Goal: Task Accomplishment & Management: Complete application form

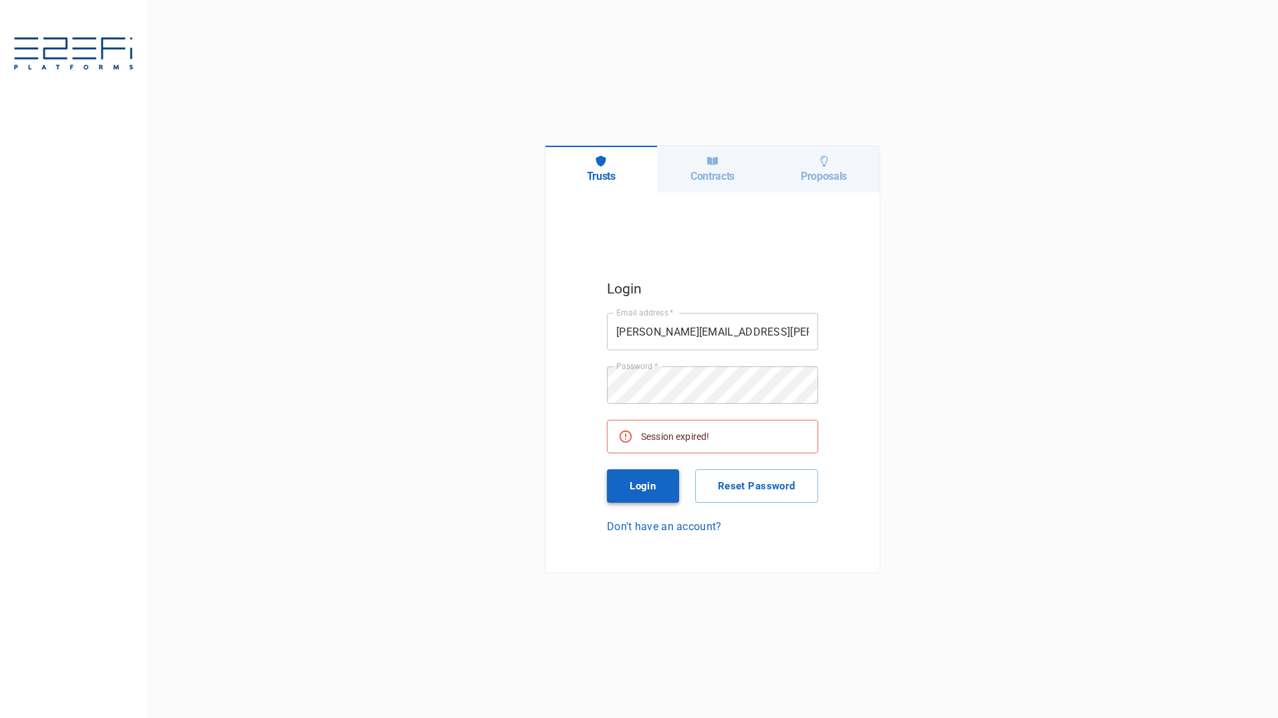
click at [646, 493] on button "Login" at bounding box center [643, 485] width 72 height 33
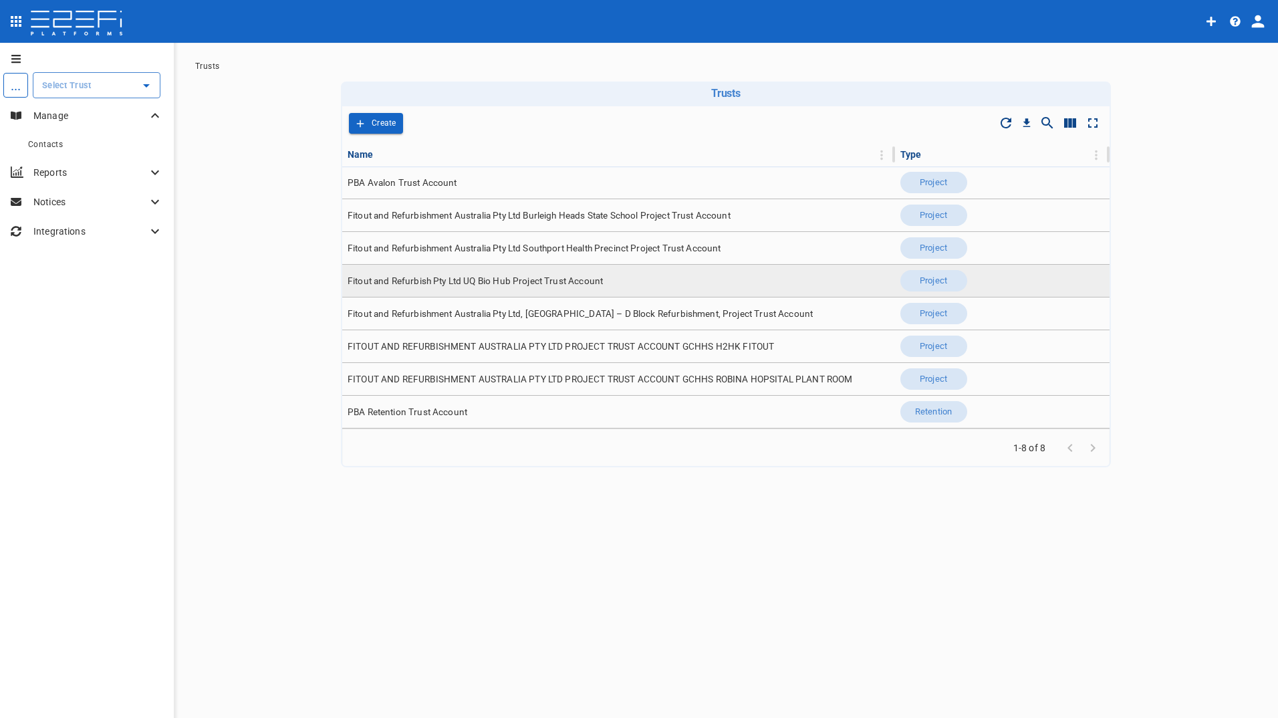
click at [542, 277] on span "Fitout and Refurbish Pty Ltd UQ Bio Hub Project Trust Account" at bounding box center [475, 281] width 255 height 13
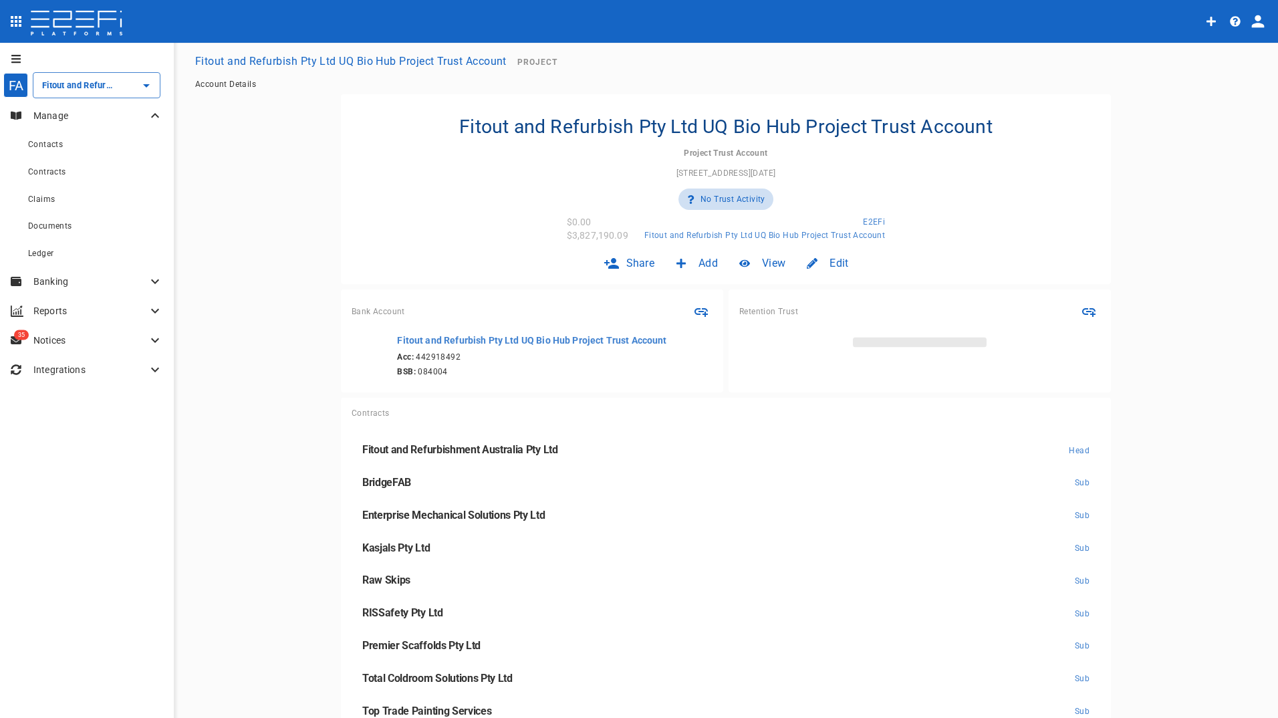
type input "Fitout and Refurbish Pty Ltd UQ Bio Hub Project Trust Account"
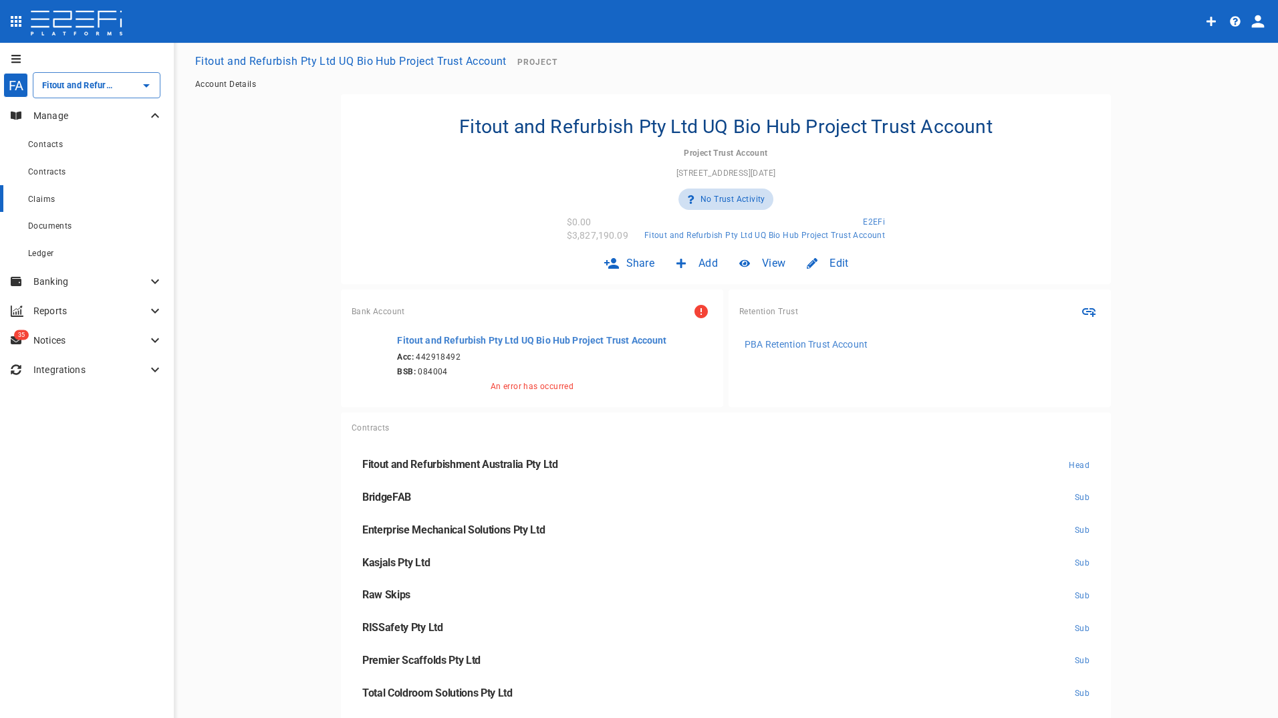
click at [43, 203] on span "Claims" at bounding box center [41, 199] width 27 height 9
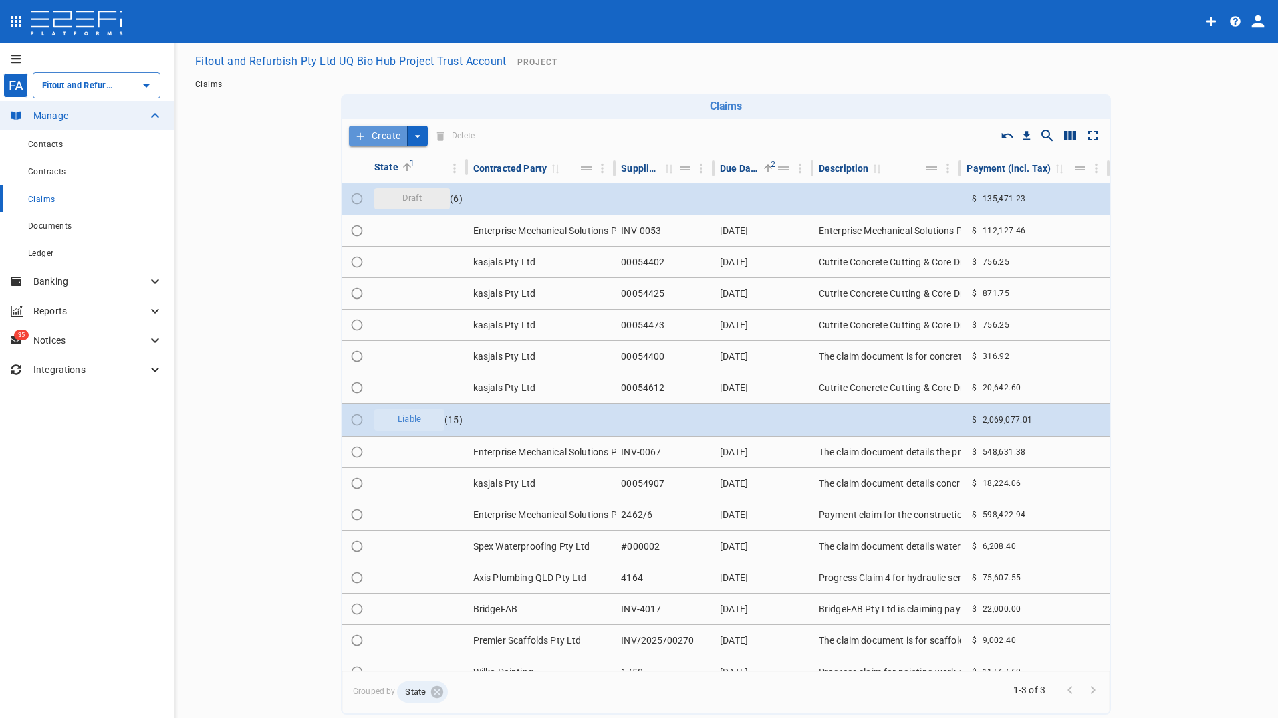
click at [376, 140] on button "Create" at bounding box center [378, 136] width 59 height 21
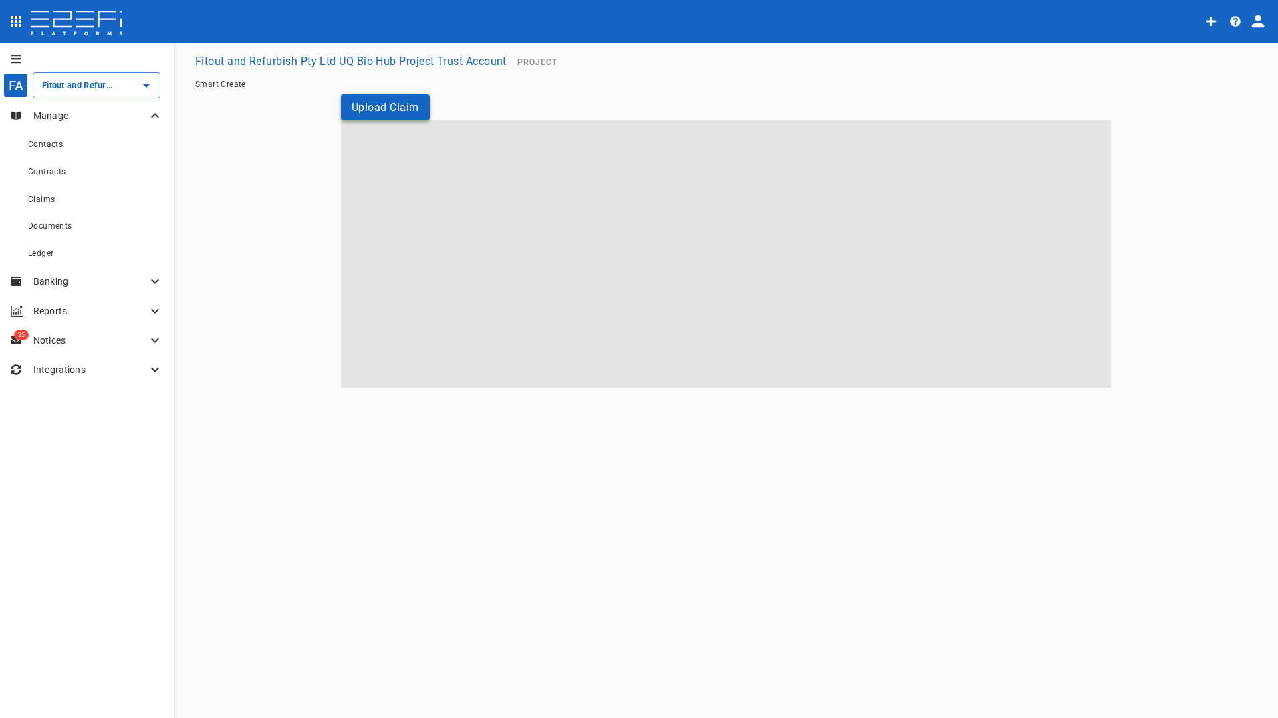
click at [392, 106] on button "Upload Claim" at bounding box center [385, 107] width 89 height 26
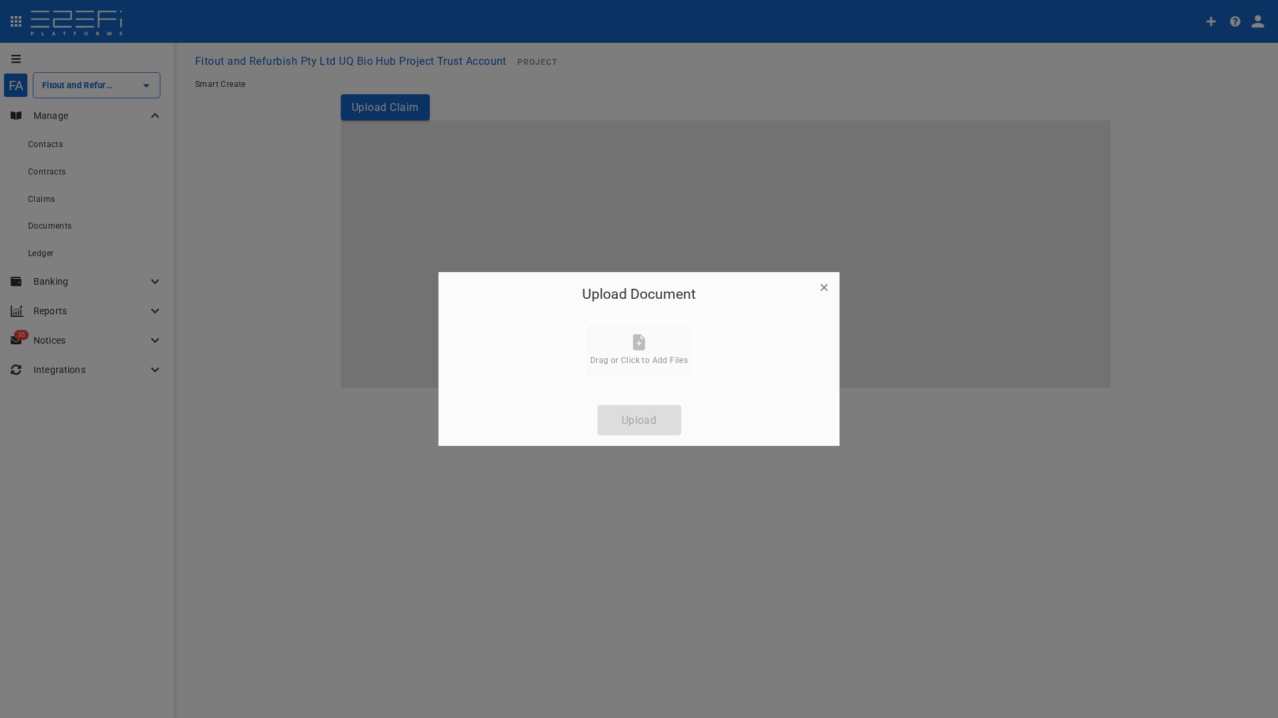
click at [823, 286] on icon "button" at bounding box center [824, 287] width 7 height 7
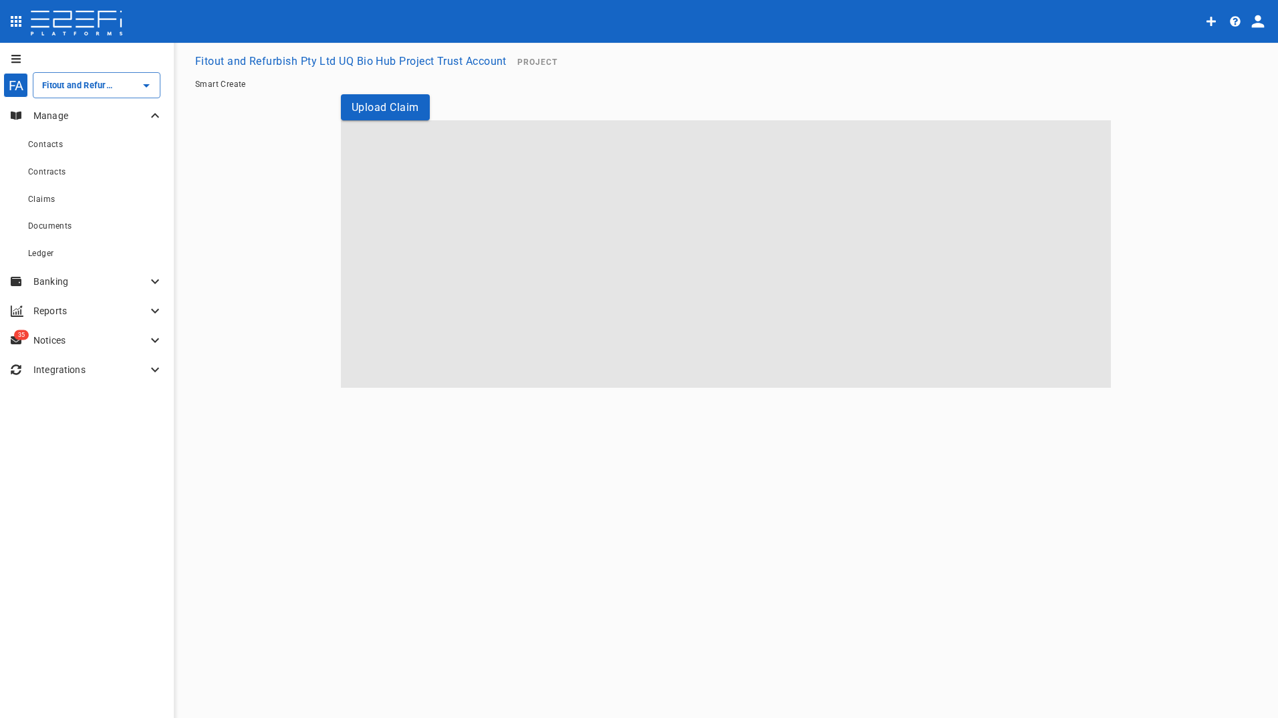
drag, startPoint x: 553, startPoint y: 215, endPoint x: 425, endPoint y: 230, distance: 129.2
click at [542, 218] on span at bounding box center [726, 253] width 770 height 267
click at [44, 199] on span "Claims" at bounding box center [41, 199] width 27 height 9
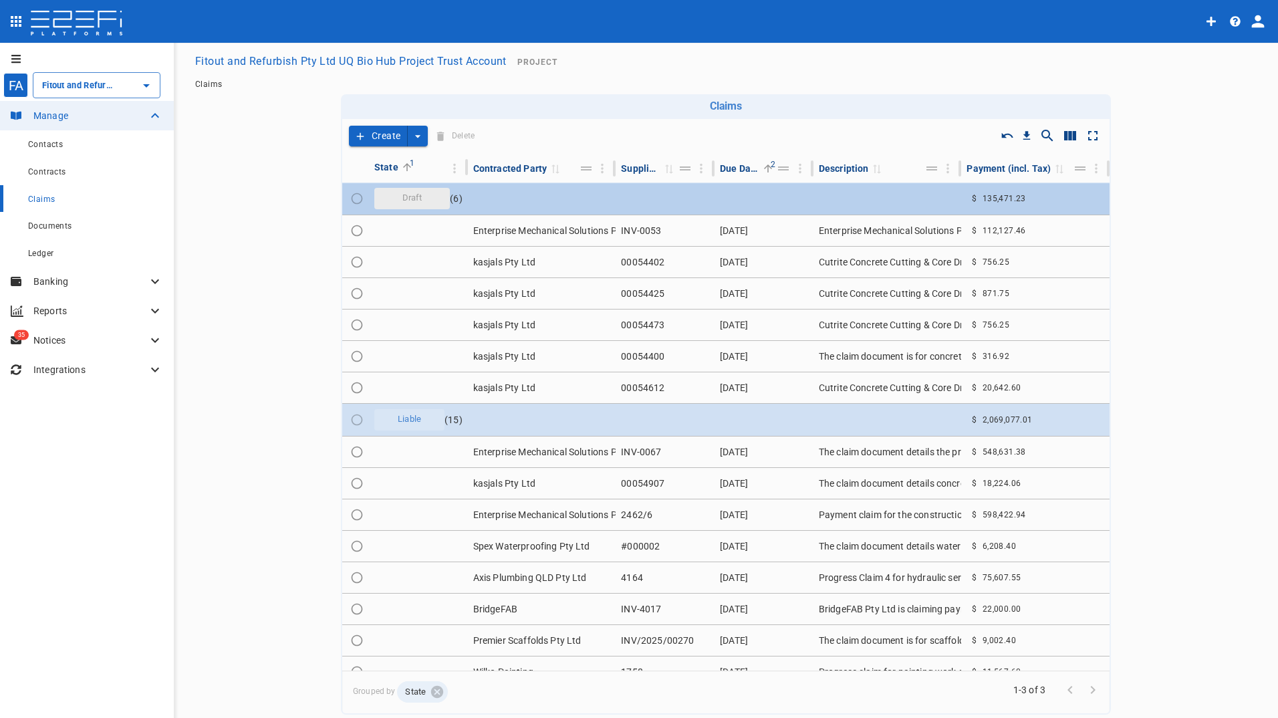
click at [422, 195] on span "Draft" at bounding box center [413, 198] width 36 height 13
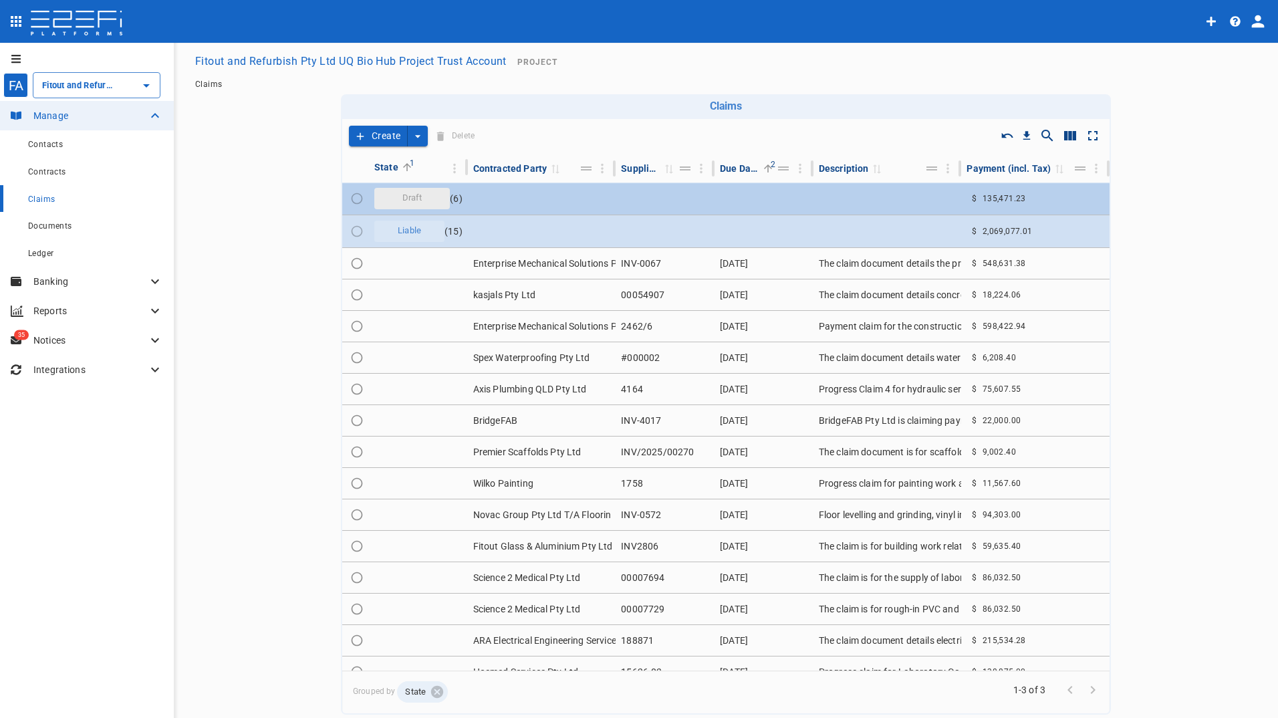
click at [407, 197] on span "Draft" at bounding box center [413, 198] width 36 height 13
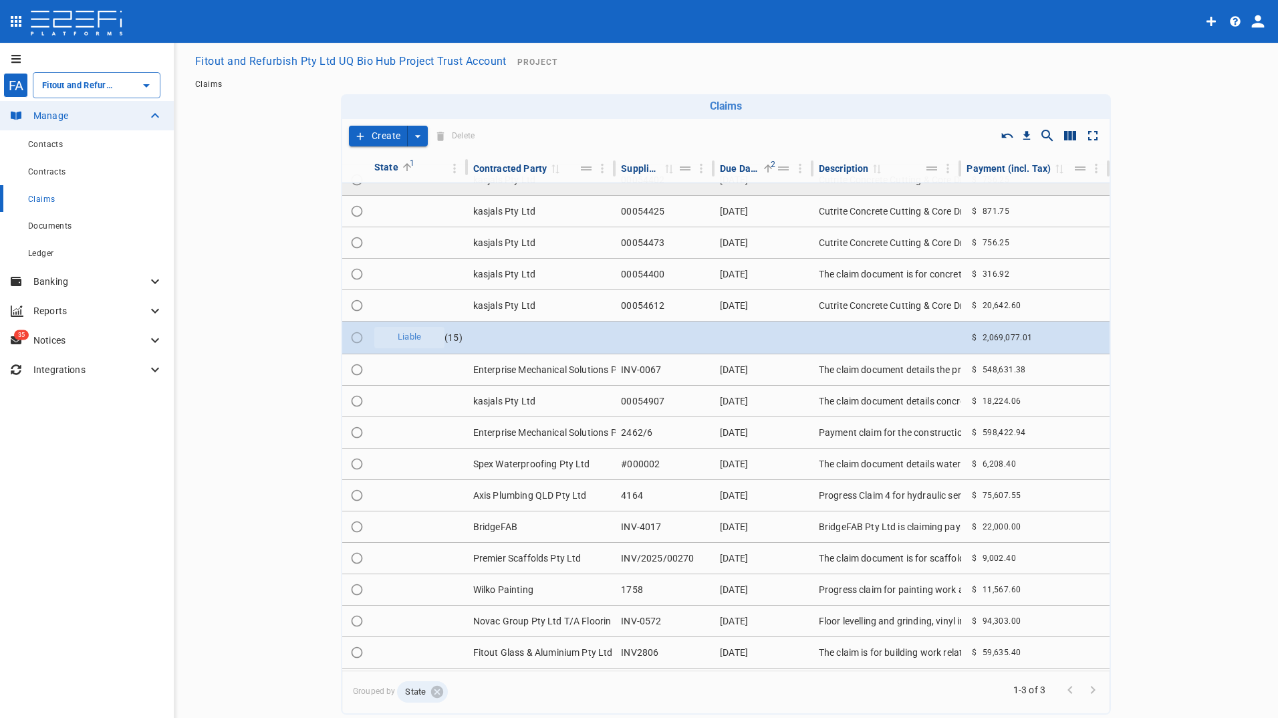
scroll to position [33, 0]
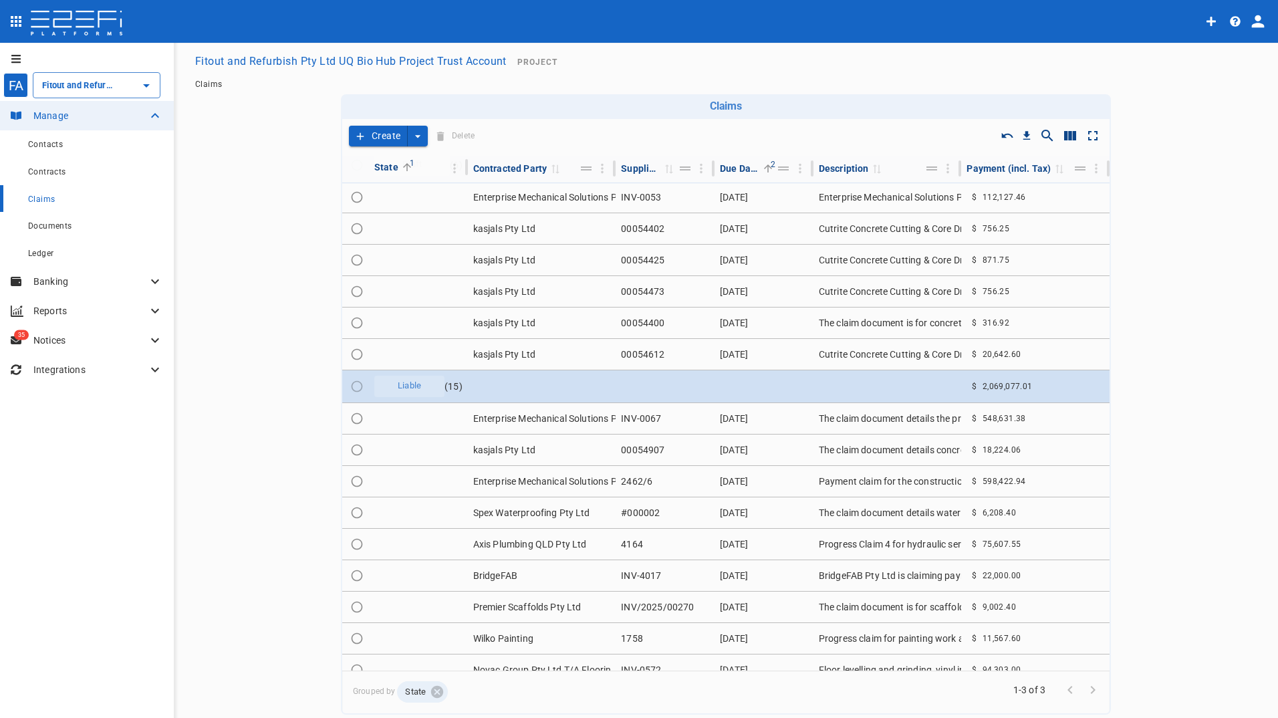
click at [369, 132] on button "Create" at bounding box center [378, 136] width 59 height 21
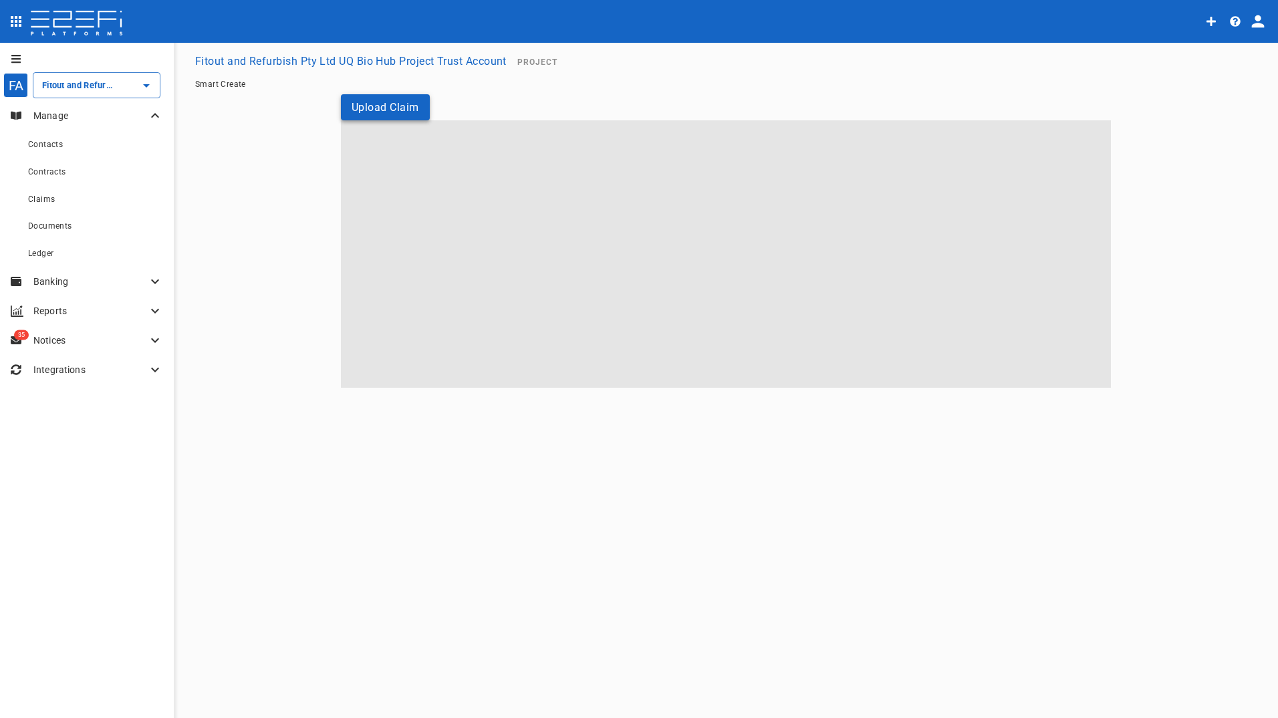
click at [392, 102] on button "Upload Claim" at bounding box center [385, 107] width 89 height 26
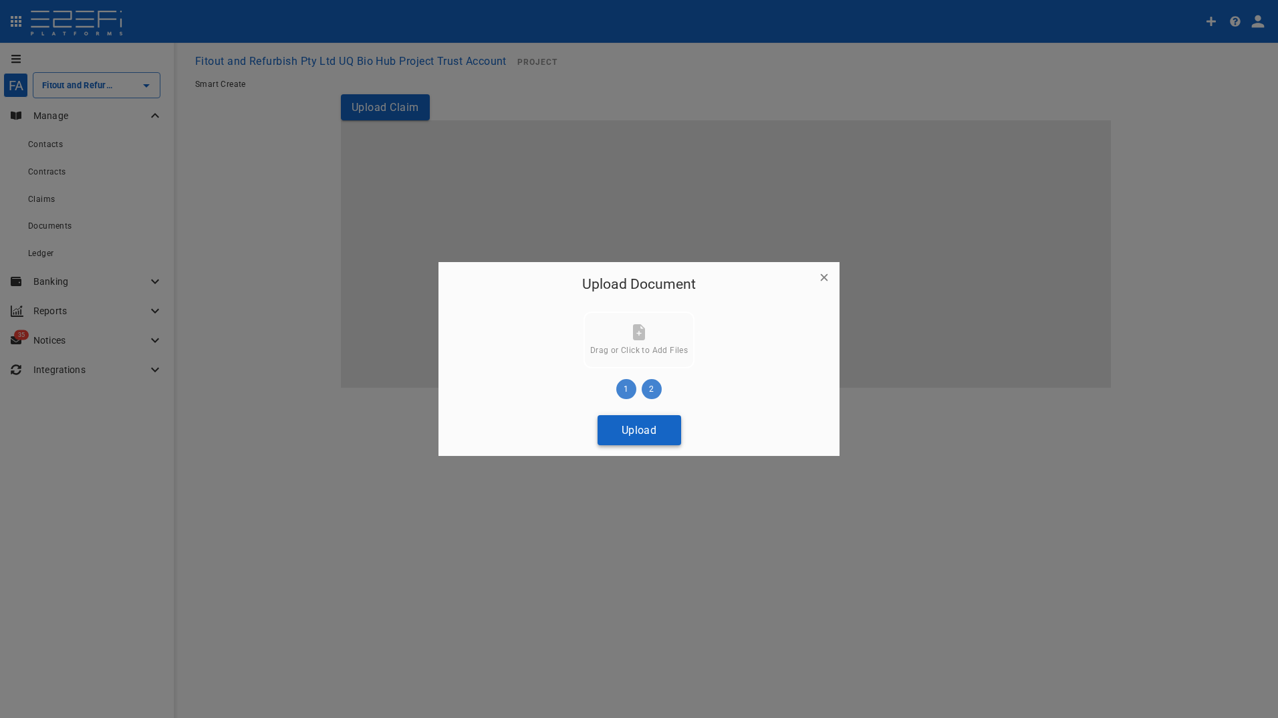
click at [643, 427] on button "Upload" at bounding box center [640, 430] width 84 height 30
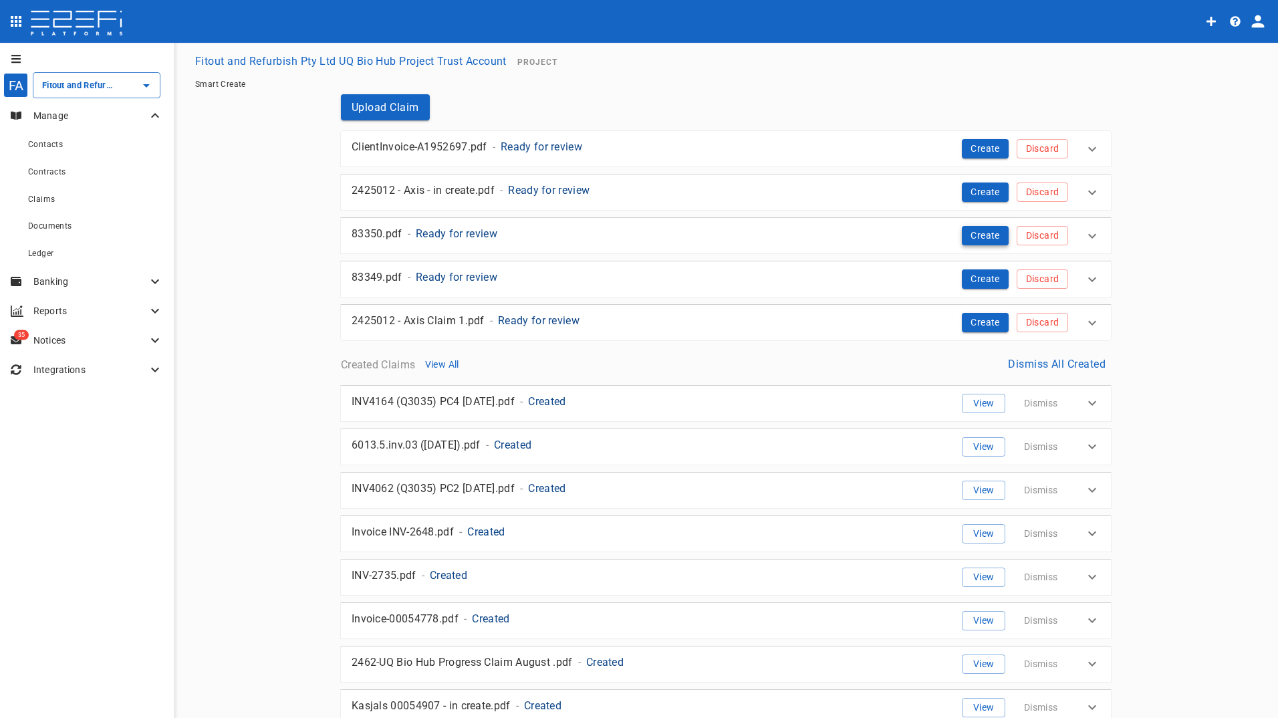
click at [980, 236] on button "Create" at bounding box center [985, 235] width 47 height 19
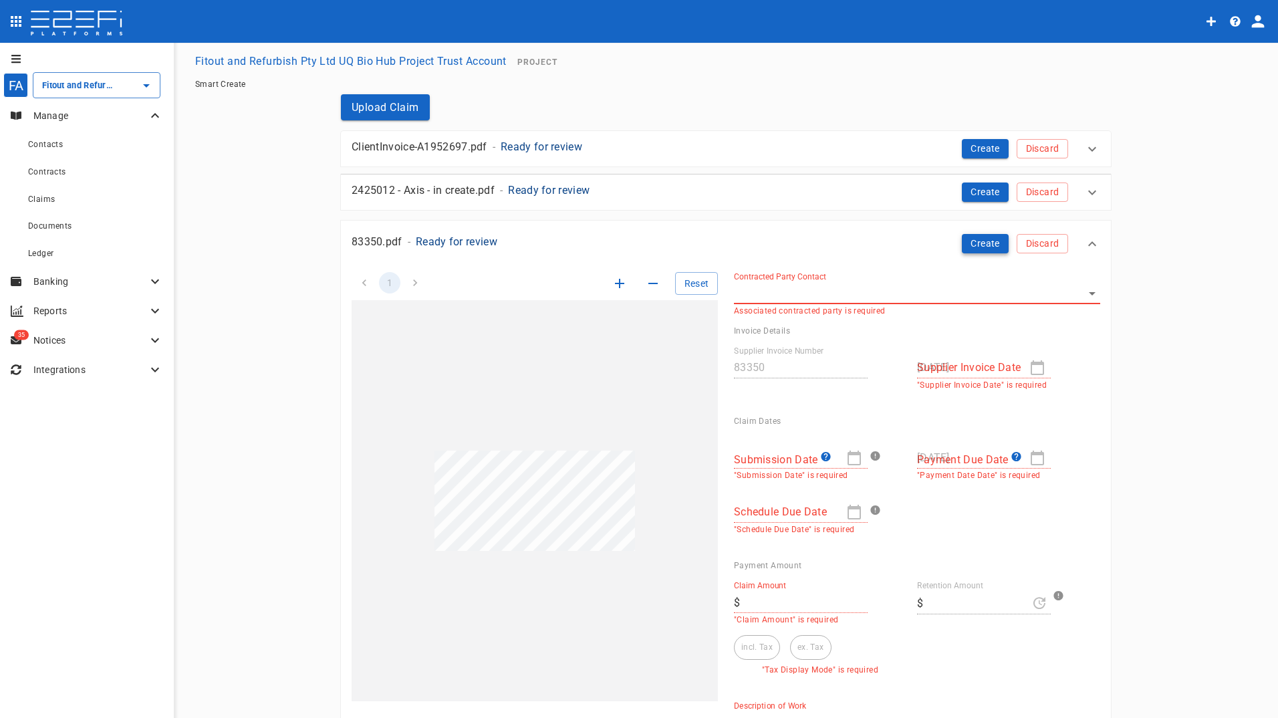
type input "83350"
type input "[DATE]"
type input "2,750"
click at [986, 296] on body "FA Fitout and Refurbish Pty Ltd UQ Bio Hub Project Trust Account ​ Manage Conta…" at bounding box center [639, 359] width 1278 height 718
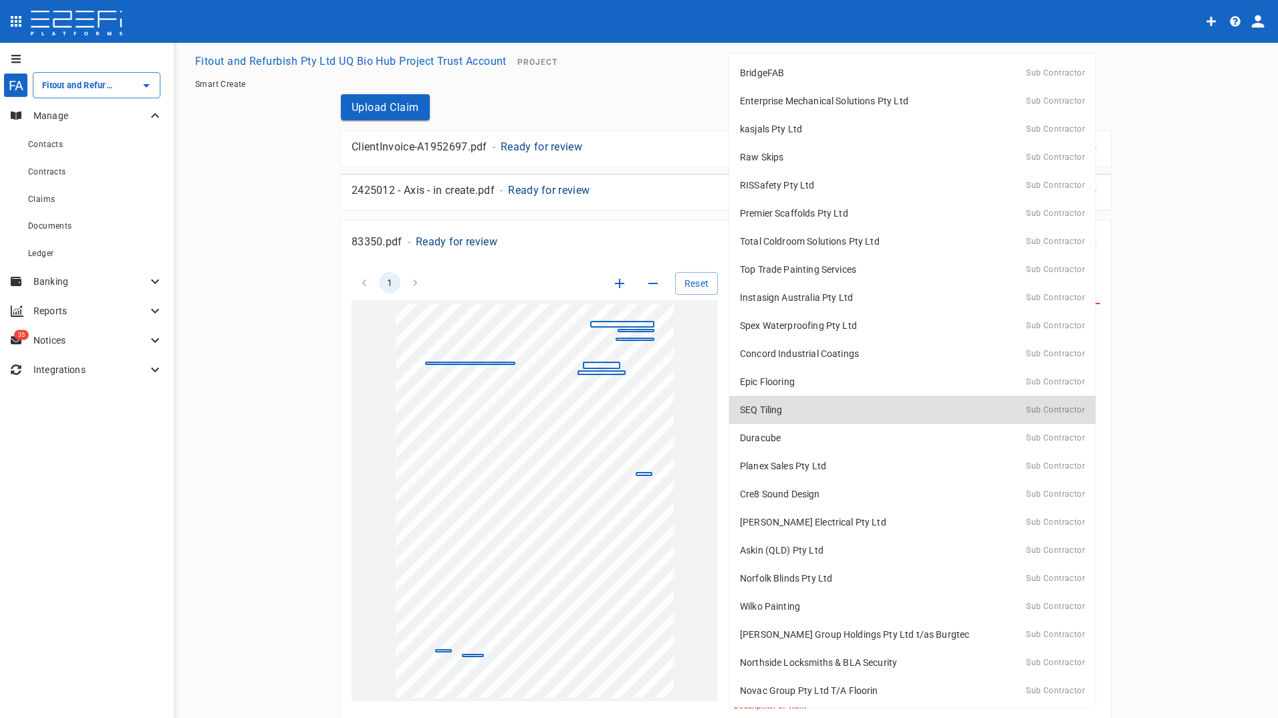
click at [1024, 565] on li "Norfolk Blinds Pty Ltd Sub Contractor" at bounding box center [912, 578] width 366 height 28
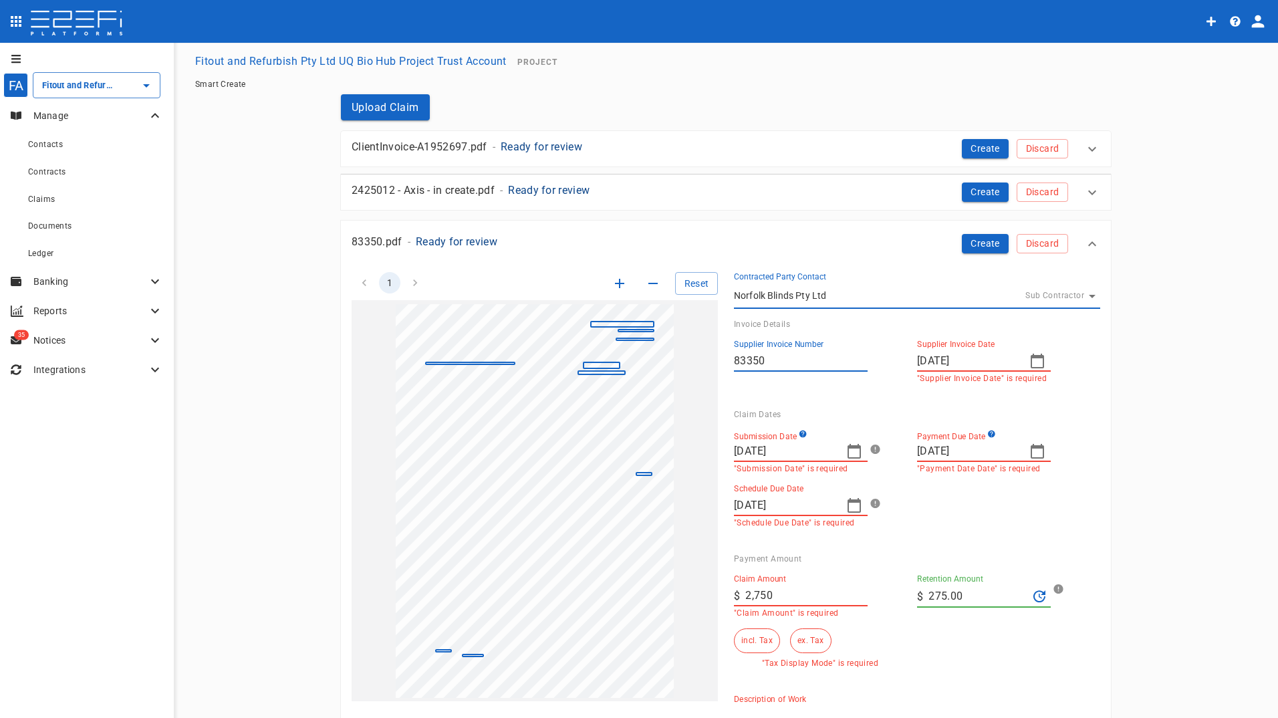
click at [1060, 287] on body "FA Fitout and Refurbish Pty Ltd UQ Bio Hub Project Trust Account ​ Manage Conta…" at bounding box center [639, 359] width 1278 height 718
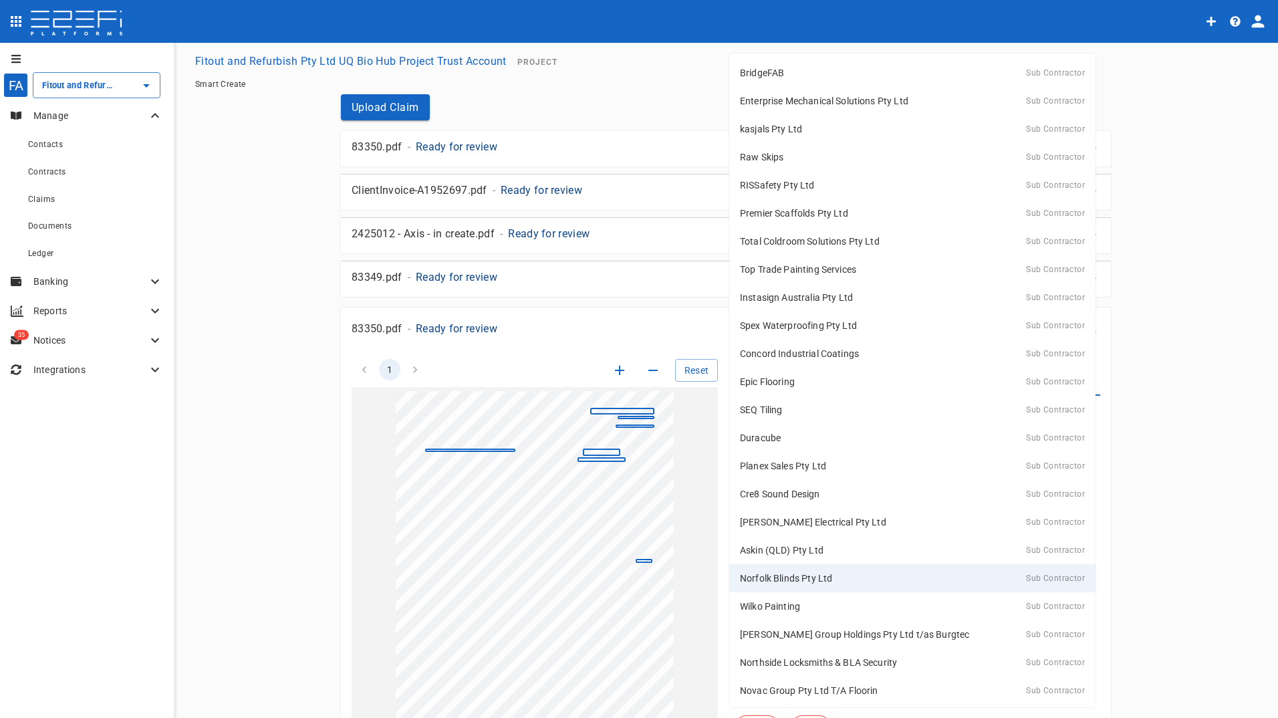
click at [55, 175] on div at bounding box center [639, 359] width 1278 height 718
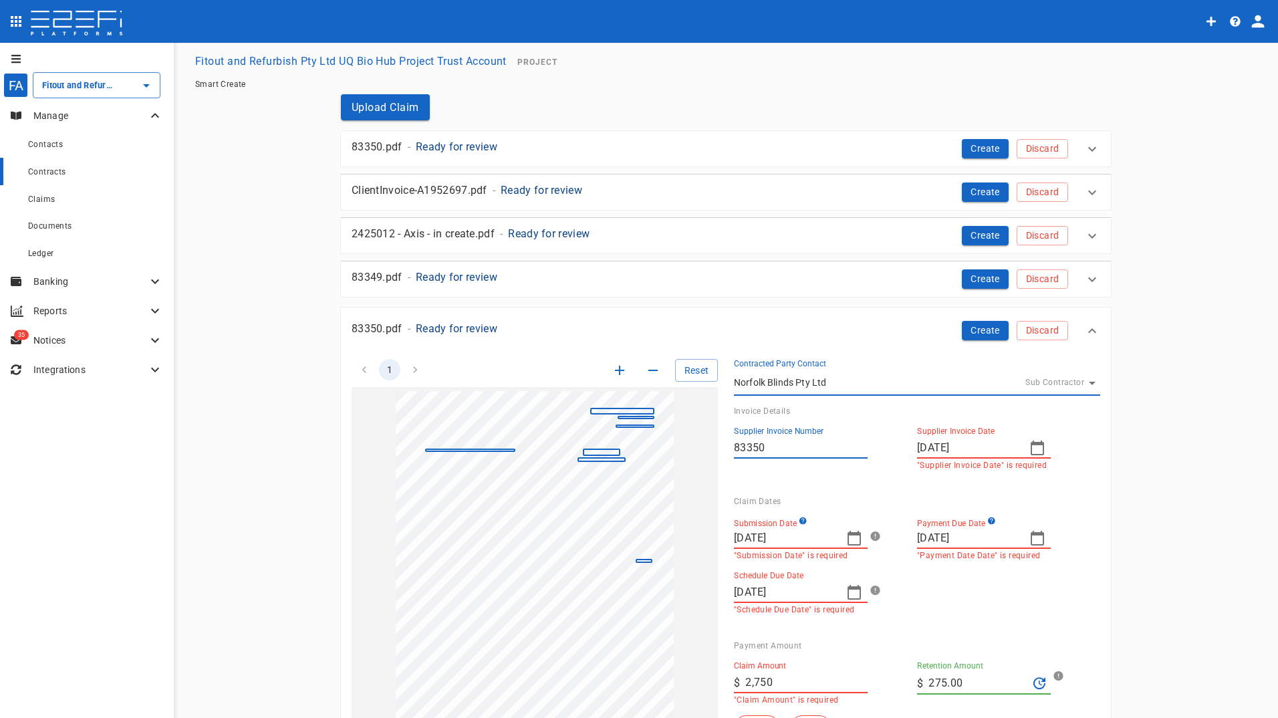
click at [47, 171] on span "Contracts" at bounding box center [47, 171] width 38 height 9
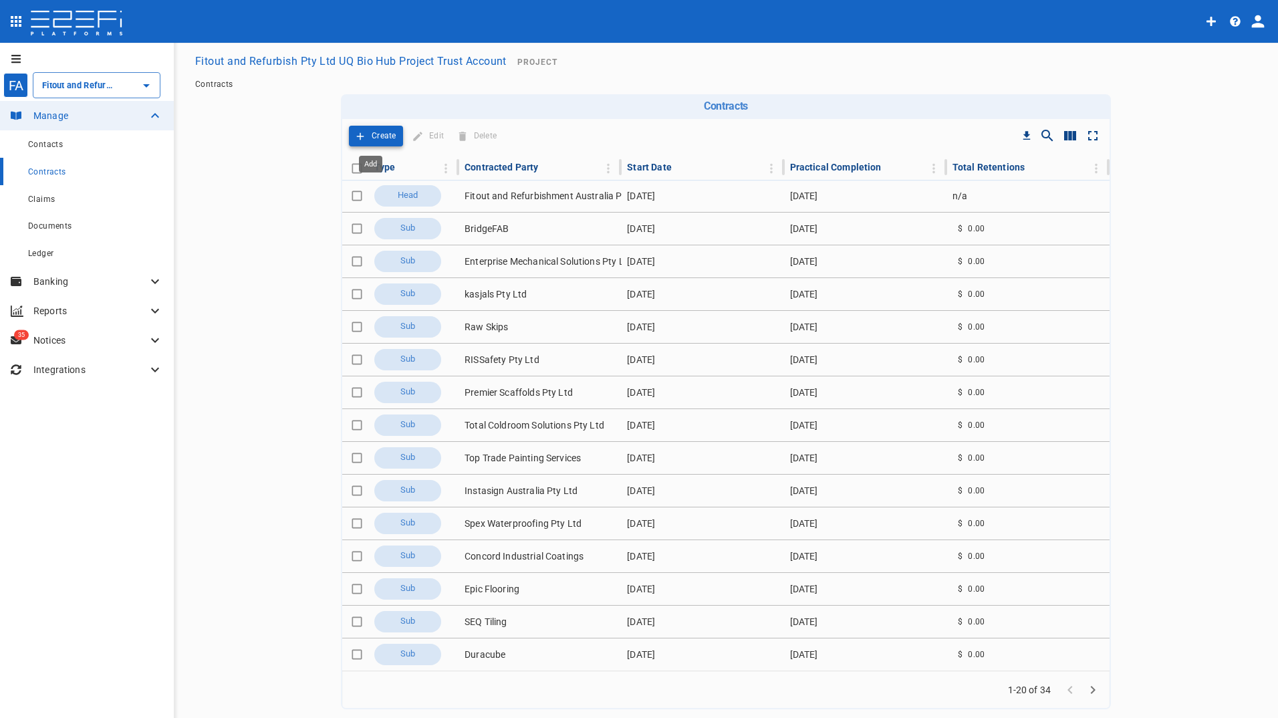
click at [375, 136] on p "Create" at bounding box center [384, 135] width 25 height 15
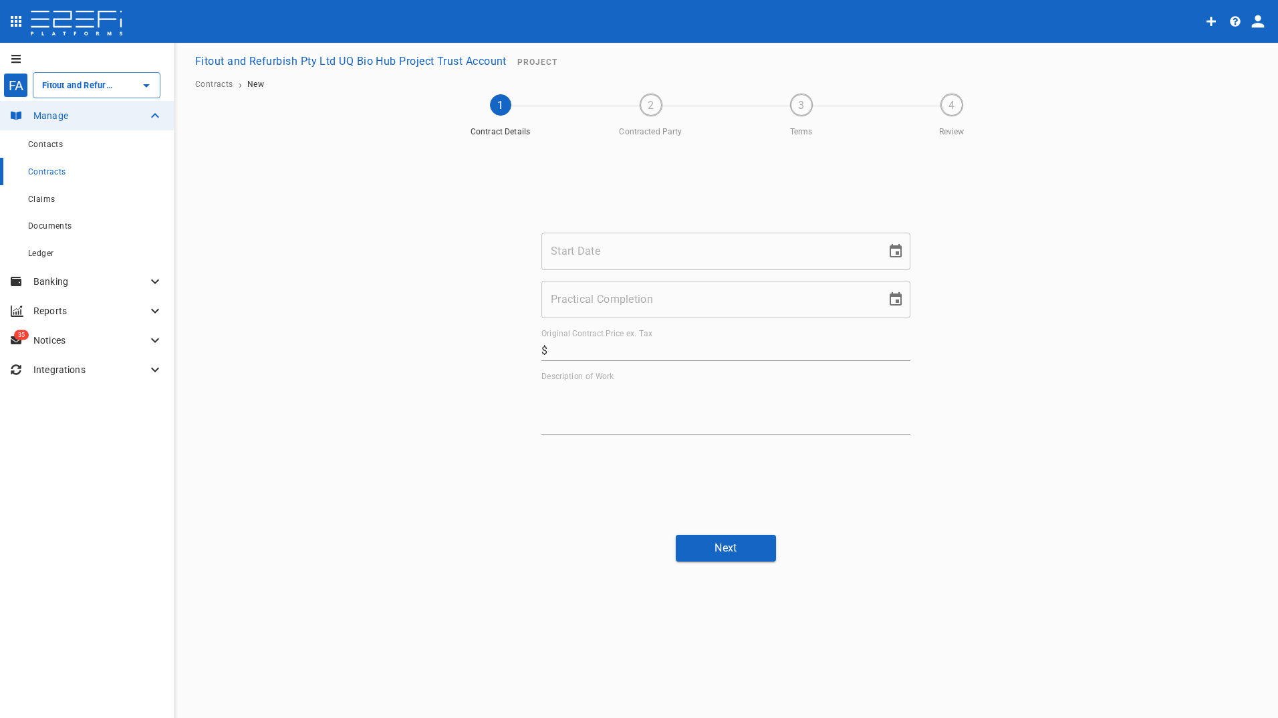
click at [581, 259] on input "Start Date" at bounding box center [710, 251] width 336 height 37
click at [720, 250] on input "Start Date" at bounding box center [710, 251] width 336 height 37
type input "[DATE]"
click at [660, 311] on input "Practical Completion" at bounding box center [710, 299] width 336 height 37
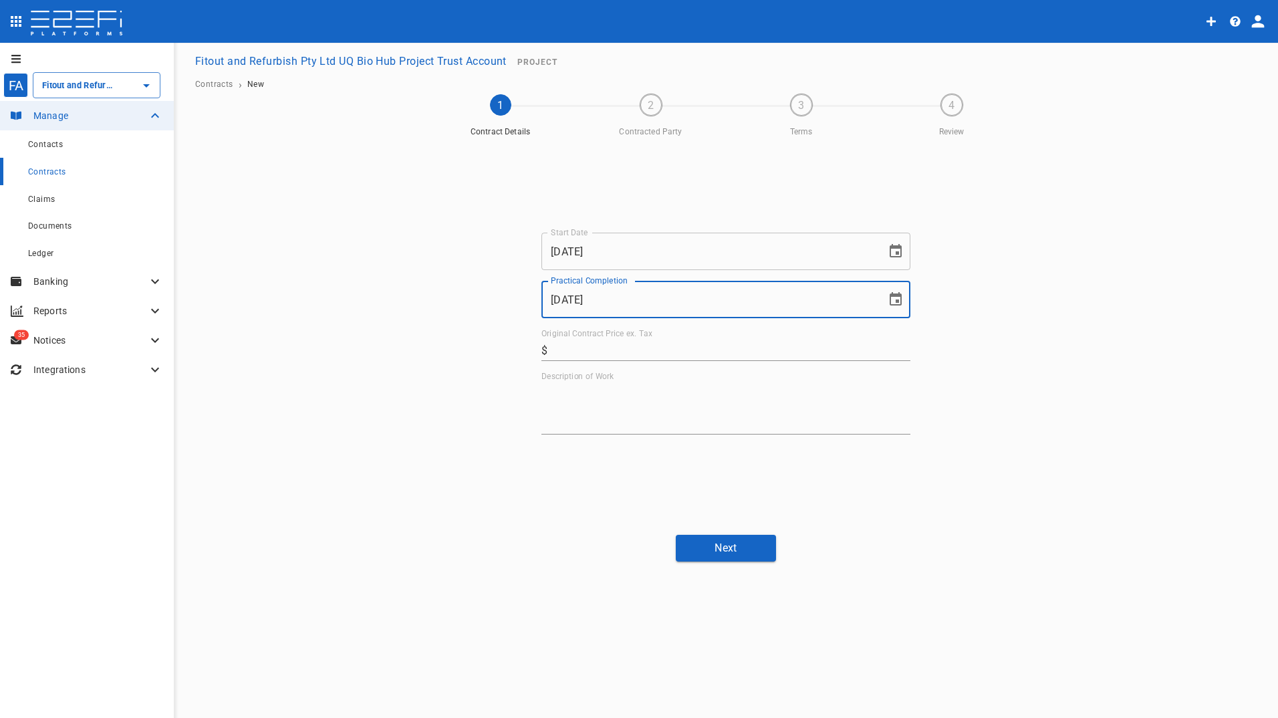
type input "[DATE]"
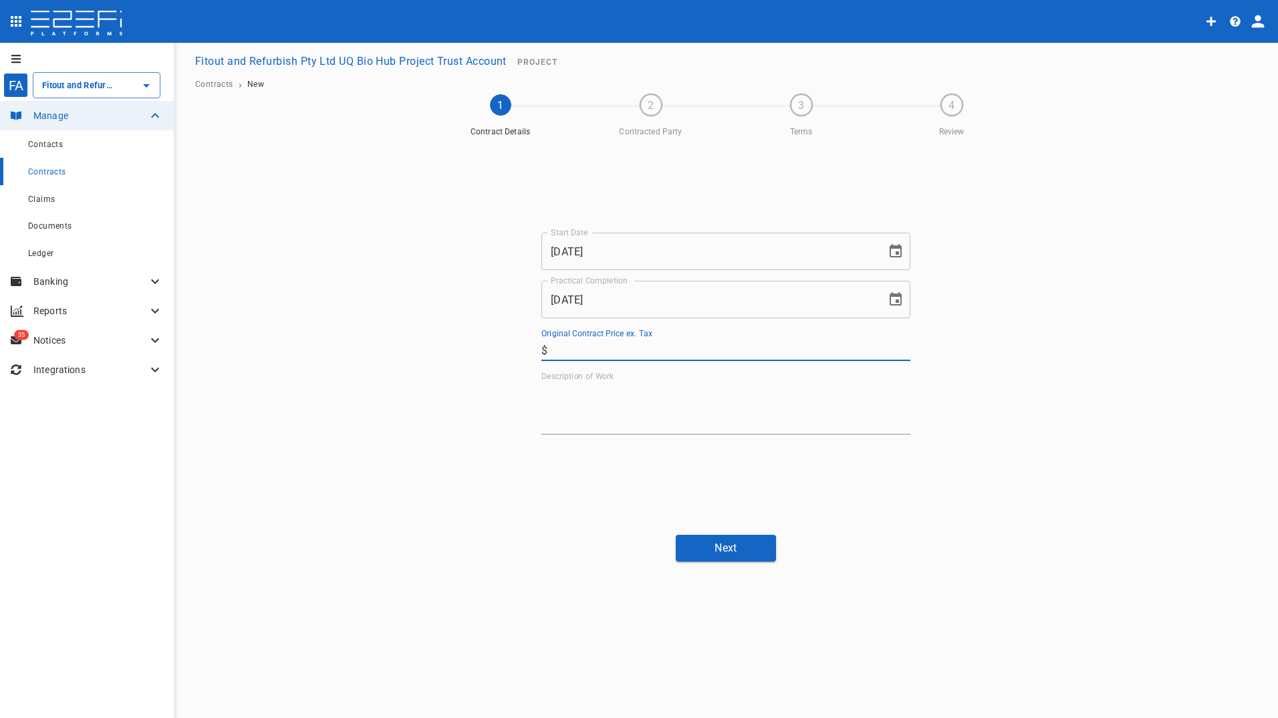
click at [657, 344] on input "Original Contract Price ex. Tax" at bounding box center [732, 350] width 358 height 21
drag, startPoint x: 649, startPoint y: 342, endPoint x: 661, endPoint y: 349, distance: 14.7
click at [649, 342] on input "Original Contract Price ex. Tax" at bounding box center [732, 350] width 358 height 21
type input "10,000"
click at [705, 401] on textarea "Description of Work" at bounding box center [726, 408] width 369 height 46
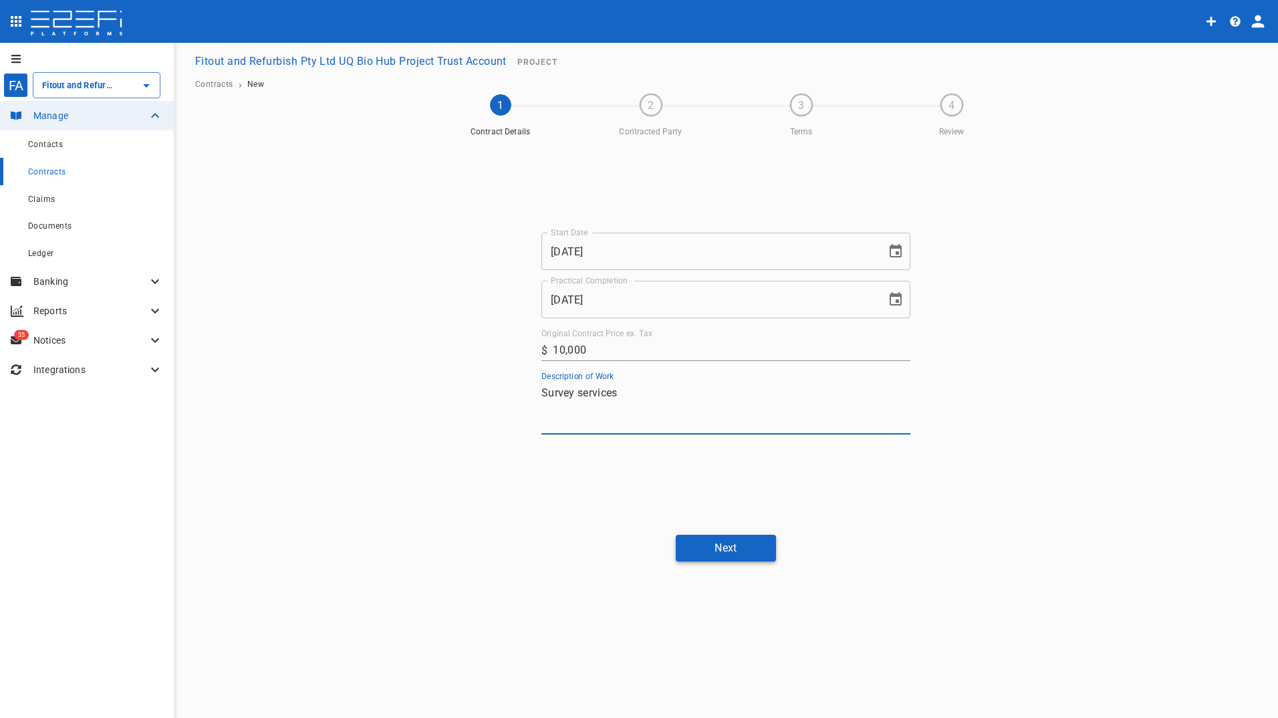
type textarea "Survey services"
click at [733, 550] on button "Next" at bounding box center [726, 548] width 100 height 26
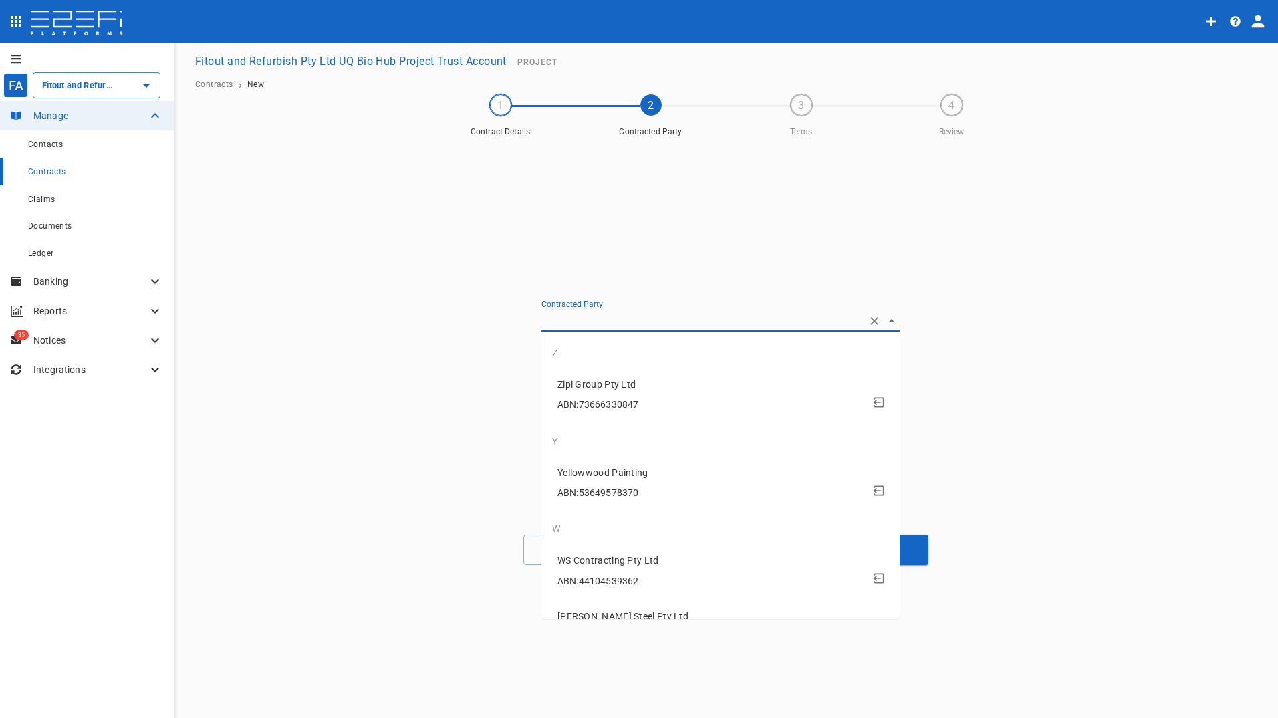
click at [601, 319] on input "Contracted Party" at bounding box center [702, 320] width 321 height 21
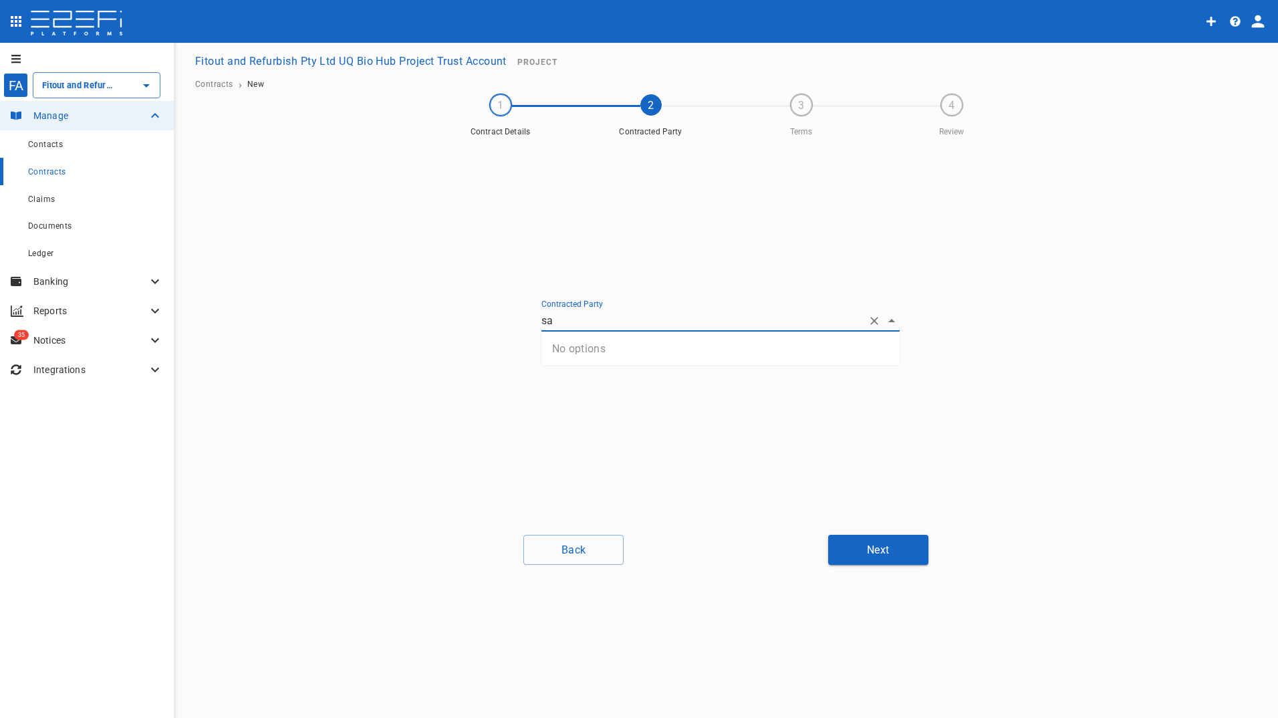
type input "sa"
drag, startPoint x: 707, startPoint y: 552, endPoint x: 755, endPoint y: 558, distance: 47.9
click at [709, 552] on div "Back Next" at bounding box center [726, 550] width 802 height 30
click at [602, 352] on button "Create new contact" at bounding box center [605, 355] width 126 height 26
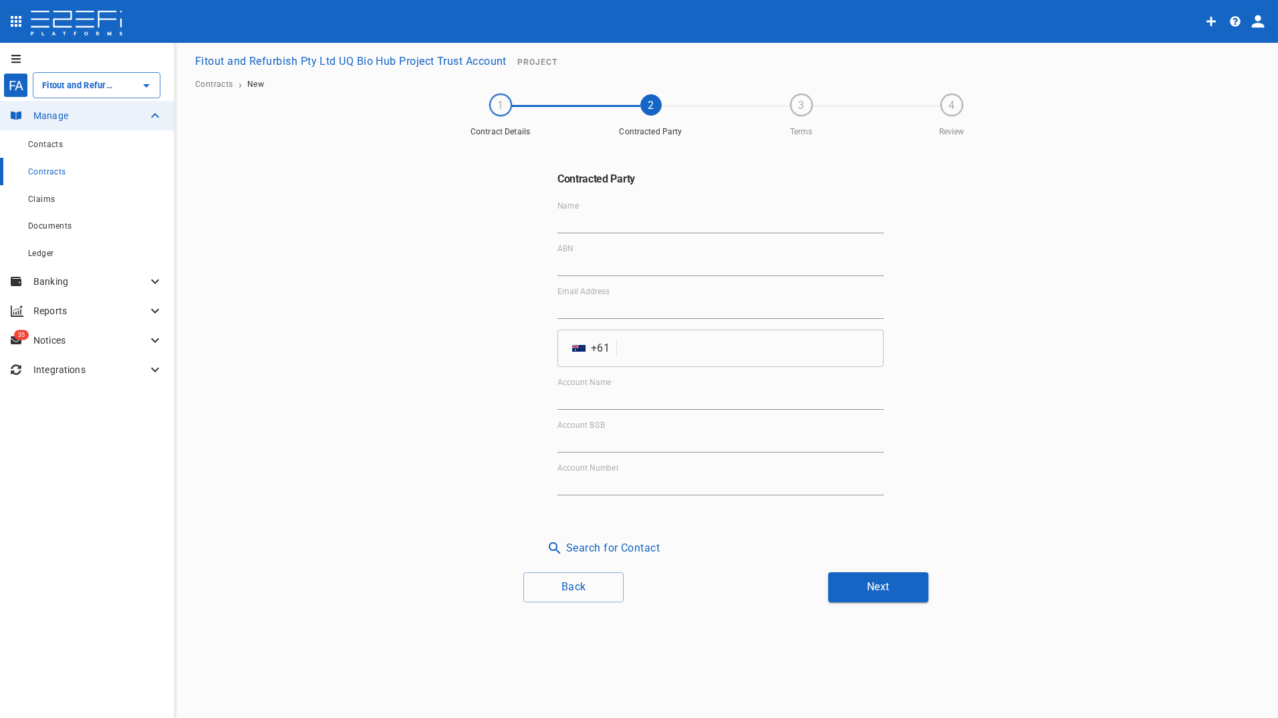
click at [579, 216] on input "Name" at bounding box center [721, 222] width 326 height 21
click at [1042, 419] on div "Contracted Party Name ABN Email Address ​ AU + 61 ​ Account Name Account BSB Ac…" at bounding box center [726, 352] width 802 height 418
click at [568, 217] on input "Name" at bounding box center [721, 222] width 326 height 21
type input "[PERSON_NAME] [PERSON_NAME]"
click at [668, 263] on input "ABN" at bounding box center [721, 265] width 326 height 21
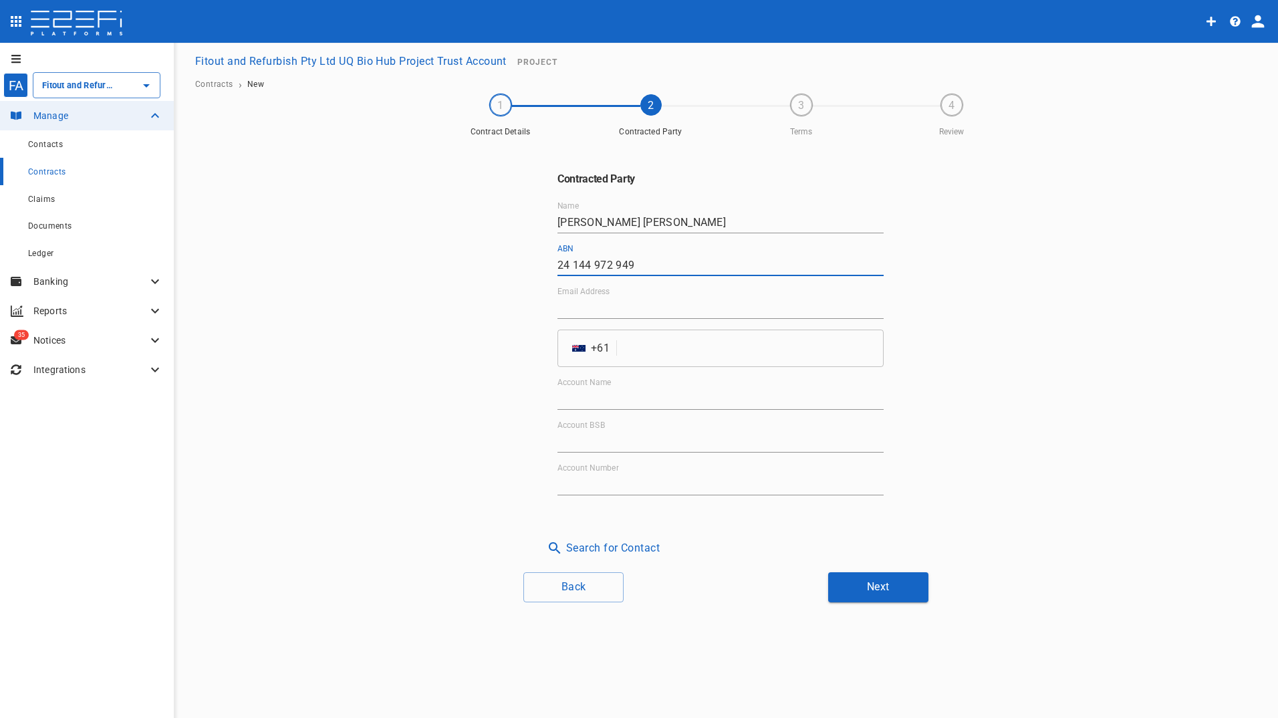
type input "24 144 972 949"
click at [664, 304] on input "Email Address" at bounding box center [721, 308] width 326 height 21
type input "[EMAIL_ADDRESS][DOMAIN_NAME]"
click at [760, 337] on input "tel" at bounding box center [753, 348] width 261 height 37
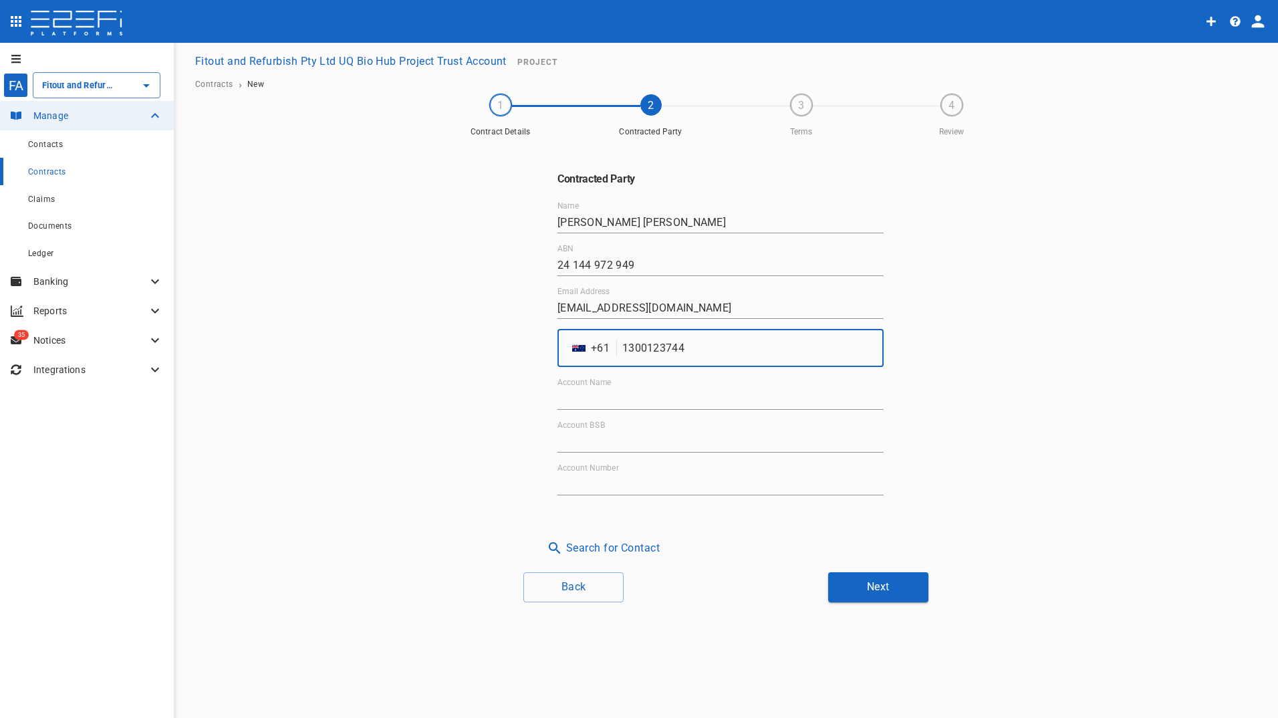
type input "1300123744"
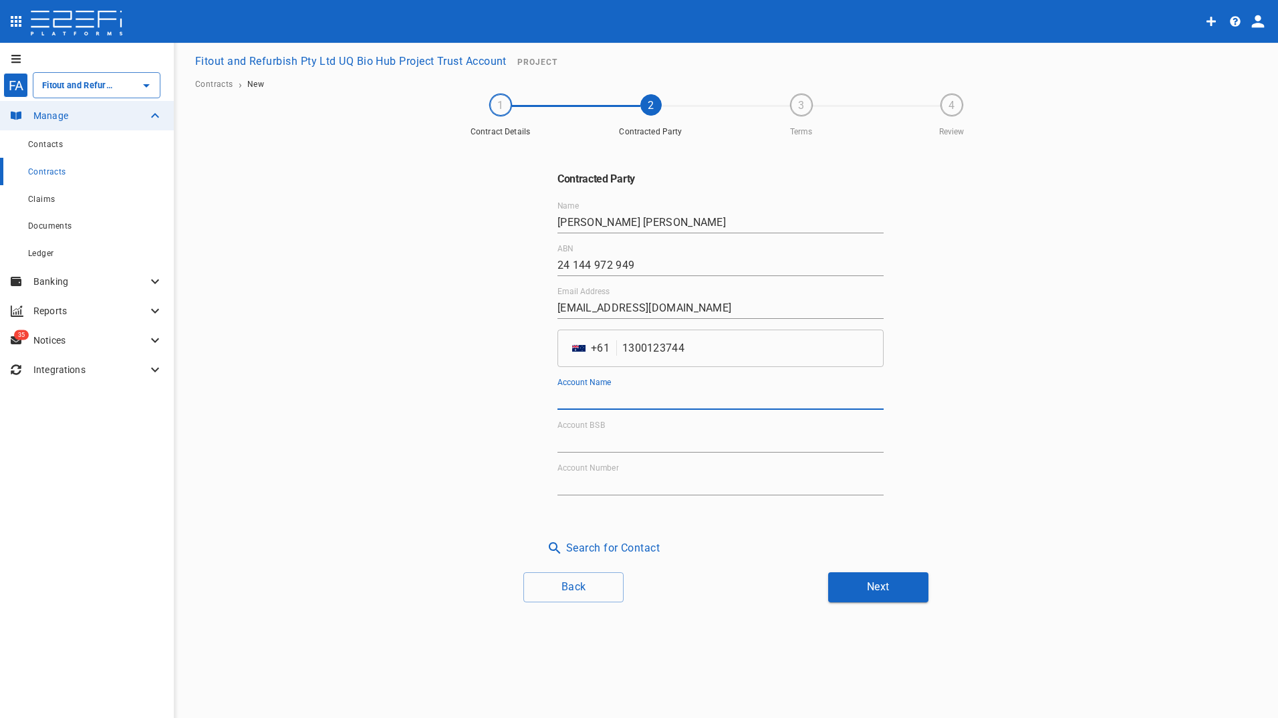
click at [705, 398] on input "Account Name" at bounding box center [721, 398] width 326 height 21
drag, startPoint x: 558, startPoint y: 307, endPoint x: 665, endPoint y: 302, distance: 107.1
click at [665, 302] on input "[EMAIL_ADDRESS][DOMAIN_NAME]" at bounding box center [721, 308] width 326 height 21
type input "[EMAIL_ADDRESS][DOMAIN_NAME]"
click at [623, 405] on input "Account Name" at bounding box center [721, 398] width 326 height 21
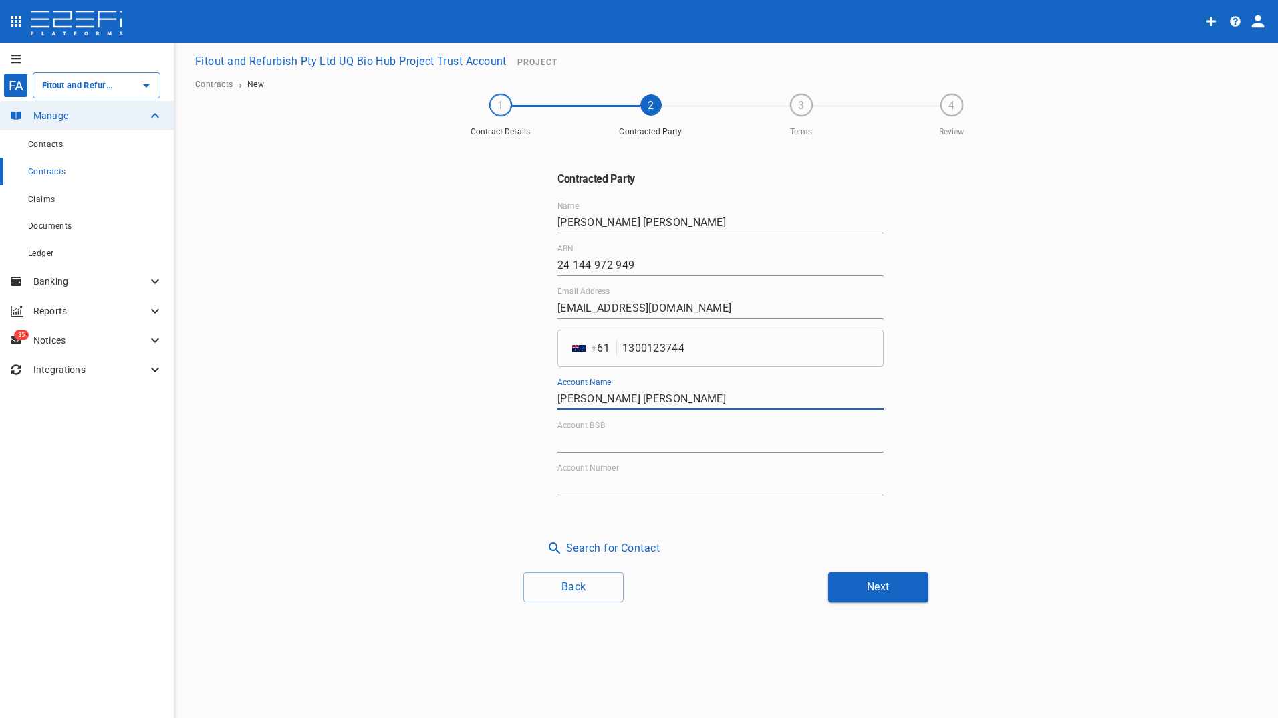
type input "[PERSON_NAME] [PERSON_NAME]"
click at [659, 437] on input "Account BSB" at bounding box center [721, 441] width 326 height 21
type input "184-446"
click at [637, 483] on input "Account Number" at bounding box center [721, 484] width 326 height 21
type input "304445893"
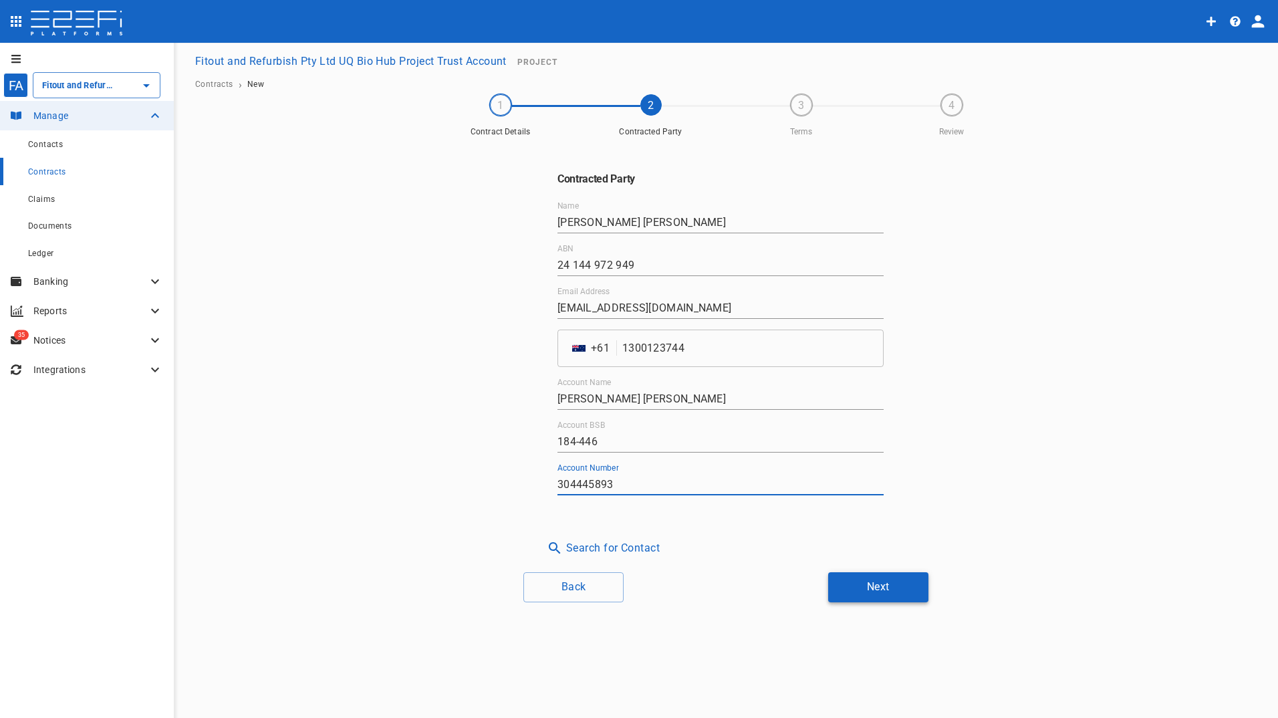
click at [887, 591] on button "Next" at bounding box center [878, 587] width 100 height 30
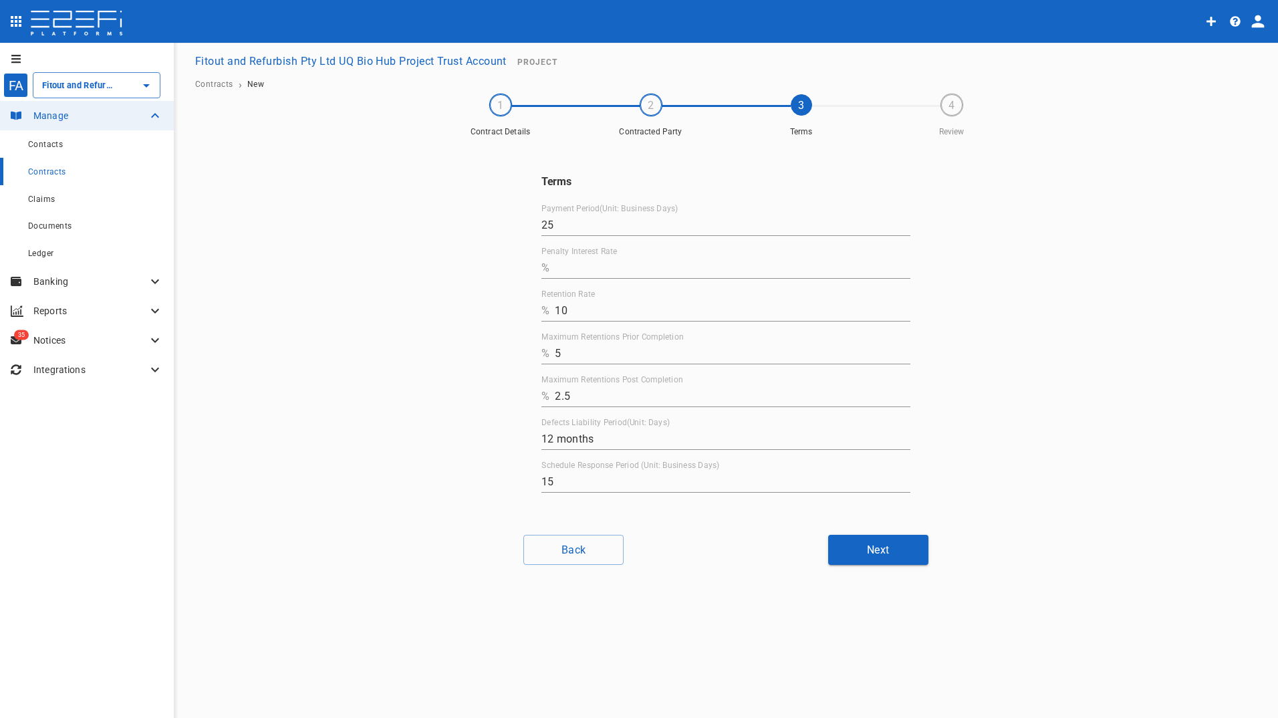
click at [579, 263] on input "Penalty Interest Rate" at bounding box center [733, 267] width 356 height 21
type input "0"
click at [893, 552] on button "Next" at bounding box center [878, 550] width 100 height 30
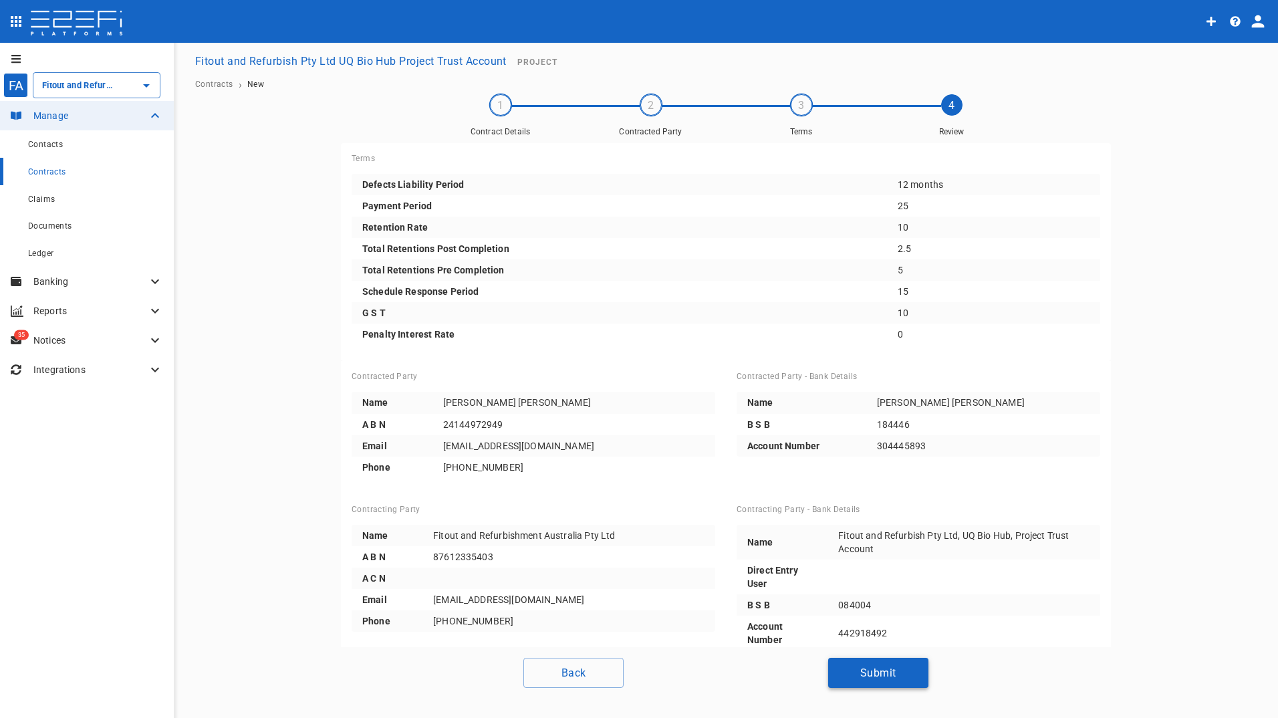
click at [860, 673] on button "Submit" at bounding box center [878, 673] width 100 height 30
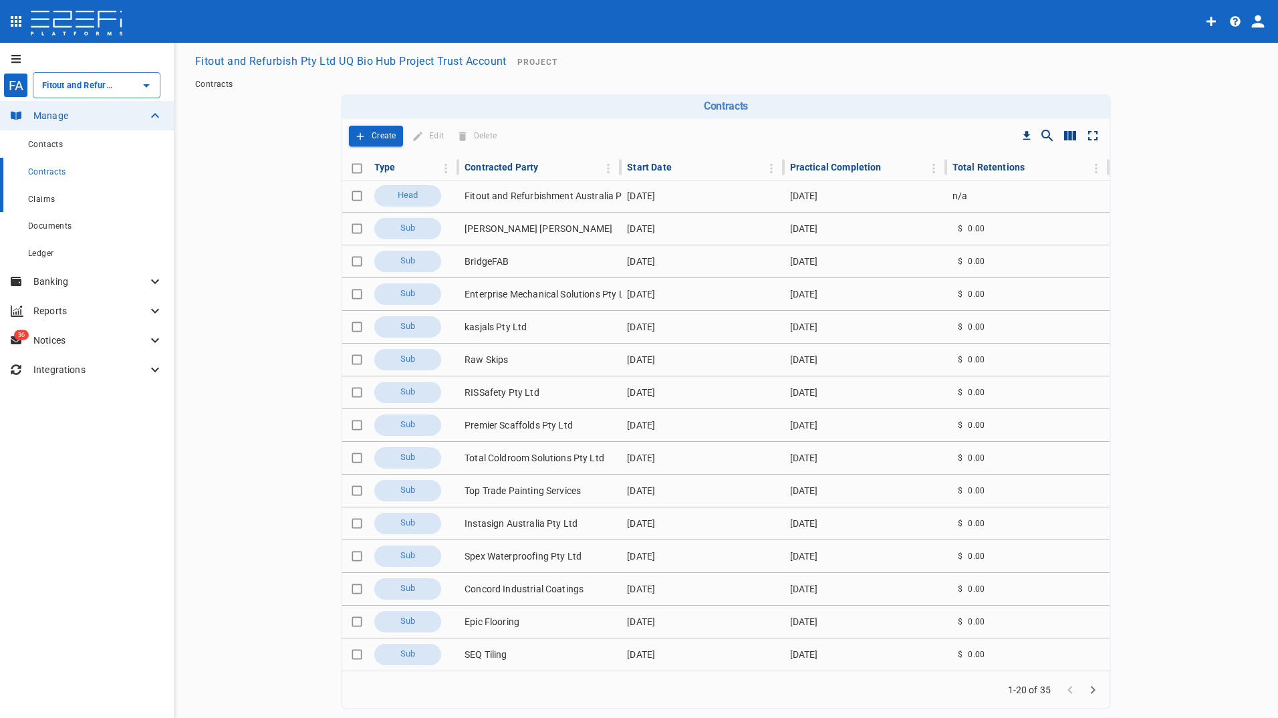
click at [41, 198] on span "Claims" at bounding box center [41, 199] width 27 height 9
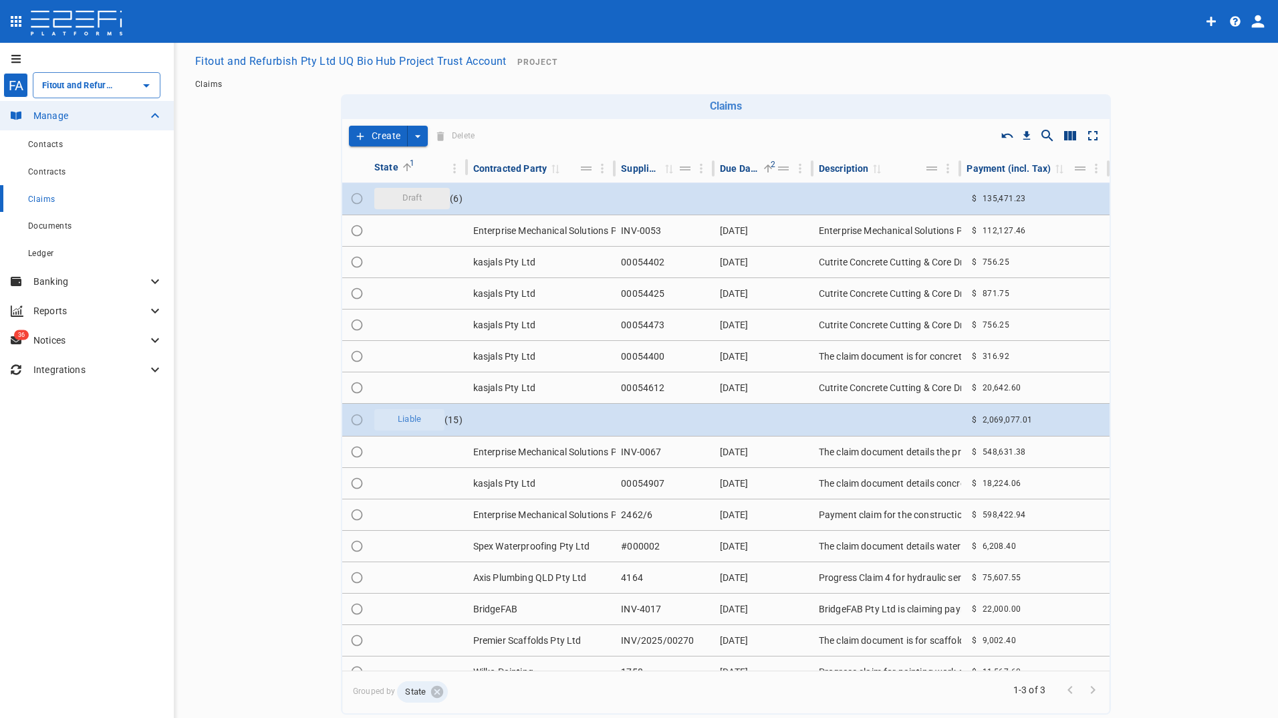
click at [374, 134] on button "Create" at bounding box center [378, 136] width 59 height 21
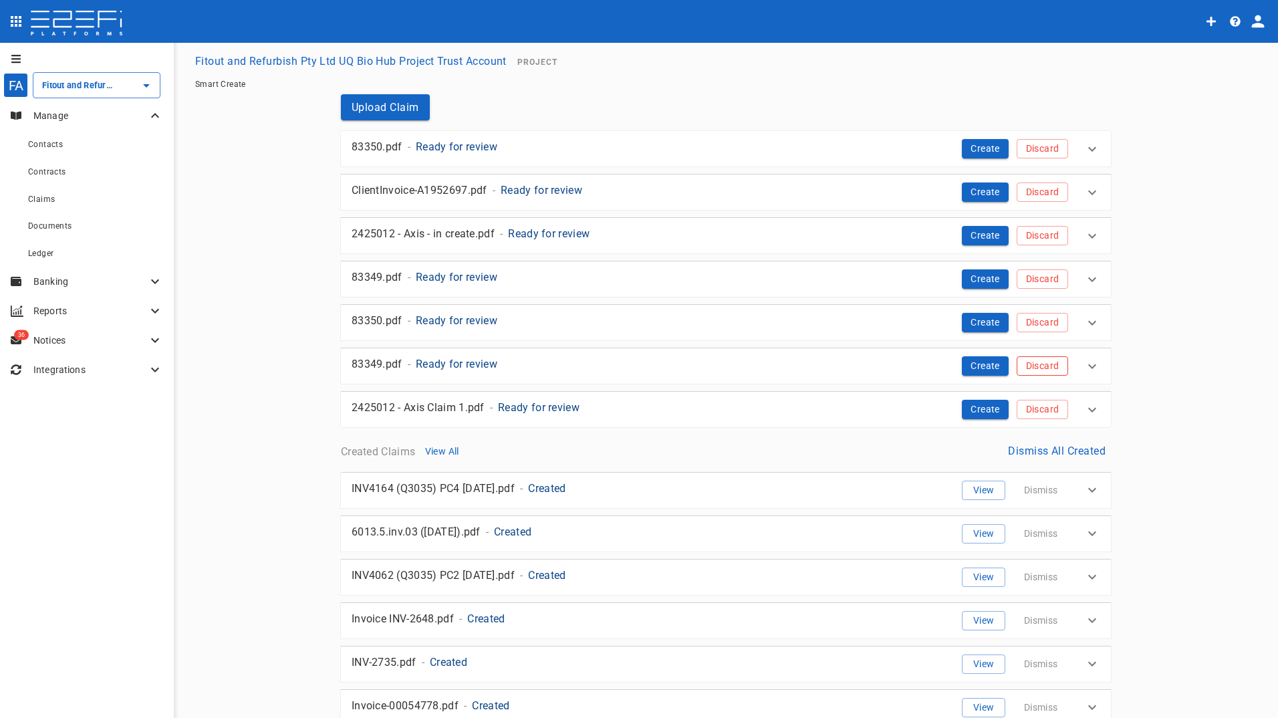
click at [1050, 368] on button "Discard" at bounding box center [1042, 365] width 51 height 19
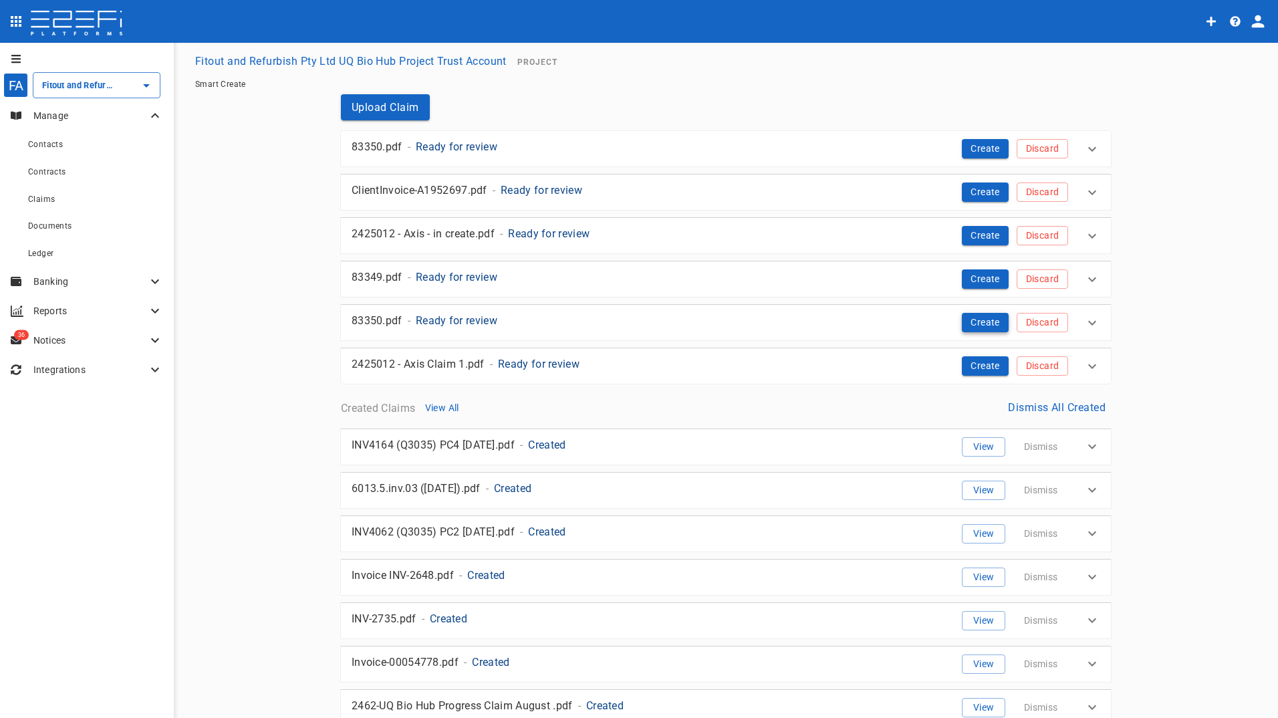
click at [976, 323] on button "Create" at bounding box center [985, 322] width 47 height 19
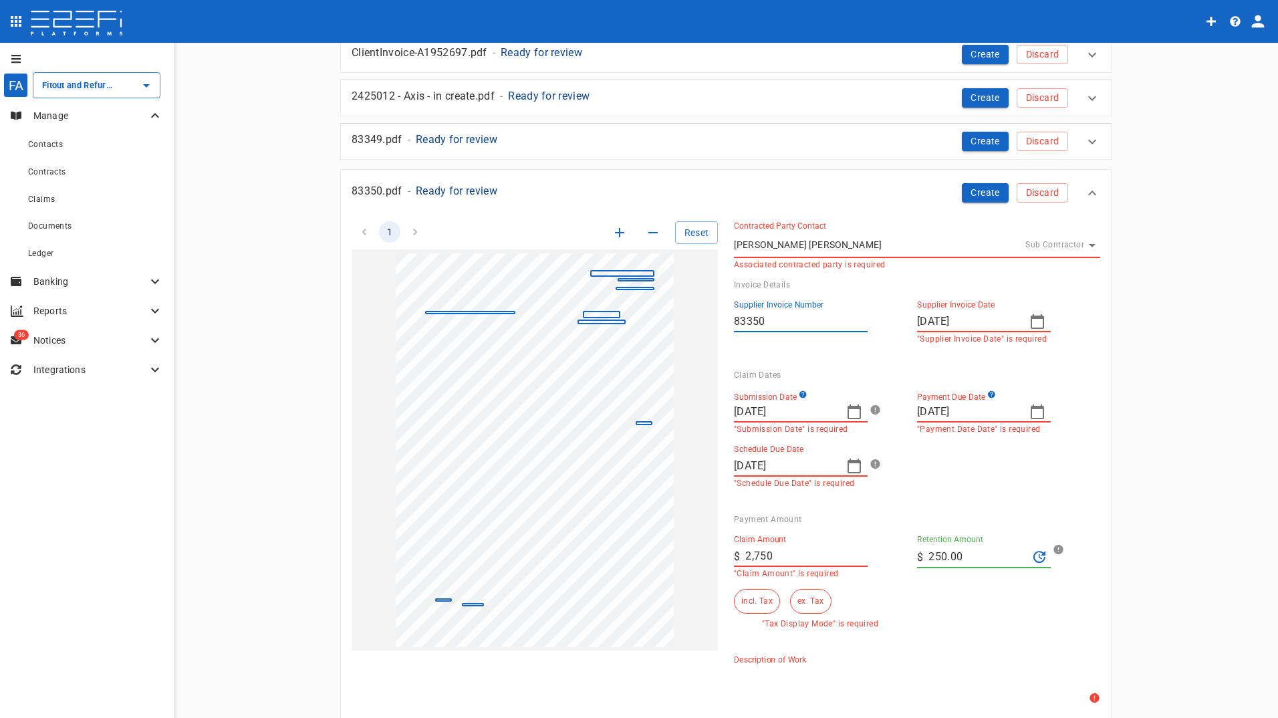
scroll to position [201, 0]
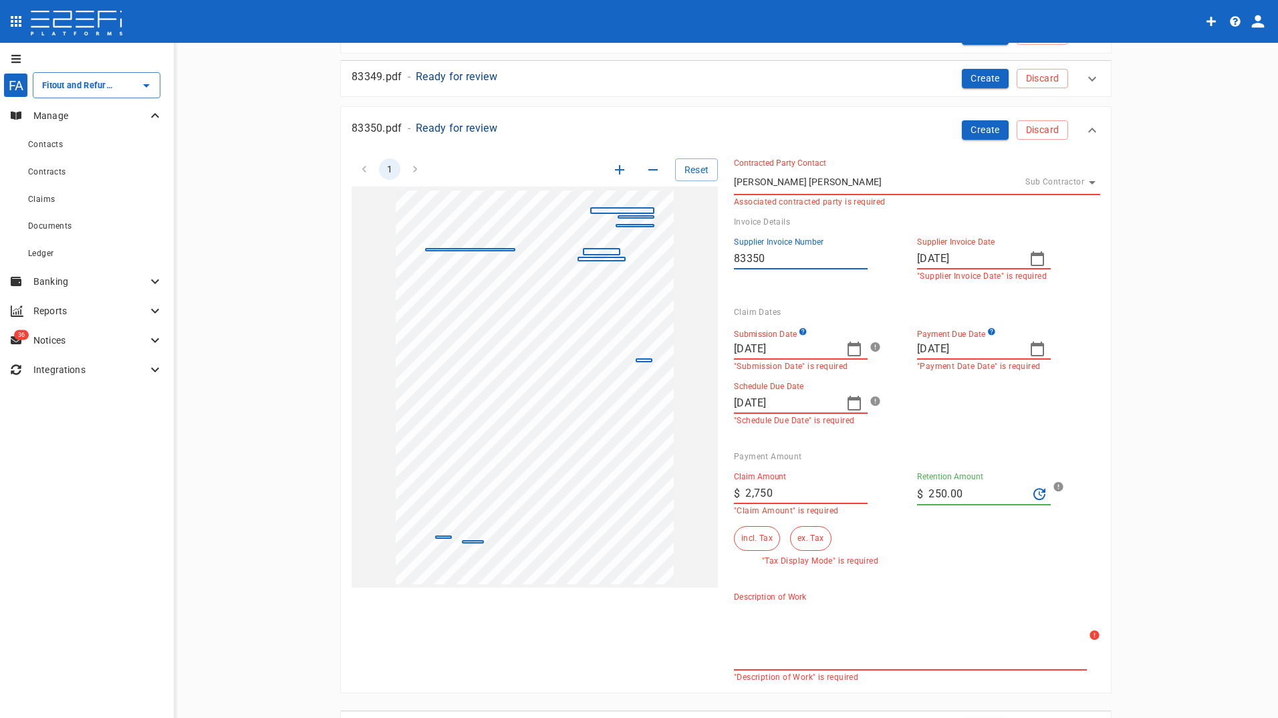
drag, startPoint x: 798, startPoint y: 485, endPoint x: 695, endPoint y: 491, distance: 102.5
click at [695, 491] on div "1 Reset SupplierInvoiceNumber: 83350 ClaimAmount: 2750.00 GSTAmount: 250.00 Sup…" at bounding box center [718, 412] width 765 height 540
type input "2,500"
click at [816, 534] on button "ex. Tax" at bounding box center [810, 538] width 41 height 25
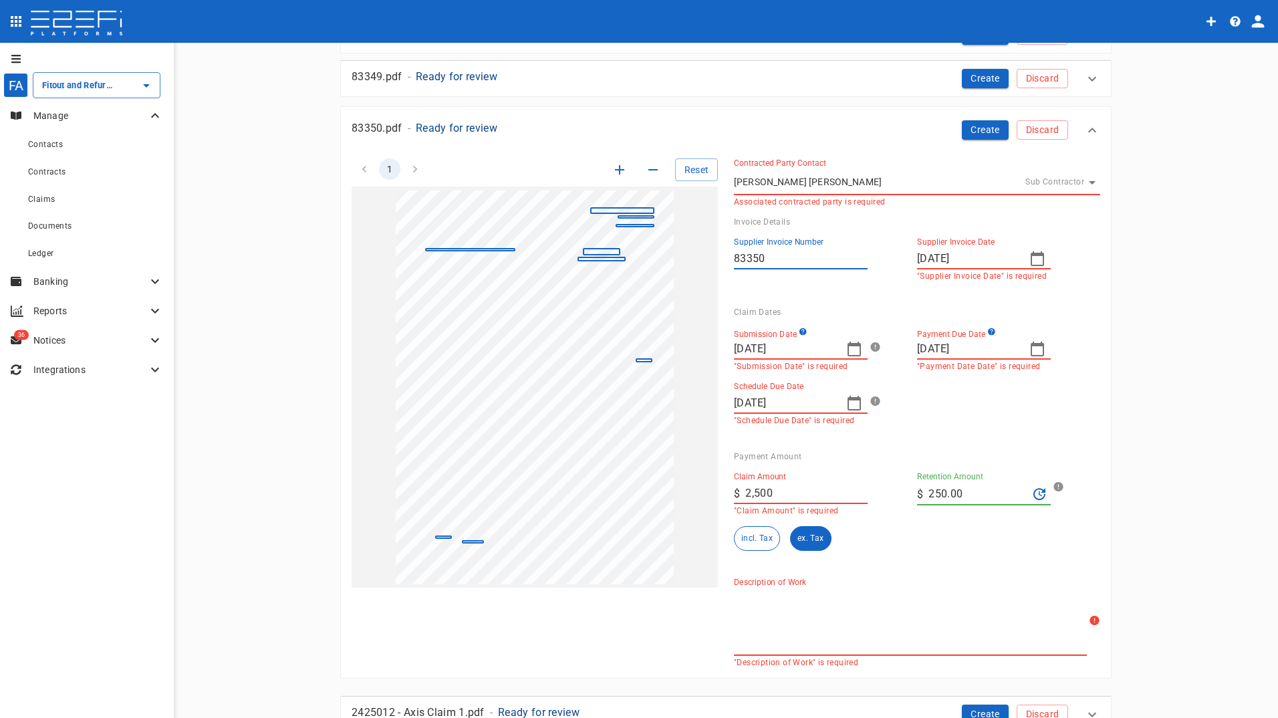
drag, startPoint x: 986, startPoint y: 497, endPoint x: 880, endPoint y: 495, distance: 105.7
click at [880, 495] on div "Claim Amount ​ $ 2,500 "Claim Amount" is required Retention Amount ​ $ 250.00 i…" at bounding box center [906, 506] width 366 height 90
type input "0"
click at [899, 421] on div "Schedule Due Date [DATE] "Schedule Due Date" is required" at bounding box center [820, 403] width 173 height 43
click at [849, 404] on icon "button" at bounding box center [855, 403] width 16 height 16
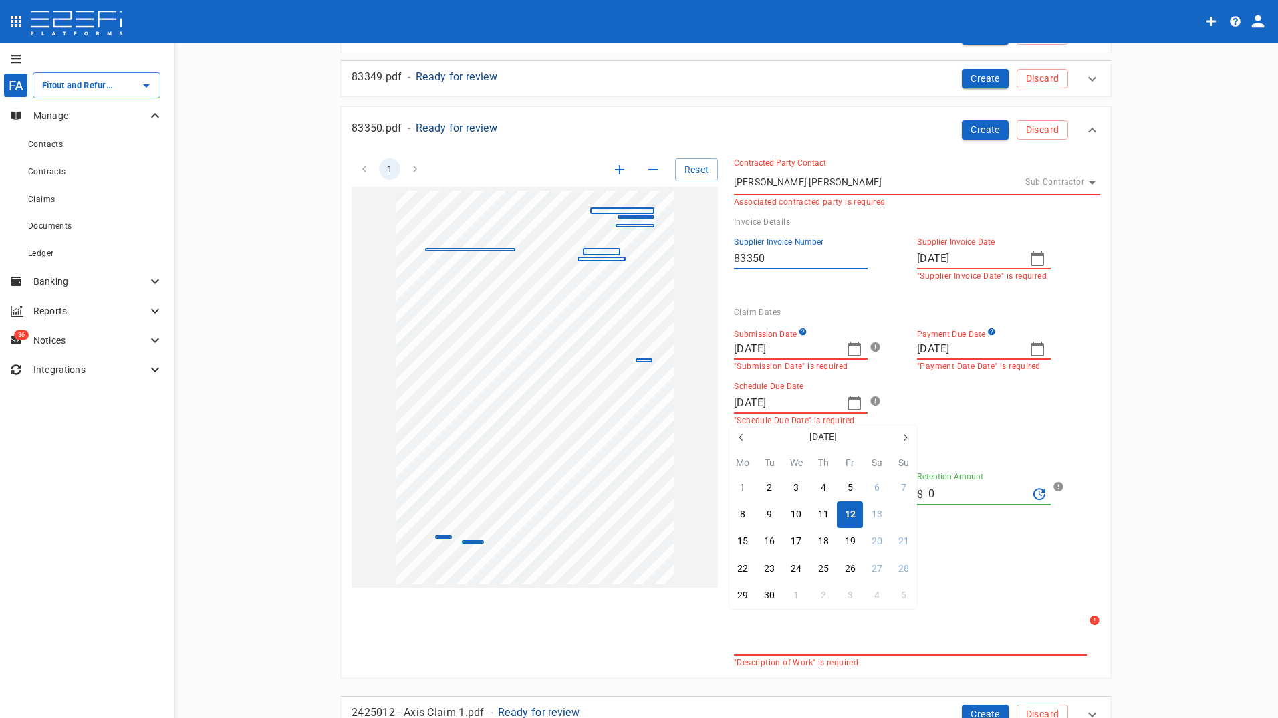
click at [901, 514] on div "14" at bounding box center [904, 515] width 11 height 15
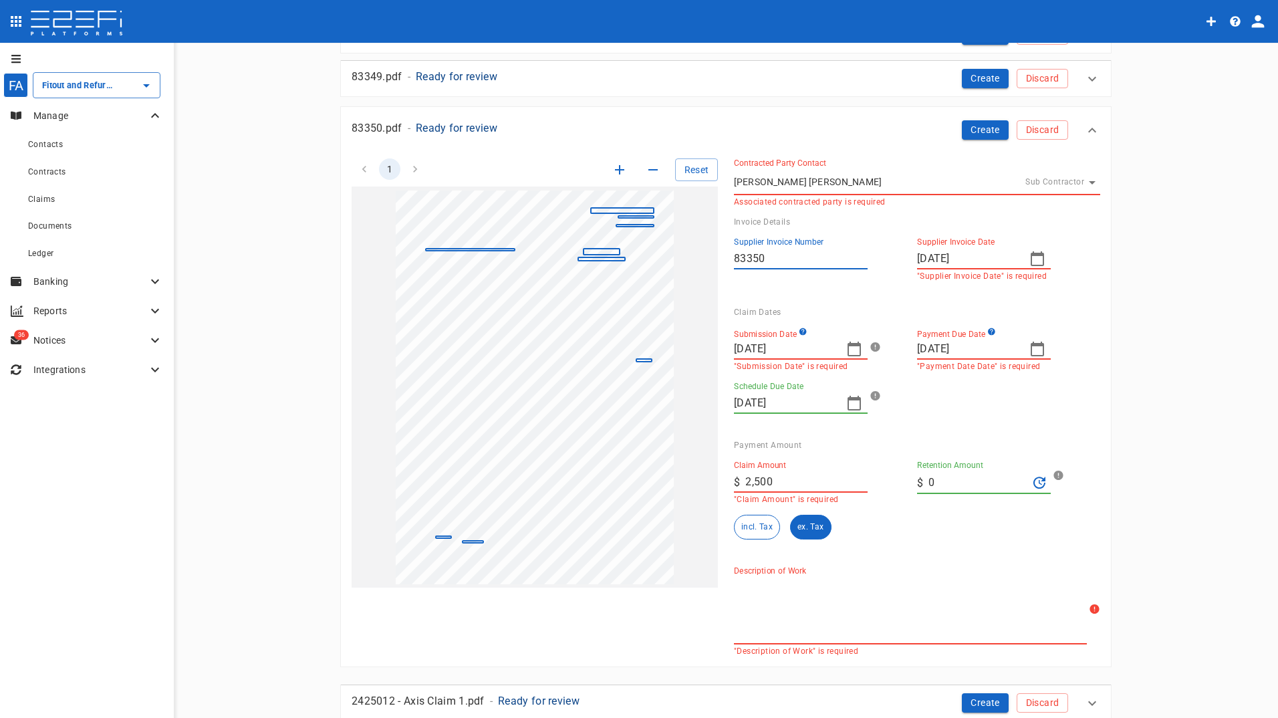
click at [852, 405] on icon "button" at bounding box center [855, 403] width 16 height 16
click at [853, 503] on div "12" at bounding box center [850, 503] width 11 height 15
type input "[DATE]"
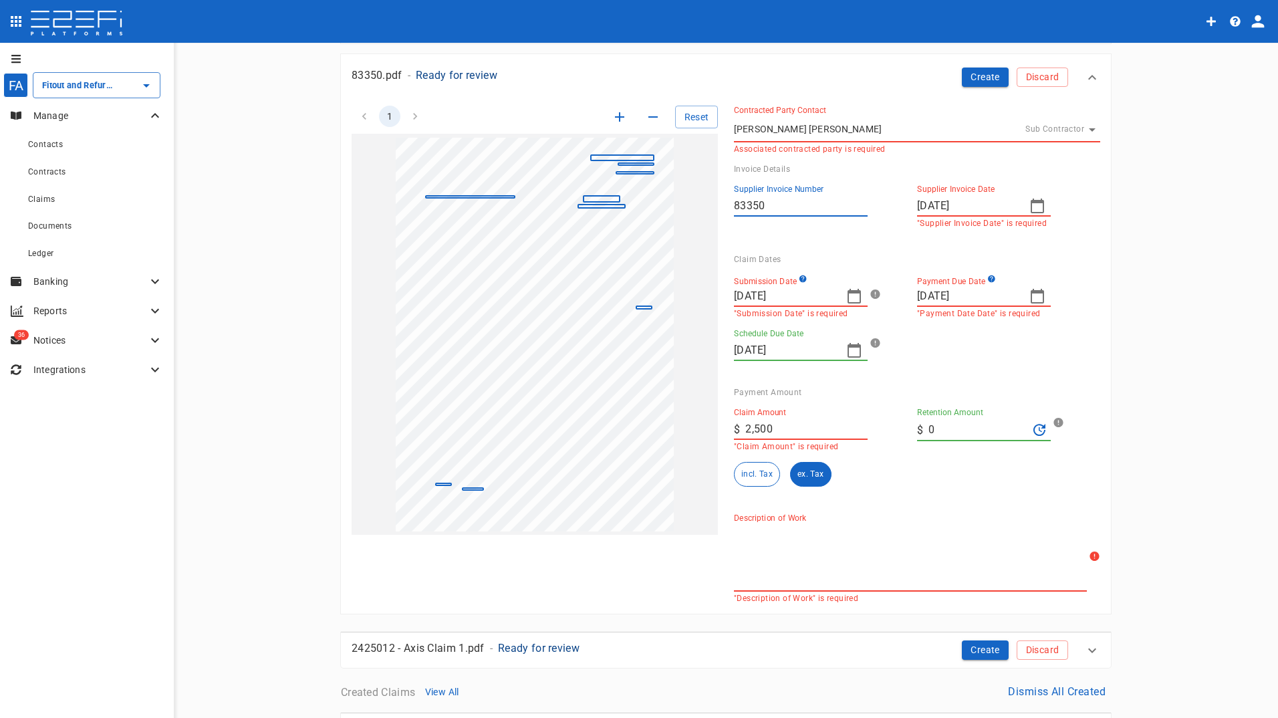
scroll to position [401, 0]
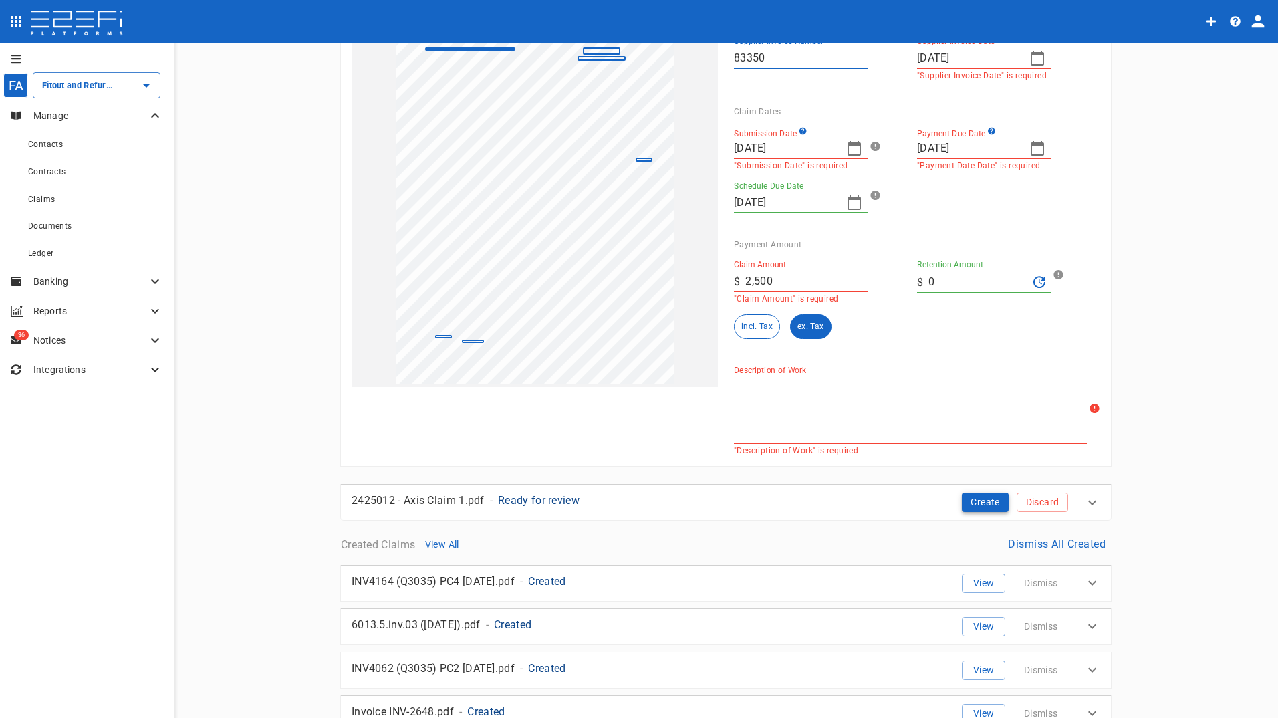
click at [982, 495] on button "Create" at bounding box center [985, 502] width 47 height 19
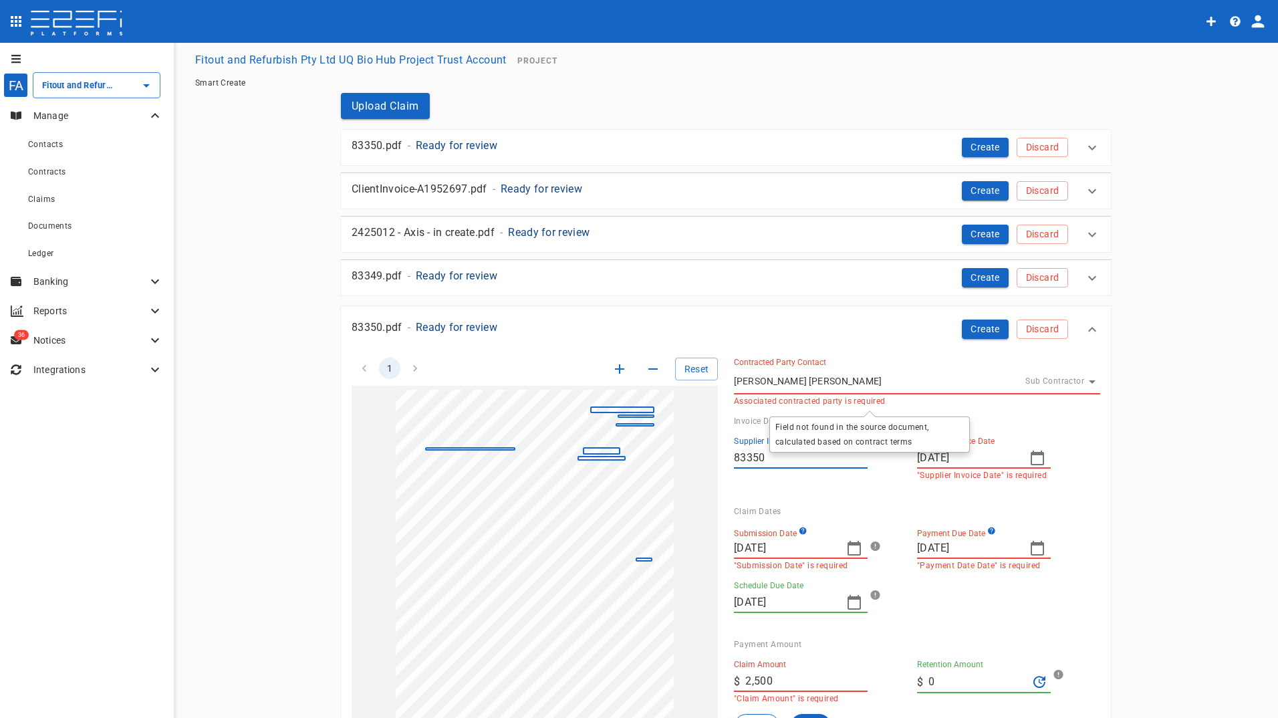
scroll to position [0, 0]
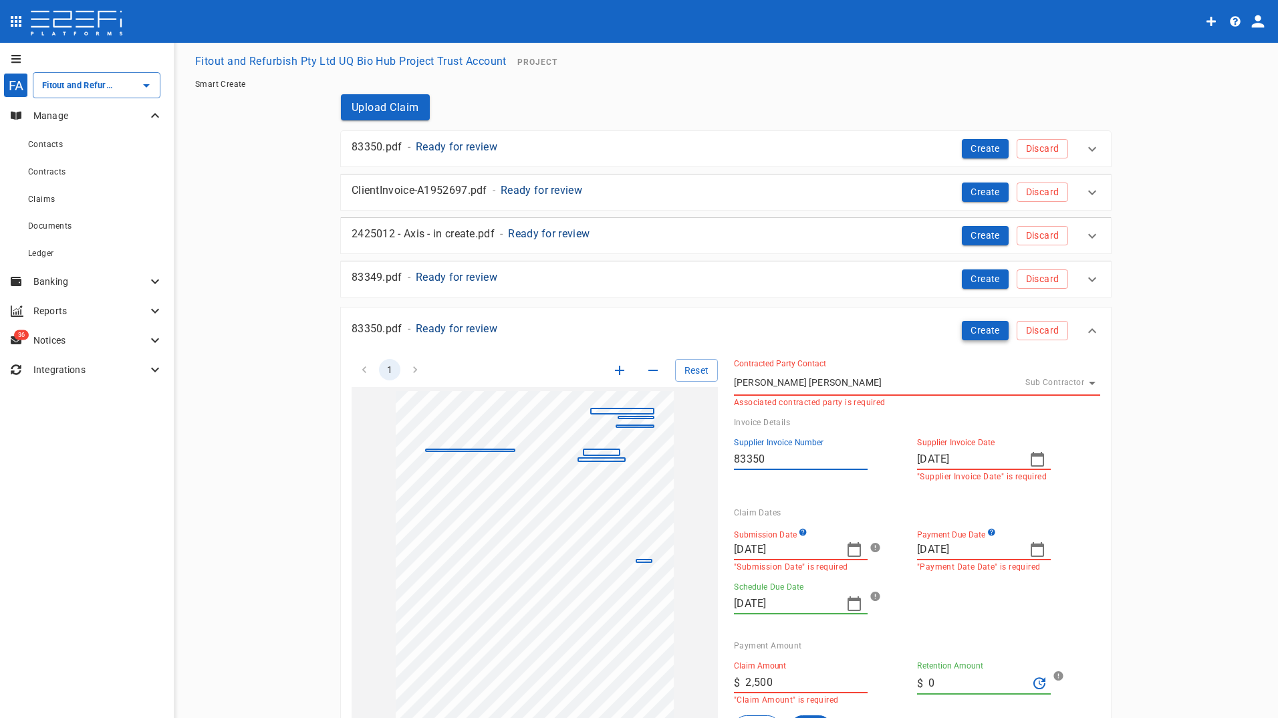
click at [990, 331] on button "Create" at bounding box center [985, 330] width 47 height 19
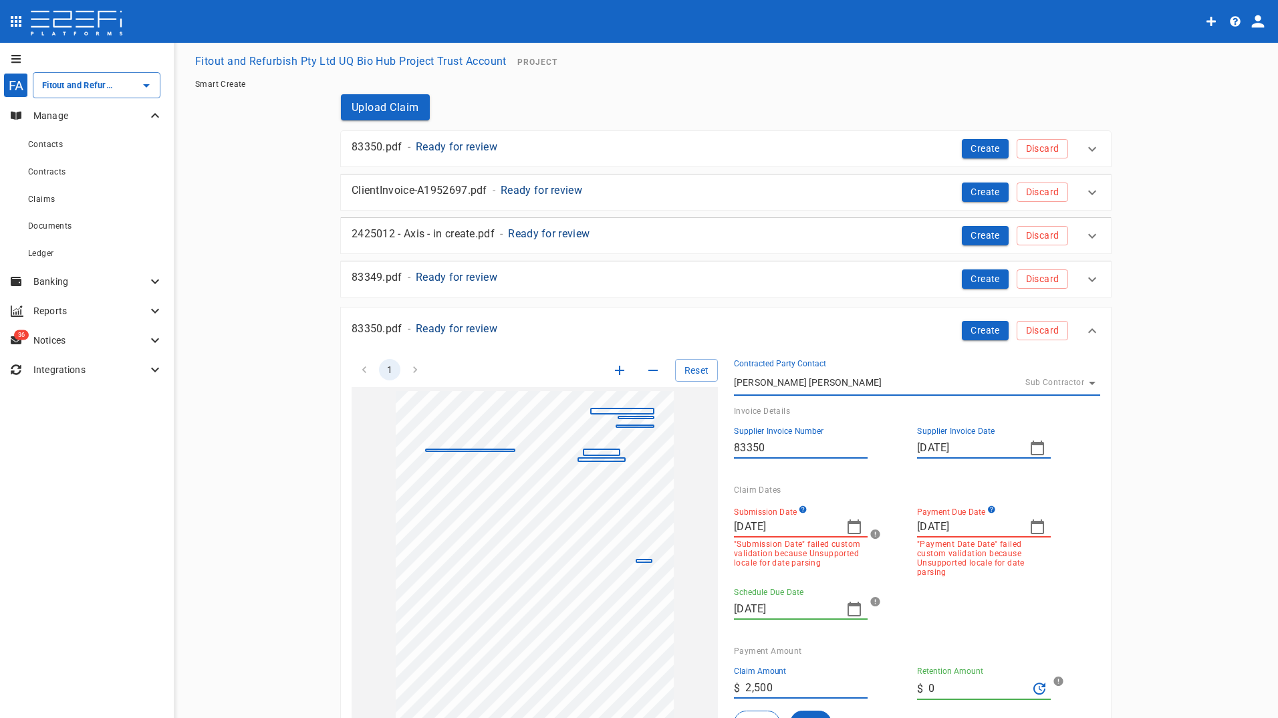
click at [1032, 448] on icon "button" at bounding box center [1038, 448] width 16 height 16
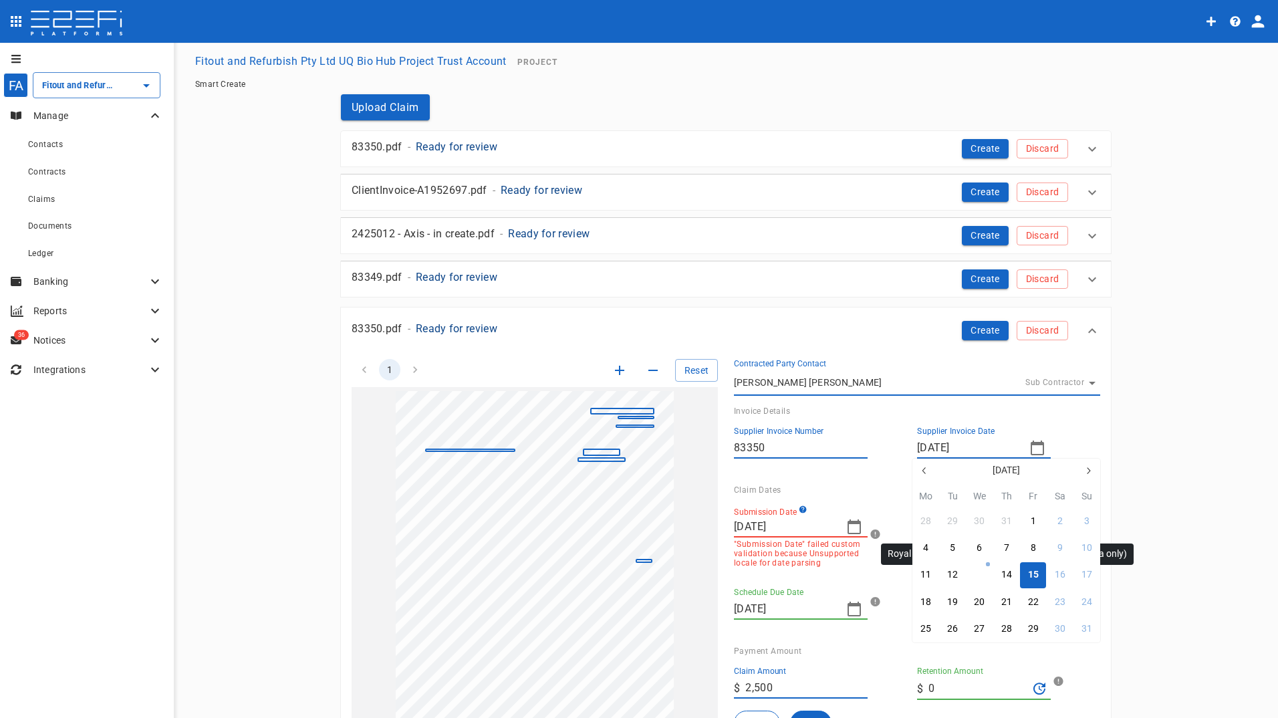
click at [982, 572] on div "13" at bounding box center [979, 575] width 11 height 15
type input "[DATE]"
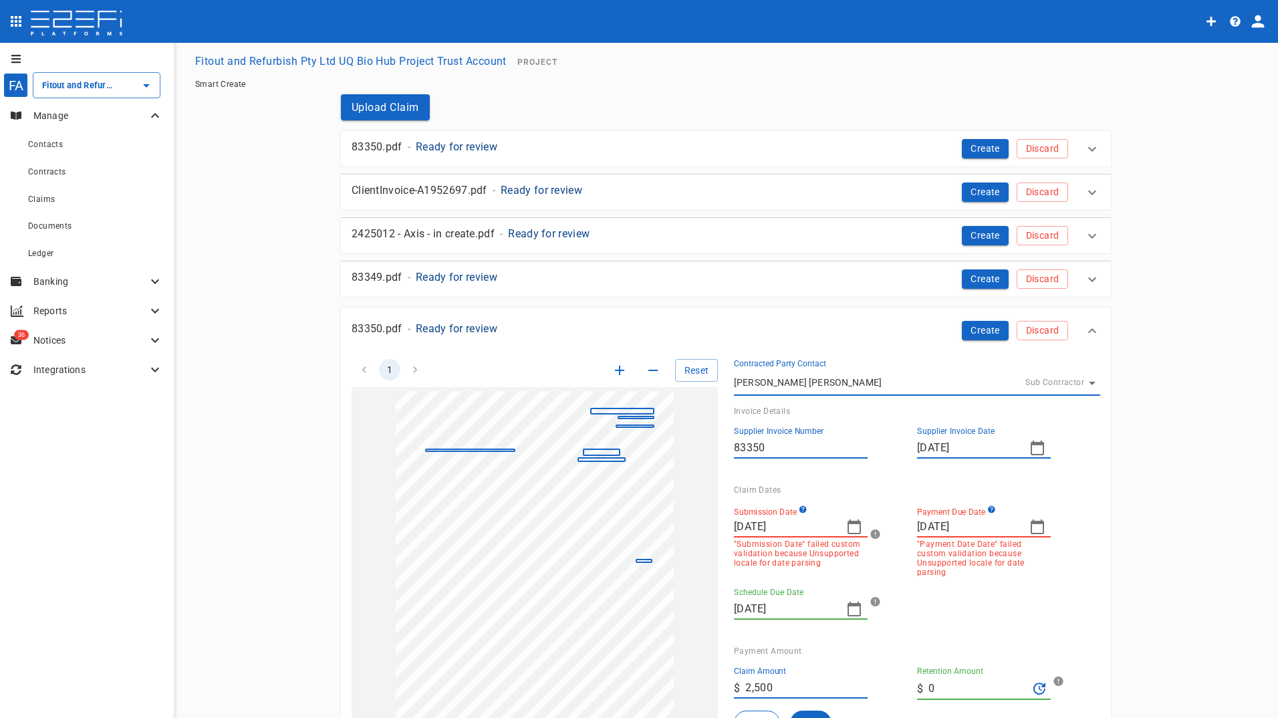
click at [848, 524] on icon "button" at bounding box center [854, 527] width 13 height 15
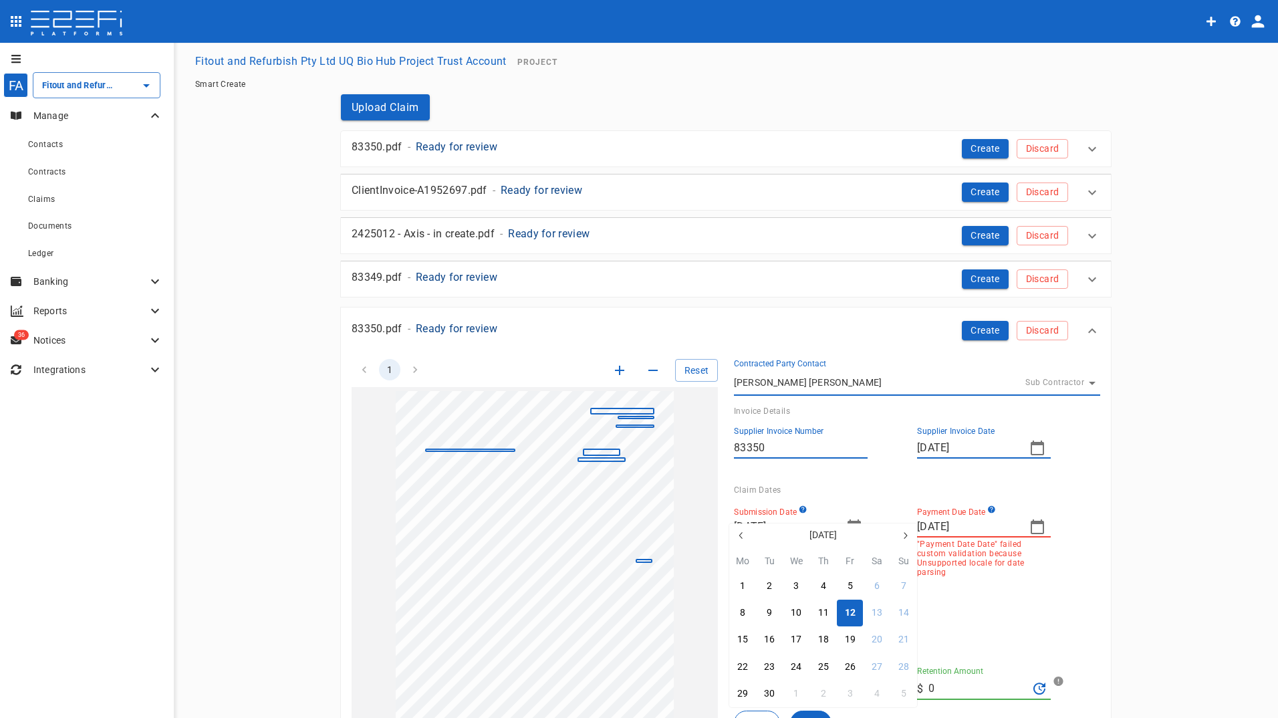
drag, startPoint x: 853, startPoint y: 610, endPoint x: 849, endPoint y: 598, distance: 11.8
click at [853, 609] on div "12" at bounding box center [850, 613] width 11 height 15
type input "[DATE]"
click at [1032, 528] on icon "button" at bounding box center [1038, 527] width 16 height 16
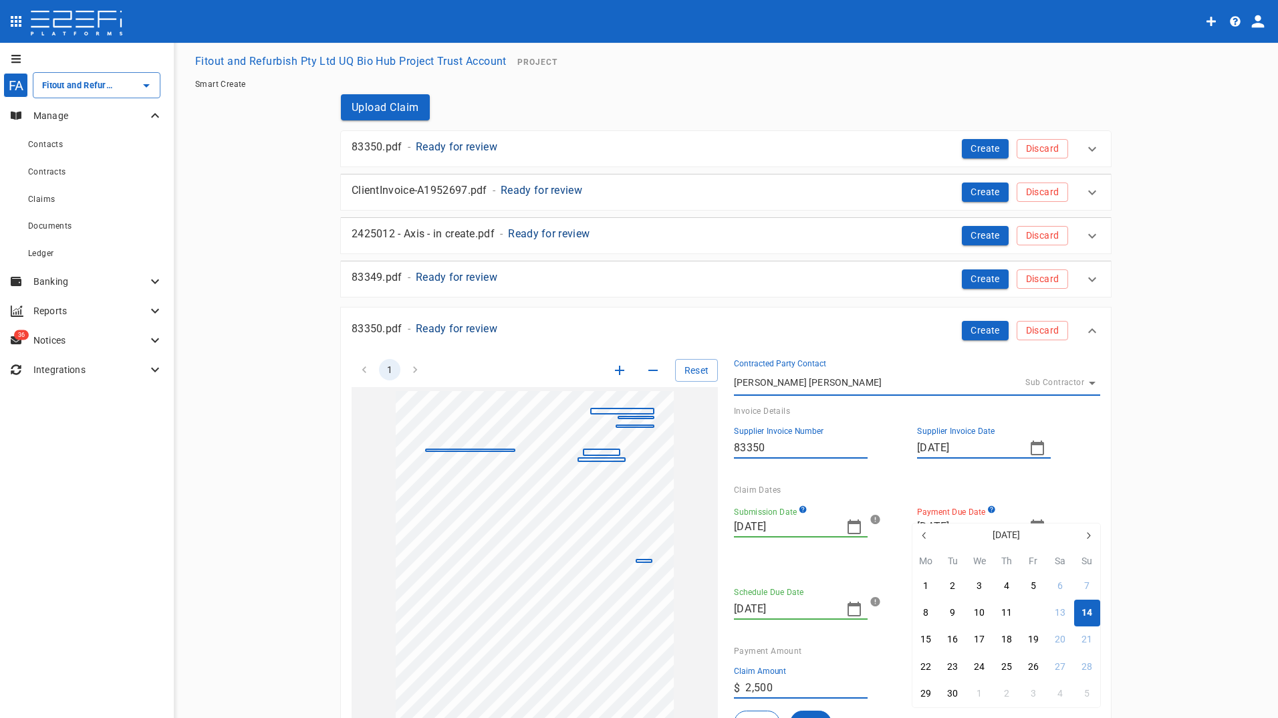
click at [1030, 615] on div "12" at bounding box center [1033, 613] width 11 height 15
type input "[DATE]"
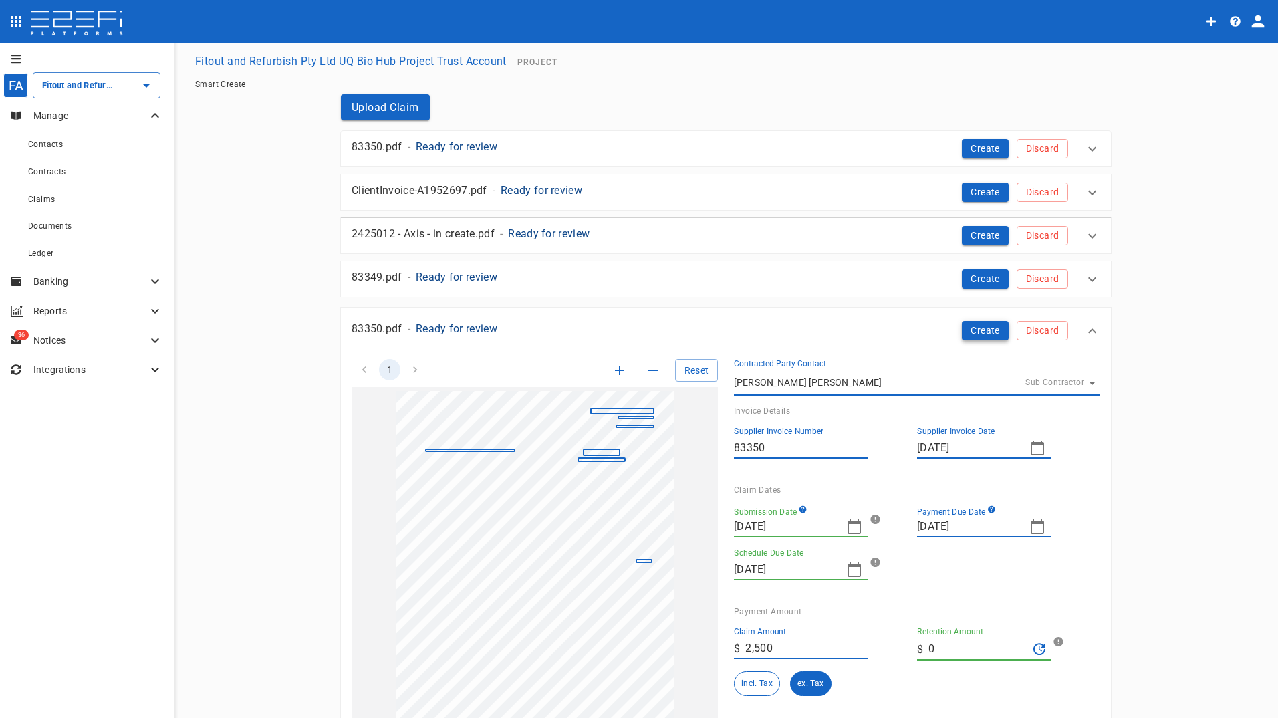
click at [979, 328] on button "Create" at bounding box center [985, 330] width 47 height 19
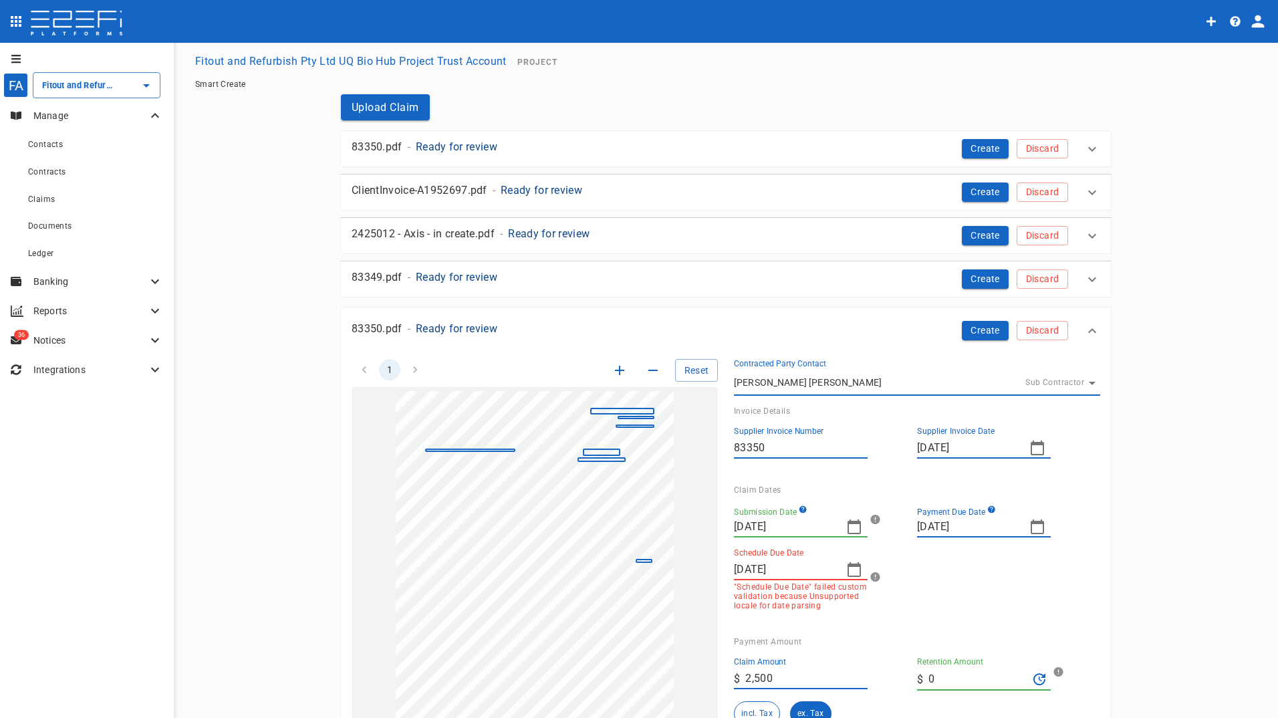
click at [849, 569] on icon "button" at bounding box center [855, 570] width 16 height 16
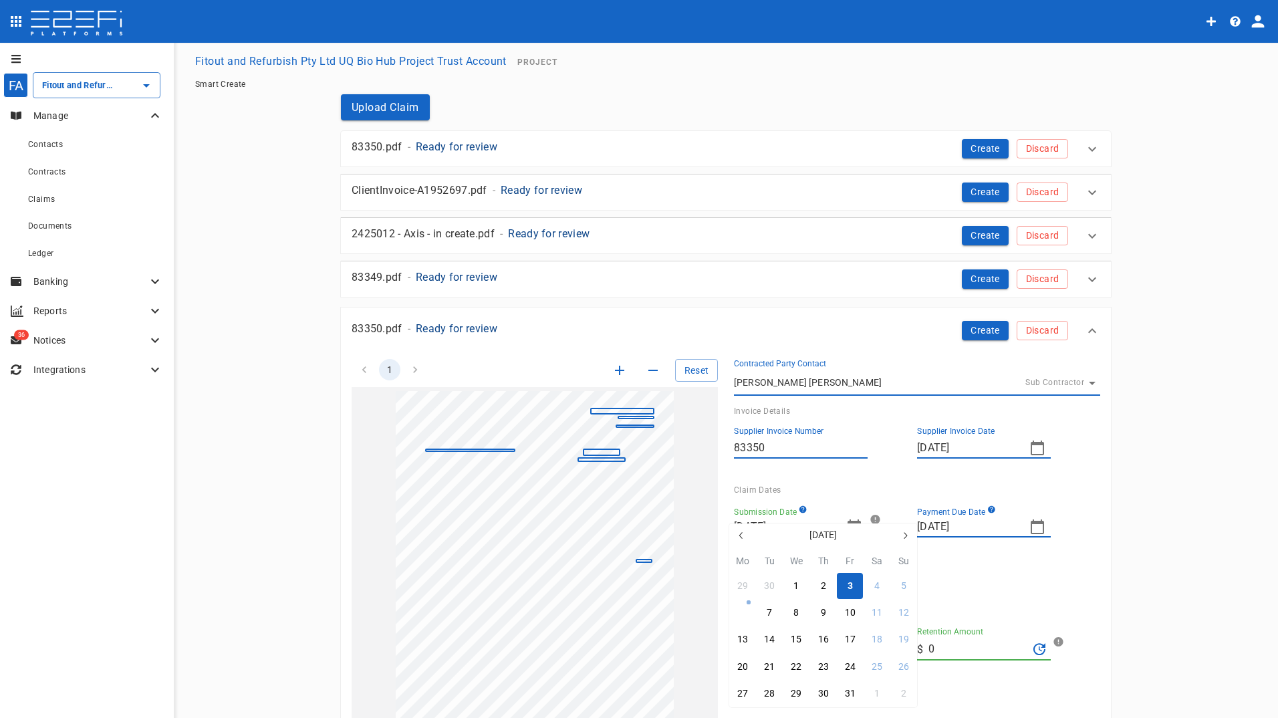
click at [747, 610] on button "6" at bounding box center [743, 613] width 26 height 26
type input "[DATE]"
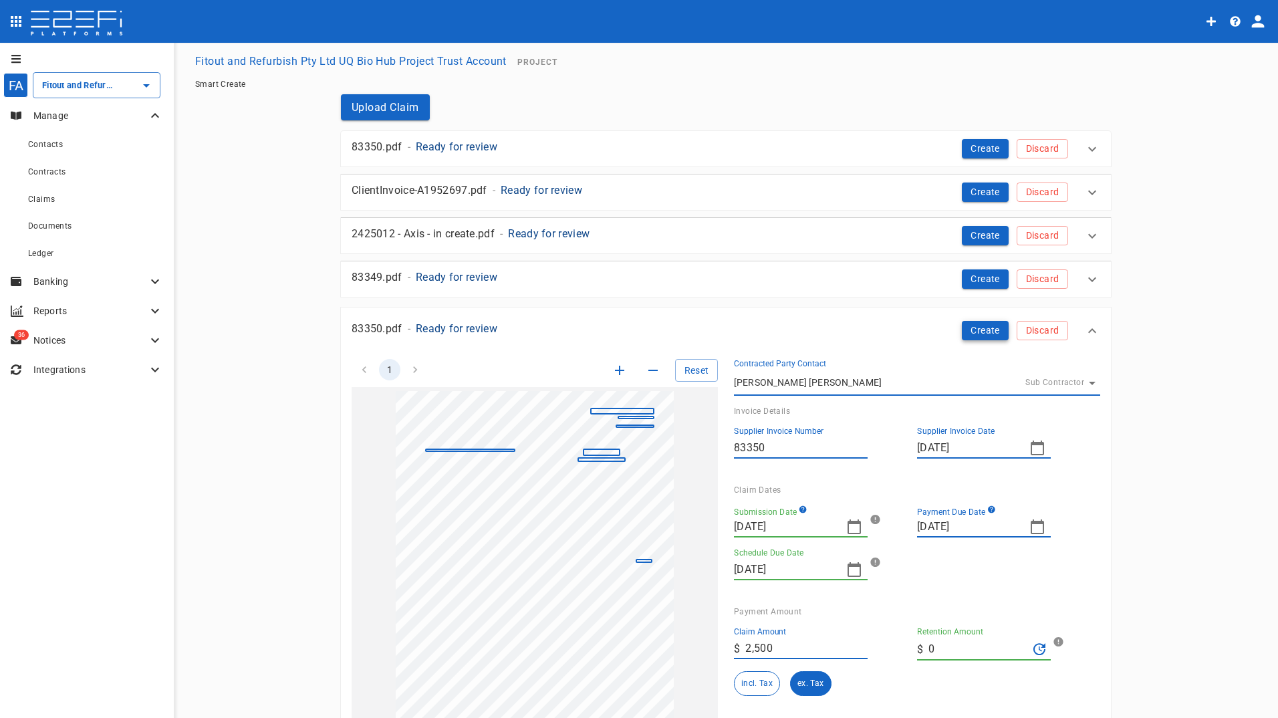
click at [974, 324] on button "Create" at bounding box center [985, 330] width 47 height 19
click at [973, 328] on button "Create" at bounding box center [985, 330] width 47 height 19
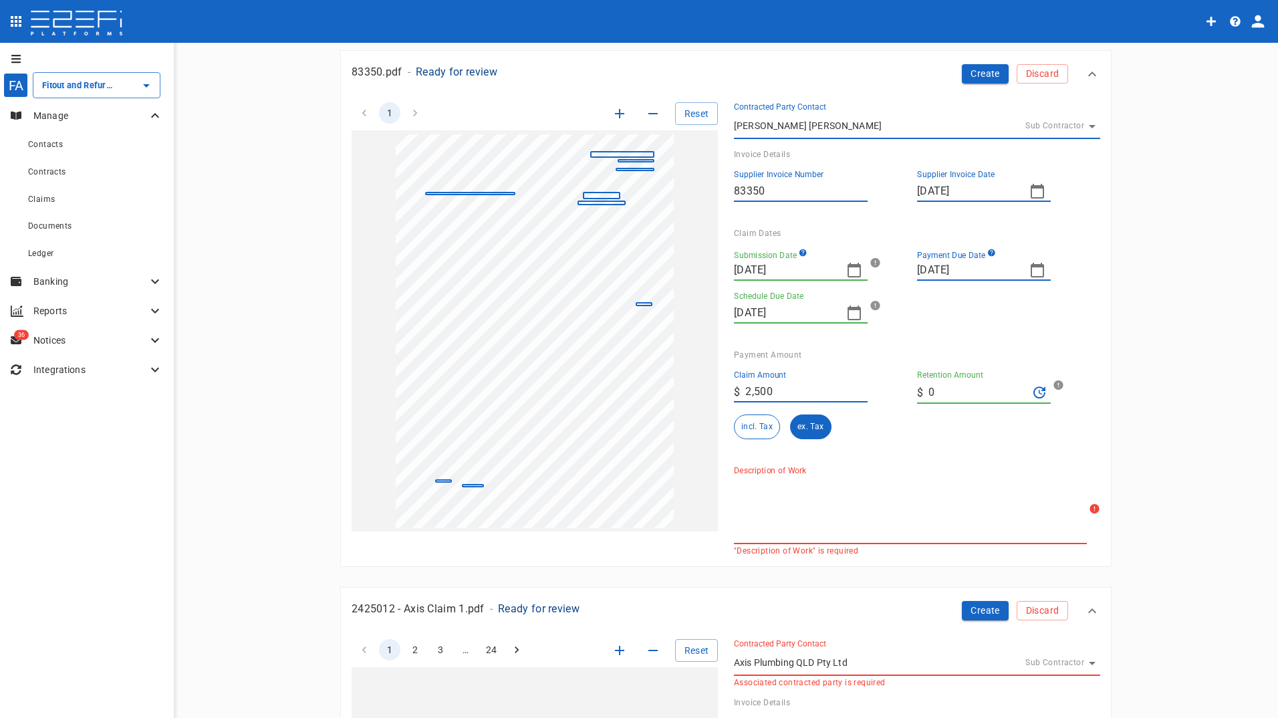
scroll to position [267, 0]
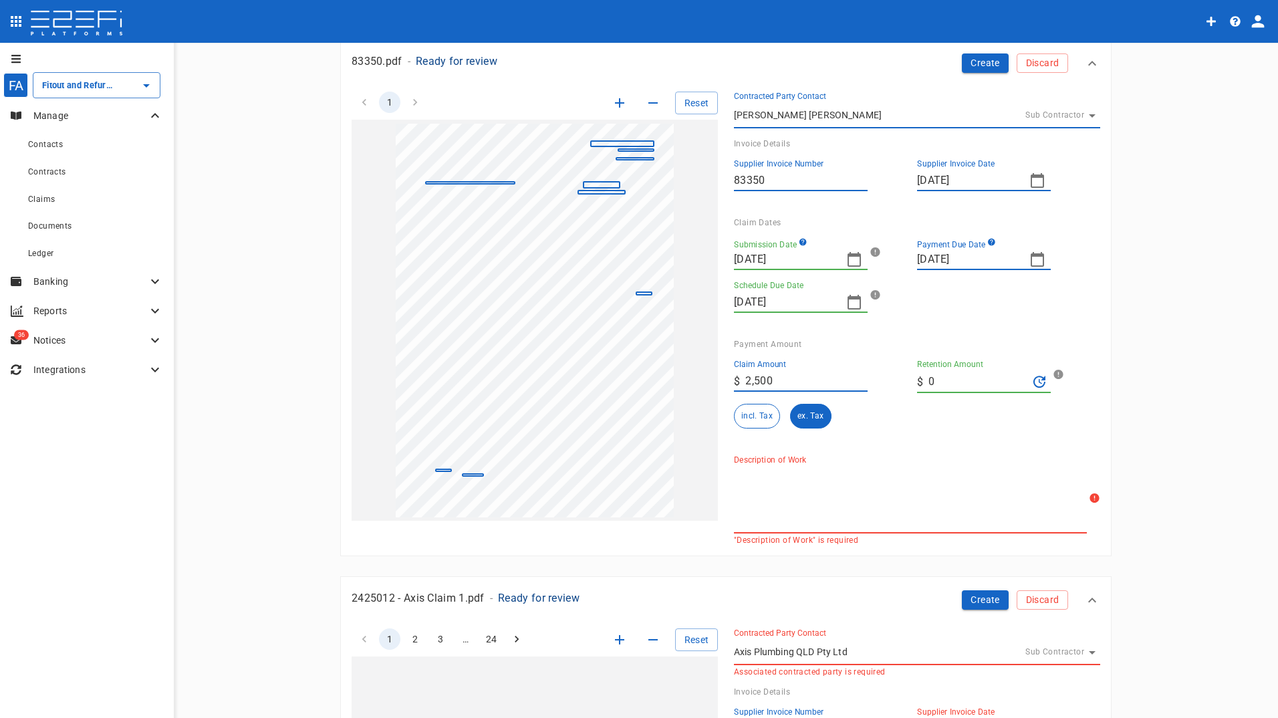
click at [834, 507] on textarea "Description of Work" at bounding box center [910, 500] width 353 height 62
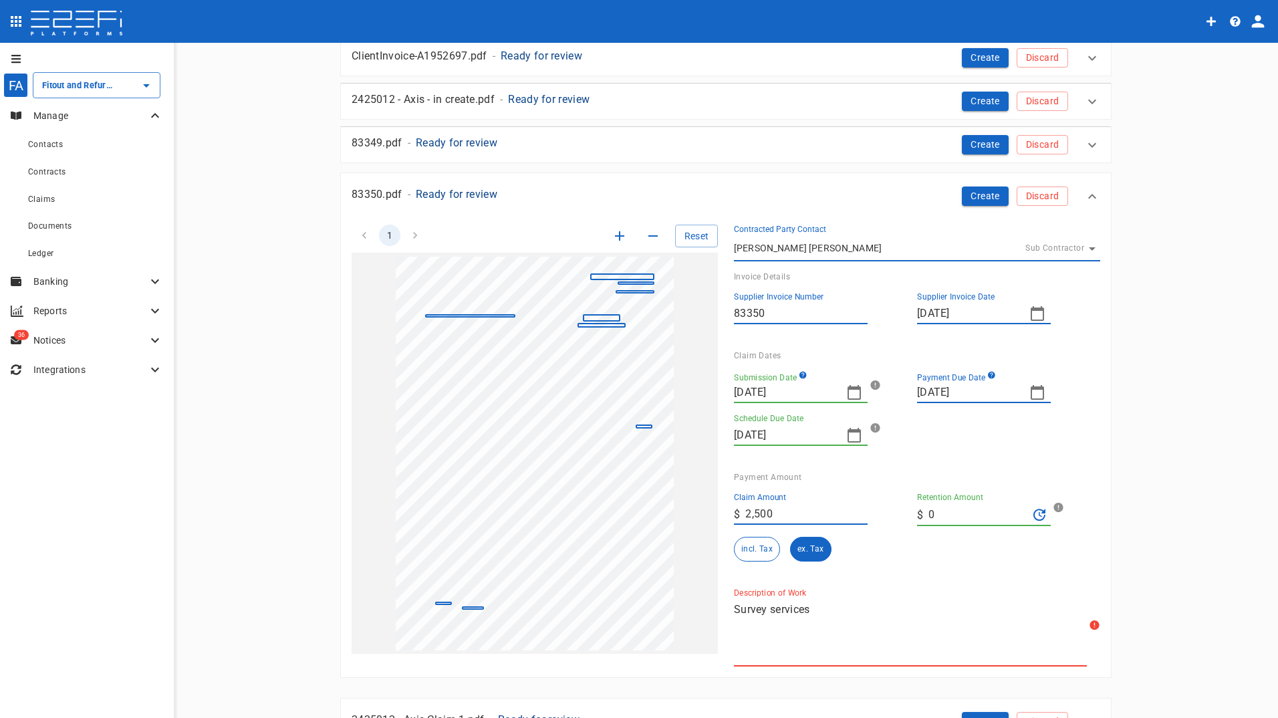
scroll to position [134, 0]
type textarea "Survey services"
click at [978, 201] on button "Create" at bounding box center [985, 196] width 47 height 19
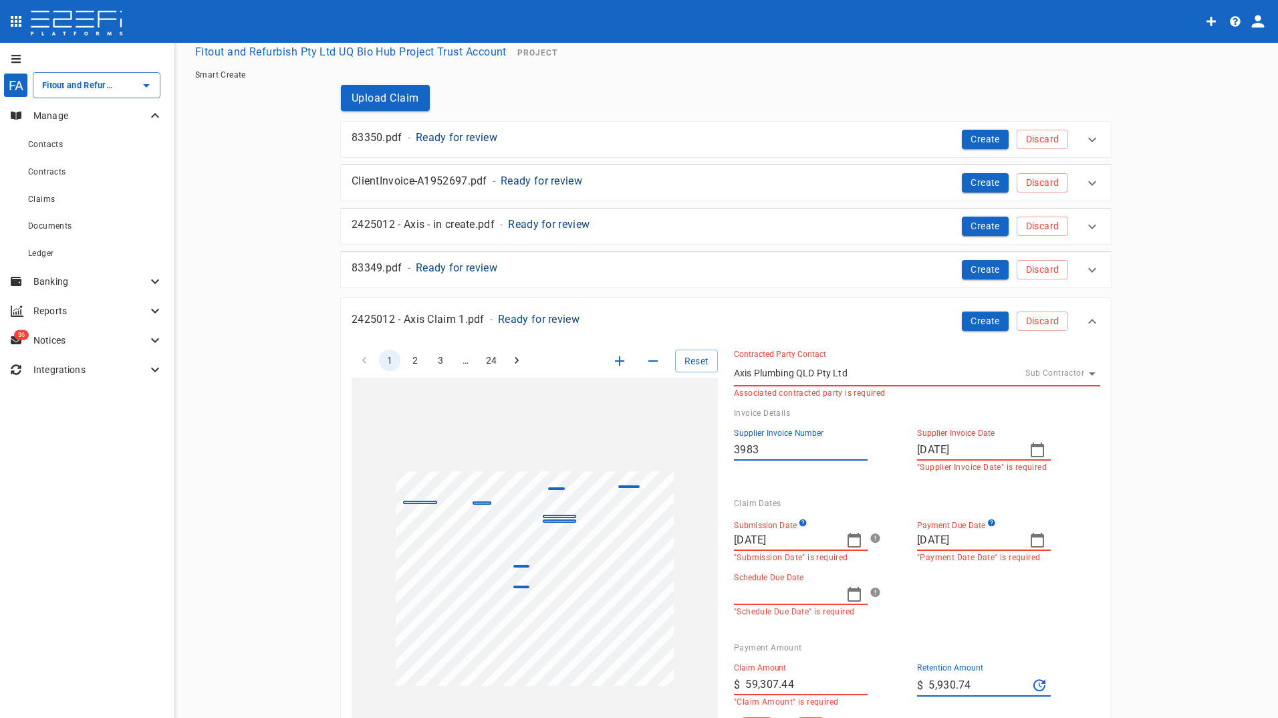
scroll to position [0, 0]
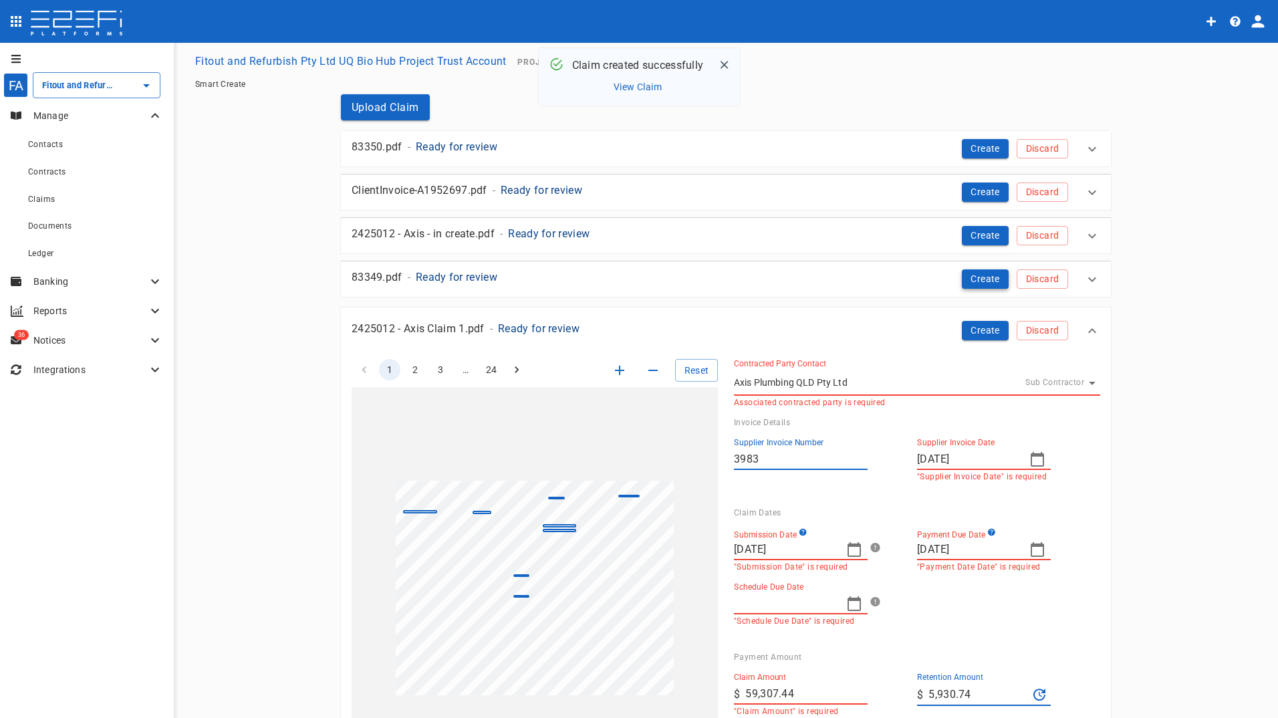
click at [985, 277] on button "Create" at bounding box center [985, 278] width 47 height 19
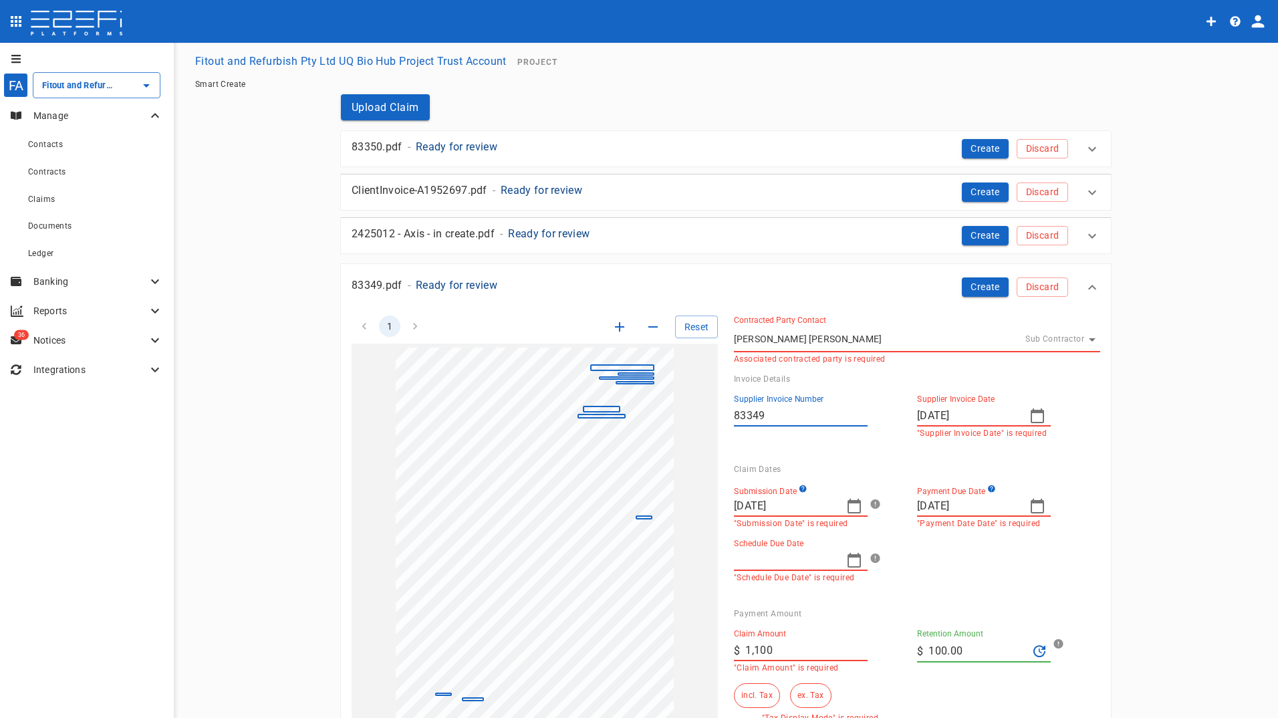
click at [1035, 415] on icon "button" at bounding box center [1038, 416] width 16 height 16
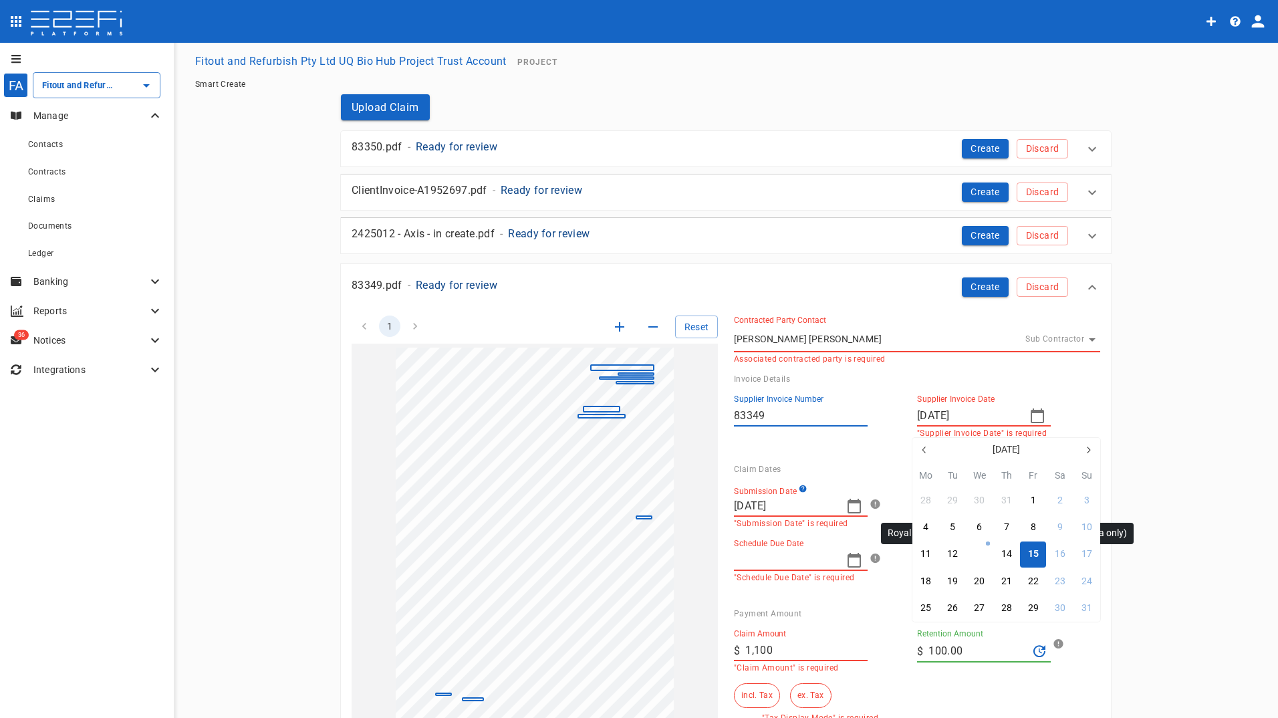
click at [980, 552] on div "13" at bounding box center [979, 554] width 11 height 15
type input "[DATE]"
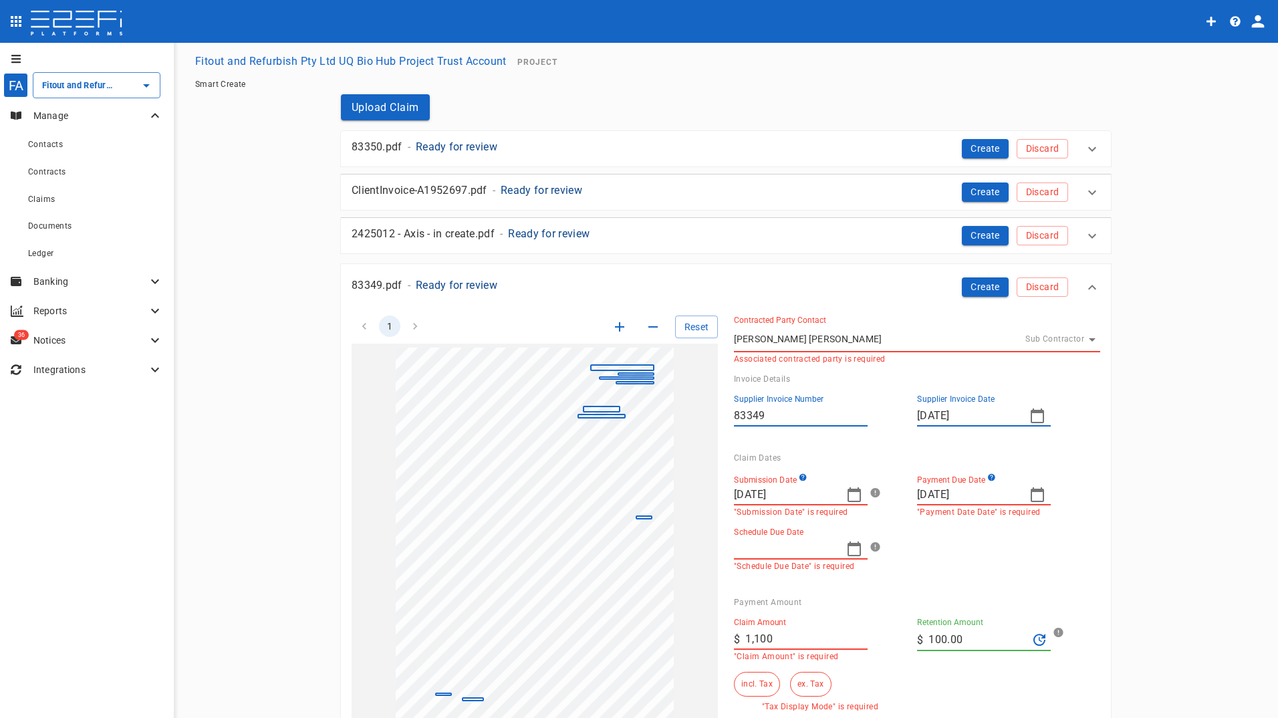
click at [853, 497] on icon "button" at bounding box center [855, 495] width 16 height 16
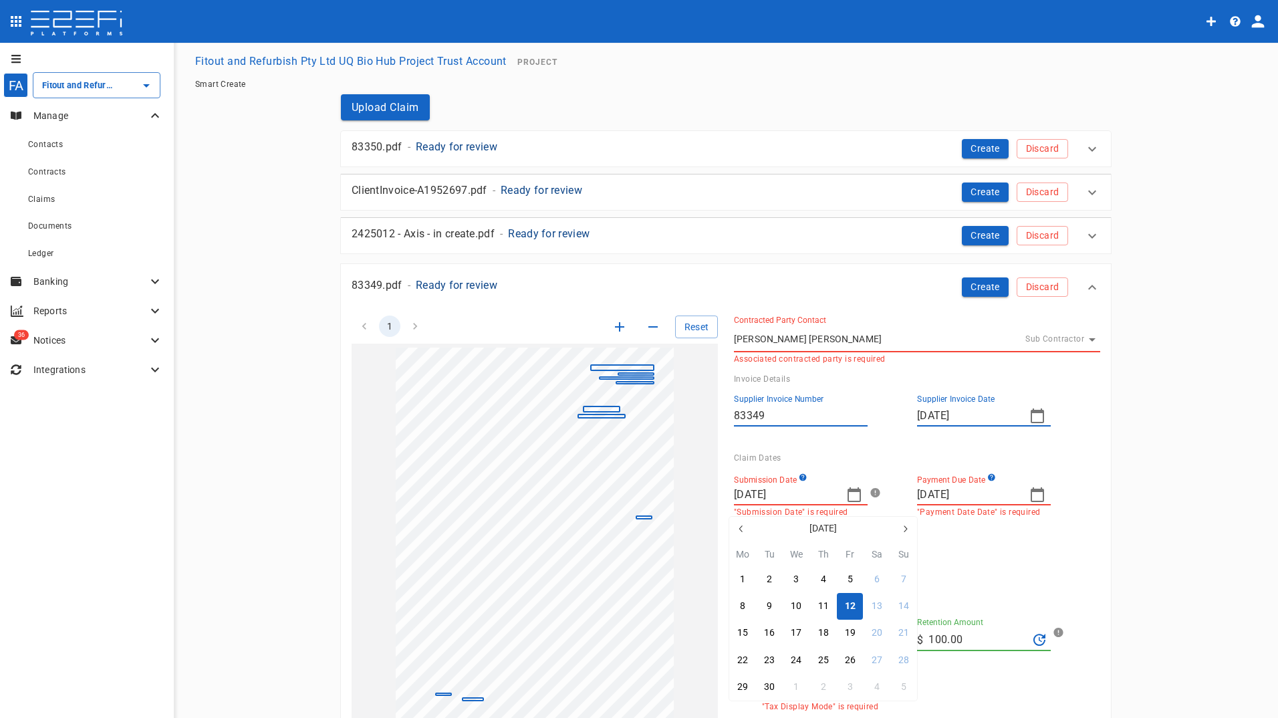
click at [851, 605] on div "12" at bounding box center [850, 606] width 11 height 15
type input "[DATE]"
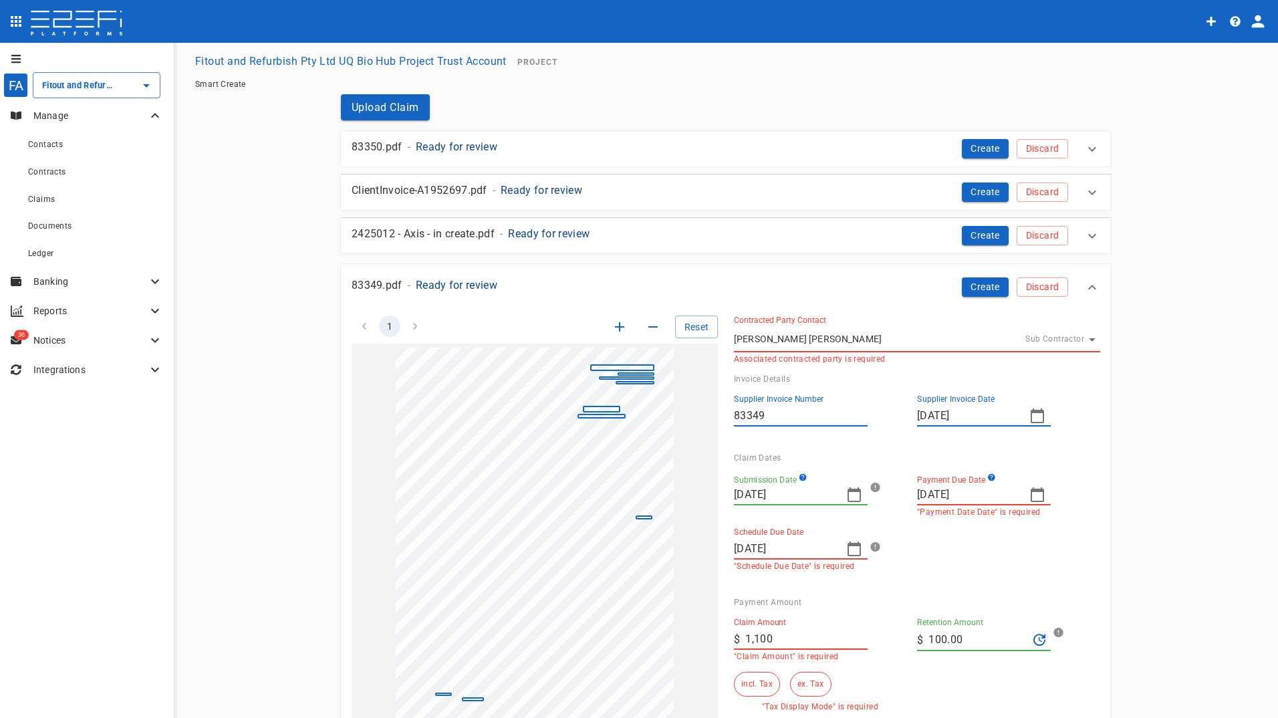
click at [1033, 492] on icon "button" at bounding box center [1037, 494] width 13 height 15
click at [1030, 603] on div "12" at bounding box center [1033, 606] width 11 height 15
type input "[DATE]"
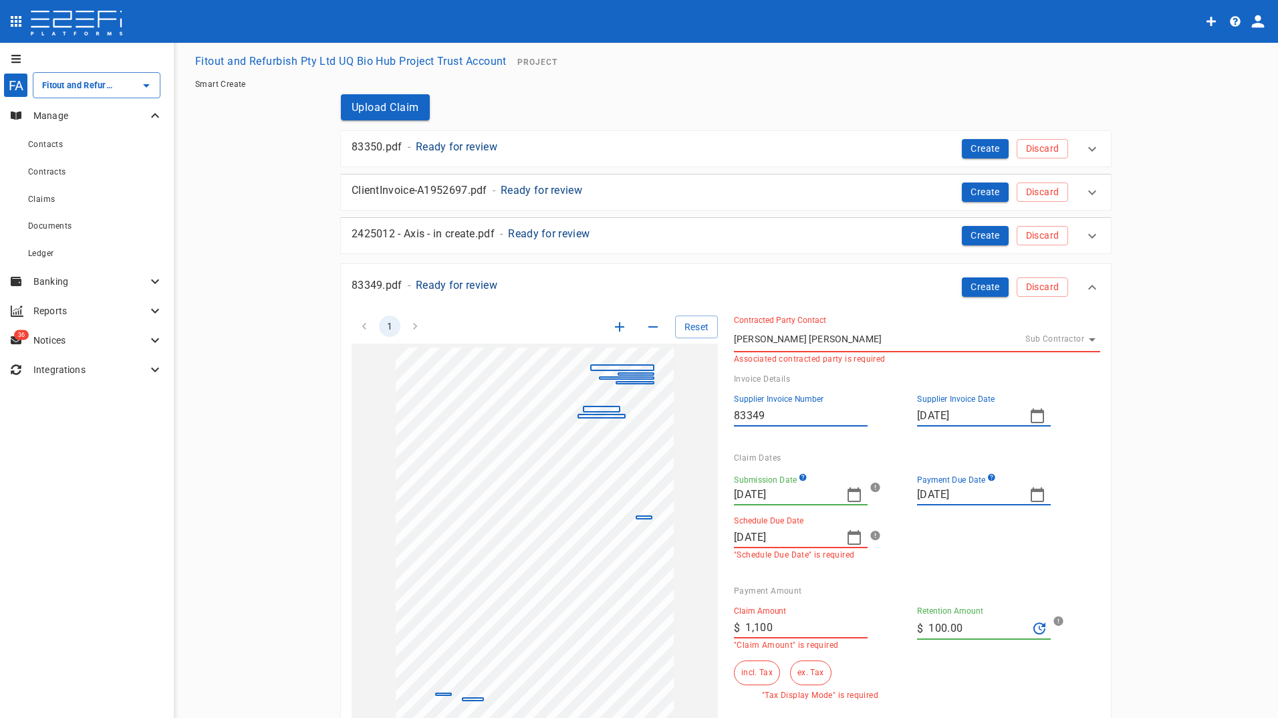
click at [852, 542] on icon "button" at bounding box center [855, 538] width 16 height 16
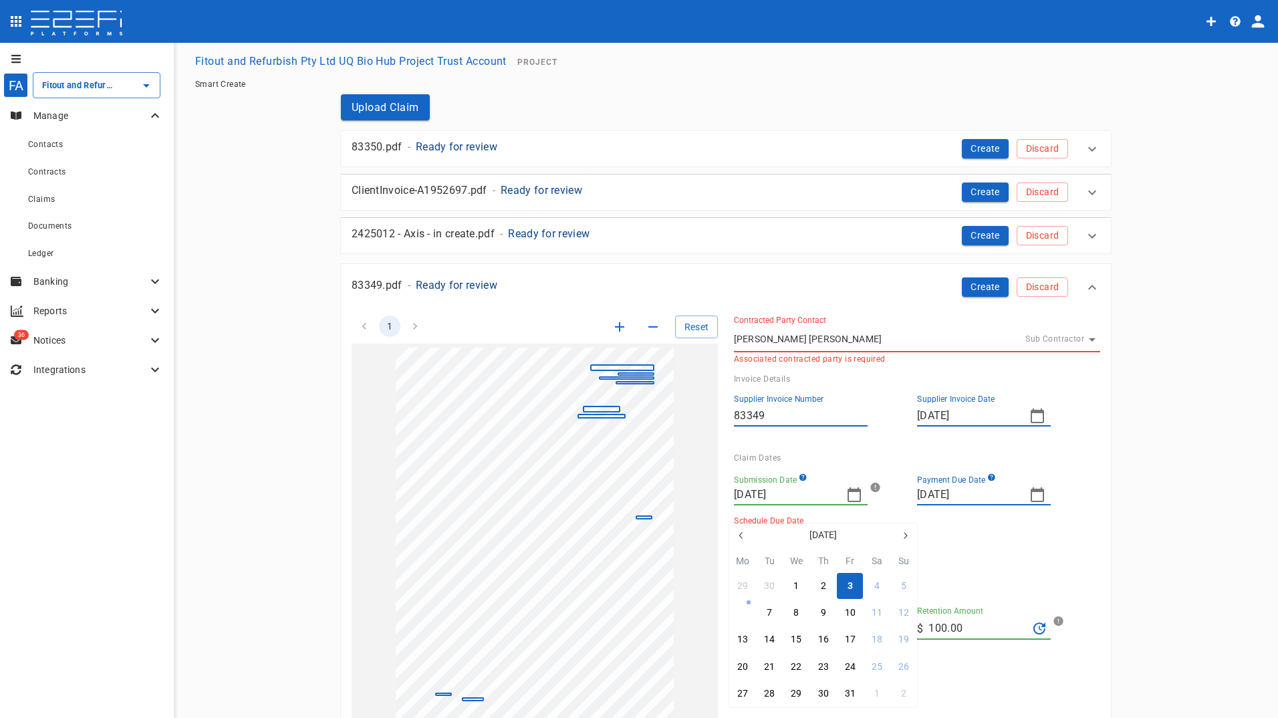
click at [744, 613] on div "6" at bounding box center [742, 613] width 5 height 15
type input "[DATE]"
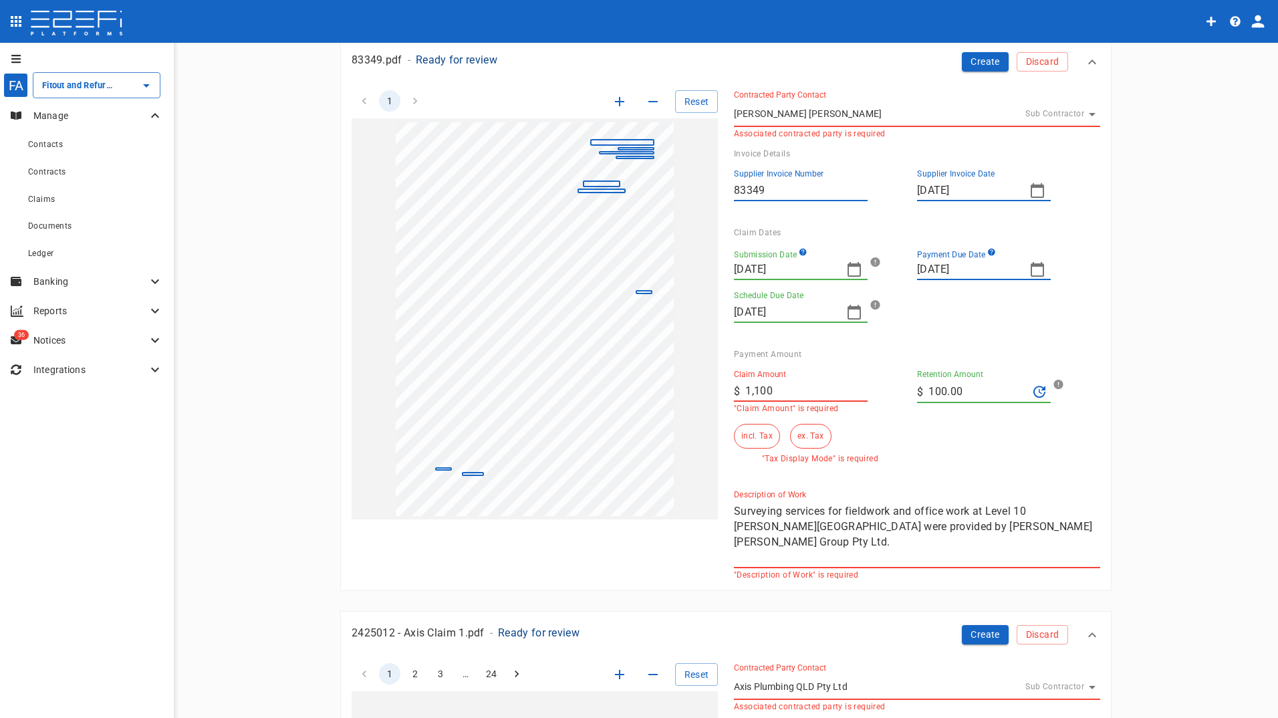
scroll to position [267, 0]
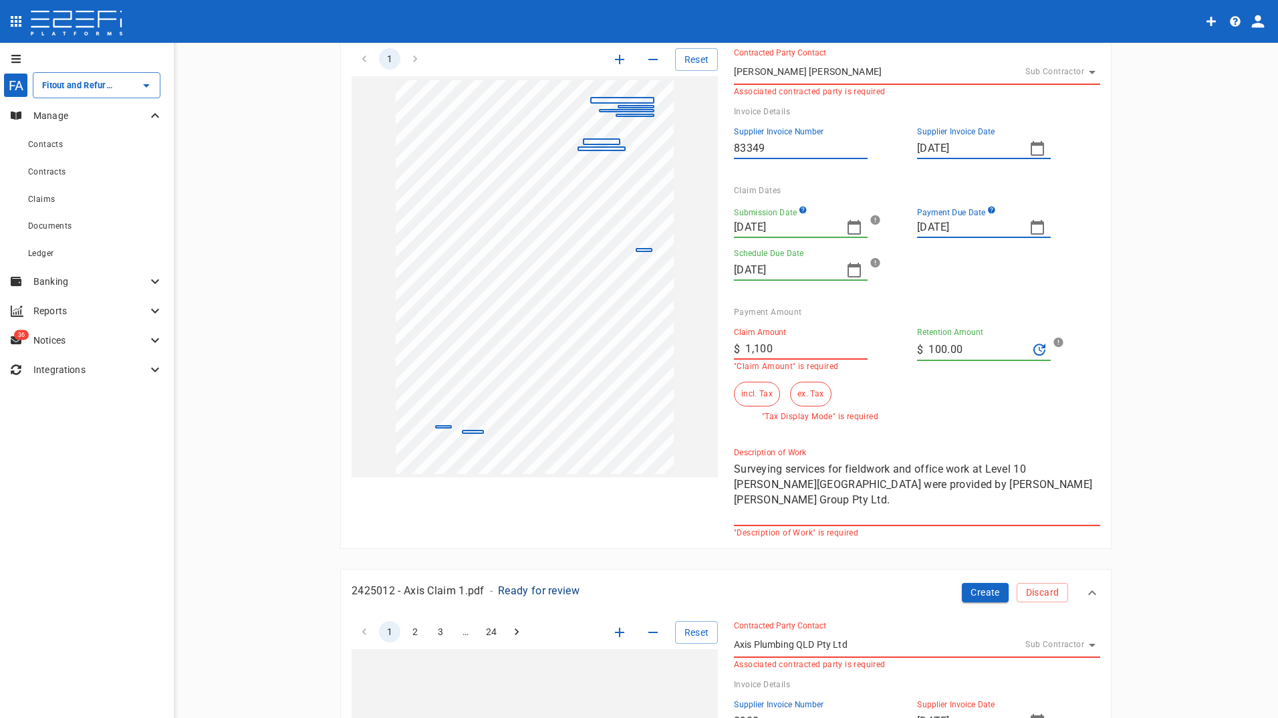
click at [668, 344] on div "1 Reset SupplierInvoiceNumber: 83349 ClaimAmount: 1100.00 GSTAmount: 100.00 Sup…" at bounding box center [718, 284] width 765 height 505
type input "1,000"
drag, startPoint x: 974, startPoint y: 347, endPoint x: 880, endPoint y: 356, distance: 94.7
click at [880, 356] on div "Claim Amount ​ $ 1,000 "Claim Amount" is required Retention Amount ​ $ 100.00 i…" at bounding box center [906, 369] width 366 height 104
type input "0"
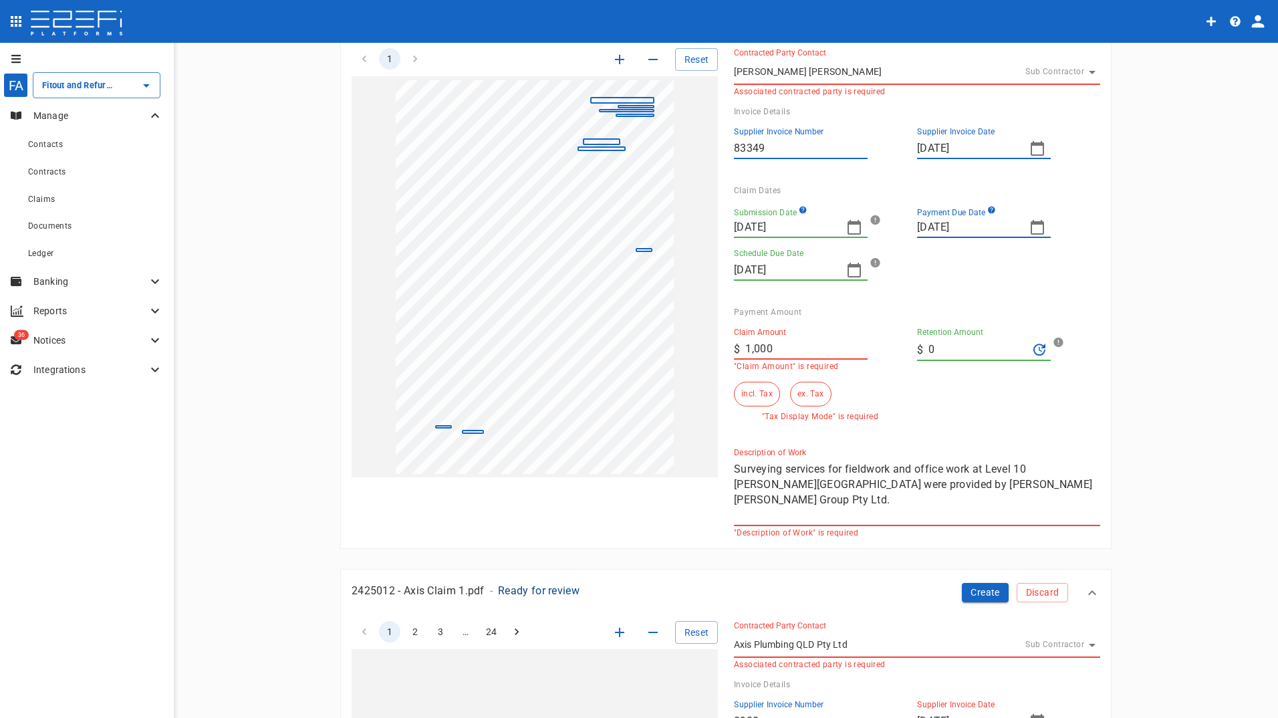
drag, startPoint x: 1008, startPoint y: 398, endPoint x: 1011, endPoint y: 413, distance: 15.7
click at [1009, 398] on div "Claim Amount ​ $ 1,000 "Claim Amount" is required Retention Amount ​ $ 0 incl. …" at bounding box center [906, 369] width 366 height 104
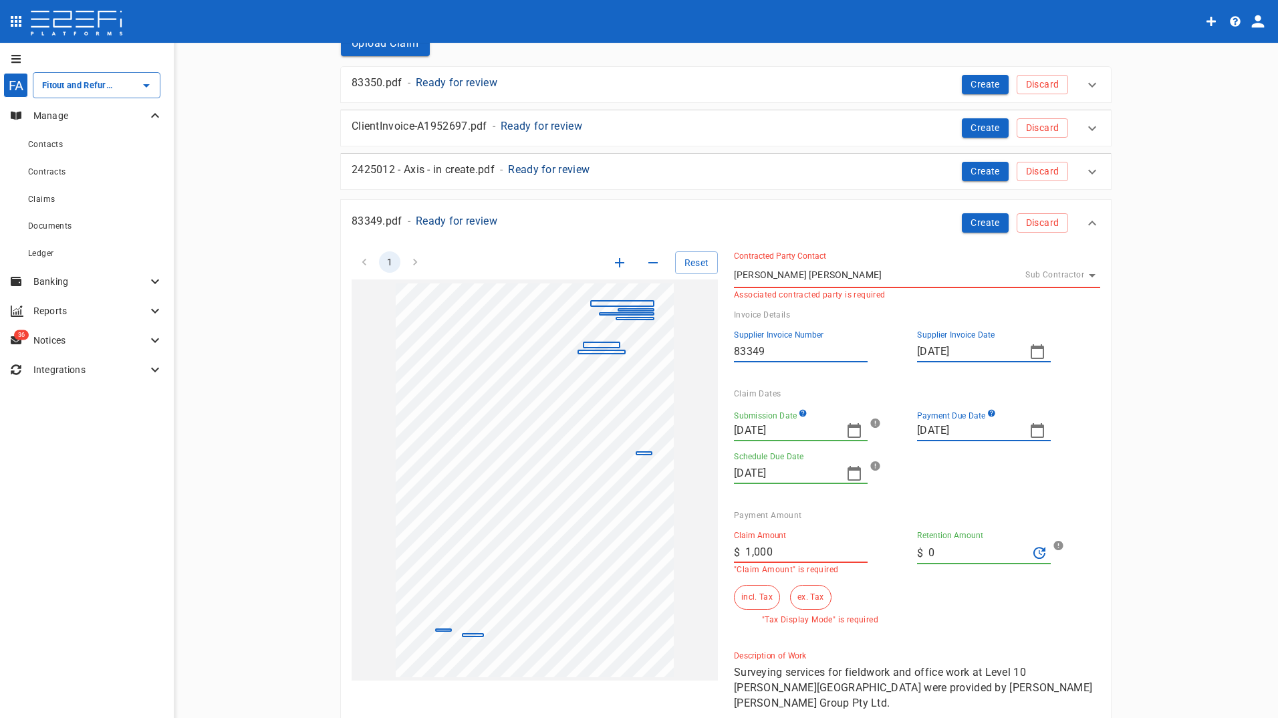
scroll to position [0, 0]
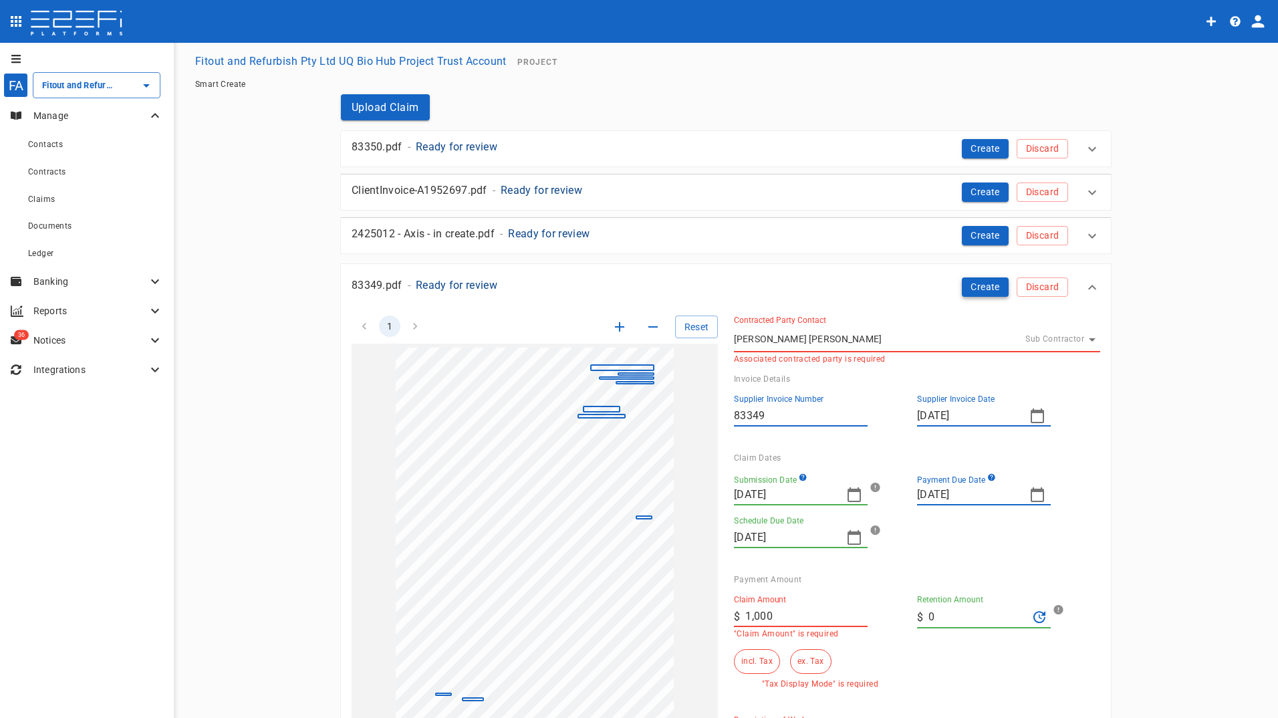
click at [977, 284] on button "Create" at bounding box center [985, 286] width 47 height 19
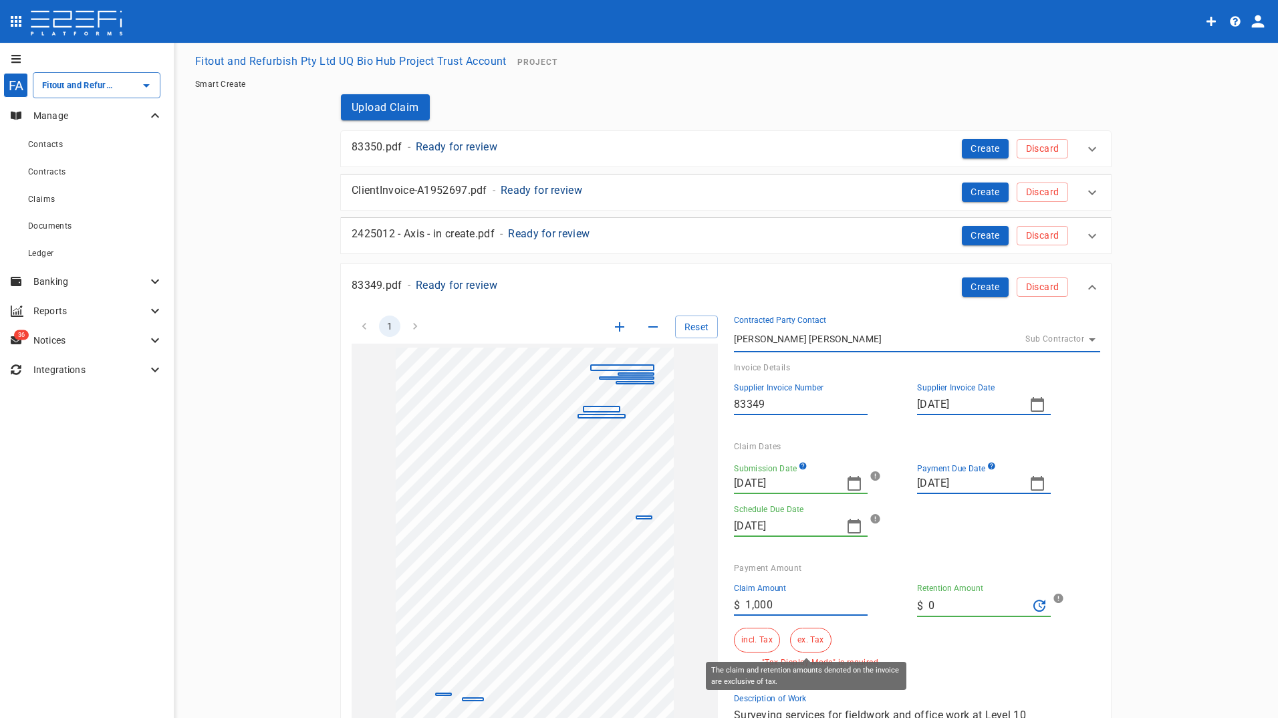
click at [804, 639] on button "ex. Tax" at bounding box center [810, 640] width 41 height 25
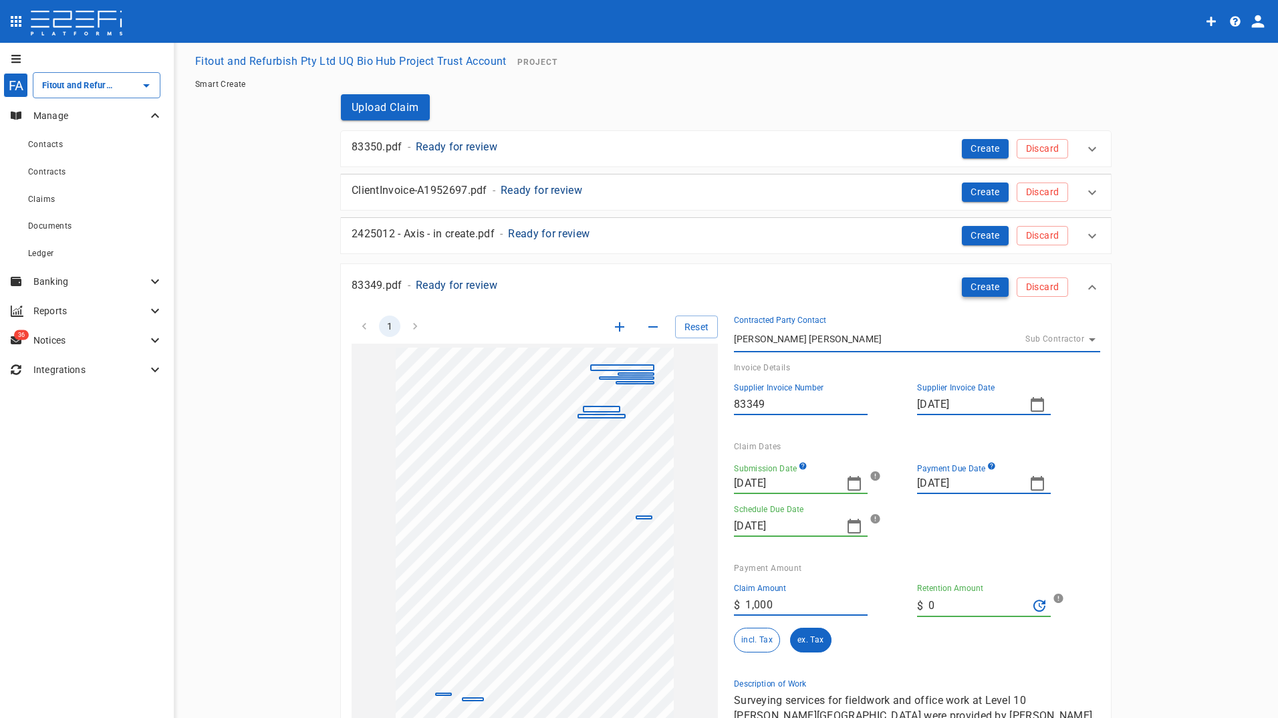
click at [975, 288] on button "Create" at bounding box center [985, 286] width 47 height 19
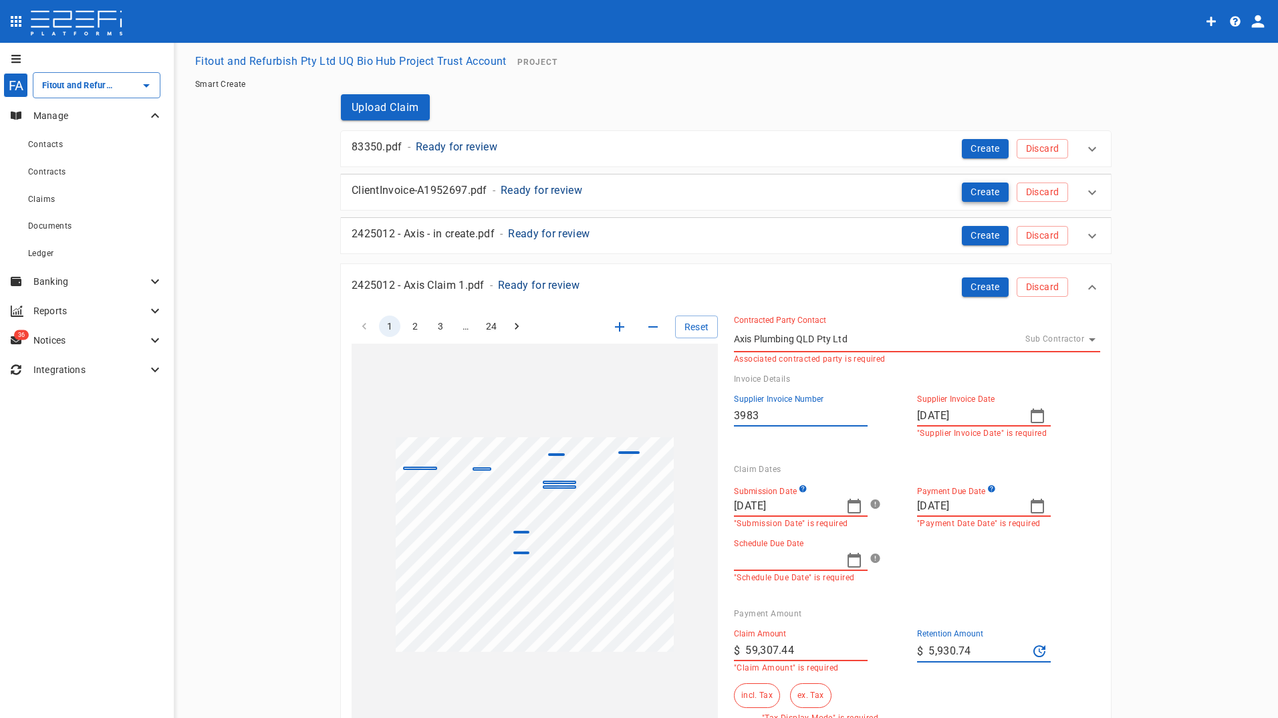
click at [983, 193] on button "Create" at bounding box center [985, 192] width 47 height 19
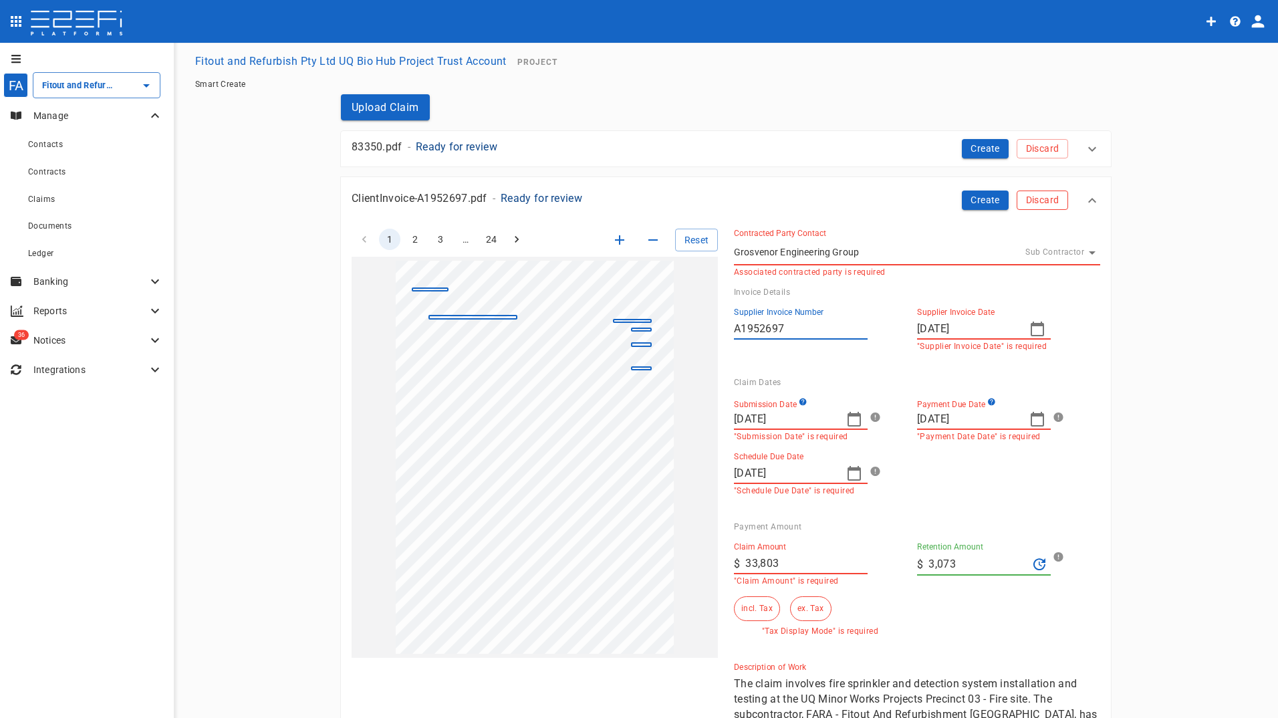
click at [1041, 198] on button "Discard" at bounding box center [1042, 200] width 51 height 19
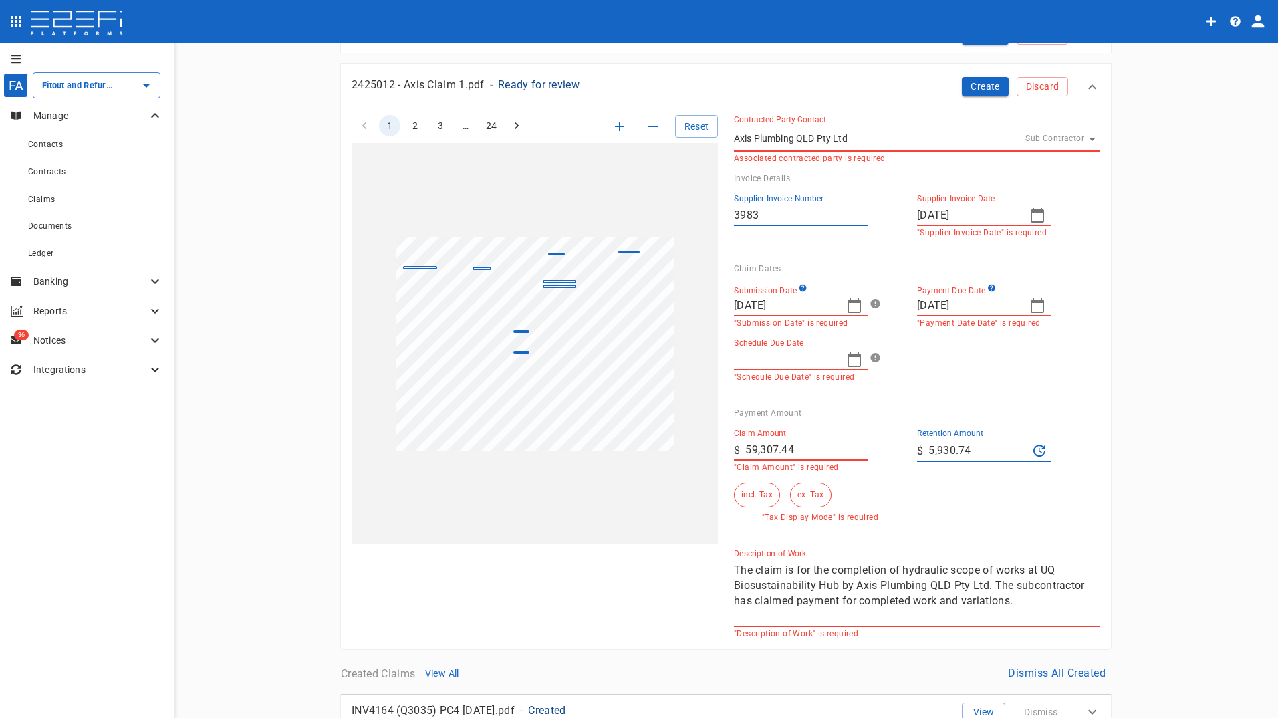
scroll to position [134, 0]
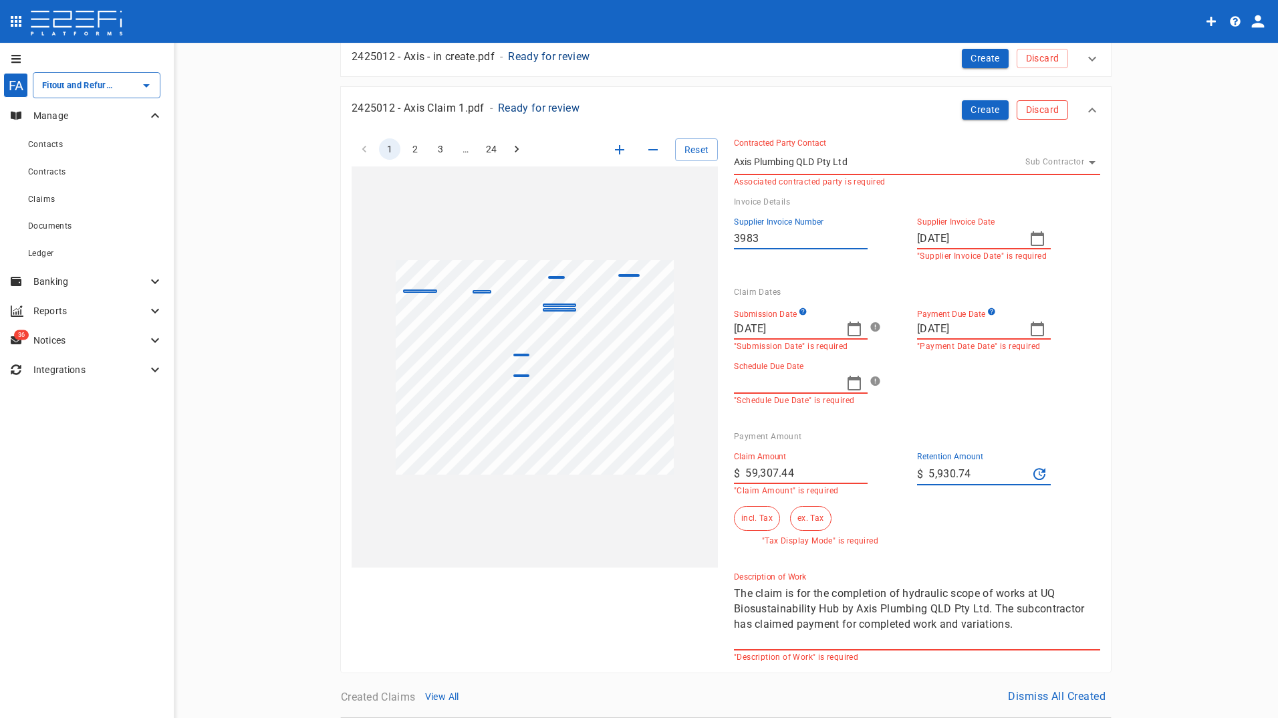
click at [1030, 112] on button "Discard" at bounding box center [1042, 109] width 51 height 19
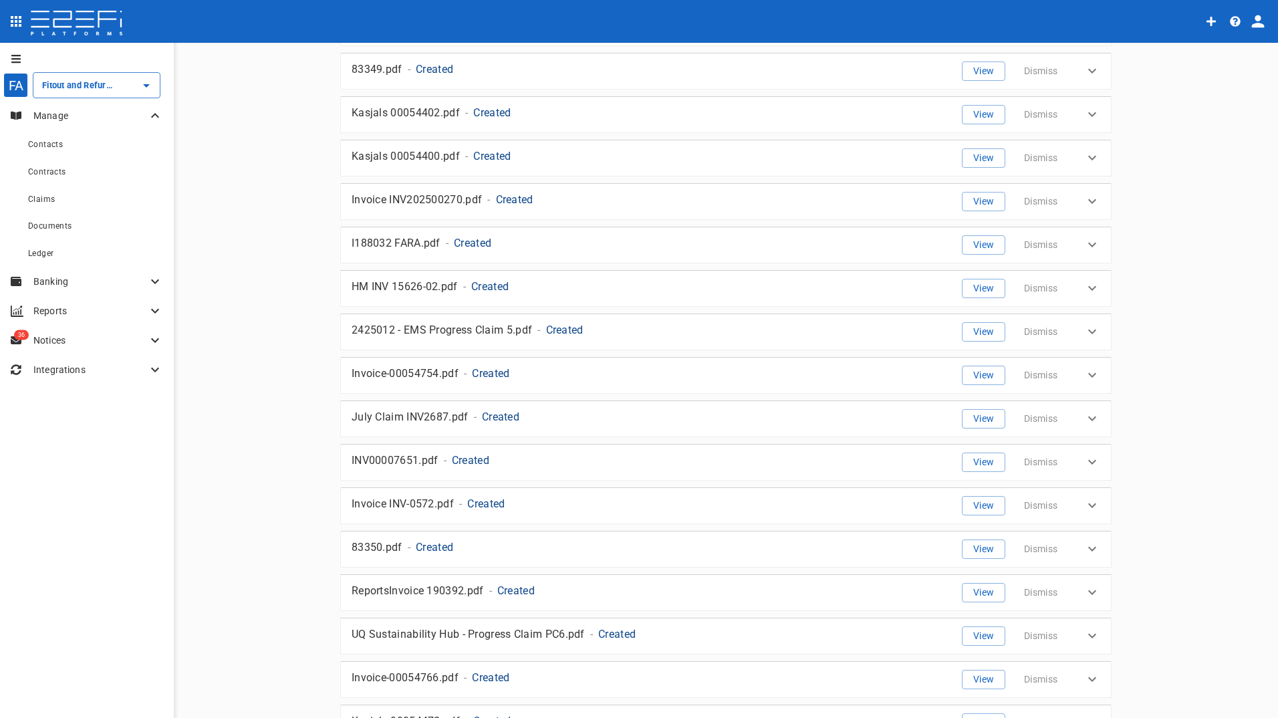
scroll to position [1137, 0]
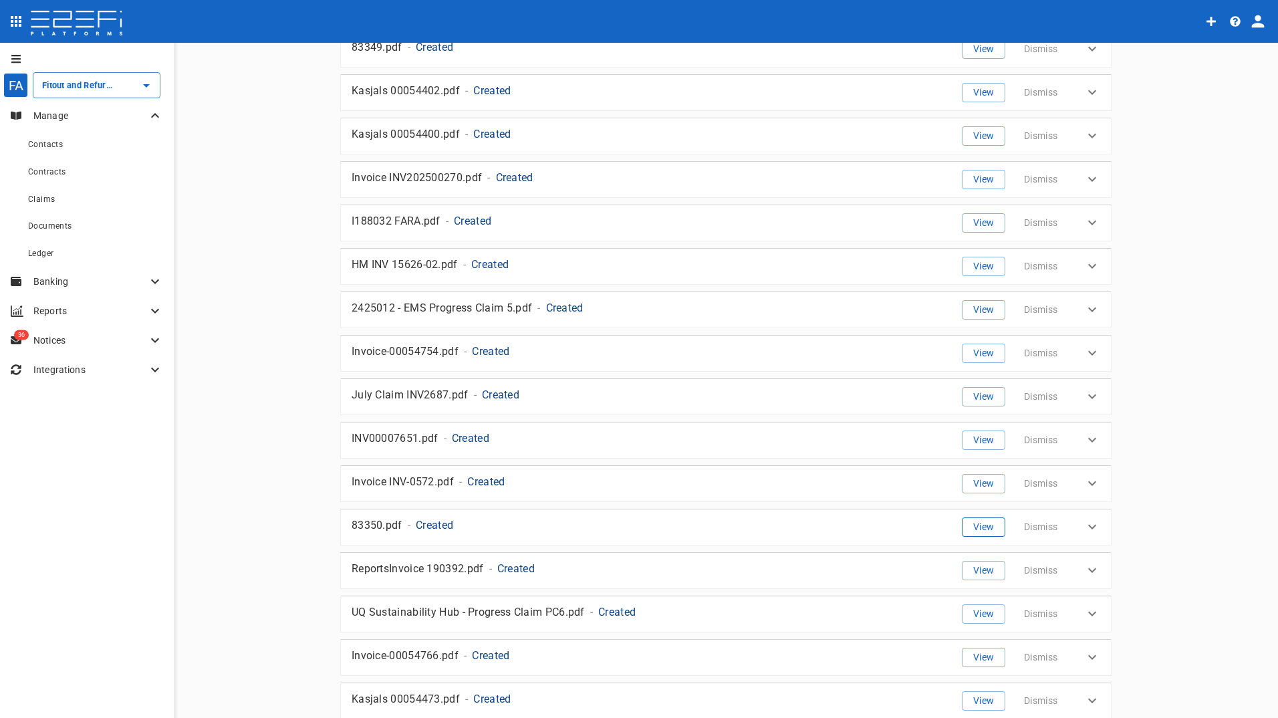
click at [972, 528] on button "View" at bounding box center [983, 527] width 43 height 19
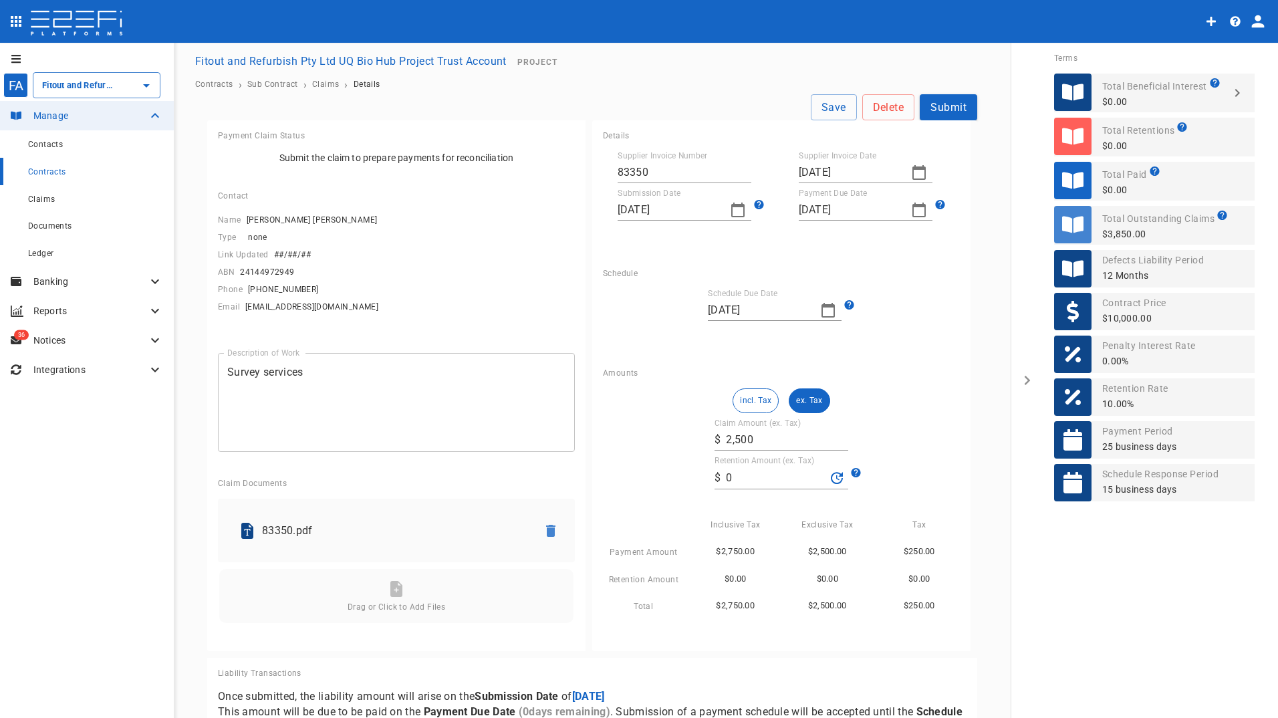
click at [821, 313] on icon "button" at bounding box center [828, 310] width 16 height 16
drag, startPoint x: 714, startPoint y: 332, endPoint x: 722, endPoint y: 343, distance: 13.9
click at [715, 333] on icon "button" at bounding box center [713, 333] width 11 height 11
click at [822, 411] on div "12" at bounding box center [822, 410] width 11 height 15
type input "[DATE]"
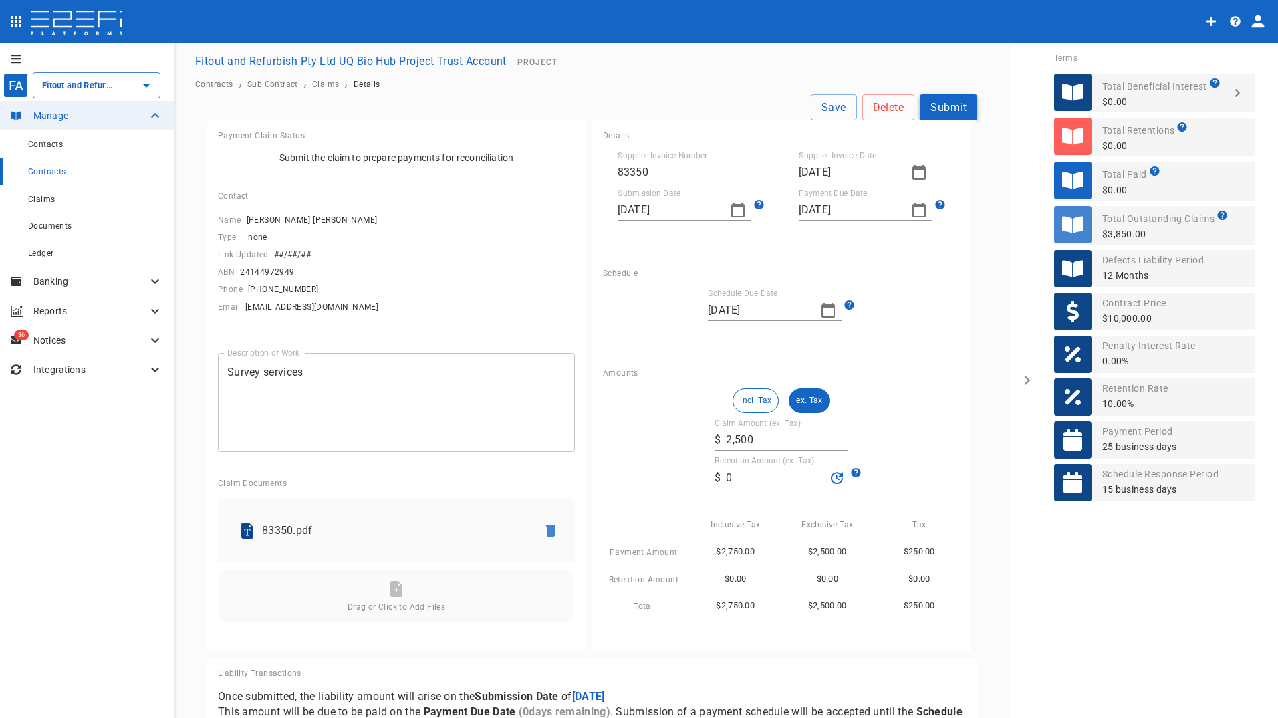
click at [944, 103] on button "Submit" at bounding box center [949, 107] width 58 height 26
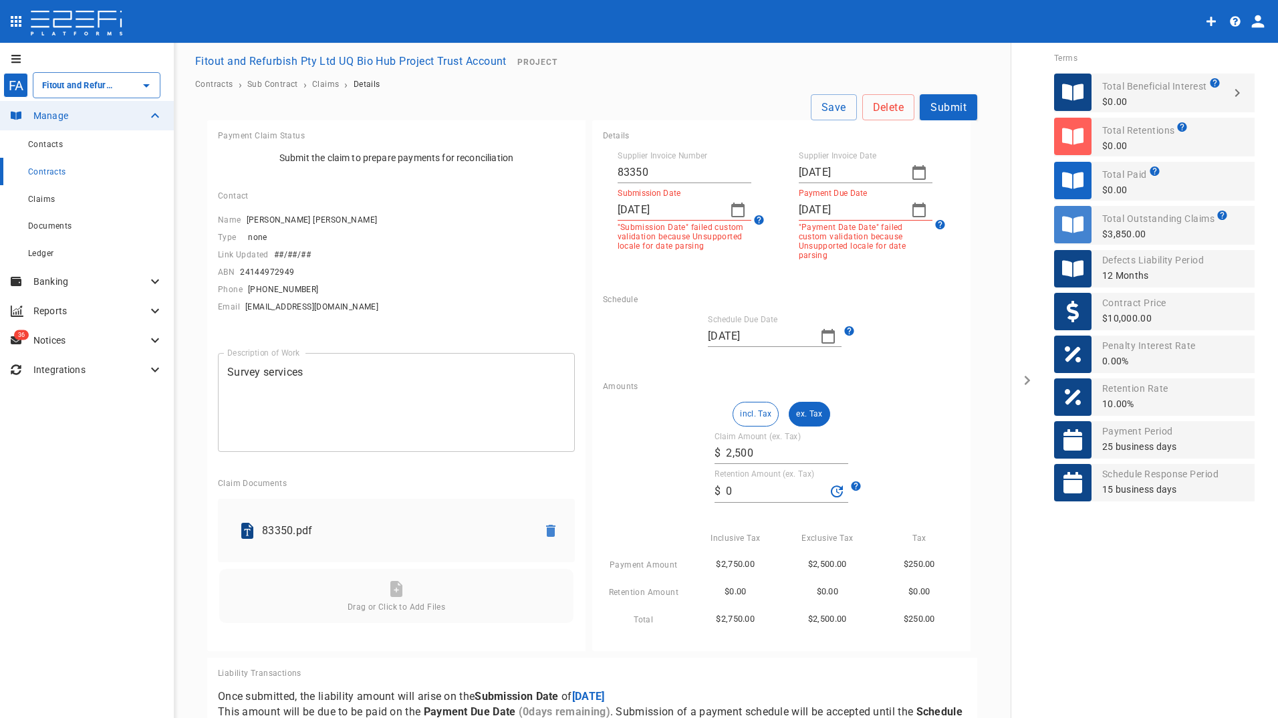
click at [911, 173] on icon "button" at bounding box center [919, 172] width 16 height 16
click at [853, 301] on button "13" at bounding box center [858, 300] width 26 height 26
click at [730, 209] on icon "button" at bounding box center [738, 210] width 16 height 16
click at [734, 335] on div "12" at bounding box center [732, 340] width 11 height 15
click at [911, 212] on icon "button" at bounding box center [919, 210] width 16 height 16
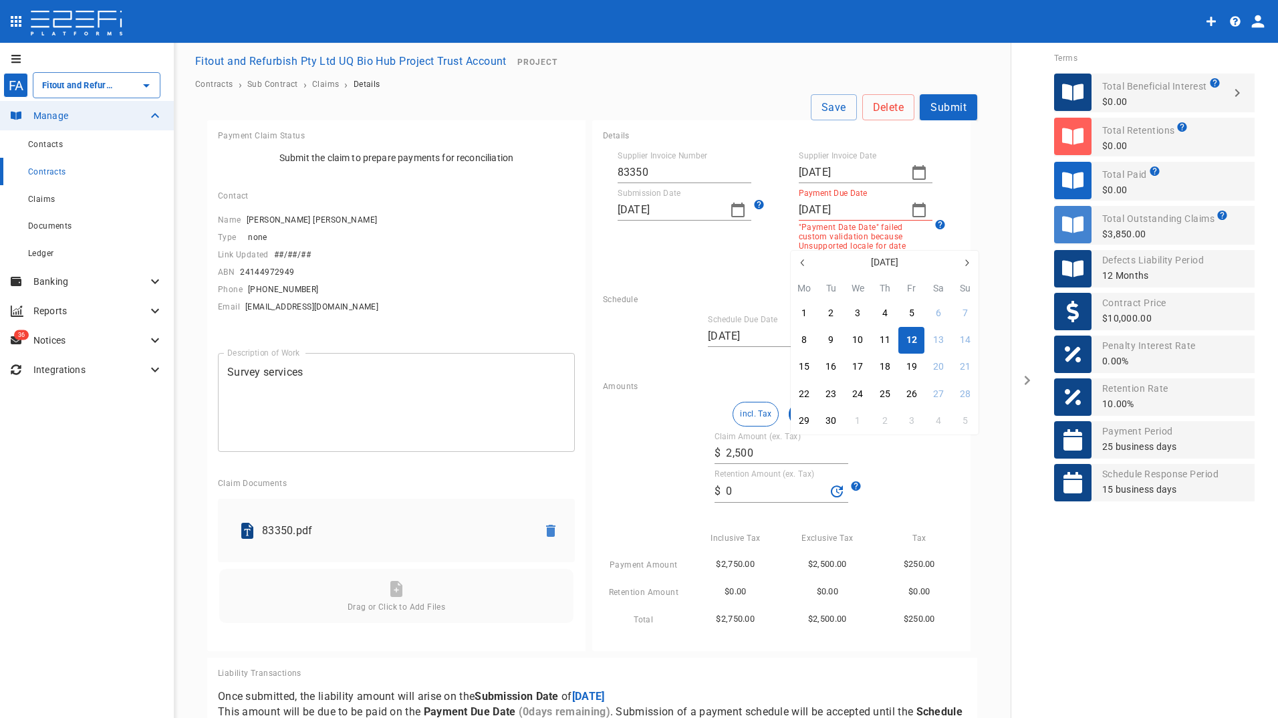
click at [909, 337] on div "12" at bounding box center [912, 340] width 11 height 15
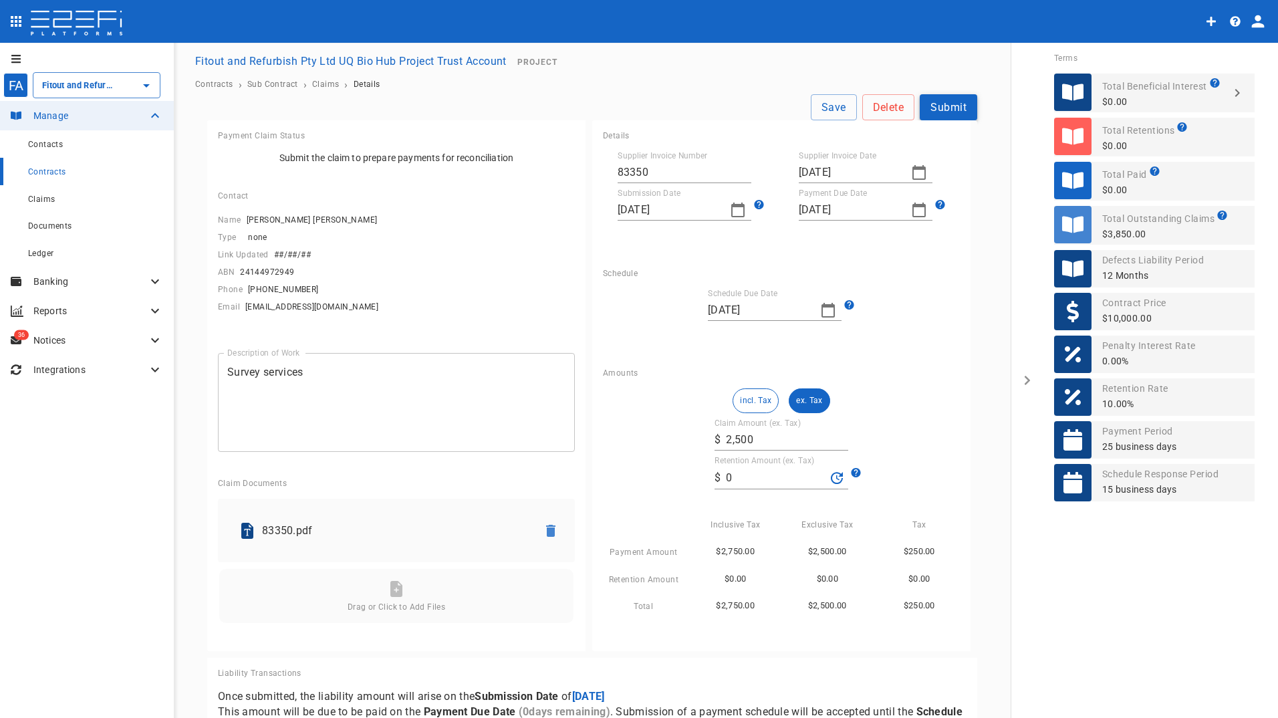
click at [941, 112] on button "Submit" at bounding box center [949, 107] width 58 height 26
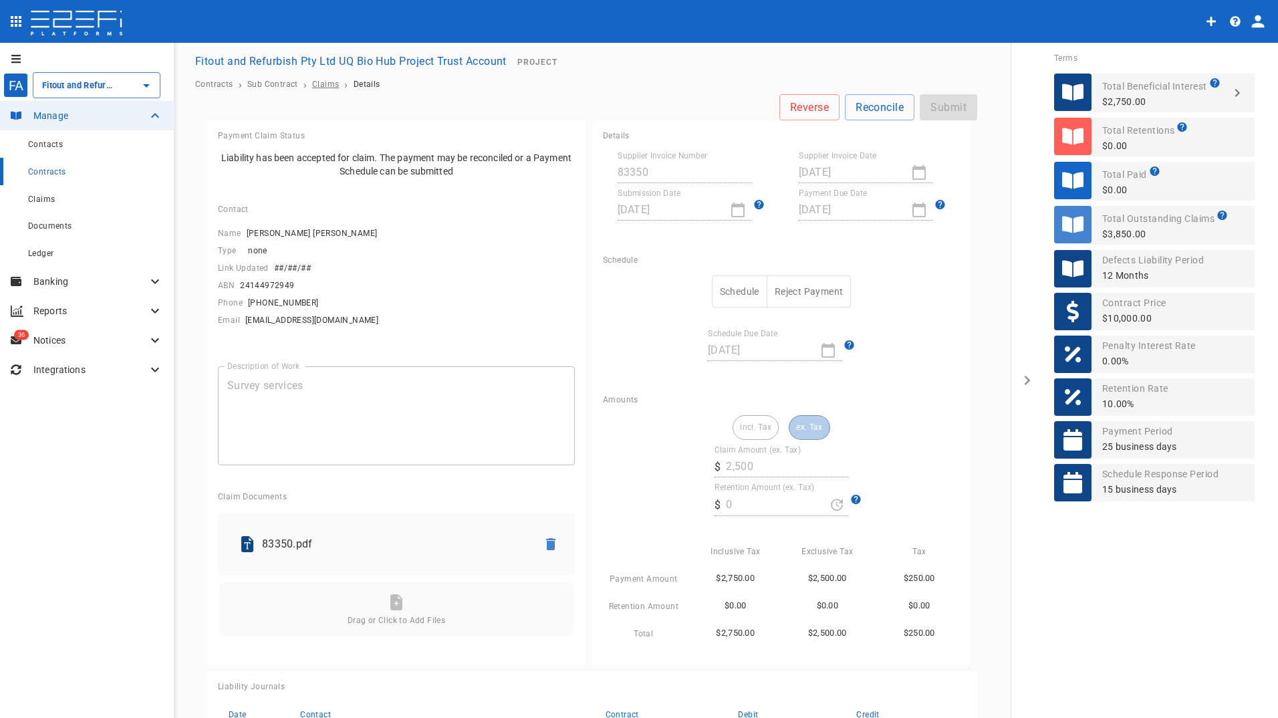
click at [324, 83] on span "Claims" at bounding box center [325, 84] width 27 height 9
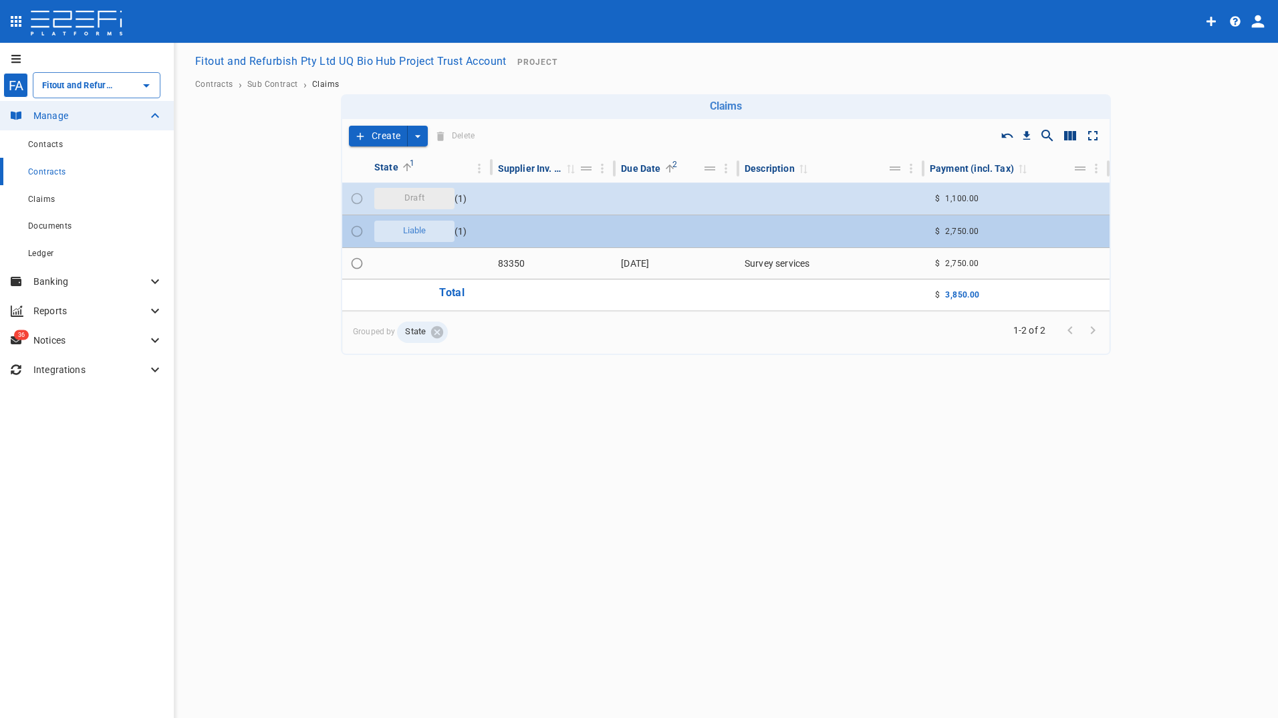
click at [407, 235] on span "Liable" at bounding box center [414, 231] width 39 height 13
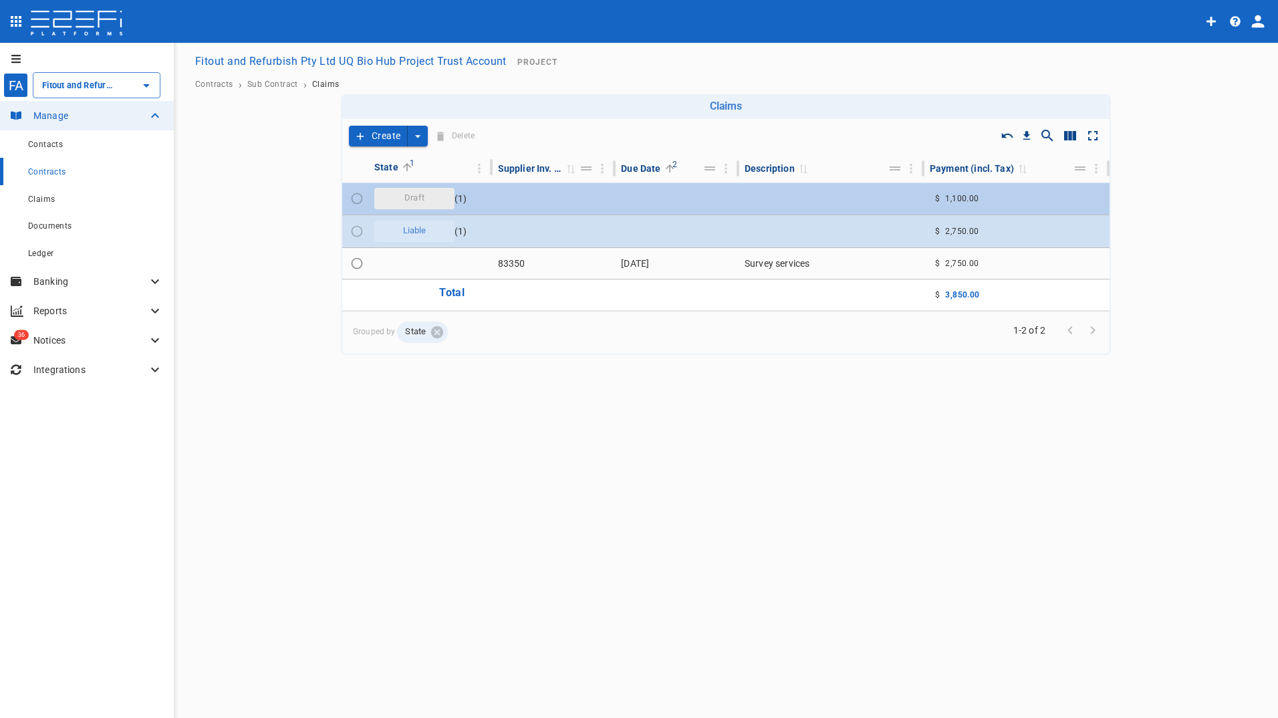
click at [421, 193] on span "Draft" at bounding box center [415, 198] width 36 height 13
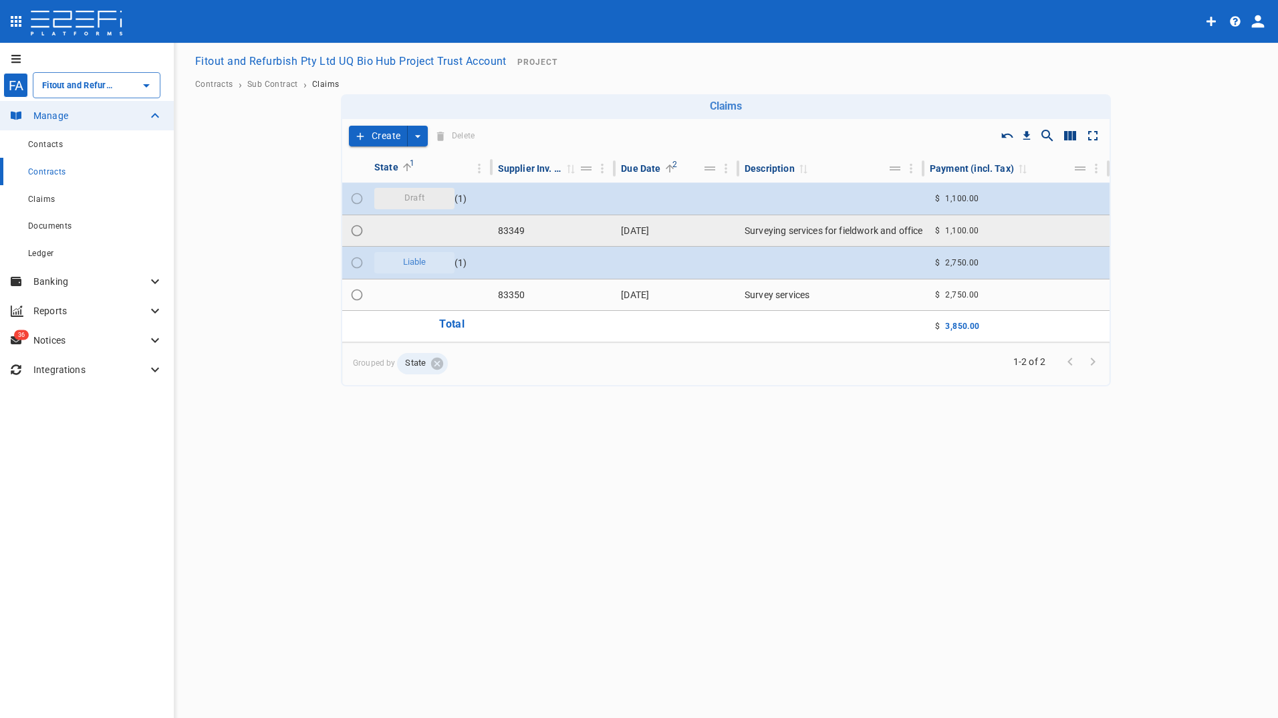
click at [637, 233] on td "[DATE]" at bounding box center [678, 230] width 124 height 31
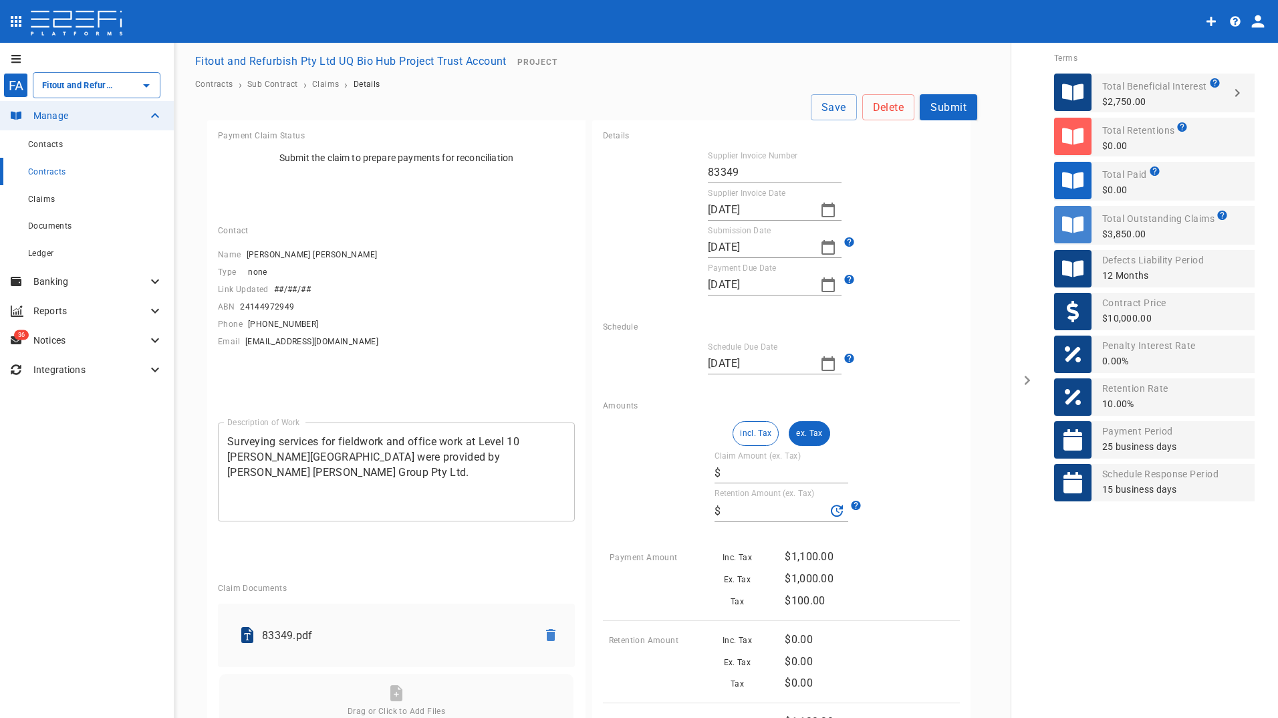
type input "1,000.00"
type input "0"
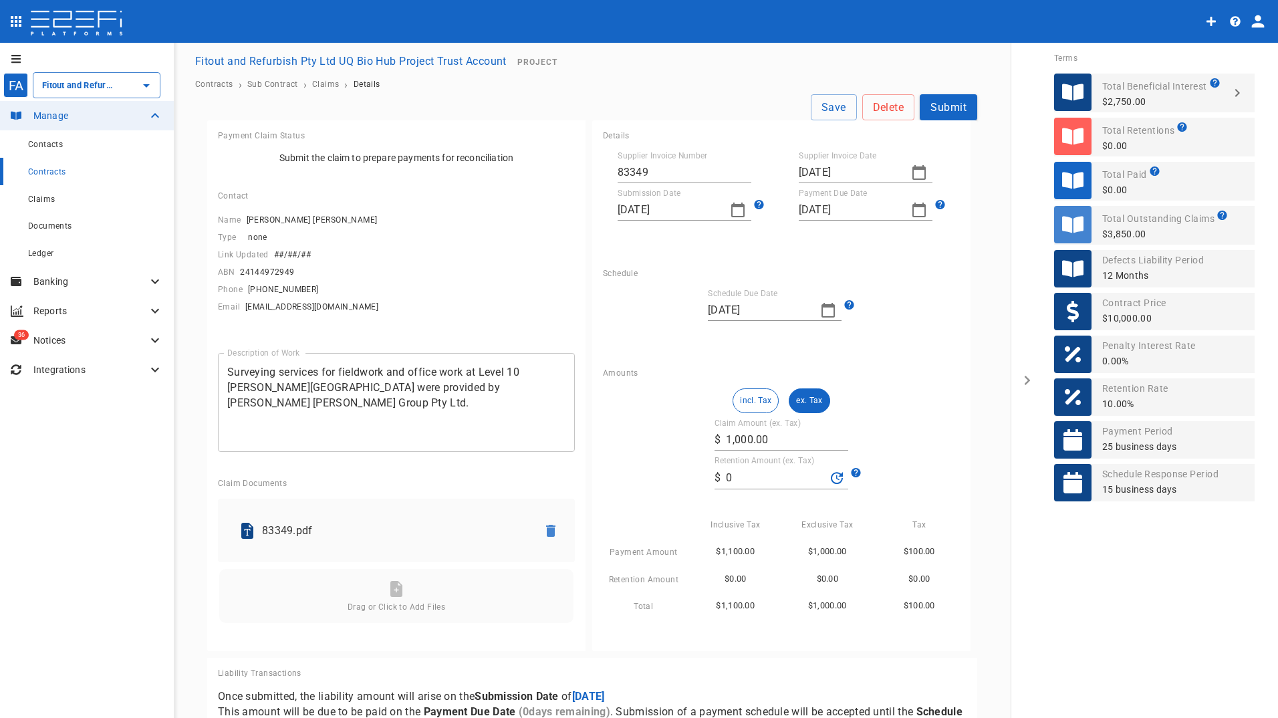
click at [822, 307] on icon "button" at bounding box center [828, 310] width 13 height 15
click at [713, 333] on icon "button" at bounding box center [713, 333] width 11 height 11
click at [824, 411] on div "12" at bounding box center [822, 410] width 11 height 15
type input "[DATE]"
click at [941, 103] on button "Submit" at bounding box center [949, 107] width 58 height 26
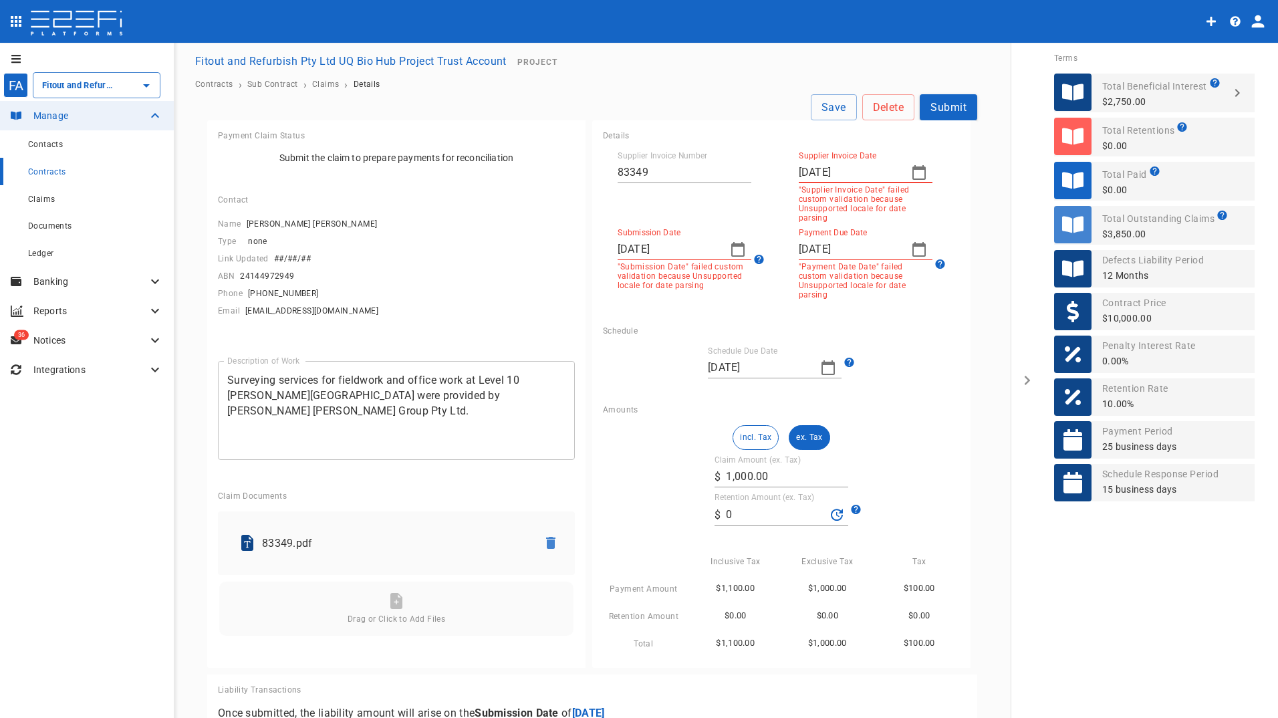
click at [911, 173] on icon "button" at bounding box center [919, 172] width 16 height 16
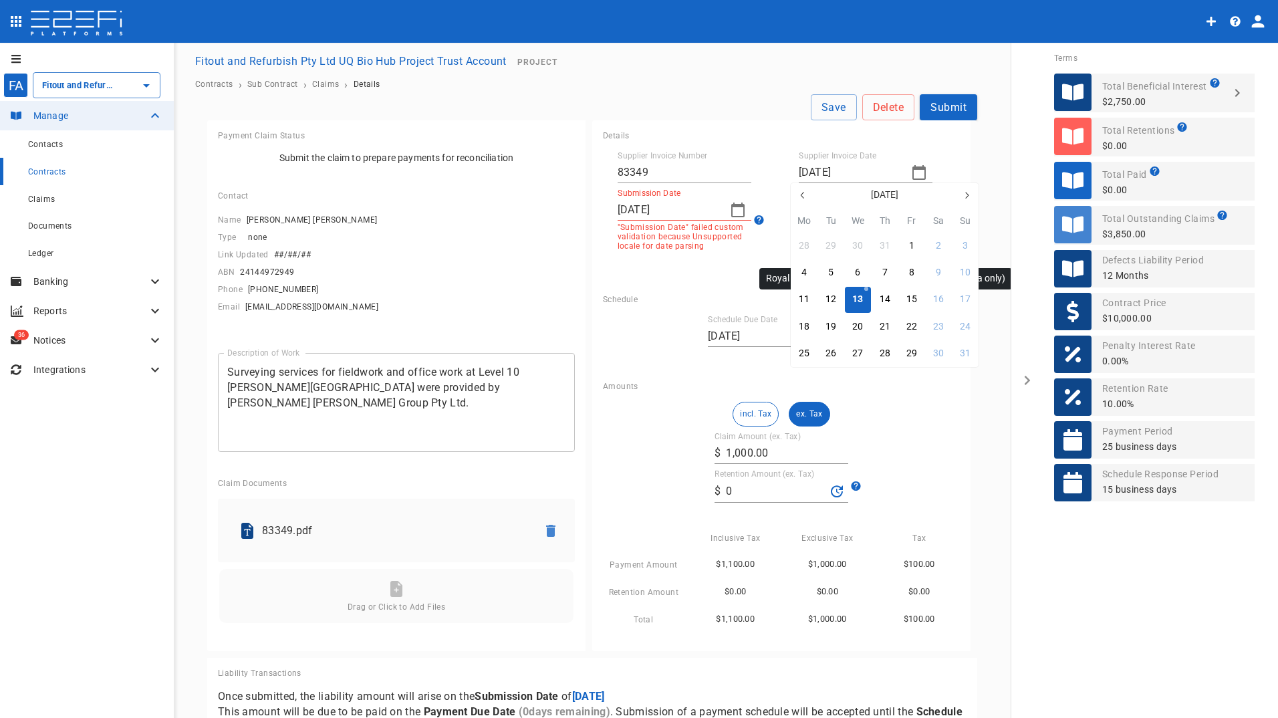
click at [857, 302] on div "13" at bounding box center [858, 299] width 11 height 15
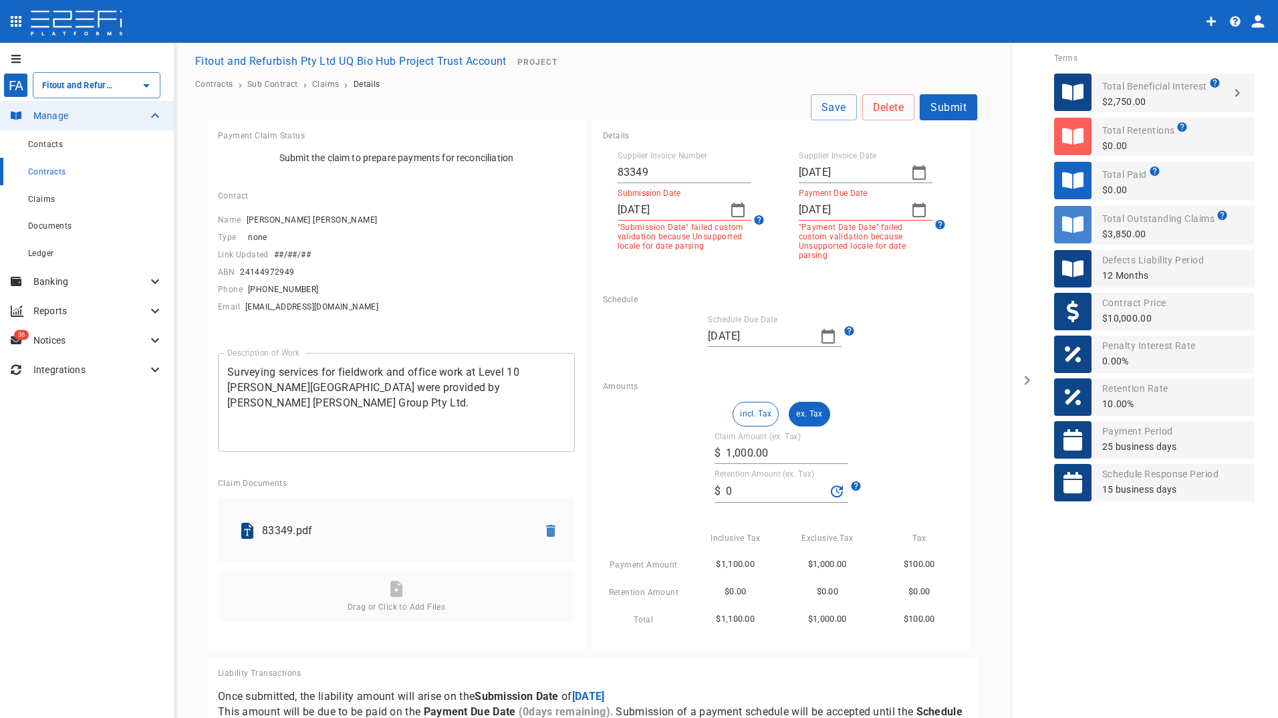
click at [730, 211] on icon "button" at bounding box center [738, 210] width 16 height 16
drag, startPoint x: 732, startPoint y: 343, endPoint x: 878, endPoint y: 223, distance: 189.1
click at [733, 340] on div "12" at bounding box center [732, 340] width 11 height 15
click at [881, 215] on input "[DATE]" at bounding box center [850, 209] width 102 height 21
click at [916, 213] on icon "button" at bounding box center [919, 210] width 16 height 16
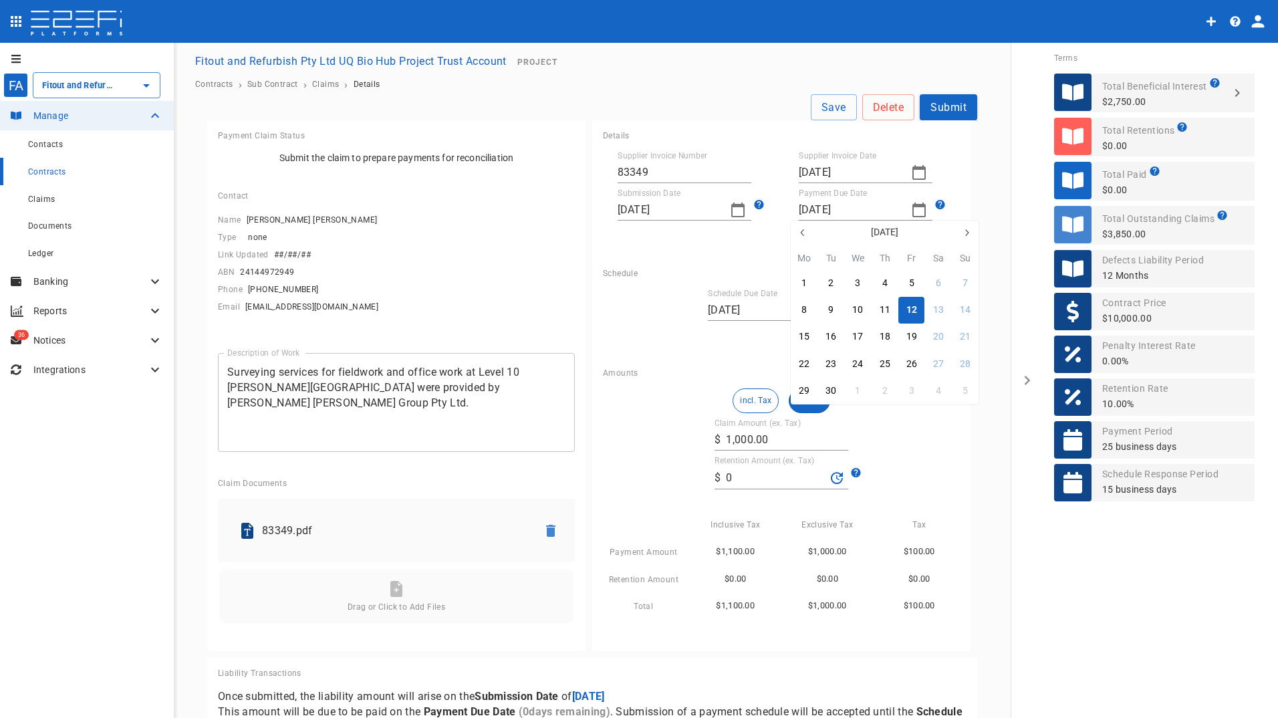
click at [908, 311] on div "12" at bounding box center [912, 310] width 11 height 15
click at [938, 104] on button "Submit" at bounding box center [949, 107] width 58 height 26
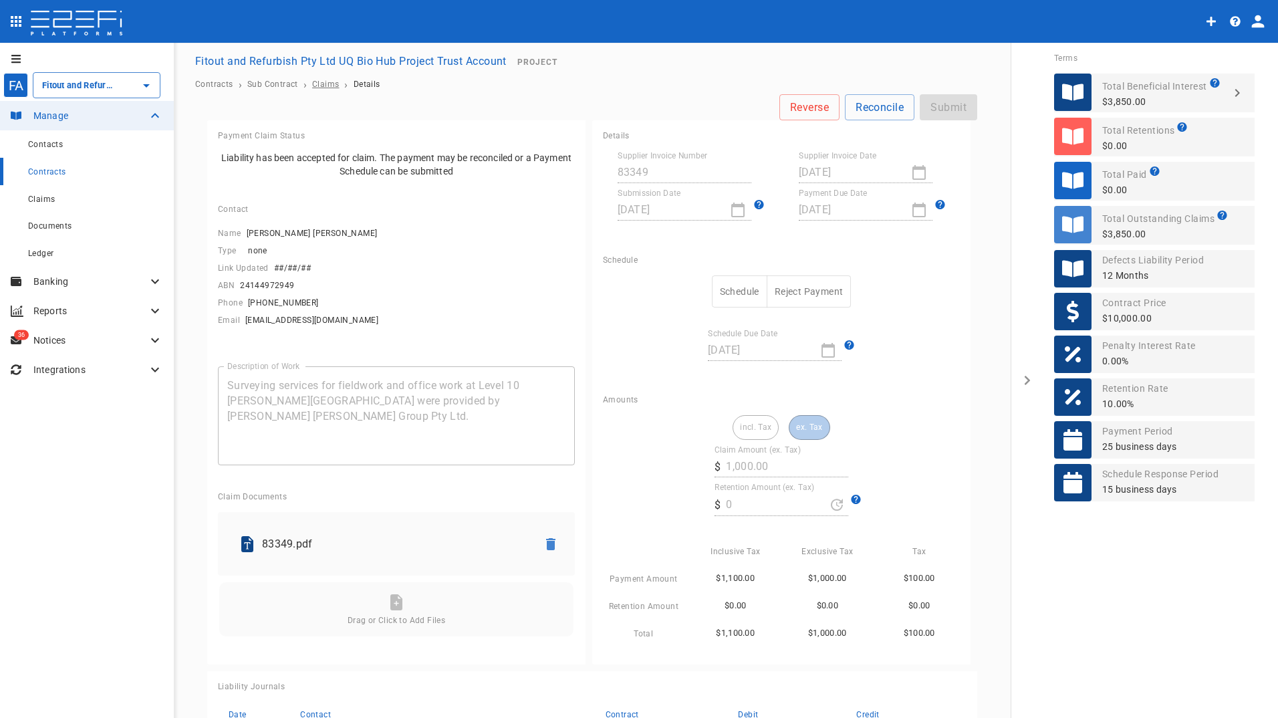
click at [320, 82] on span "Claims" at bounding box center [325, 84] width 27 height 9
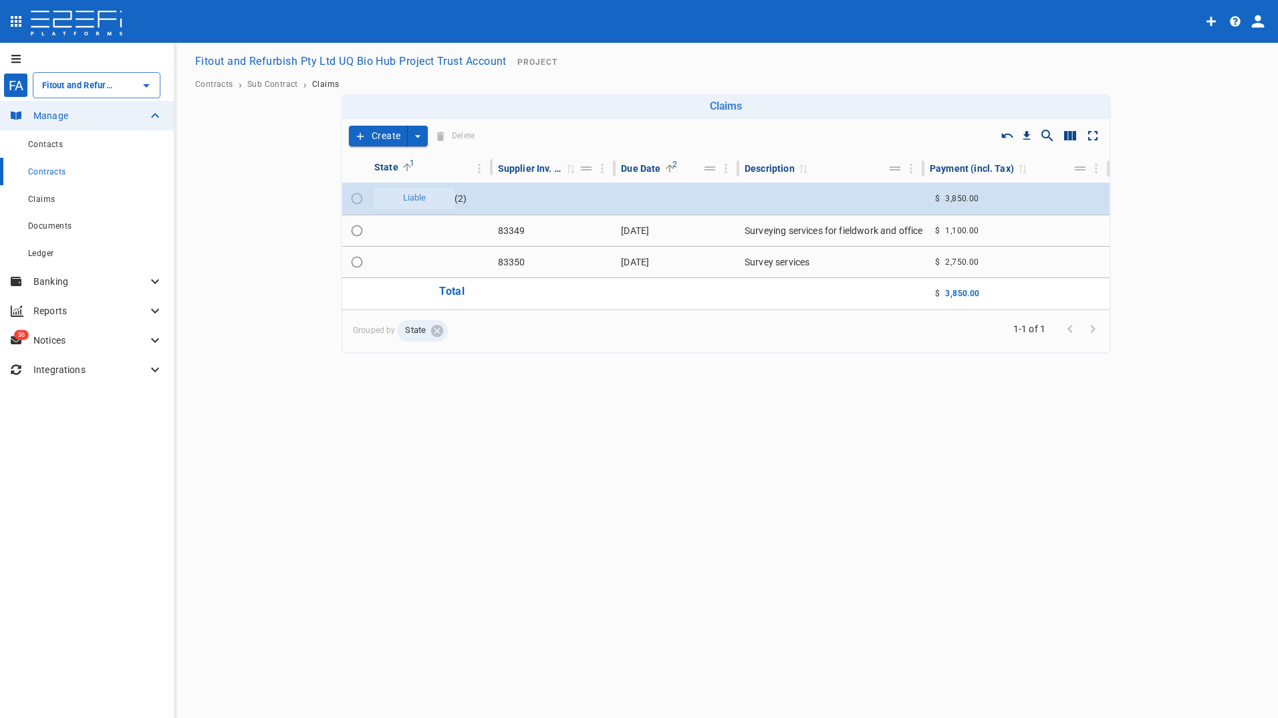
click at [369, 138] on button "Create" at bounding box center [378, 136] width 59 height 21
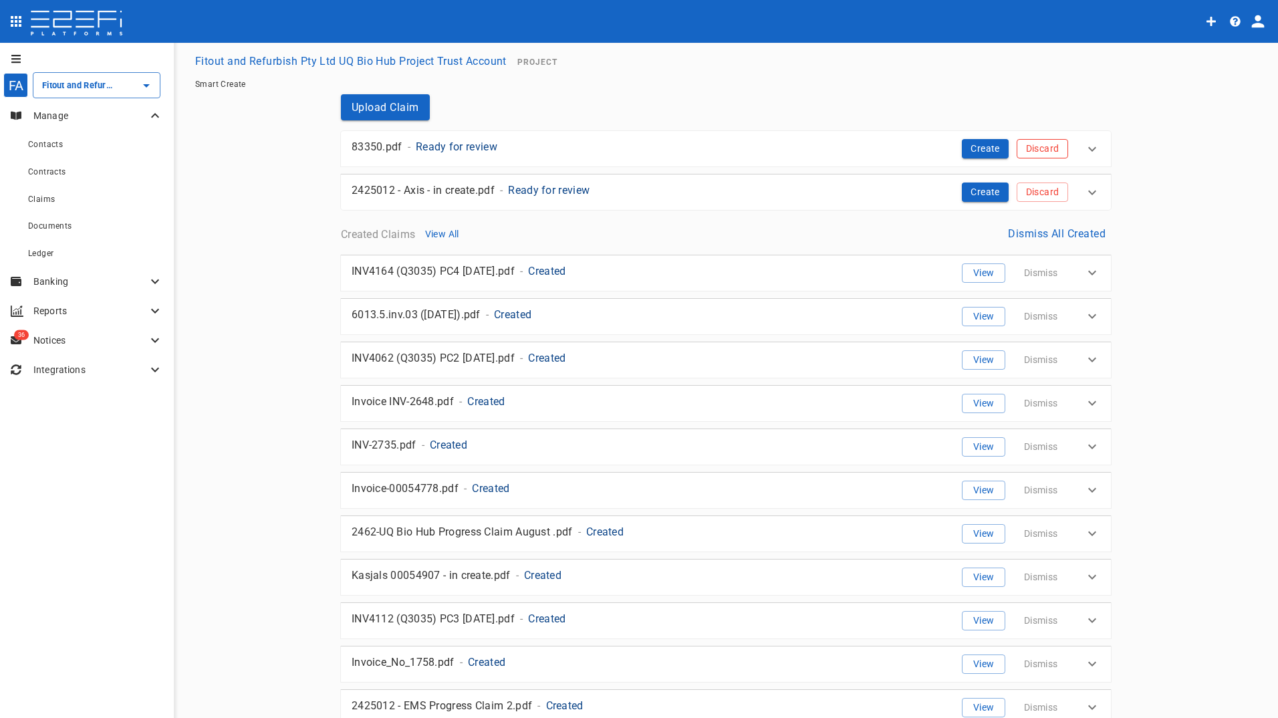
click at [1041, 150] on button "Discard" at bounding box center [1042, 148] width 51 height 19
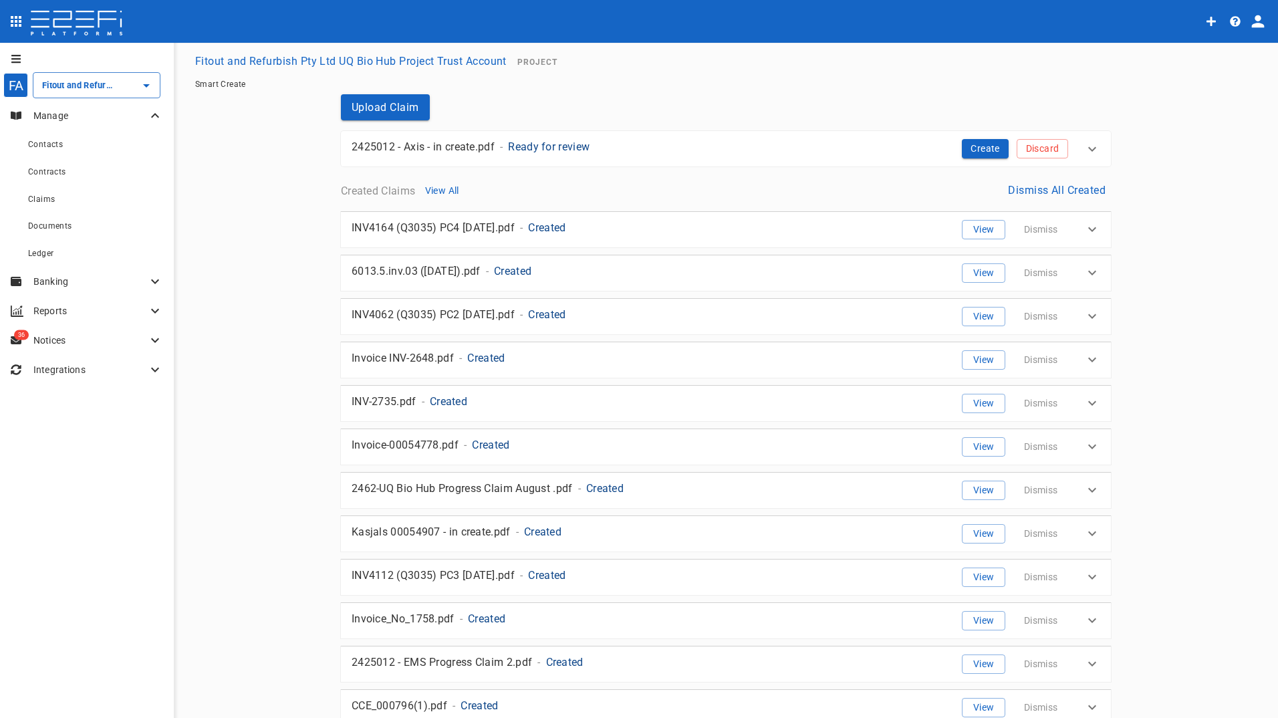
click at [457, 148] on p "2425012 - Axis - in create.pdf" at bounding box center [423, 146] width 143 height 15
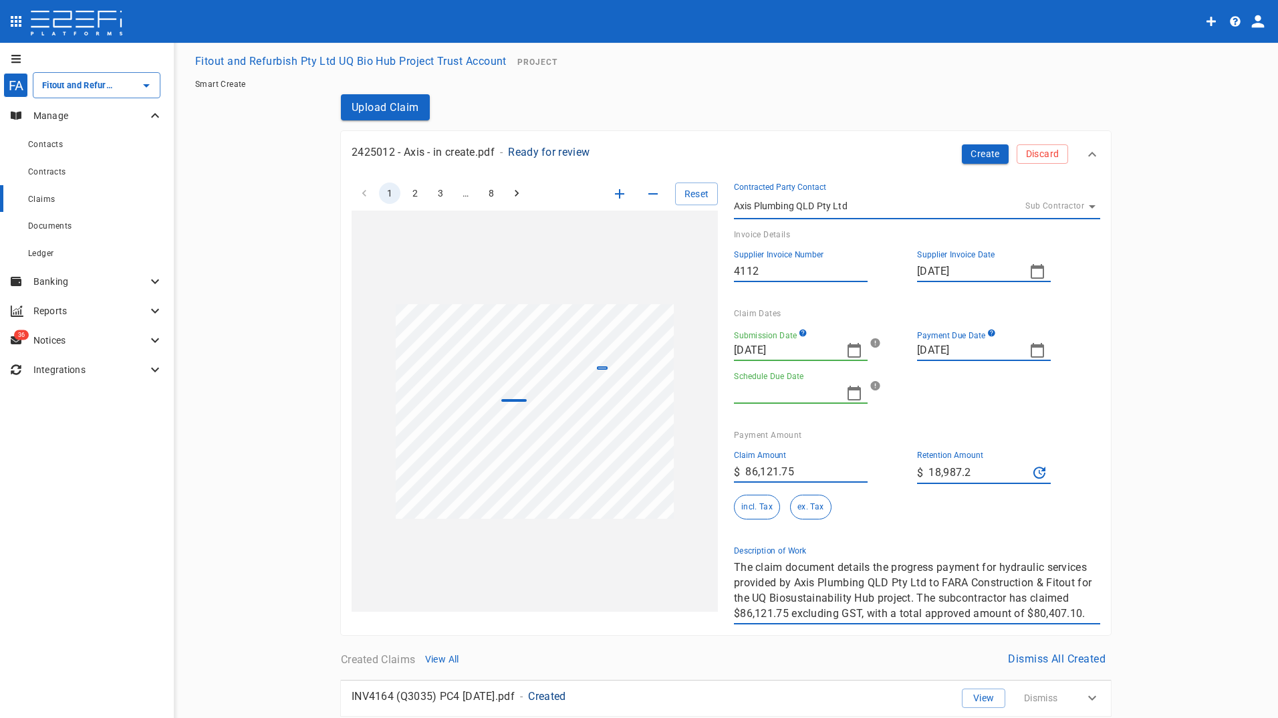
click at [48, 201] on span "Claims" at bounding box center [41, 199] width 27 height 9
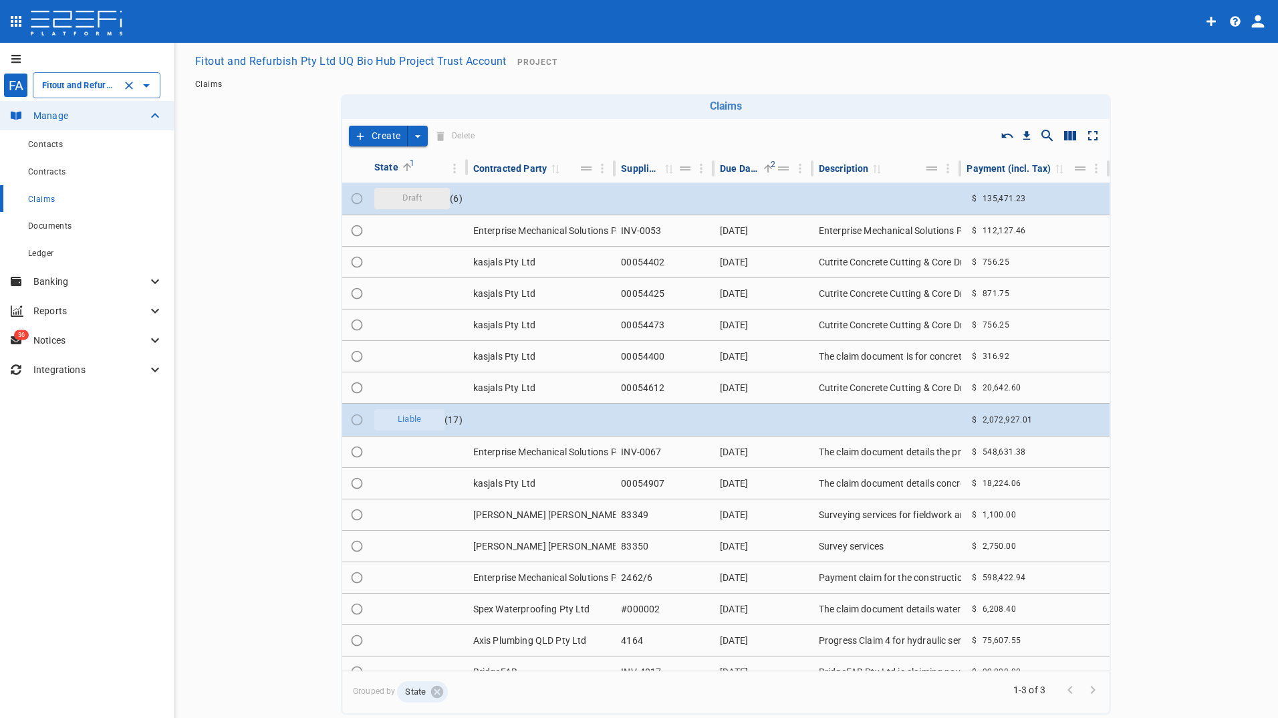
click at [69, 84] on input "Fitout and Refurbish Pty Ltd UQ Bio Hub Project Trust Account" at bounding box center [78, 85] width 78 height 14
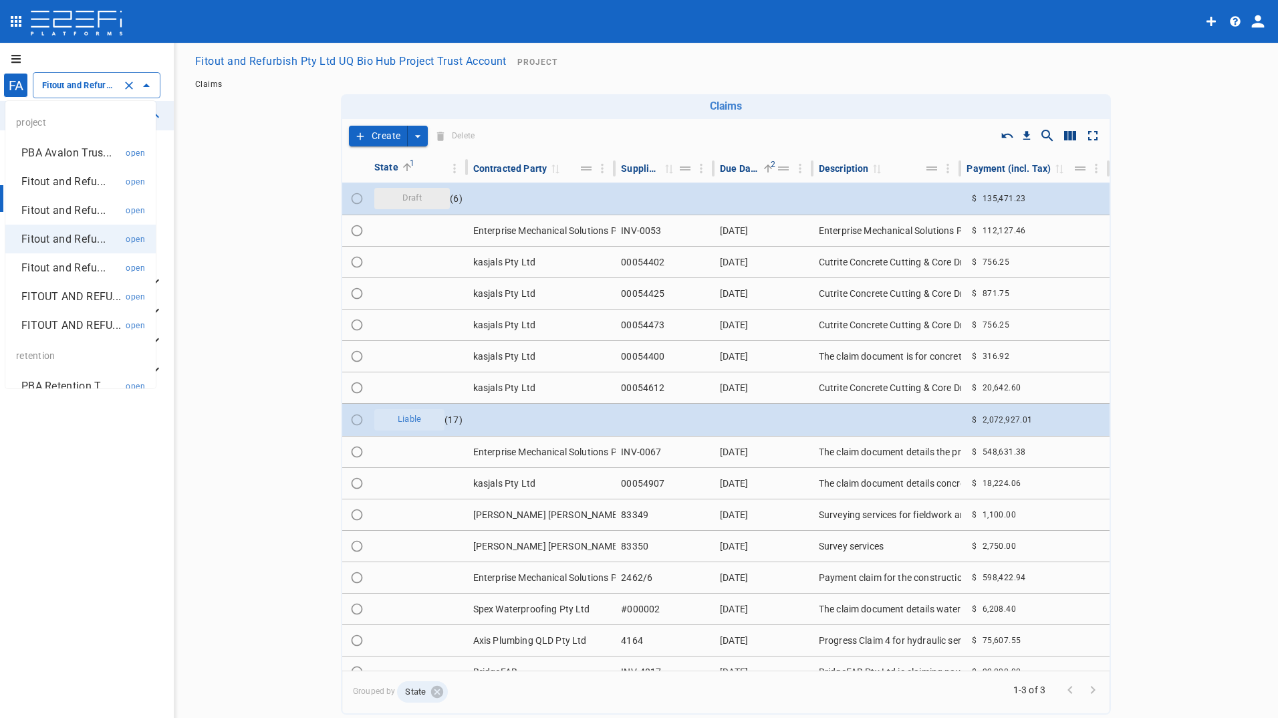
click at [58, 154] on p "PBA Avalon Trus..." at bounding box center [66, 152] width 90 height 15
type input "PBA Avalon Trust Account"
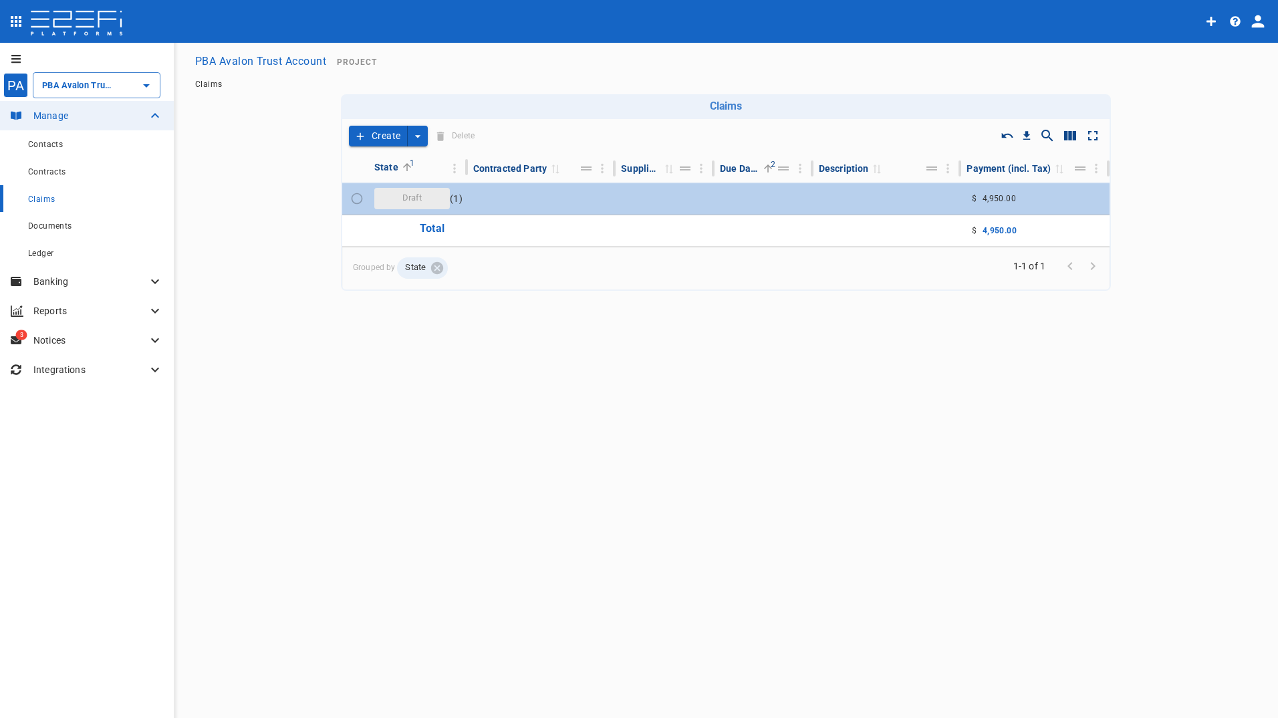
click at [399, 191] on div "Draft" at bounding box center [412, 198] width 76 height 21
click at [410, 199] on span "Draft" at bounding box center [413, 198] width 36 height 13
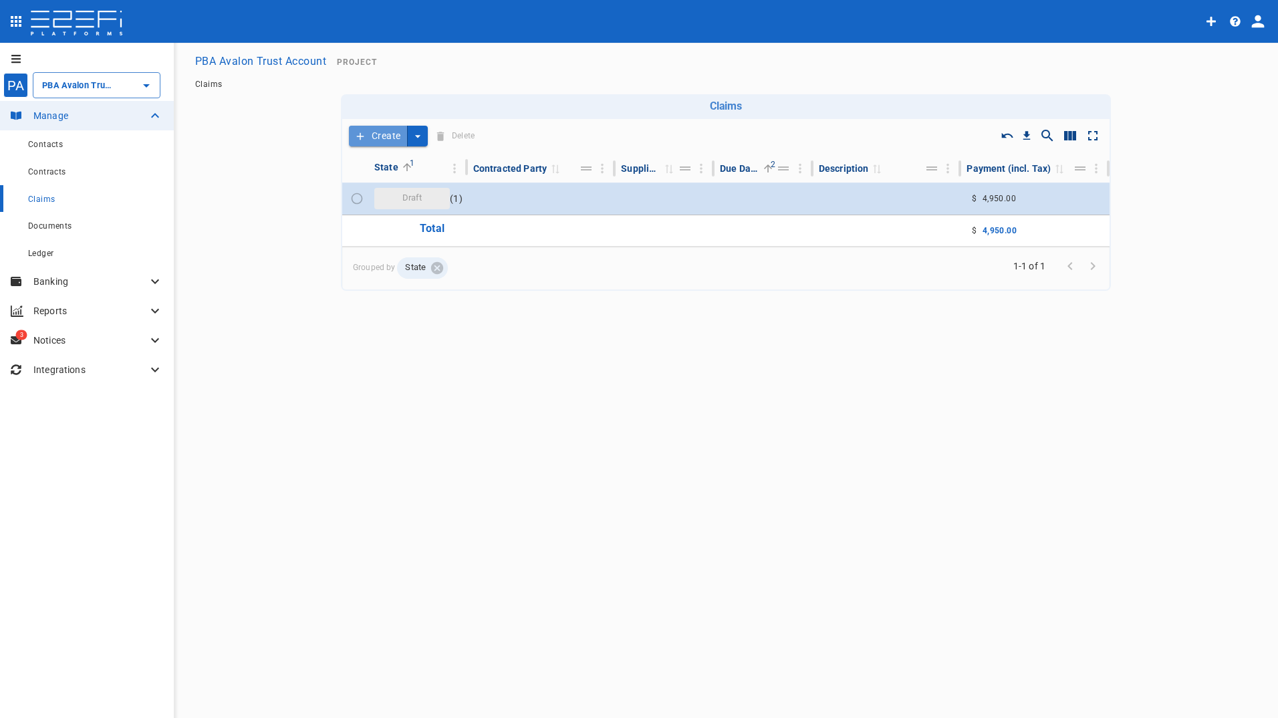
click at [375, 135] on button "Create" at bounding box center [378, 136] width 59 height 21
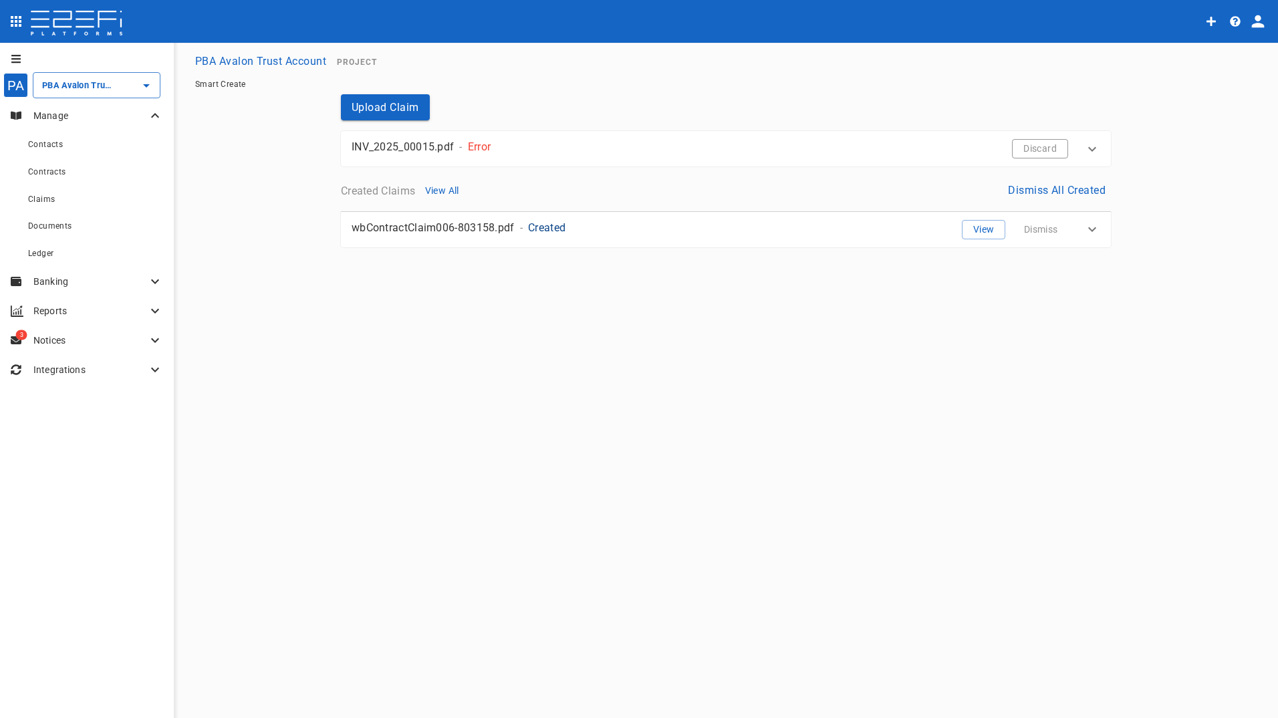
drag, startPoint x: 1046, startPoint y: 146, endPoint x: 625, endPoint y: 120, distance: 421.4
click at [1042, 144] on button "Discard" at bounding box center [1040, 148] width 56 height 19
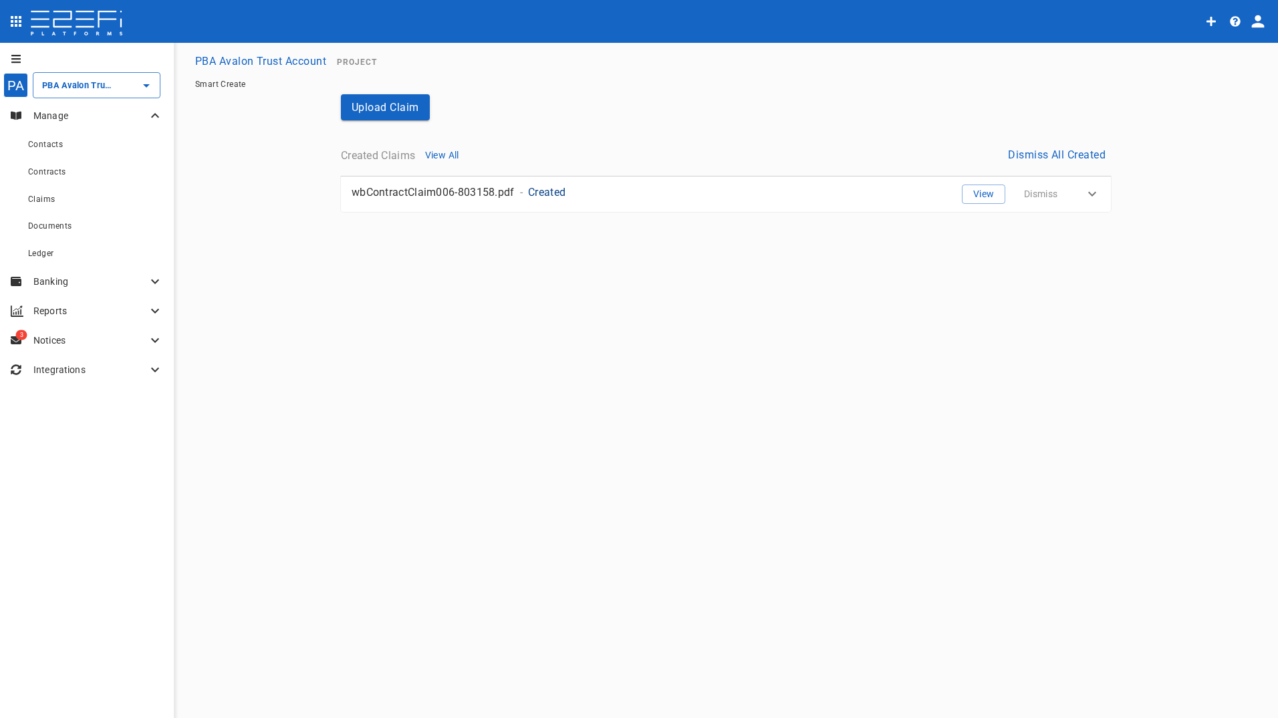
click at [429, 189] on p "wbContractClaim006-803158.pdf" at bounding box center [433, 192] width 163 height 15
type input "803158"
type input "[DATE]"
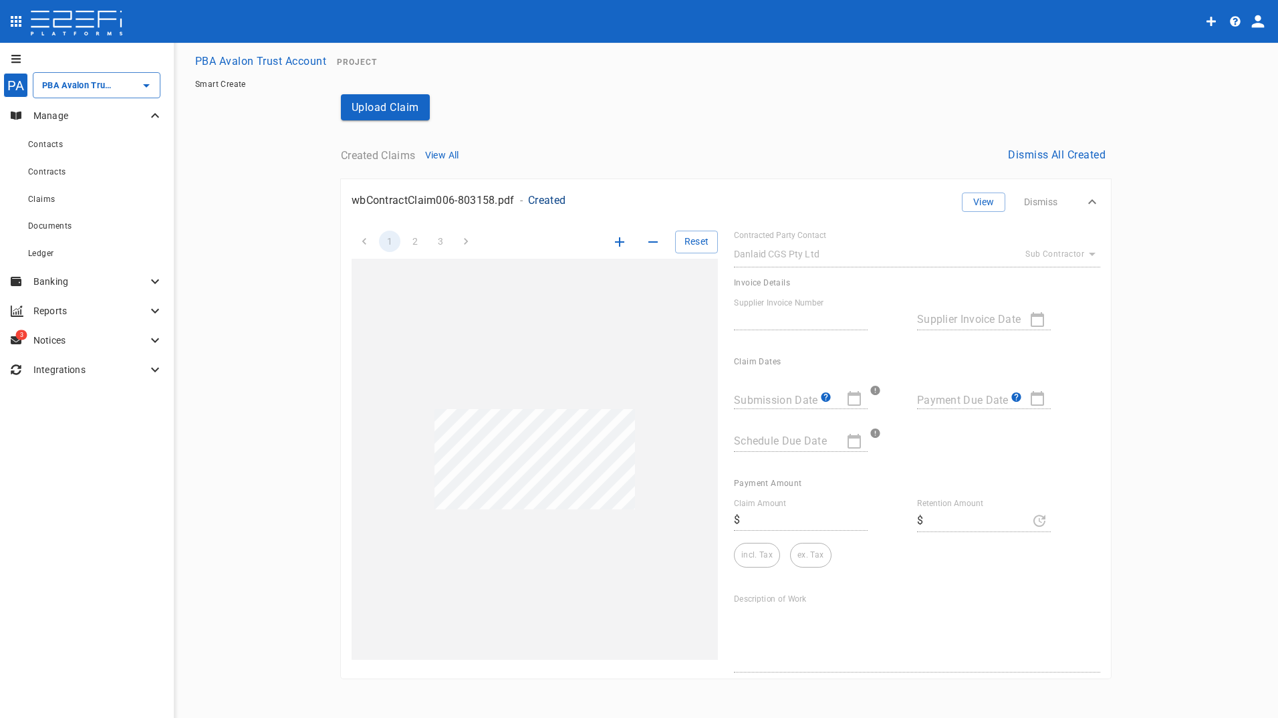
type input "[DATE]"
type textarea "The claim document details building work done by Danlaid CFS Pty Ltd for FARA-F…"
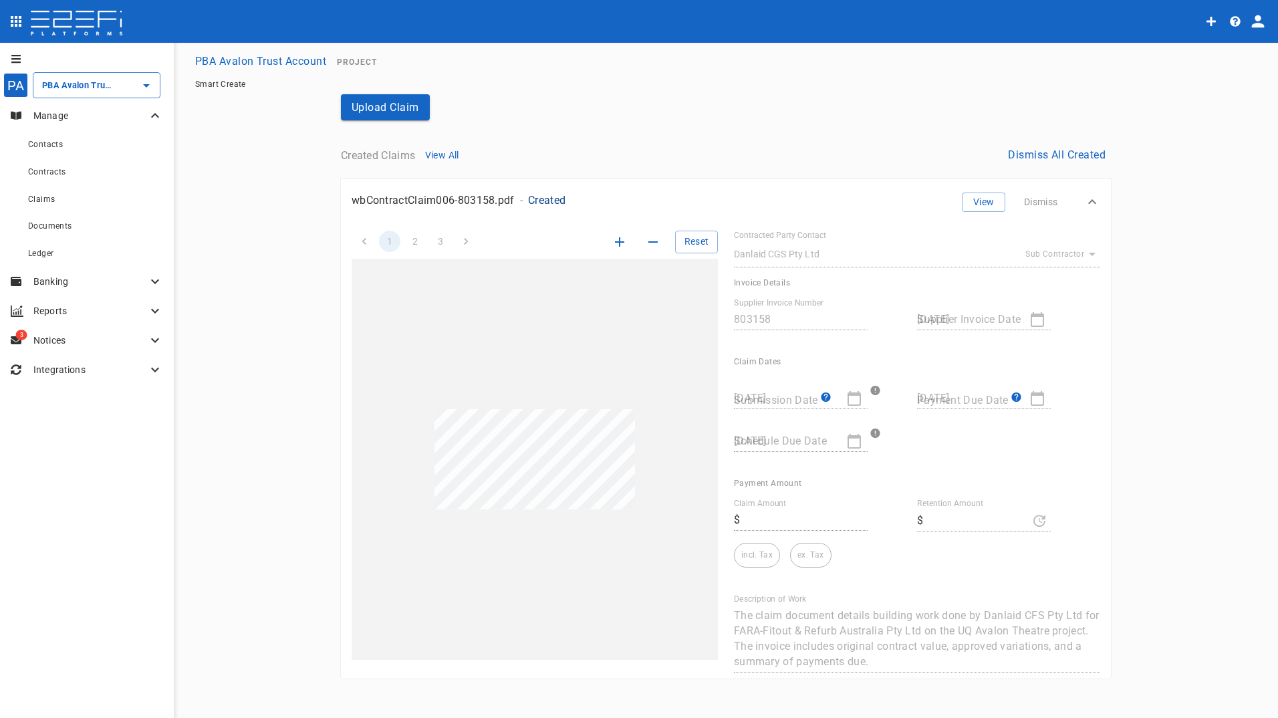
type input "4,950"
type input "0"
click at [382, 104] on button "Upload Claim" at bounding box center [385, 107] width 89 height 26
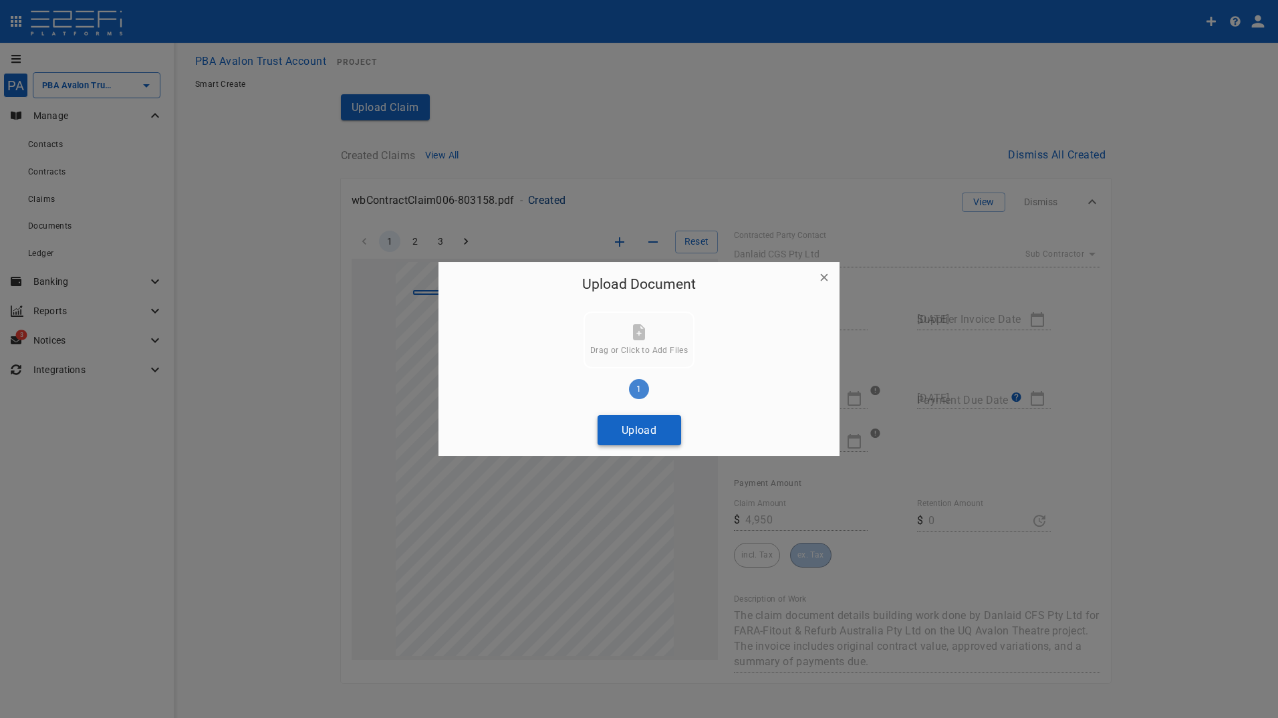
drag, startPoint x: 647, startPoint y: 435, endPoint x: 596, endPoint y: 428, distance: 51.3
click at [646, 435] on button "Upload" at bounding box center [640, 430] width 84 height 30
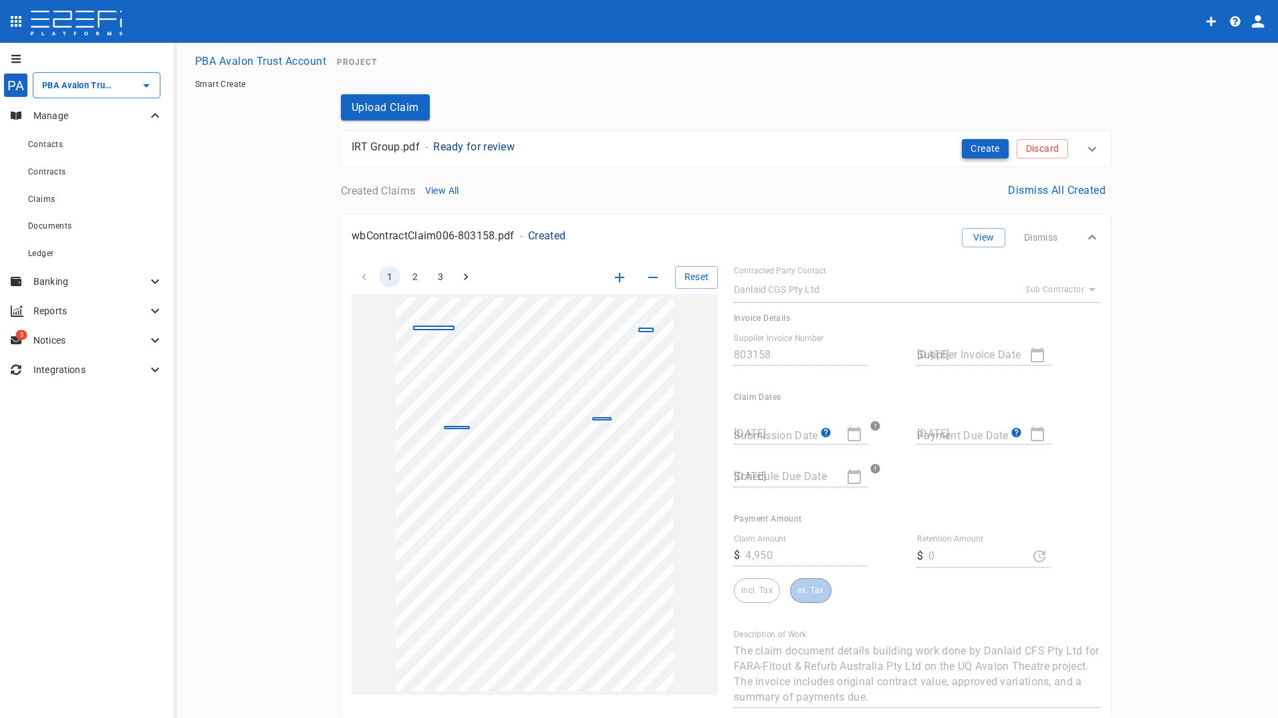
click at [968, 148] on button "Create" at bounding box center [985, 148] width 47 height 19
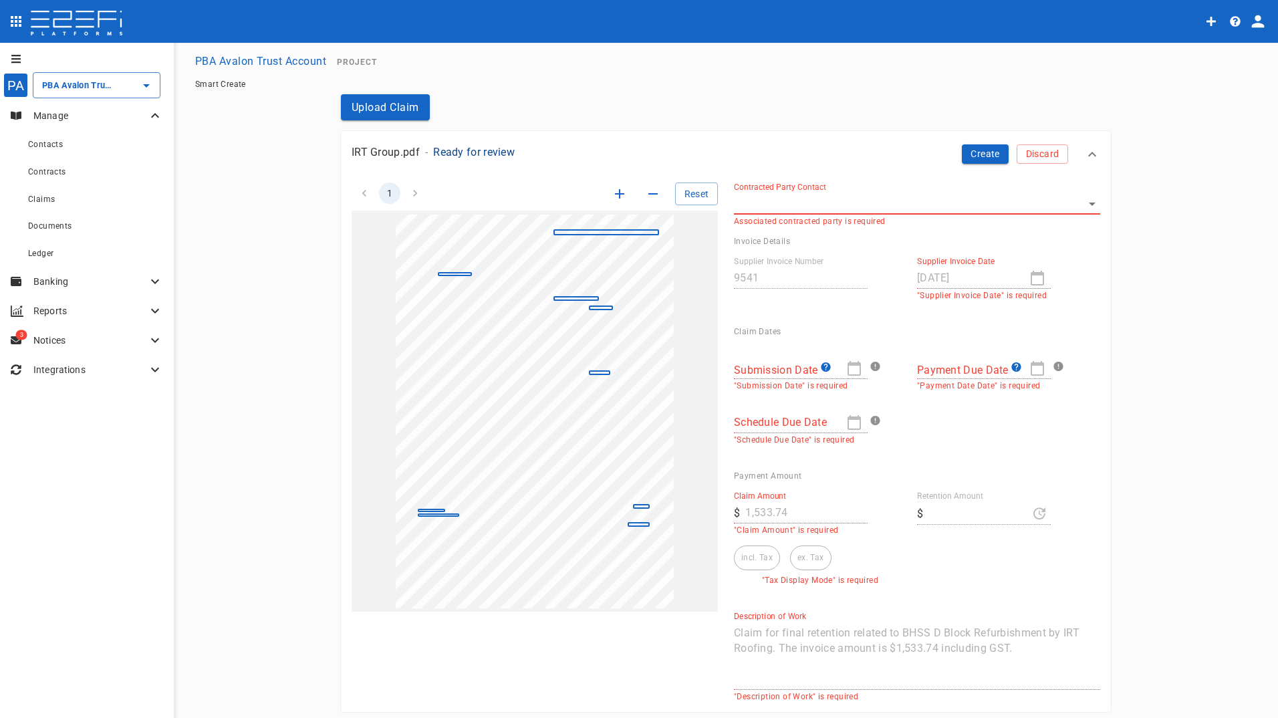
click at [820, 196] on body "PA PBA Avalon Trust Account ​ Manage Contacts Contracts Claims Documents Ledger…" at bounding box center [639, 359] width 1278 height 718
click at [817, 209] on div at bounding box center [639, 359] width 1278 height 718
click at [352, 291] on div "SupplierInvoiceNumber: 9541 ClaimAmount: 1533.74 GSTAmount: 139.43 SupplierName…" at bounding box center [535, 411] width 366 height 401
click at [261, 293] on main "PBA Avalon Trust Account Project Smart Create Upload Claim IRT Group.pdf - Read…" at bounding box center [726, 656] width 1073 height 1216
click at [74, 147] on div "Contacts" at bounding box center [95, 144] width 135 height 17
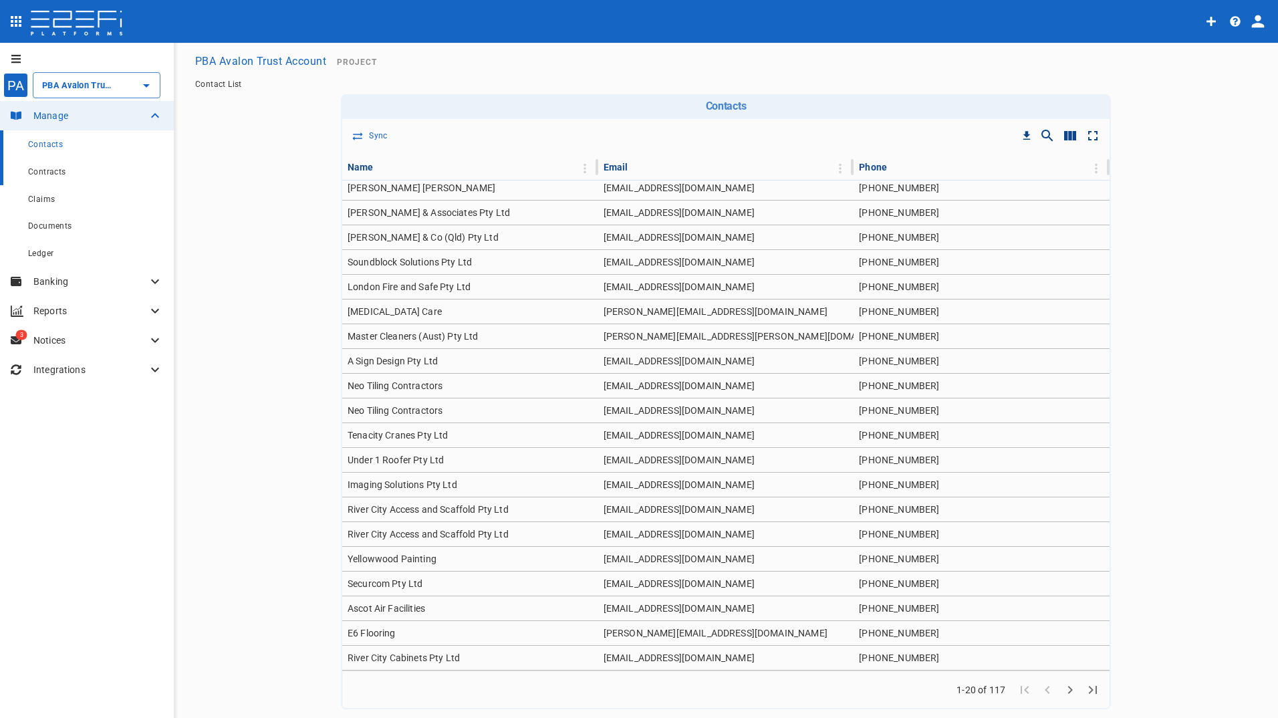
click at [50, 173] on span "Contracts" at bounding box center [47, 171] width 38 height 9
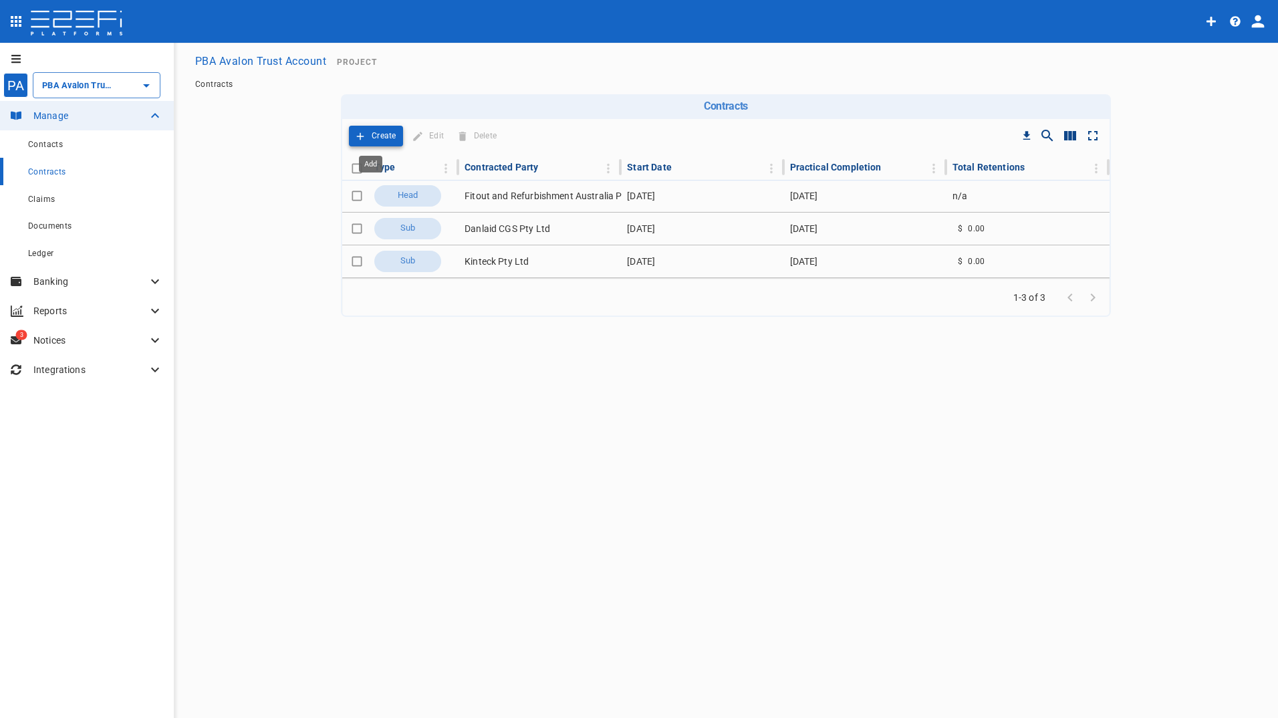
click at [376, 130] on p "Create" at bounding box center [384, 135] width 25 height 15
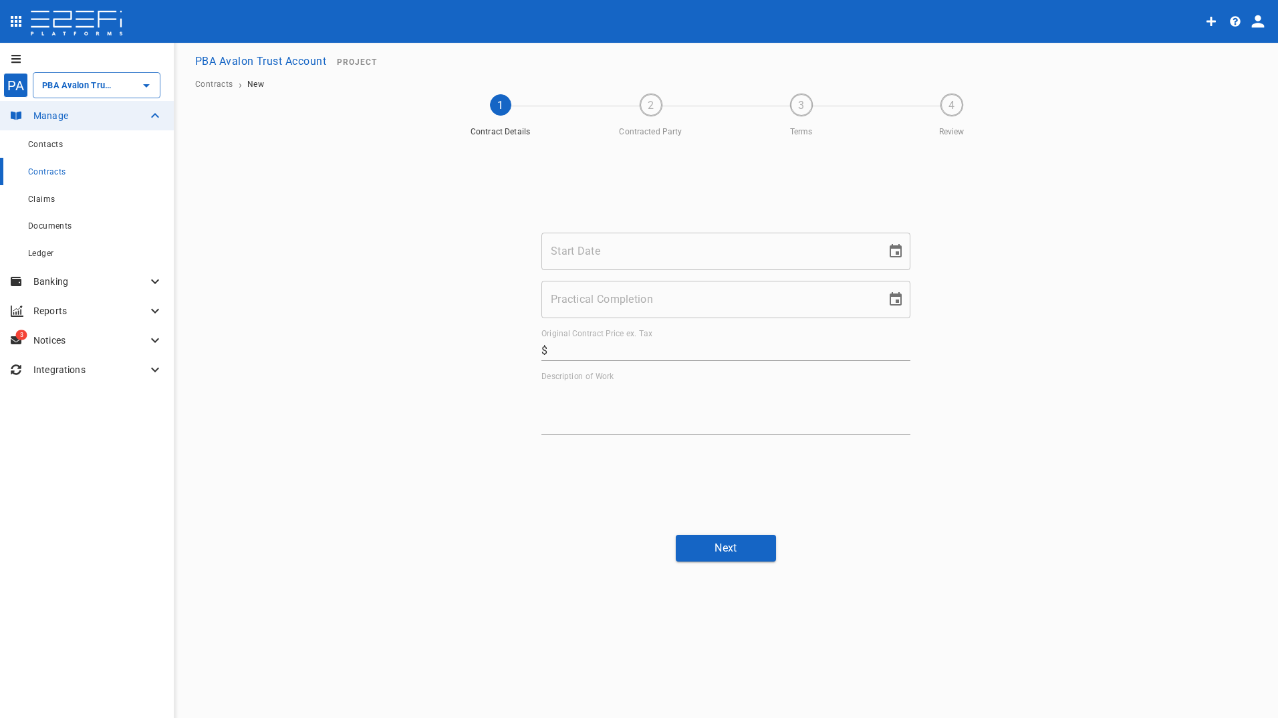
click at [578, 249] on input "Start Date" at bounding box center [710, 251] width 336 height 37
click at [595, 260] on input "Start Date" at bounding box center [710, 251] width 336 height 37
click at [45, 143] on span "Contacts" at bounding box center [45, 144] width 35 height 9
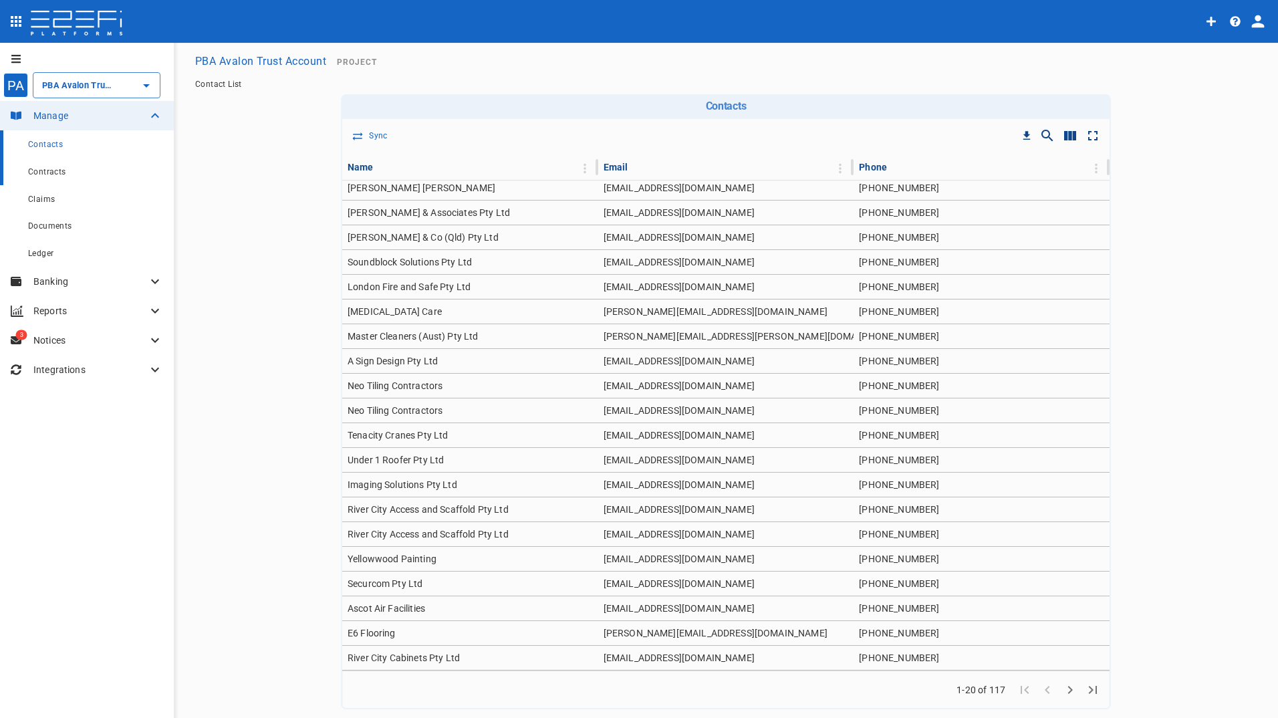
click at [34, 174] on span "Contracts" at bounding box center [47, 171] width 38 height 9
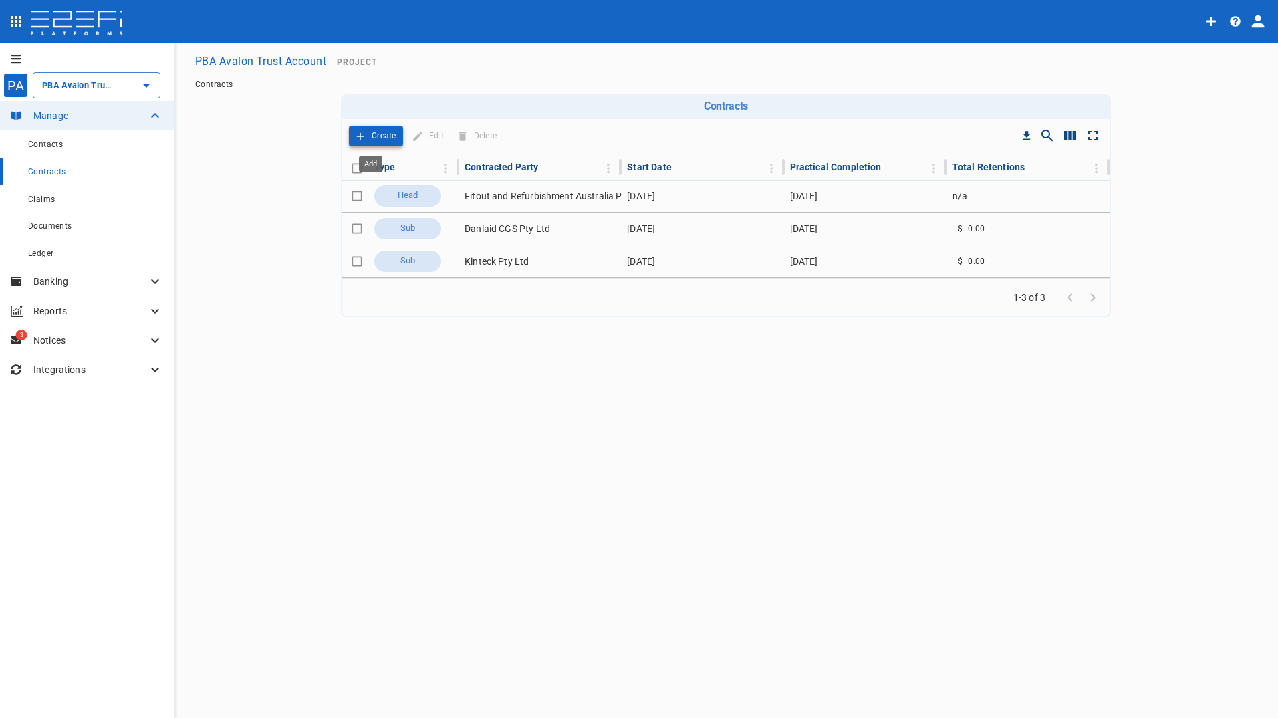
click at [373, 131] on p "Create" at bounding box center [384, 135] width 25 height 15
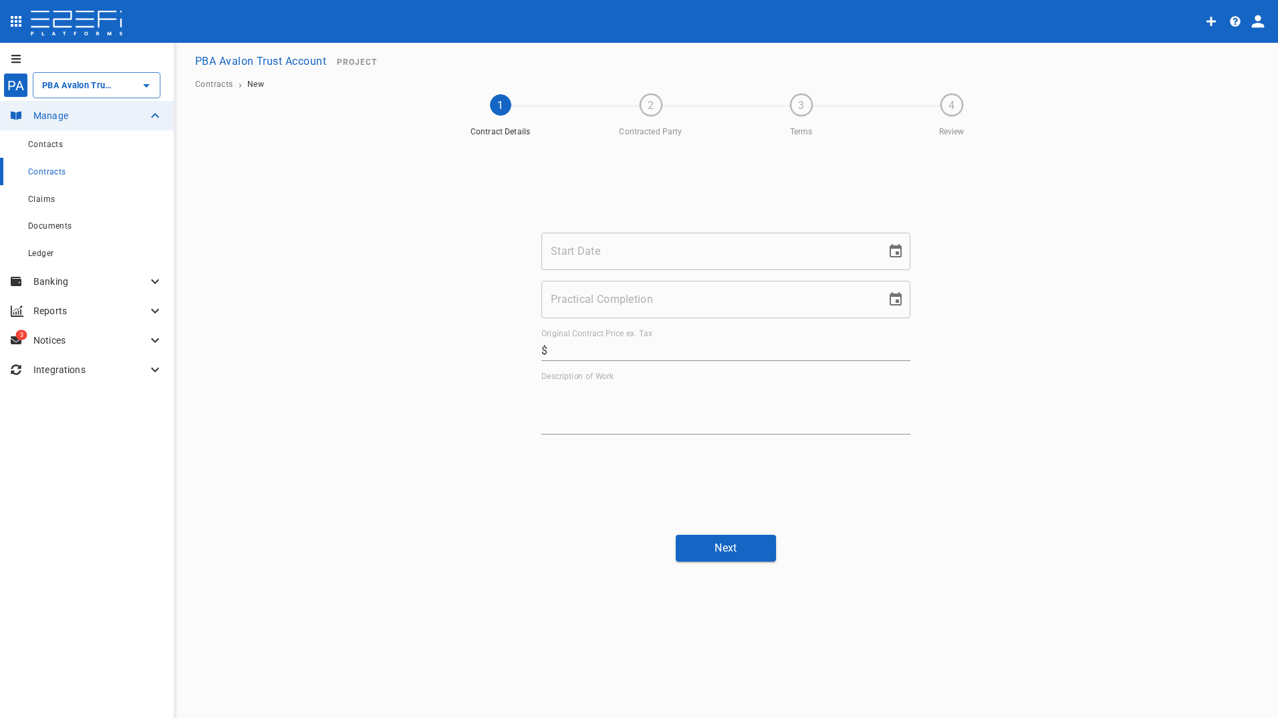
click at [590, 252] on input "Start Date" at bounding box center [710, 251] width 336 height 37
click at [600, 242] on input "Start Date" at bounding box center [710, 251] width 336 height 37
type input "15/72/024"
click at [628, 304] on input "Practical Completion" at bounding box center [710, 299] width 336 height 37
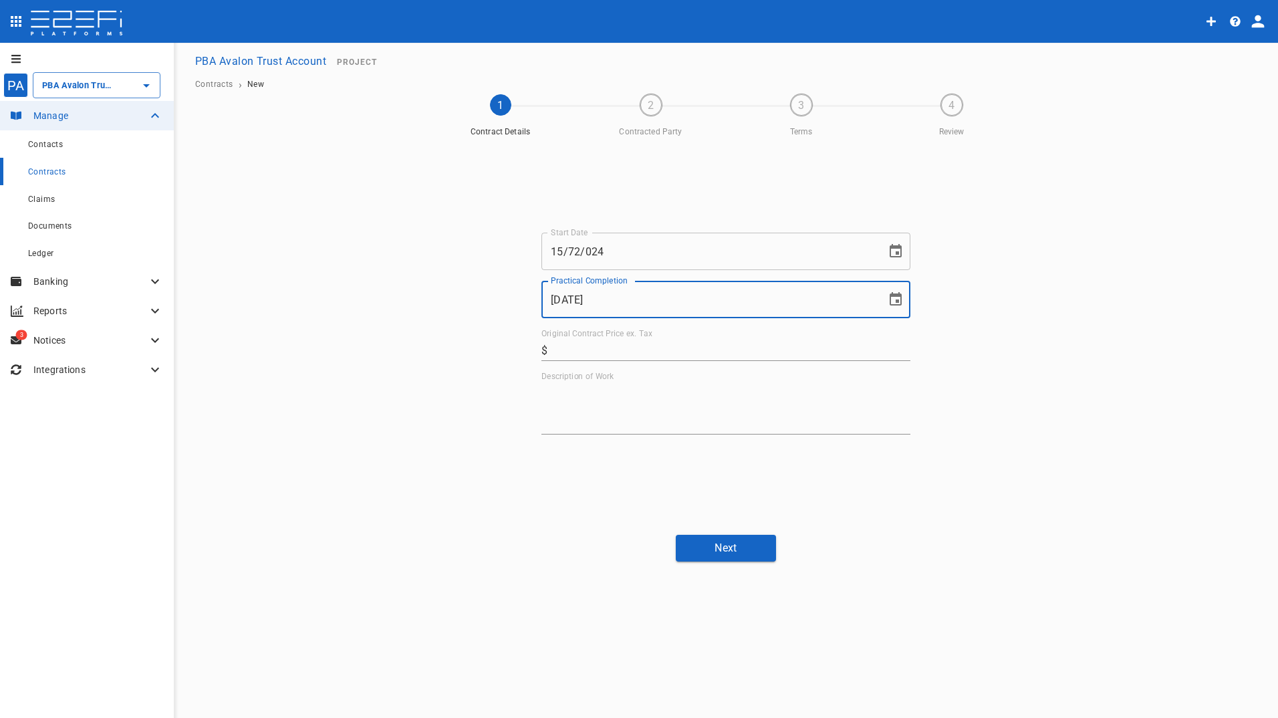
type input "[DATE]"
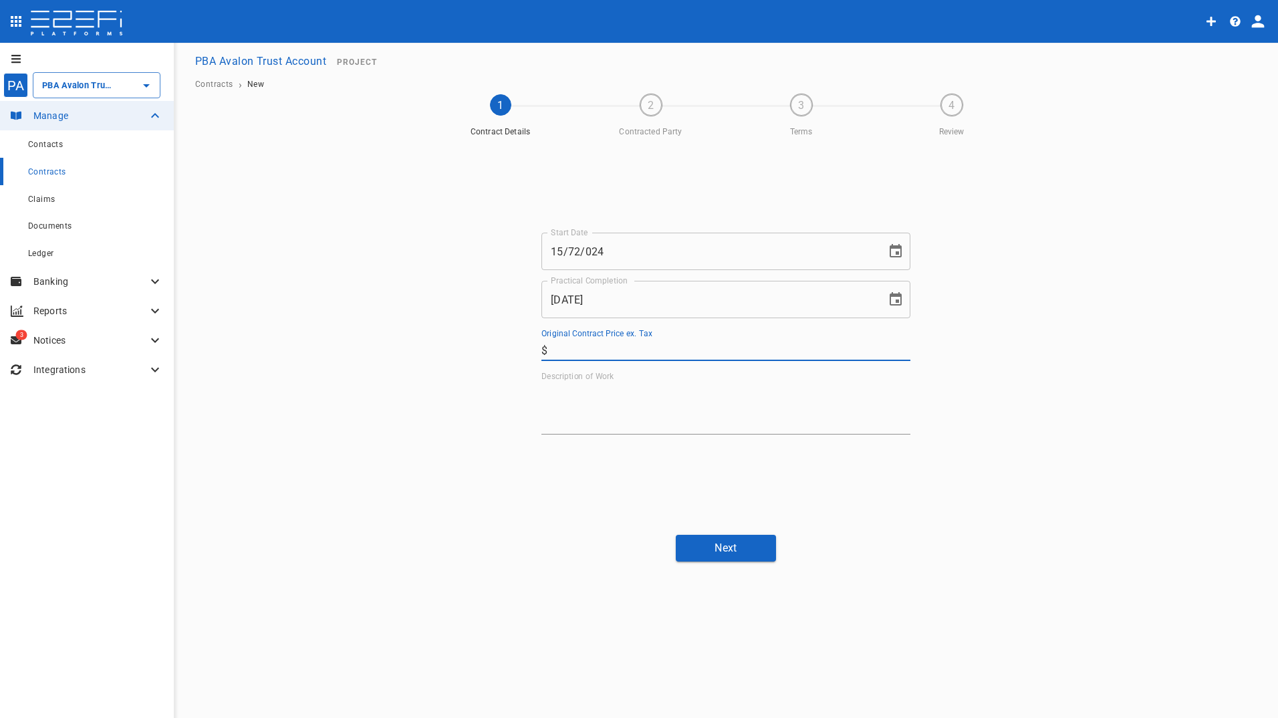
click at [585, 349] on input "Original Contract Price ex. Tax" at bounding box center [732, 350] width 358 height 21
click at [609, 352] on input "Original Contract Price ex. Tax" at bounding box center [732, 350] width 358 height 21
type input "56,500"
click at [593, 411] on textarea "Description of Work" at bounding box center [726, 408] width 369 height 46
type textarea "Roofing works"
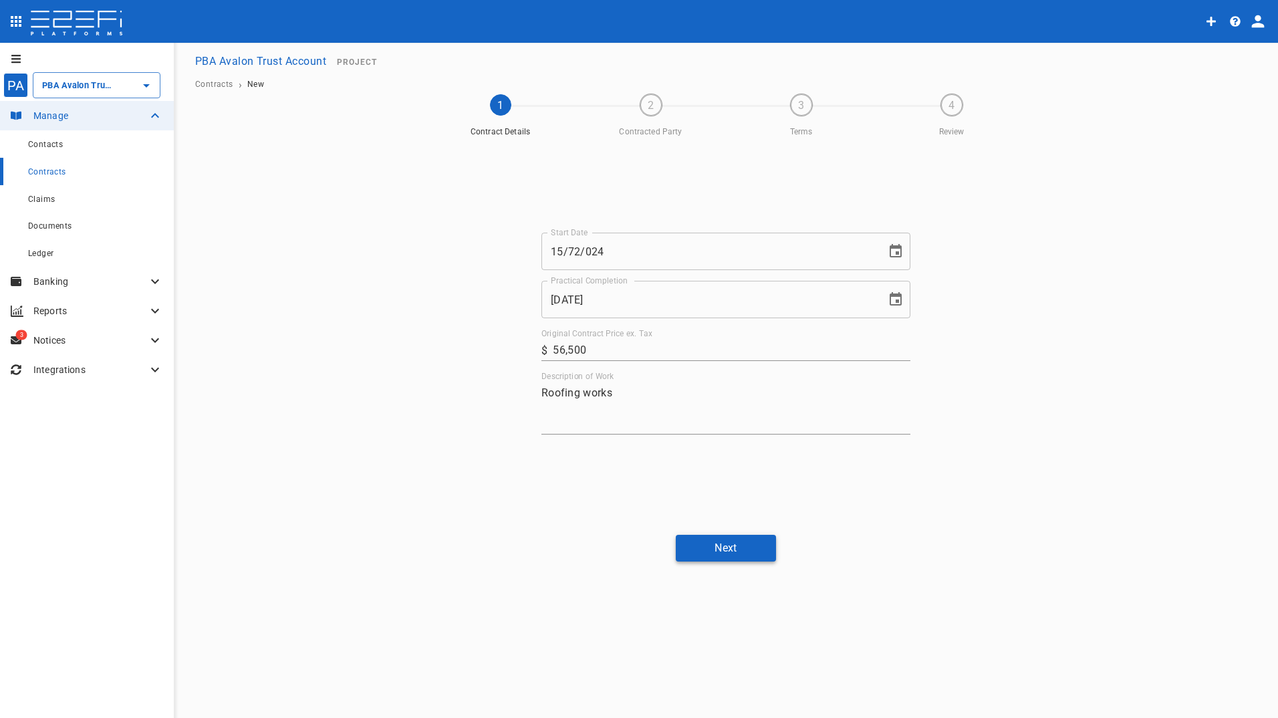
click at [740, 548] on button "Next" at bounding box center [726, 548] width 100 height 26
click at [582, 242] on input "15/72/024" at bounding box center [710, 245] width 336 height 37
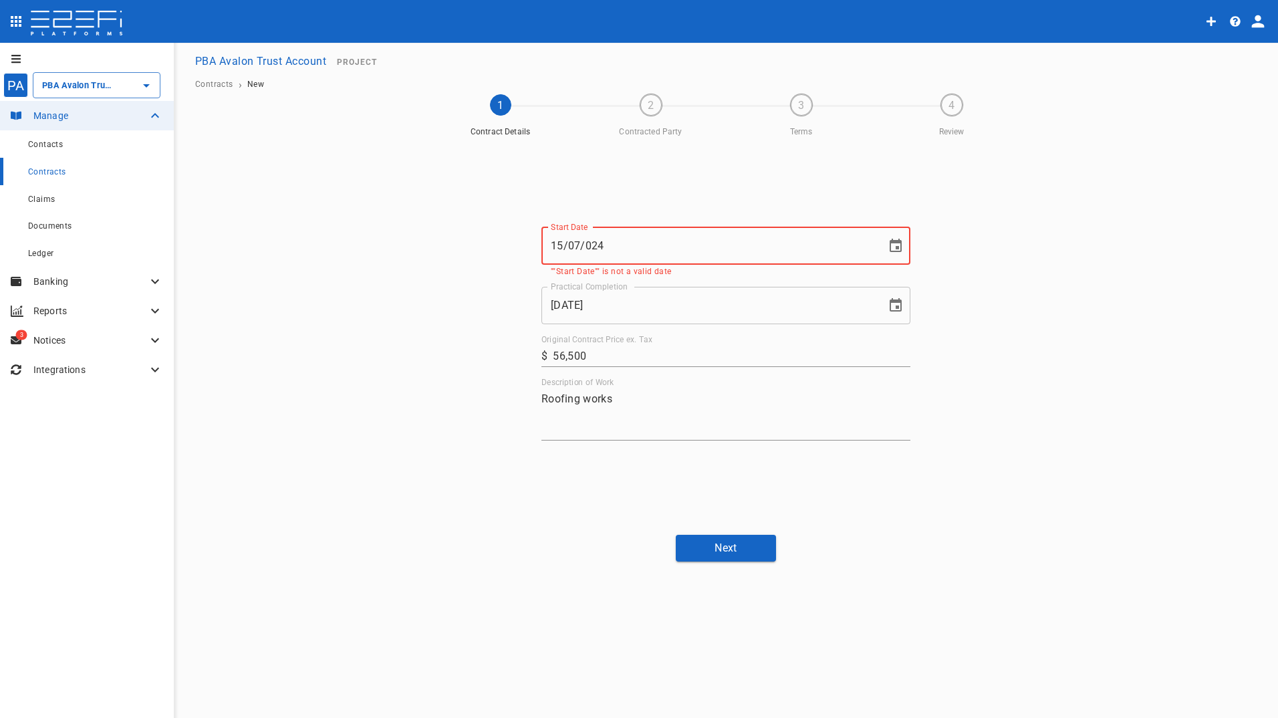
click at [585, 244] on input "15/07/024" at bounding box center [710, 245] width 336 height 37
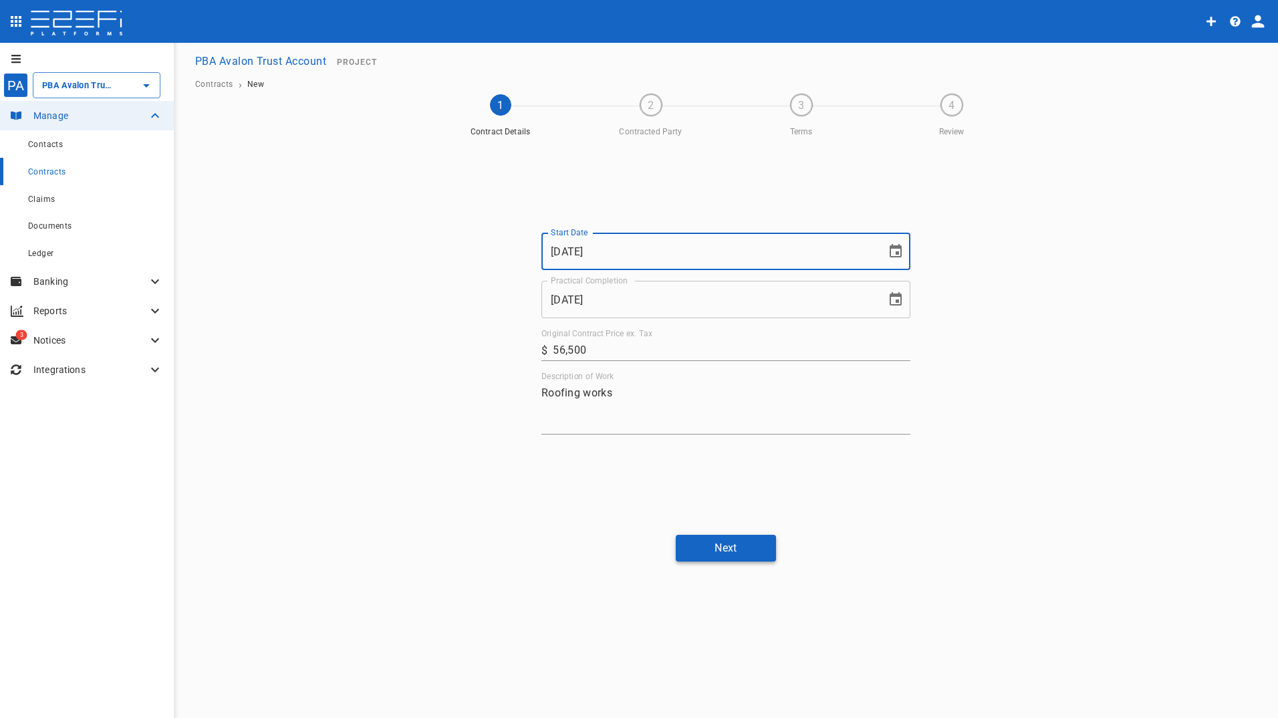
type input "[DATE]"
click at [735, 549] on button "Next" at bounding box center [726, 548] width 100 height 26
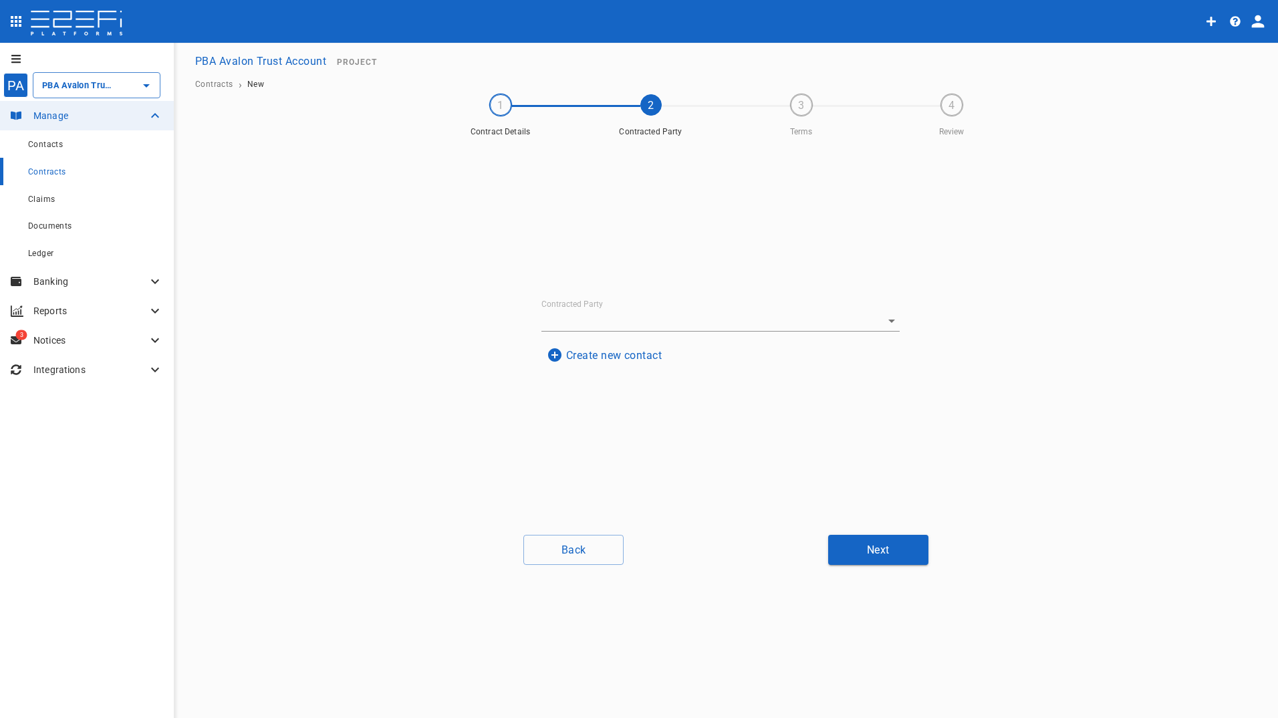
click at [588, 356] on button "Create new contact" at bounding box center [605, 355] width 126 height 26
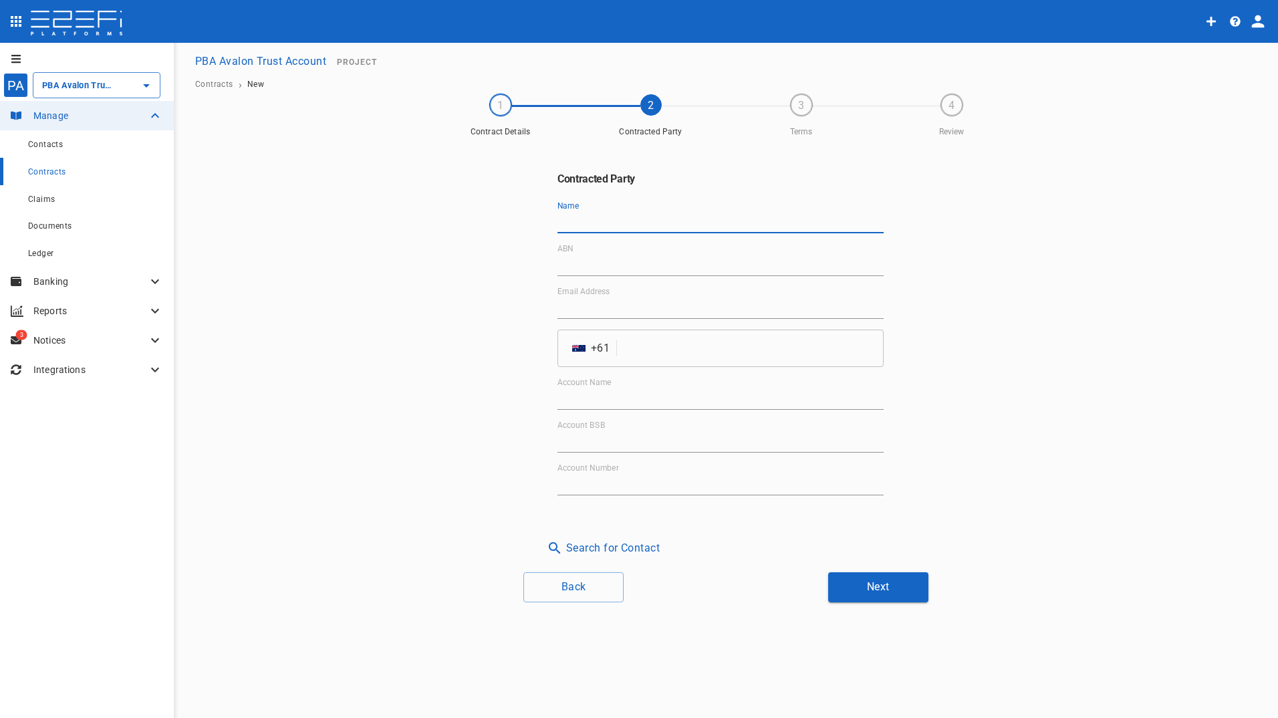
drag, startPoint x: 576, startPoint y: 216, endPoint x: 593, endPoint y: 219, distance: 17.7
click at [576, 216] on input "Name" at bounding box center [721, 222] width 326 height 21
type input "IRT Roofing"
type input "[PERSON_NAME][EMAIL_ADDRESS][DOMAIN_NAME]"
type input "IRT Roofing"
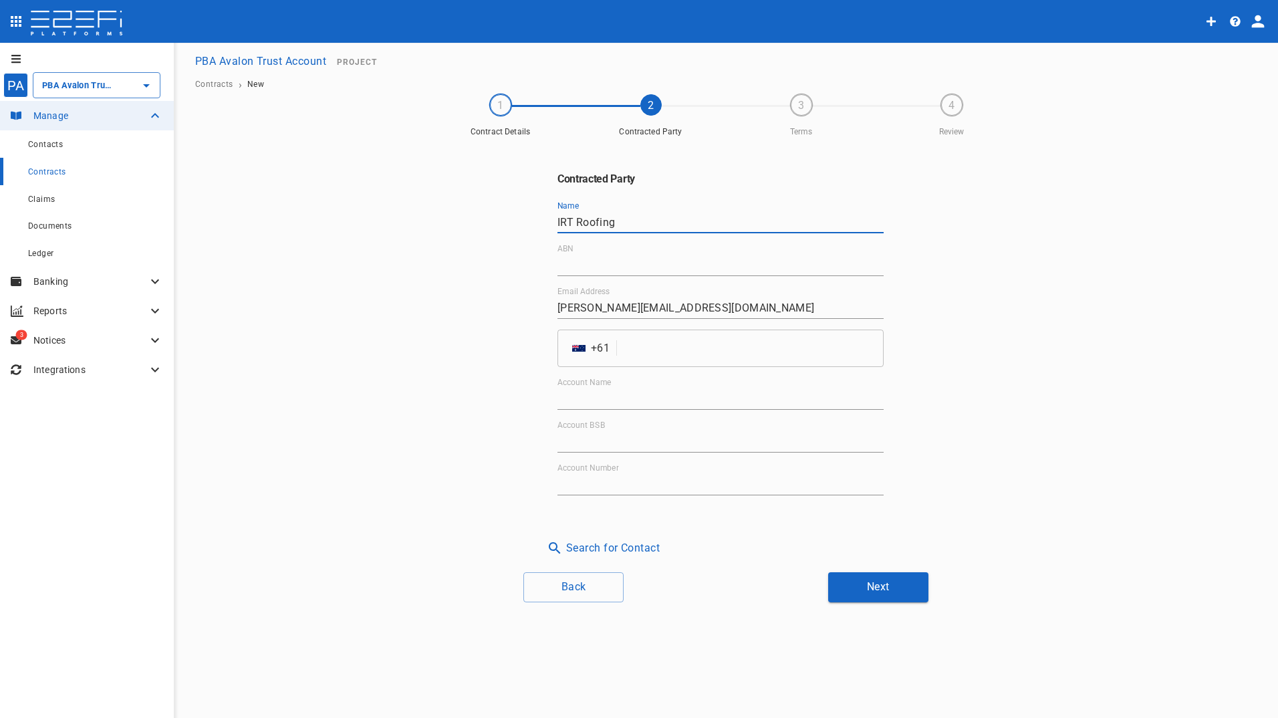
click at [568, 263] on input "ABN" at bounding box center [721, 265] width 326 height 21
type input "45 103 001 074"
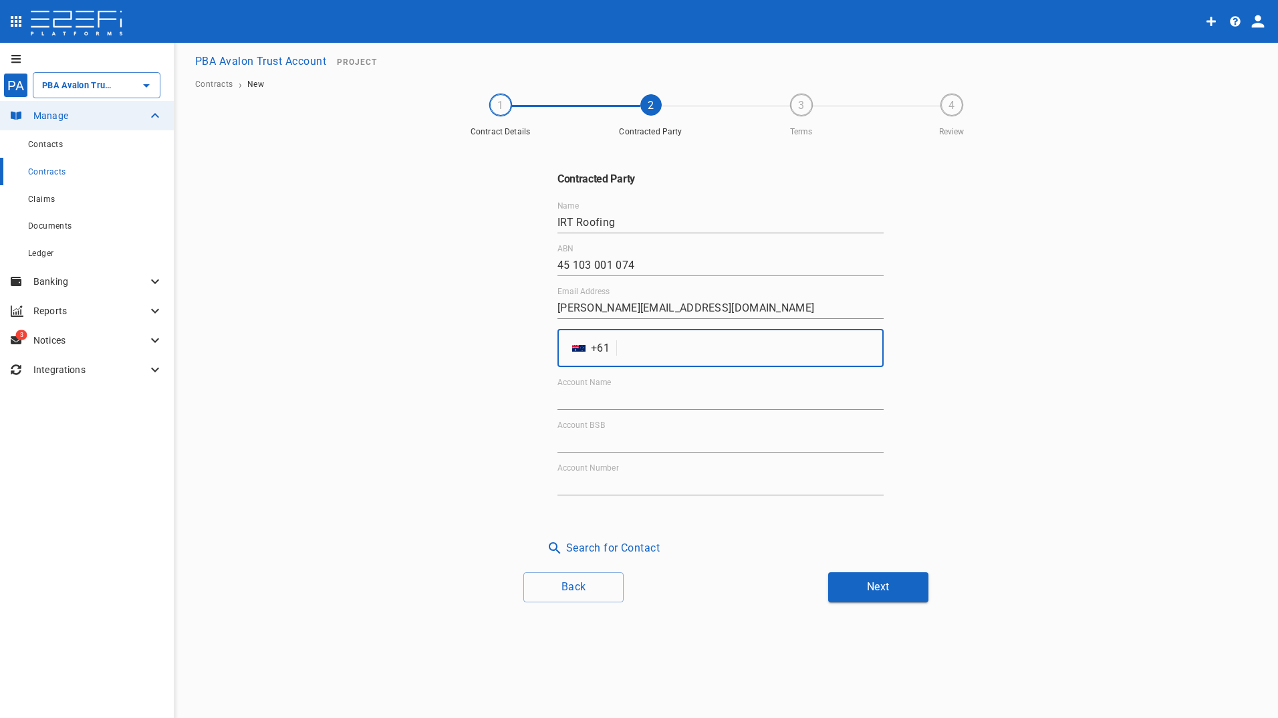
click at [687, 347] on input "tel" at bounding box center [753, 348] width 261 height 37
type input "383233354"
click at [632, 389] on input "Account Name" at bounding box center [721, 398] width 326 height 21
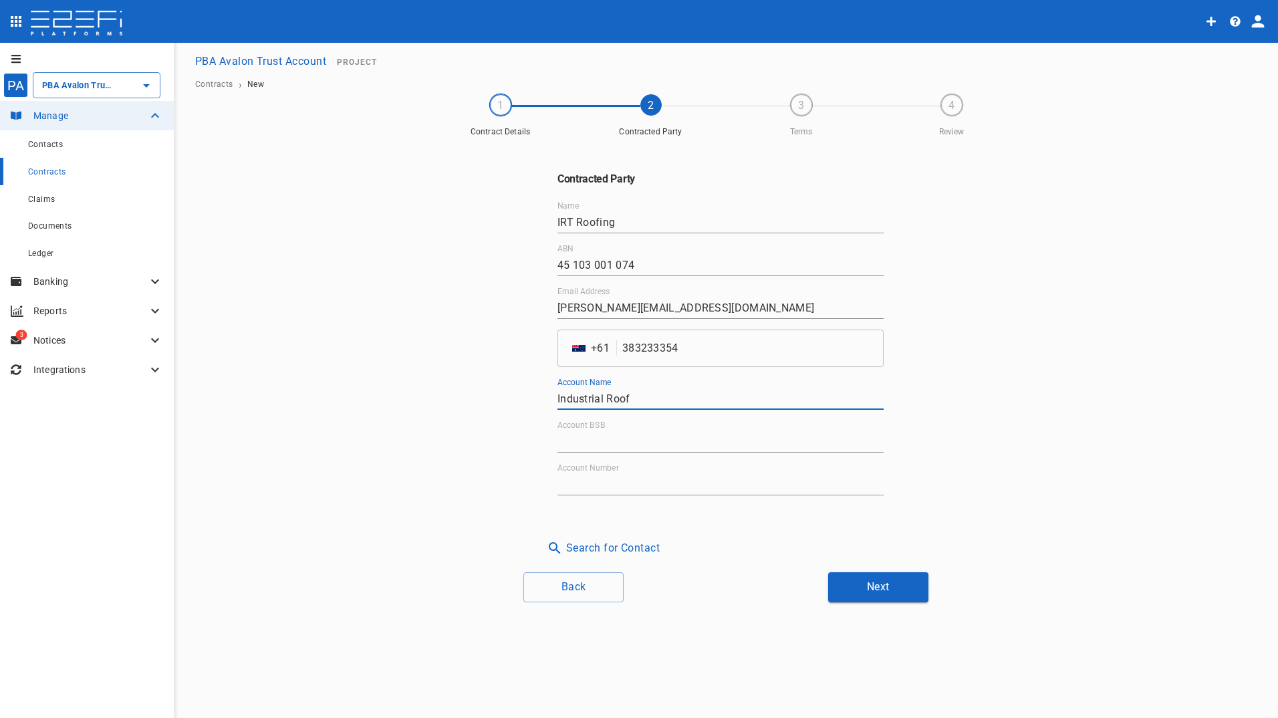
type input "Industrial Roof Technology Pty Ltd"
click at [577, 445] on input "Account BSB" at bounding box center [721, 441] width 326 height 21
type input "034-070"
click at [552, 477] on div "Contracted Party Name IRT Roofing ABN 45 103 001 074 Email Address [PERSON_NAME…" at bounding box center [721, 333] width 358 height 381
click at [610, 477] on input "Account Number" at bounding box center [721, 484] width 326 height 21
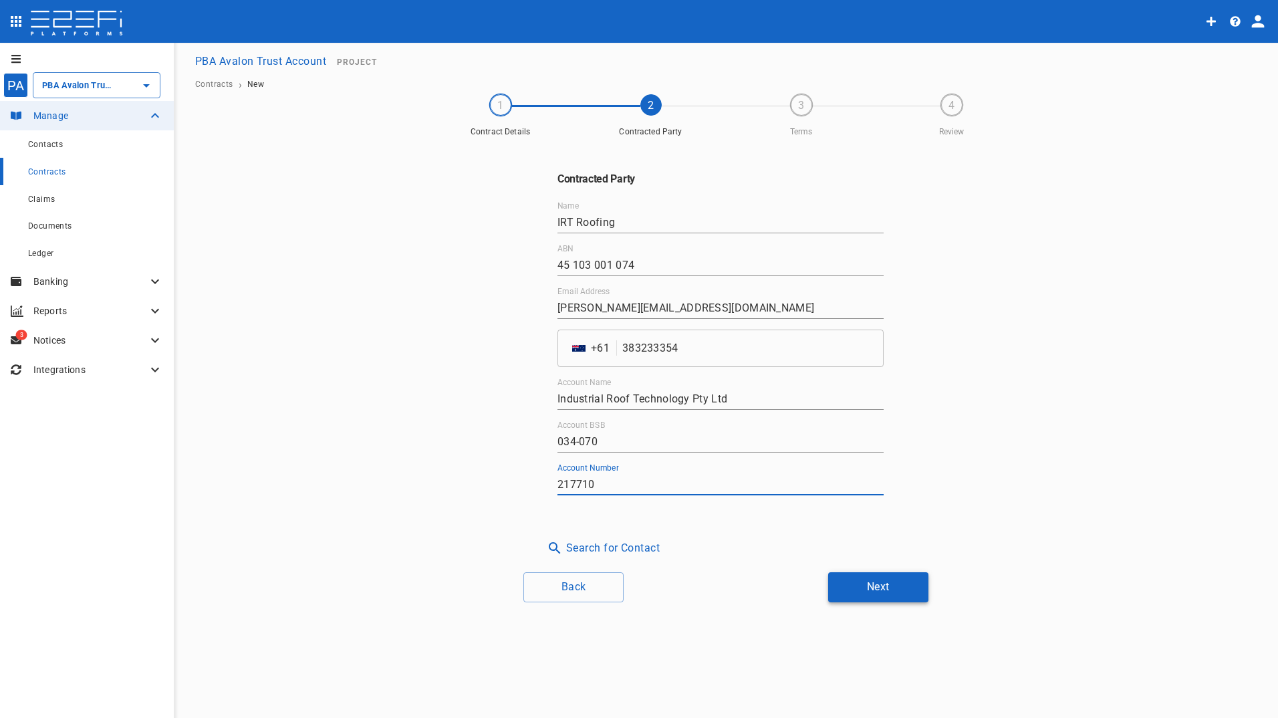
type input "217710"
click at [867, 588] on button "Next" at bounding box center [878, 587] width 100 height 30
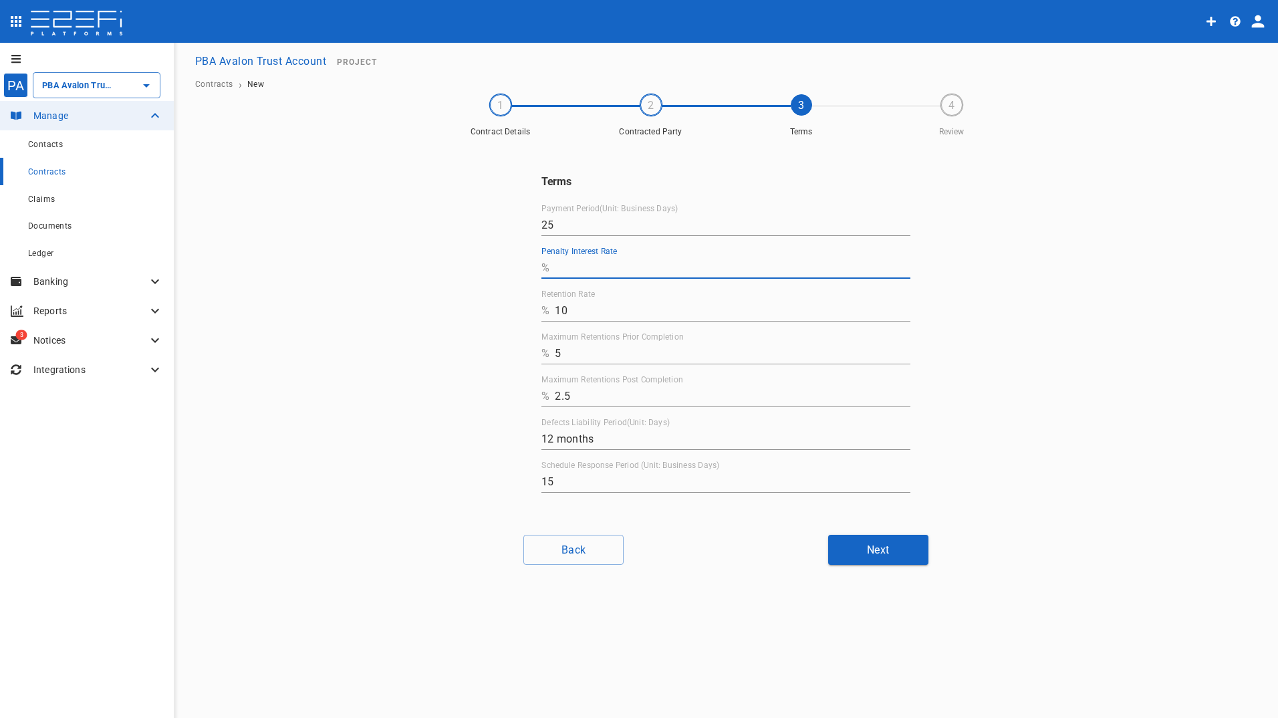
click at [556, 267] on input "Penalty Interest Rate" at bounding box center [733, 267] width 356 height 21
type input "0"
click at [839, 551] on button "Next" at bounding box center [878, 550] width 100 height 30
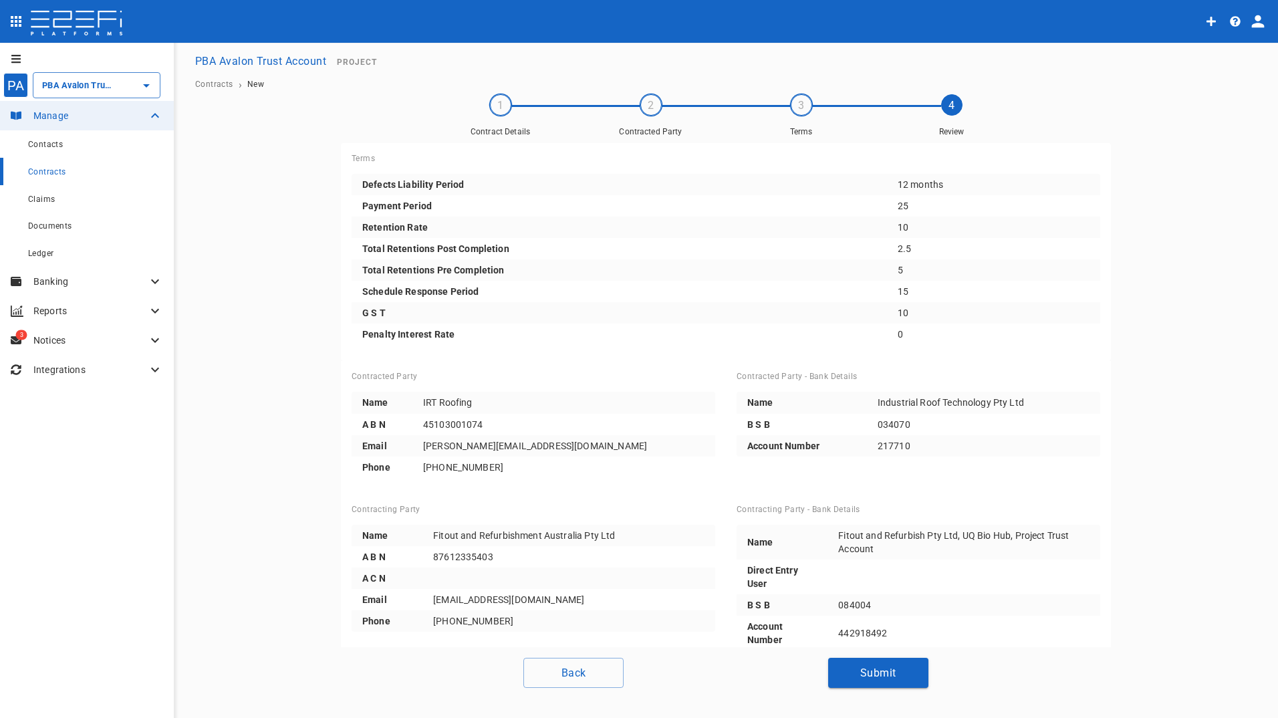
drag, startPoint x: 883, startPoint y: 677, endPoint x: 752, endPoint y: 629, distance: 140.2
click at [881, 677] on button "Submit" at bounding box center [878, 673] width 100 height 30
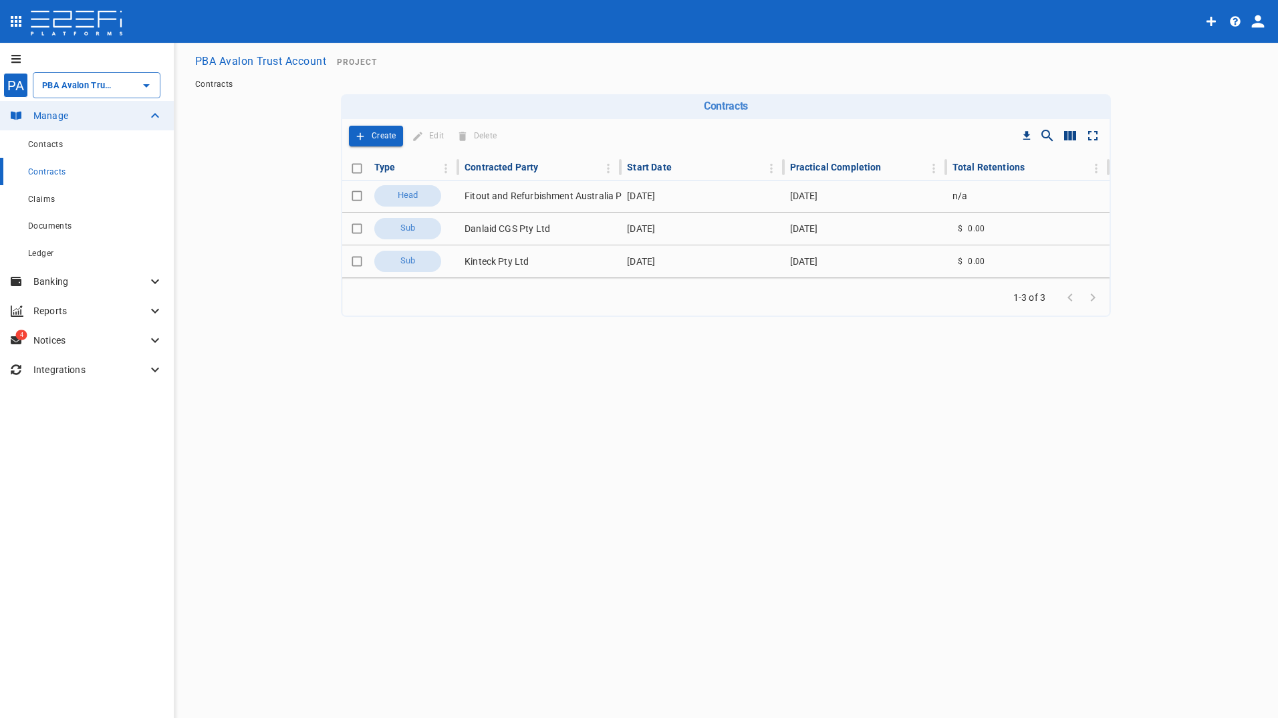
type input "PBA Avalon Trust Account"
click at [43, 204] on span "Claims" at bounding box center [41, 199] width 27 height 9
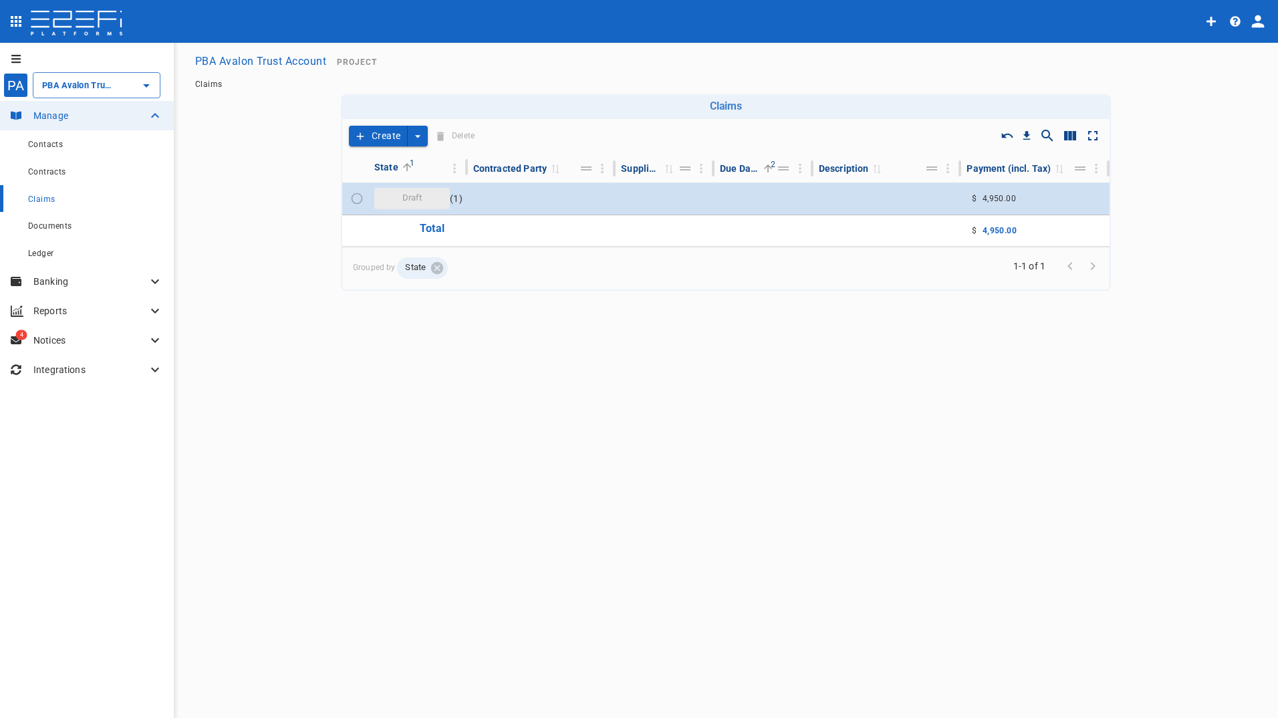
click at [366, 128] on button "Create" at bounding box center [378, 136] width 59 height 21
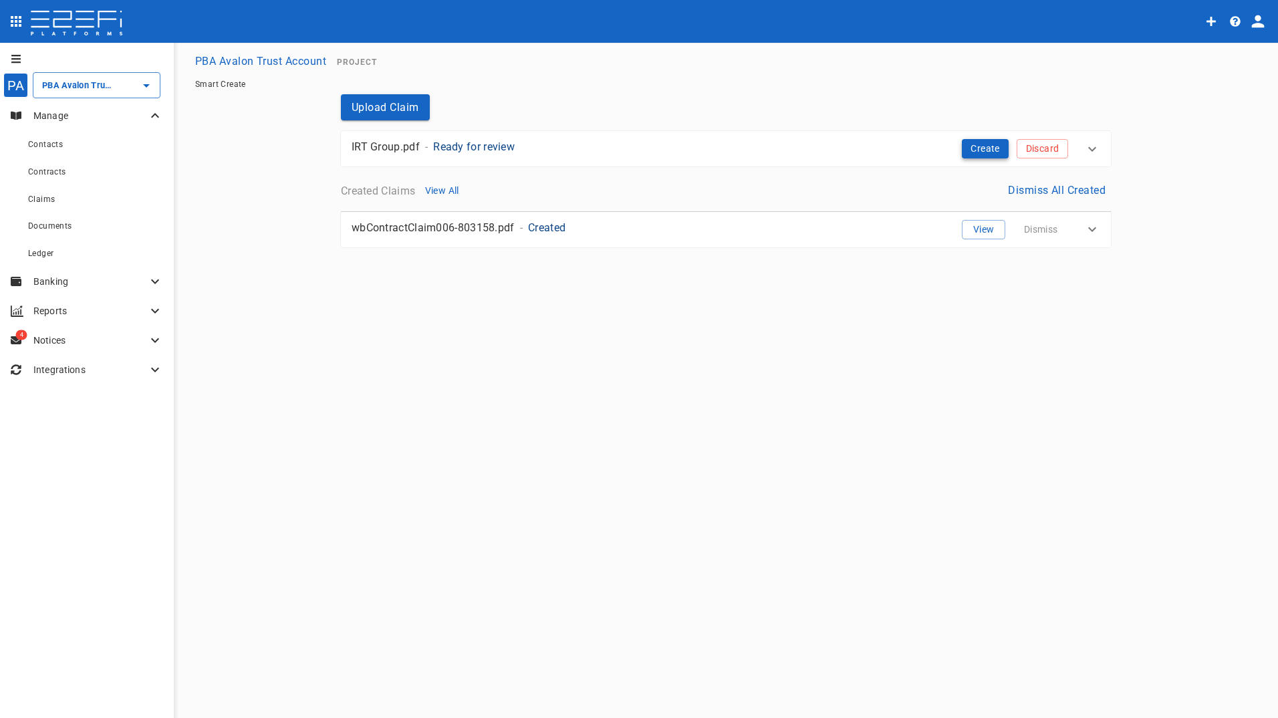
click at [986, 149] on button "Create" at bounding box center [985, 148] width 47 height 19
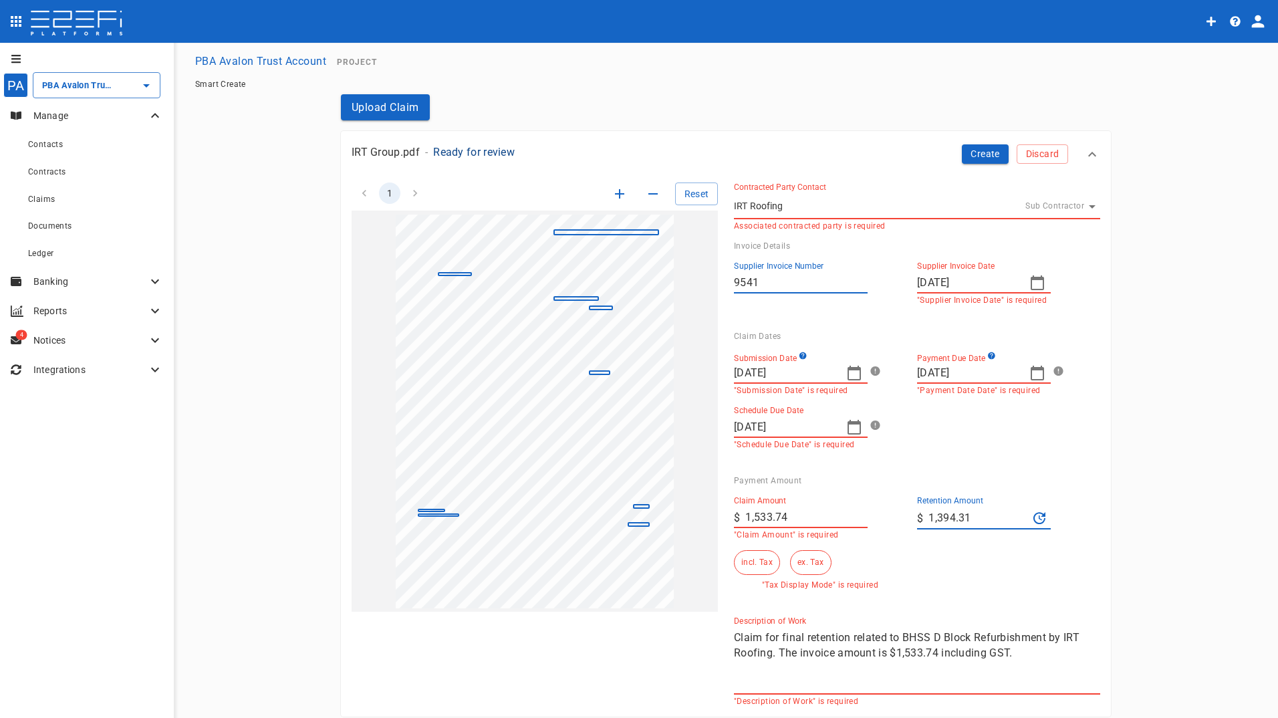
click at [810, 374] on input "[DATE]" at bounding box center [785, 372] width 102 height 21
click at [987, 369] on input "[DATE]" at bounding box center [968, 372] width 102 height 21
type input "[DATE]"
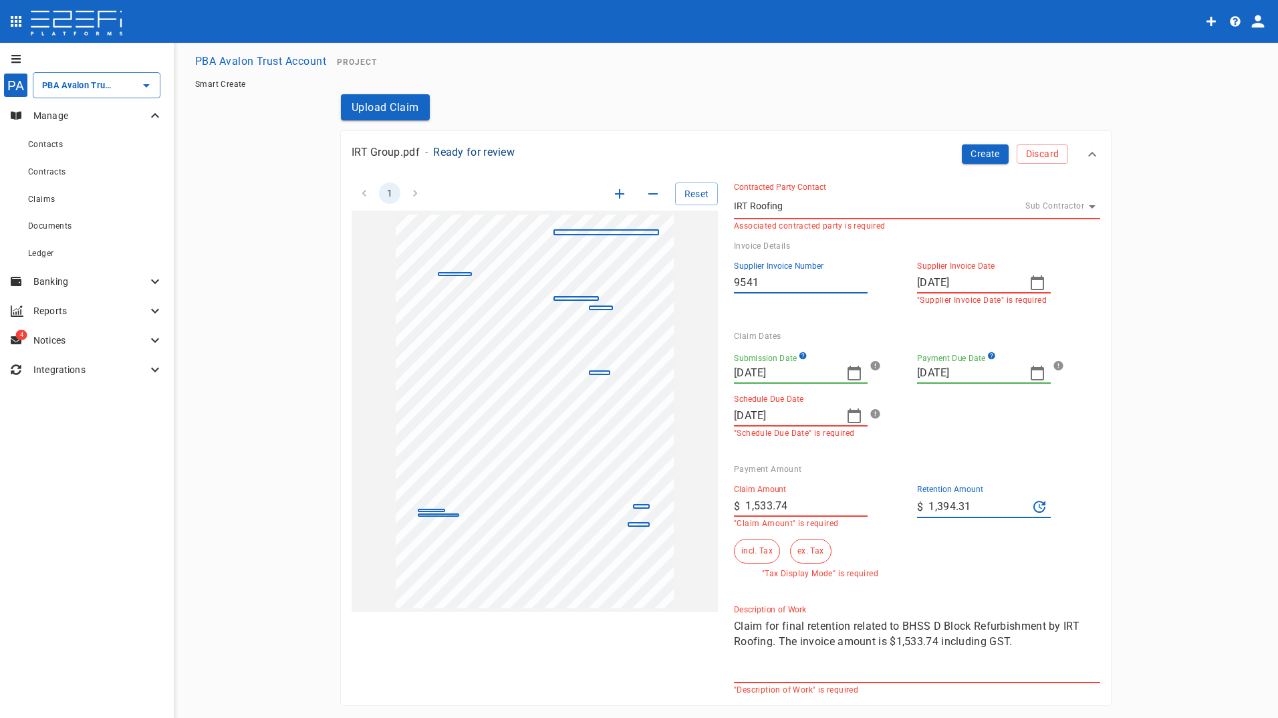
click at [814, 368] on input "[DATE]" at bounding box center [785, 372] width 102 height 21
click at [853, 372] on icon "button" at bounding box center [855, 373] width 16 height 16
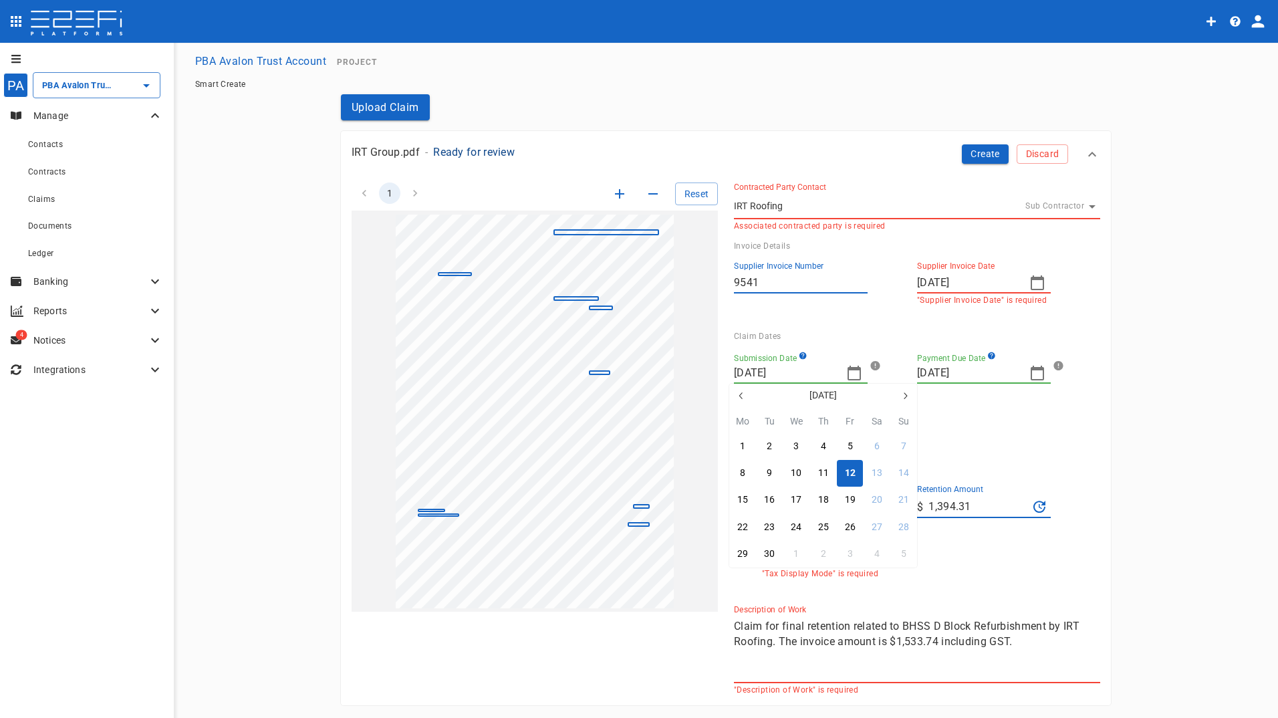
click at [742, 397] on icon "button" at bounding box center [741, 395] width 11 height 11
drag, startPoint x: 800, startPoint y: 499, endPoint x: 768, endPoint y: 393, distance: 110.4
click at [801, 499] on div "13" at bounding box center [796, 500] width 11 height 15
type input "[DATE]"
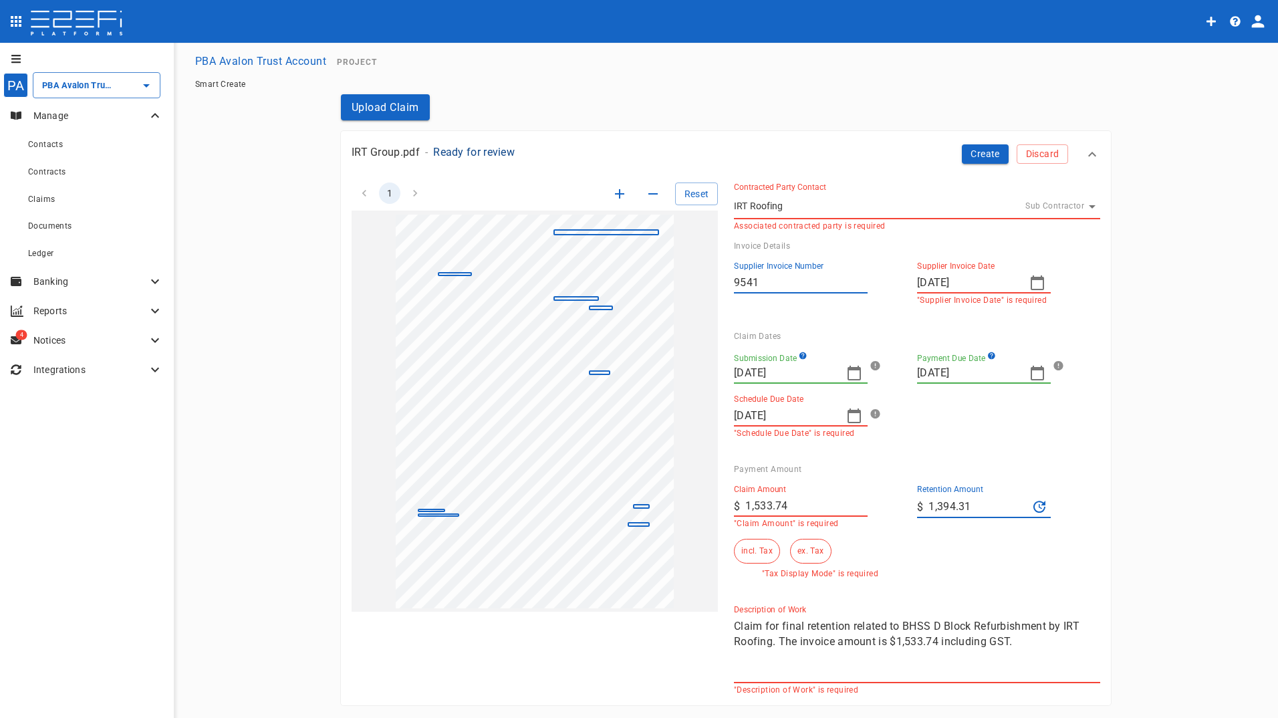
click at [854, 418] on icon "button" at bounding box center [855, 416] width 16 height 16
click at [851, 531] on div "12" at bounding box center [850, 527] width 11 height 15
type input "[DATE]"
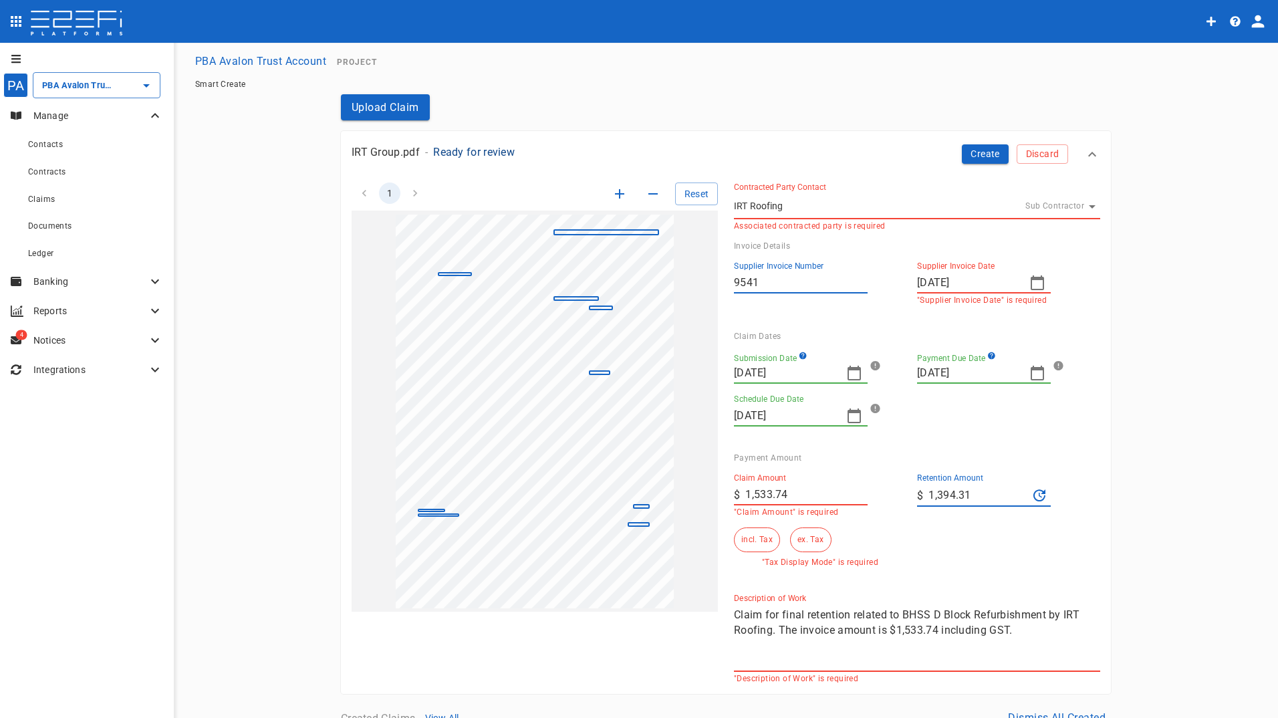
drag, startPoint x: 807, startPoint y: 493, endPoint x: 697, endPoint y: 495, distance: 109.7
click at [697, 495] on div "1 Reset SupplierInvoiceNumber: 9541 ClaimAmount: 1533.74 GSTAmount: 139.43 Supp…" at bounding box center [718, 424] width 765 height 517
drag, startPoint x: 988, startPoint y: 493, endPoint x: 851, endPoint y: 506, distance: 138.4
click at [853, 506] on div "Claim Amount ​ $ 1,533.74 "Claim Amount" is required Retention Amount ​ $ 1,394…" at bounding box center [906, 515] width 366 height 104
type input "0"
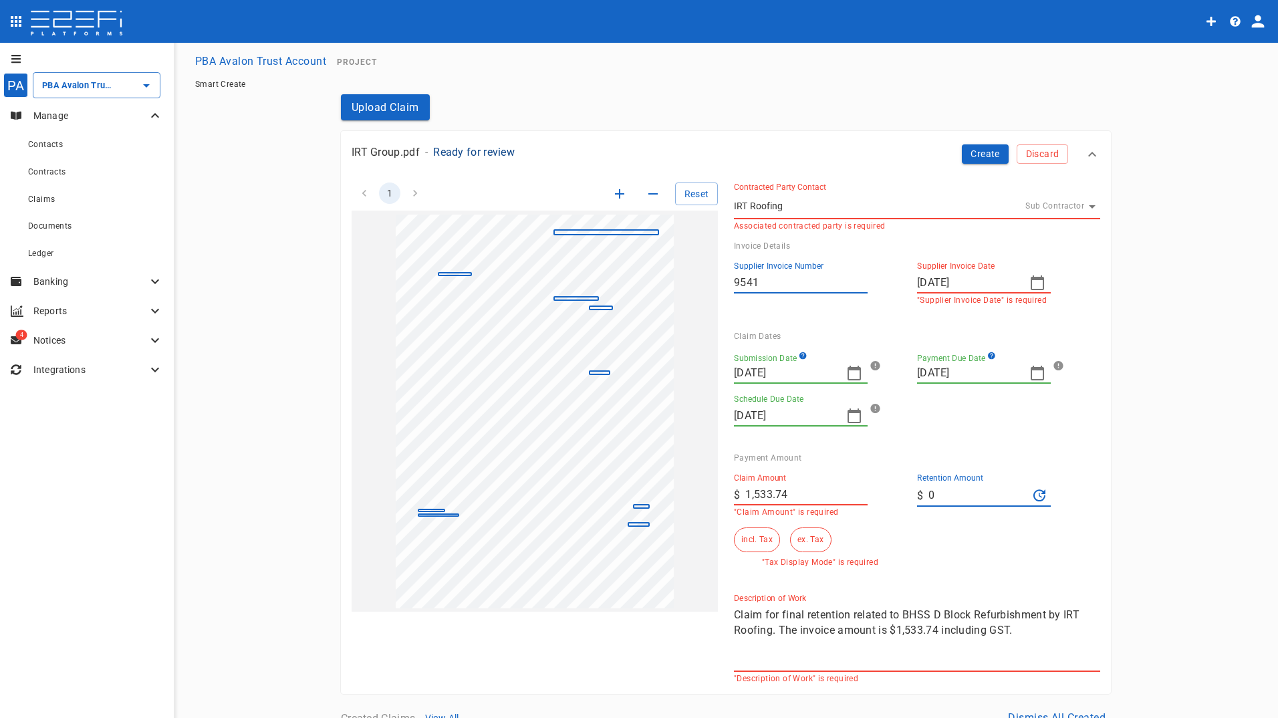
drag, startPoint x: 911, startPoint y: 532, endPoint x: 881, endPoint y: 524, distance: 32.0
click at [911, 532] on div "Claim Amount ​ $ 1,533.74 "Claim Amount" is required Retention Amount ​ $ 0 inc…" at bounding box center [906, 515] width 366 height 104
click at [806, 540] on button "ex. Tax" at bounding box center [810, 540] width 41 height 25
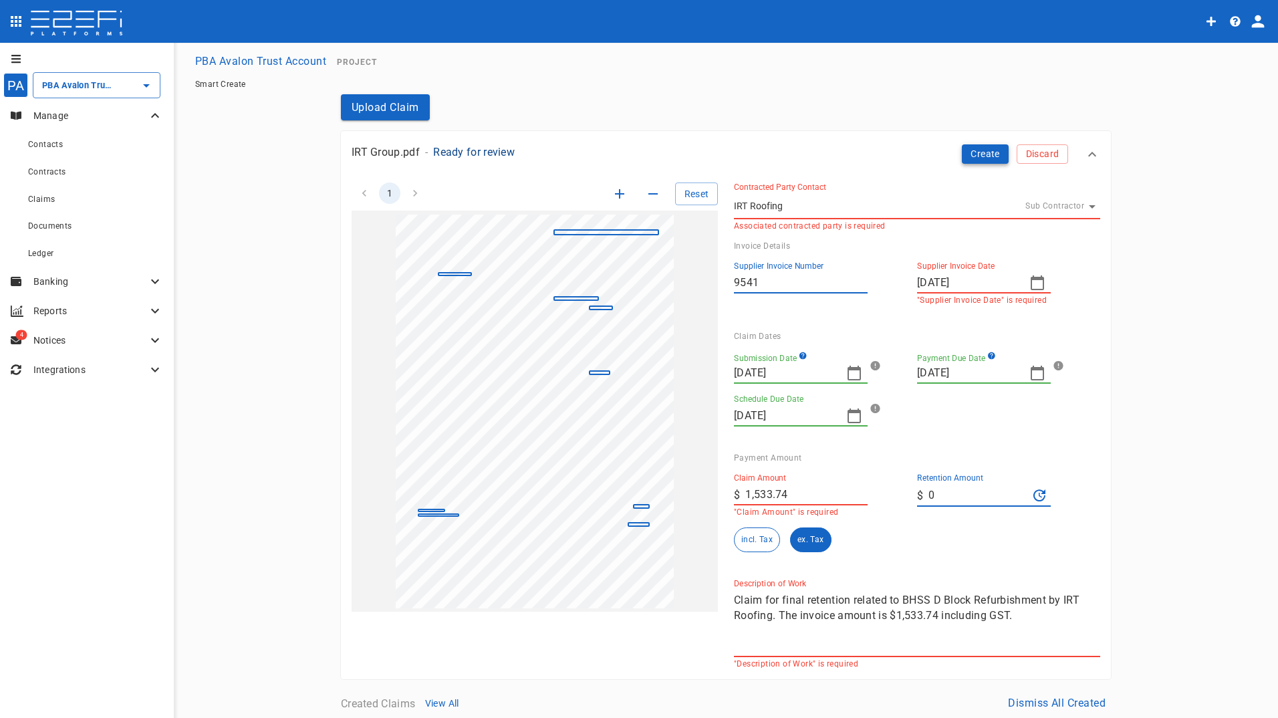
click at [979, 151] on button "Create" at bounding box center [985, 153] width 47 height 19
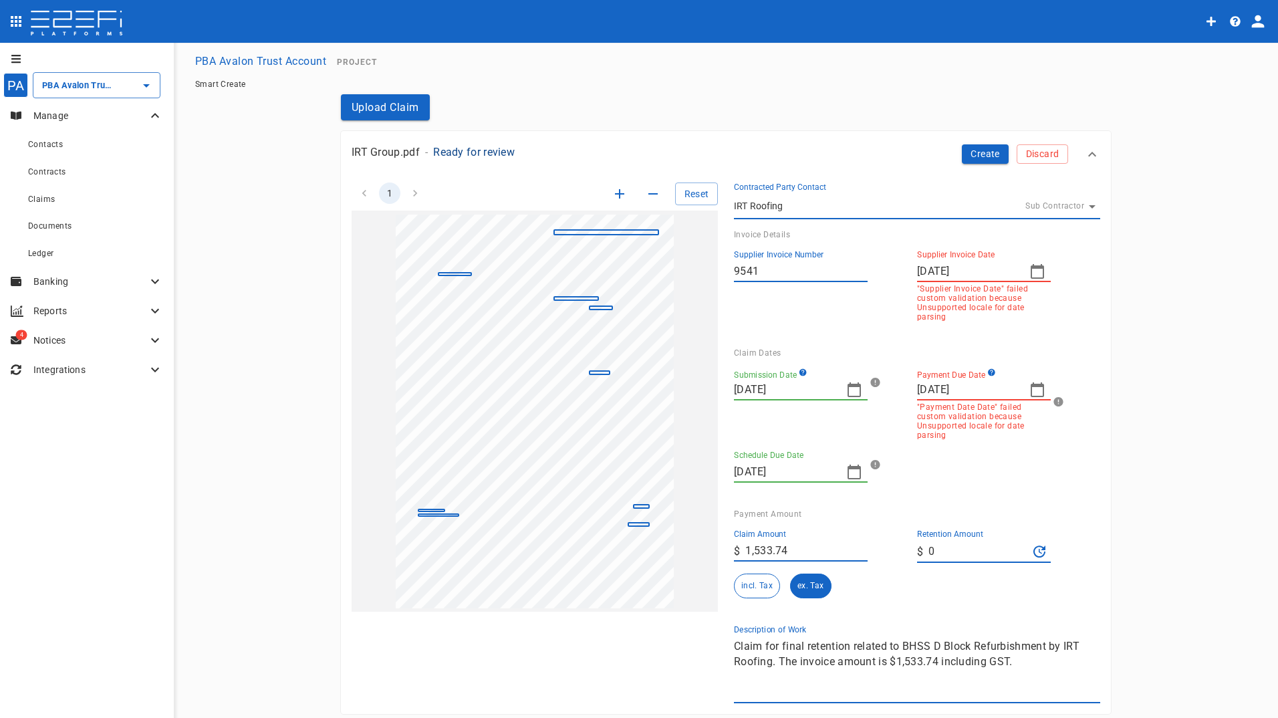
click at [1042, 277] on button "button" at bounding box center [1037, 271] width 27 height 27
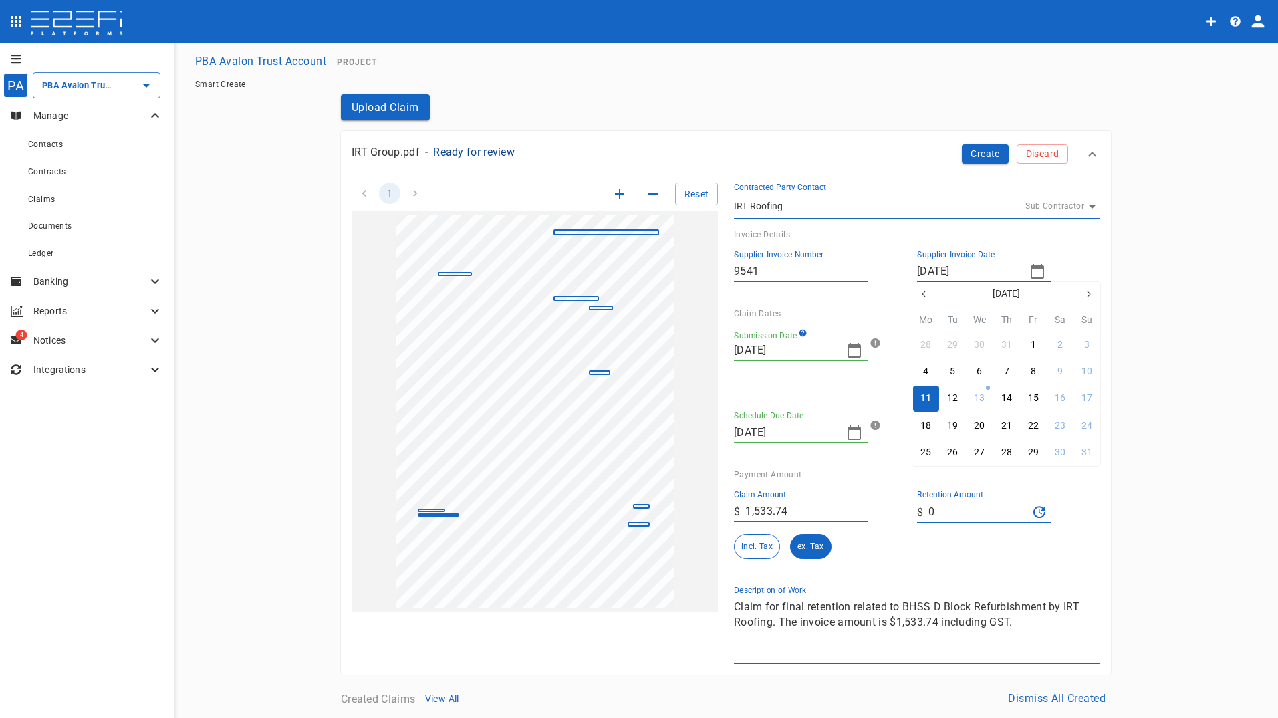
click at [925, 399] on div "11" at bounding box center [926, 398] width 11 height 15
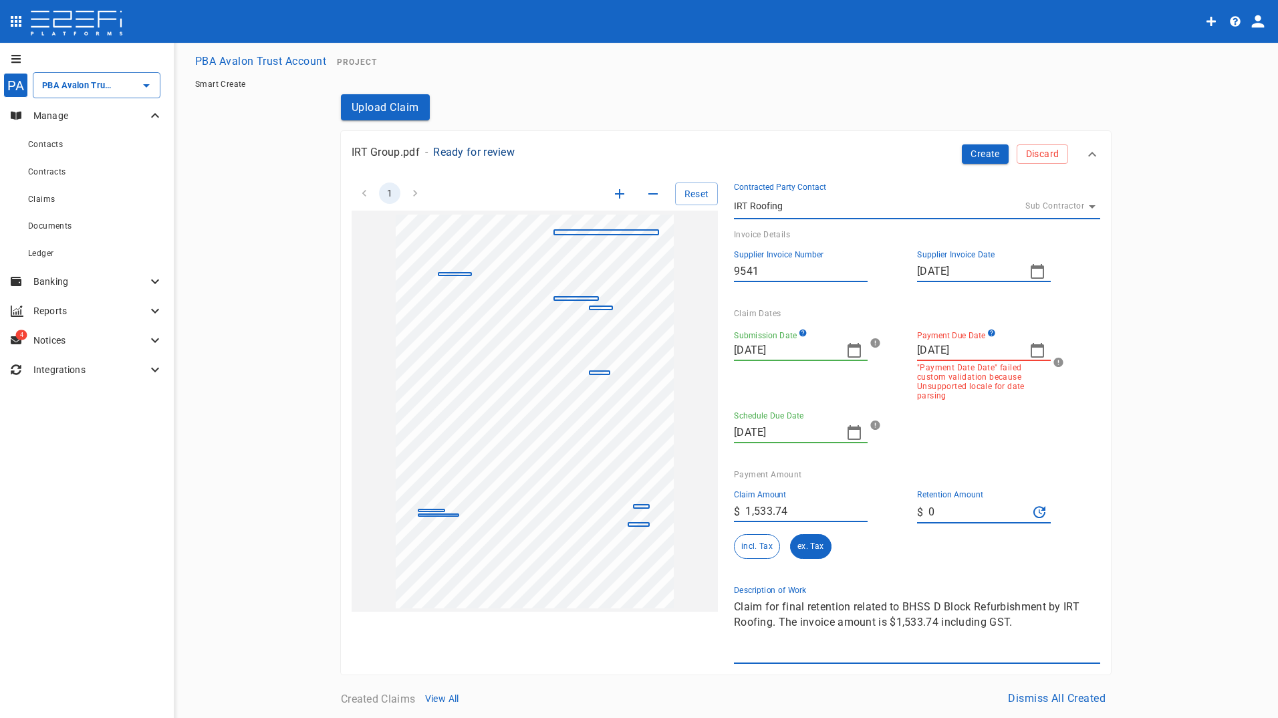
click at [962, 352] on input "[DATE]" at bounding box center [968, 350] width 102 height 21
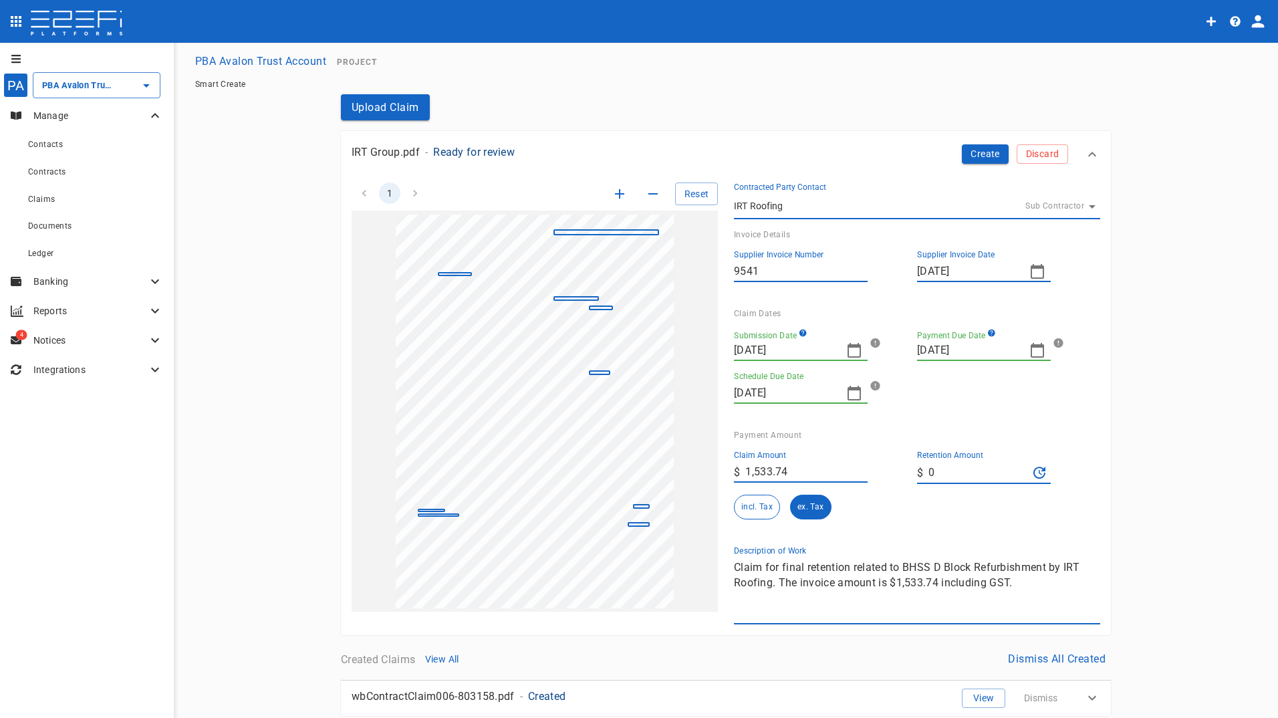
click at [1039, 350] on icon "button" at bounding box center [1037, 350] width 13 height 15
type input "[DATE]"
click at [981, 477] on div "17" at bounding box center [979, 477] width 11 height 15
click at [987, 160] on button "Create" at bounding box center [985, 153] width 47 height 19
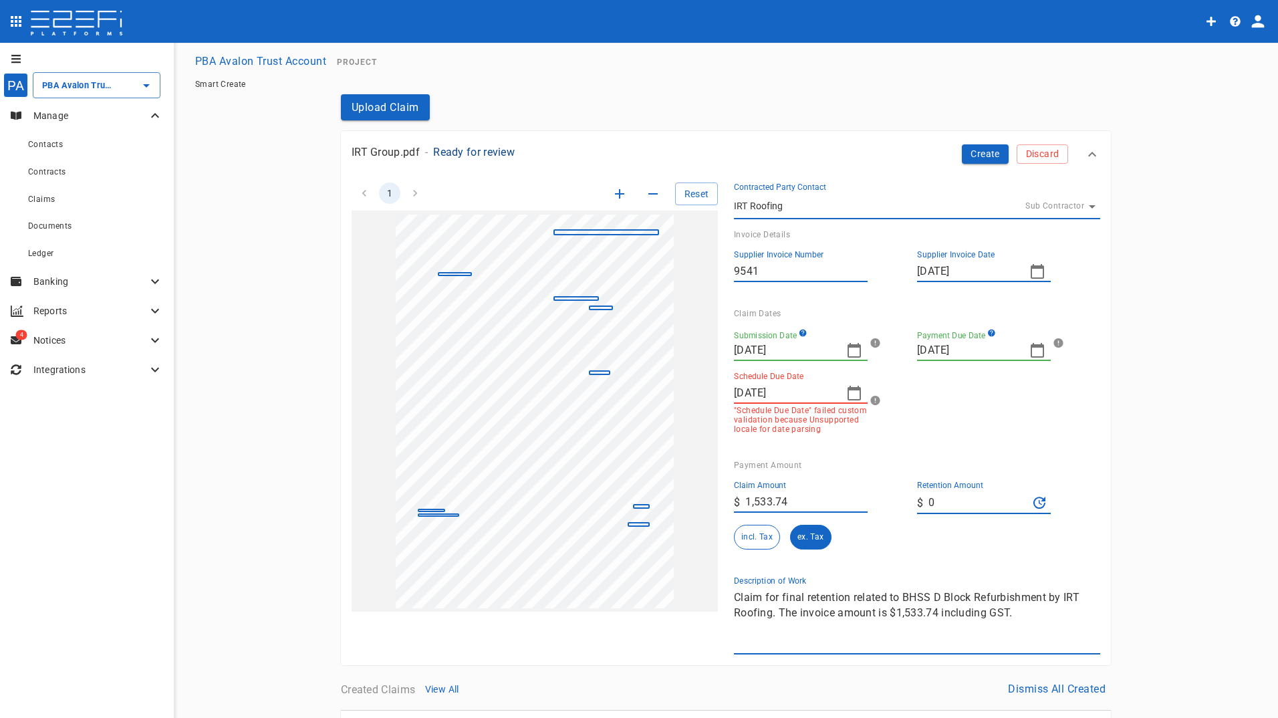
click at [847, 399] on icon "button" at bounding box center [855, 393] width 16 height 16
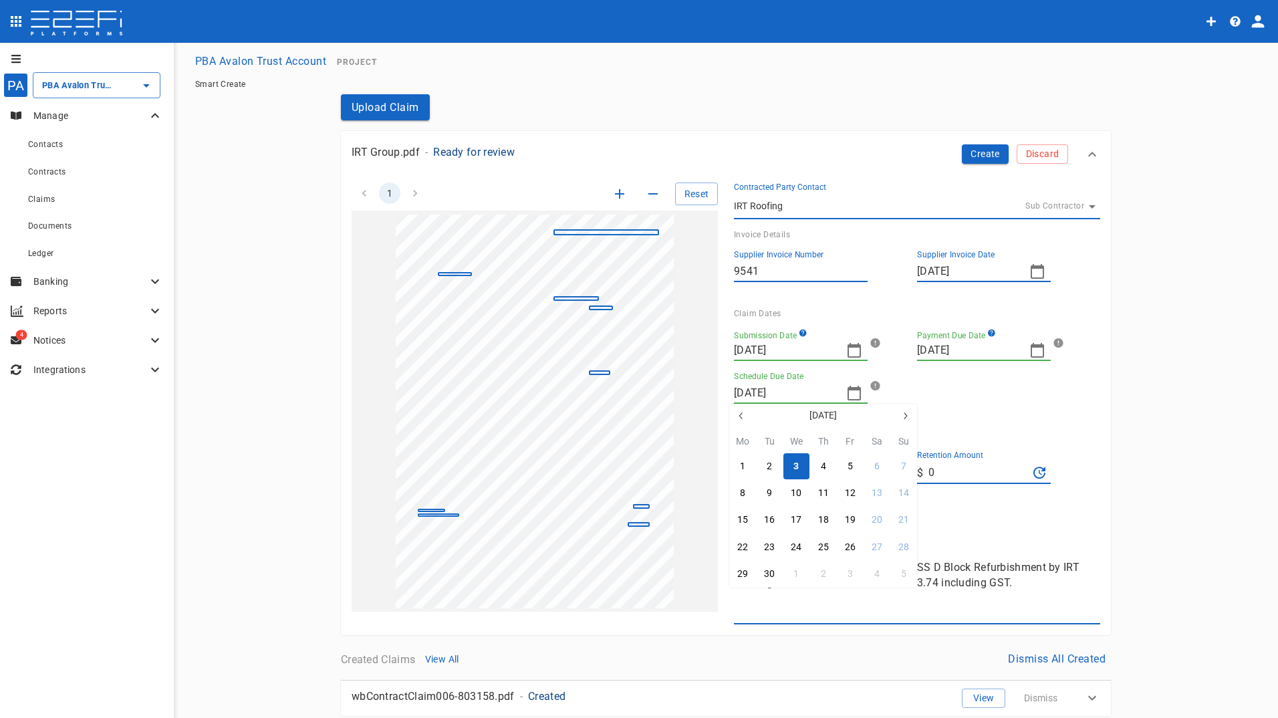
drag, startPoint x: 801, startPoint y: 468, endPoint x: 894, endPoint y: 340, distance: 158.5
click at [802, 468] on button "3" at bounding box center [797, 466] width 26 height 26
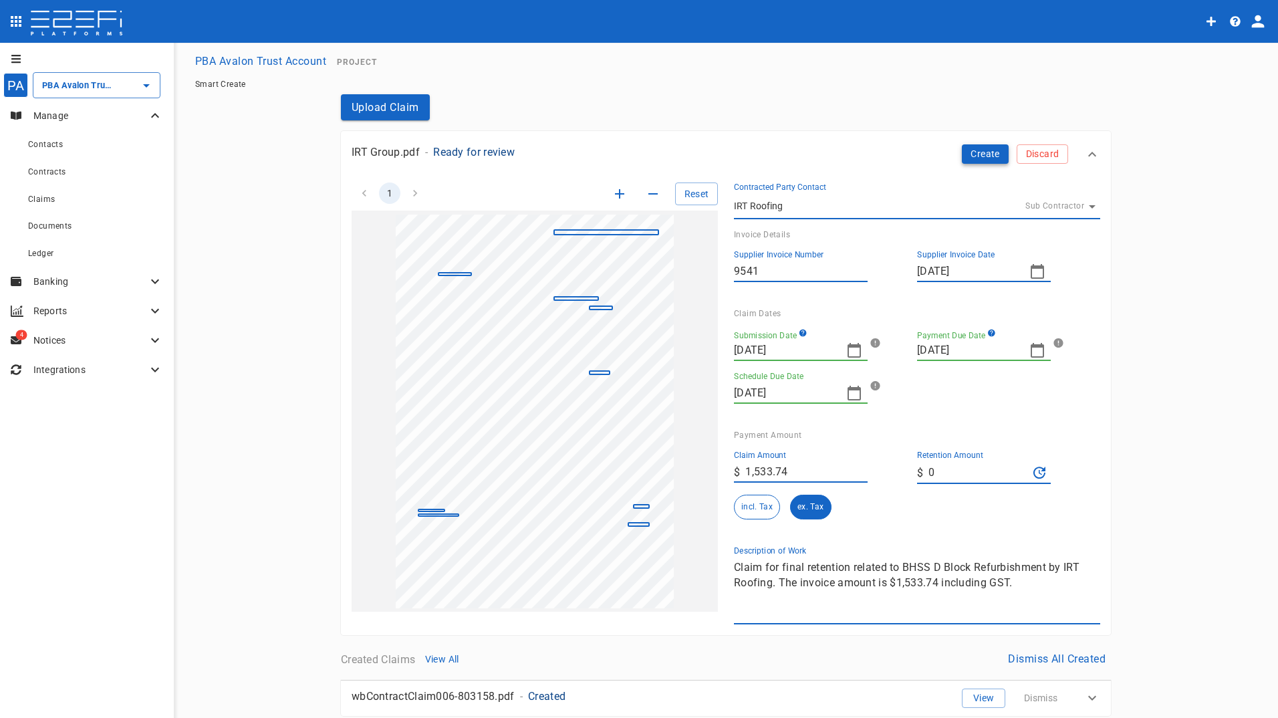
click at [985, 152] on button "Create" at bounding box center [985, 153] width 47 height 19
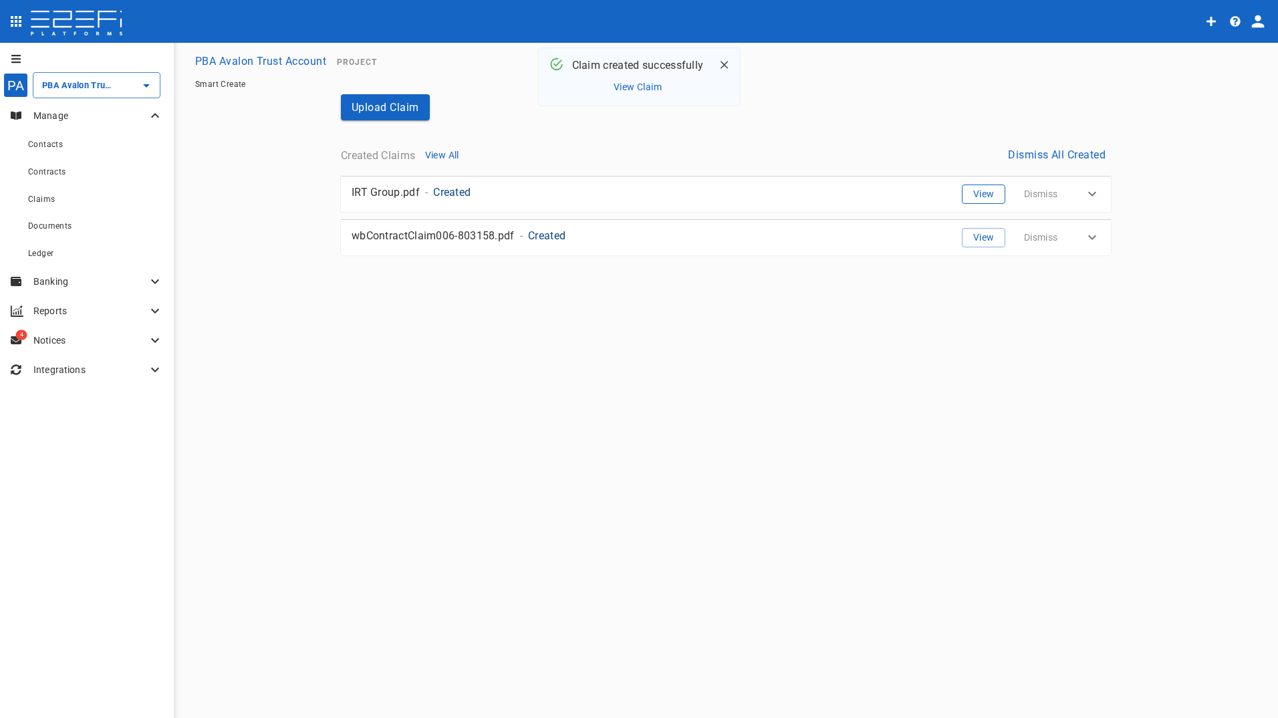
click at [983, 197] on button "View" at bounding box center [983, 194] width 43 height 19
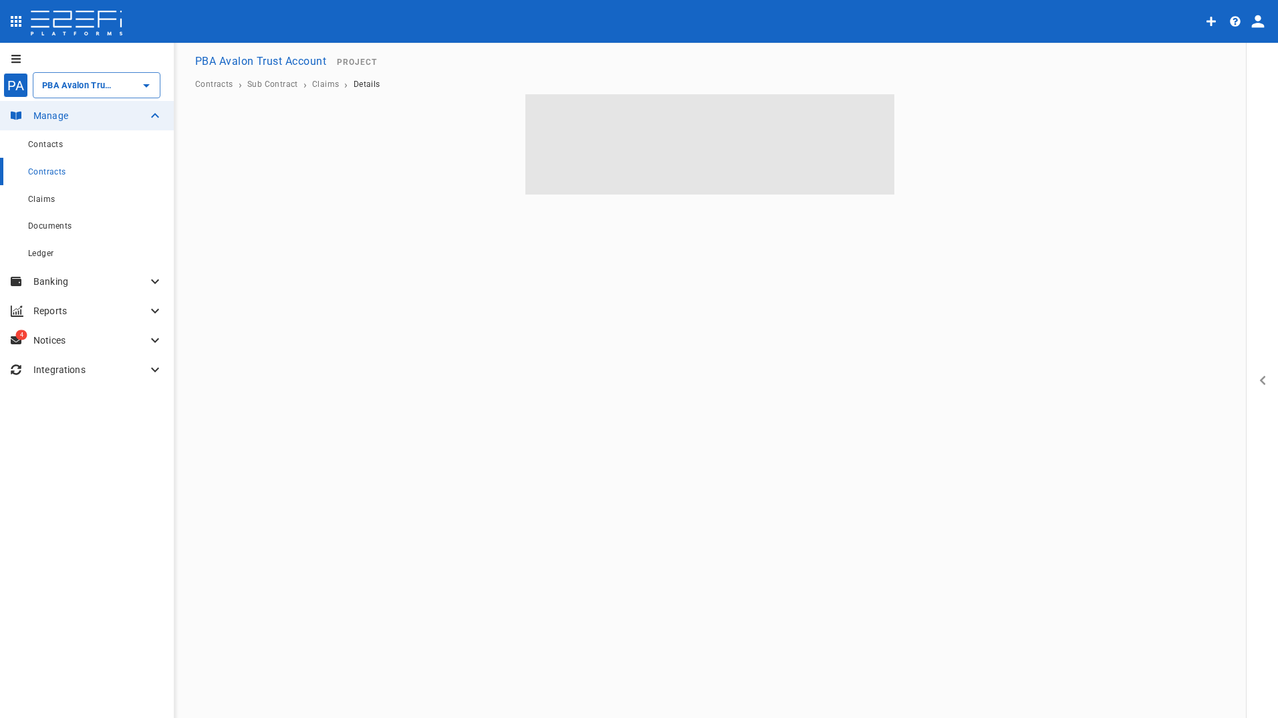
type input "PBA Avalon Trust Account"
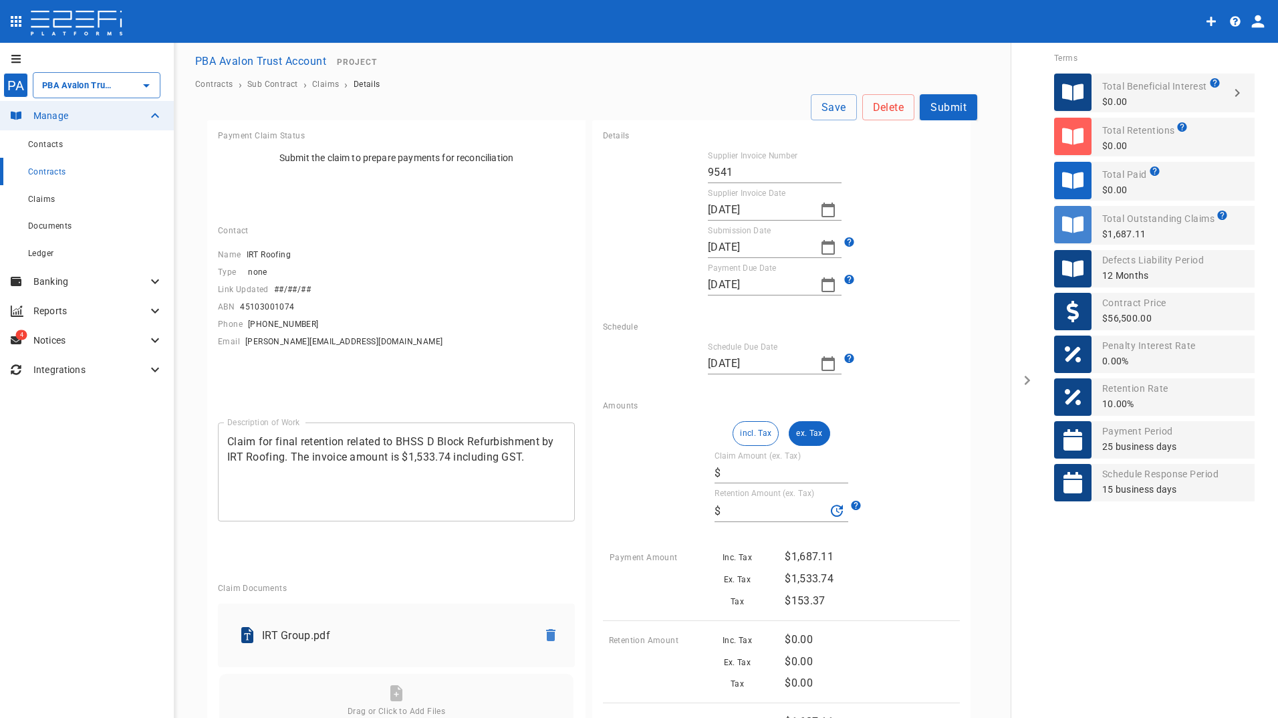
type input "1,533.74"
type input "0"
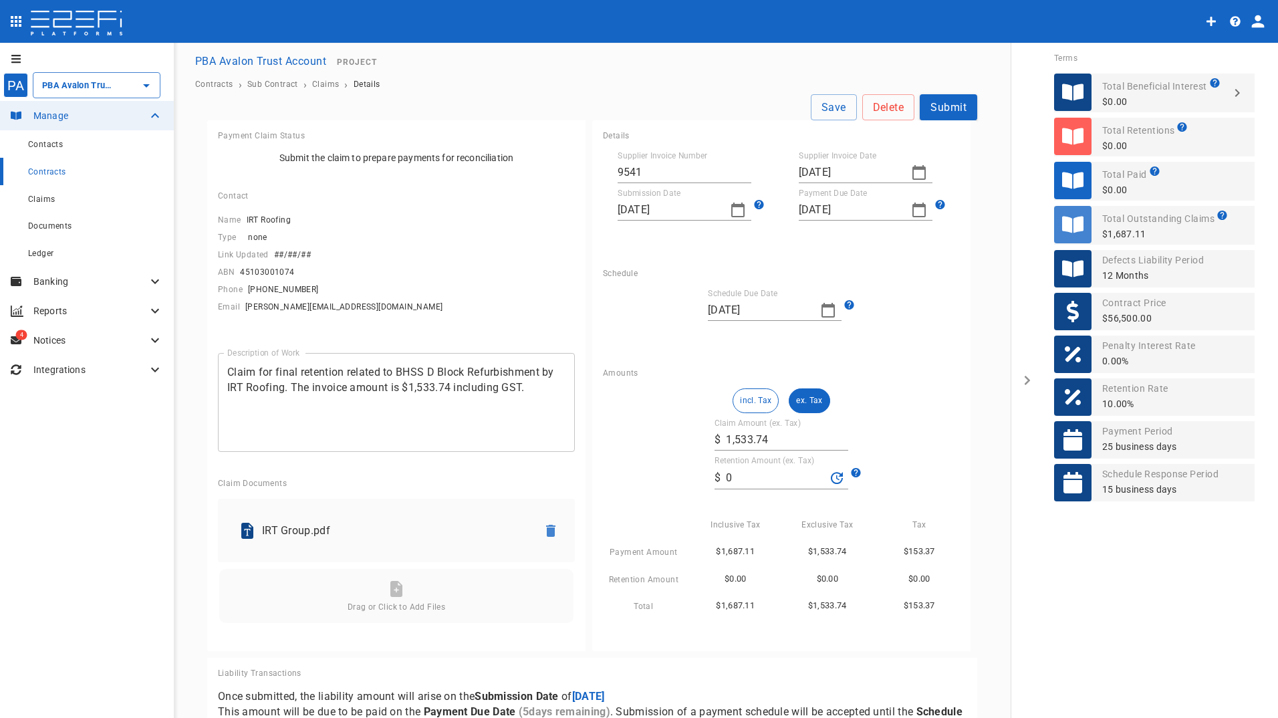
click at [822, 310] on icon "button" at bounding box center [828, 310] width 16 height 16
click at [798, 408] on div "11" at bounding box center [795, 410] width 11 height 15
type input "[DATE]"
click at [943, 109] on button "Submit" at bounding box center [949, 107] width 58 height 26
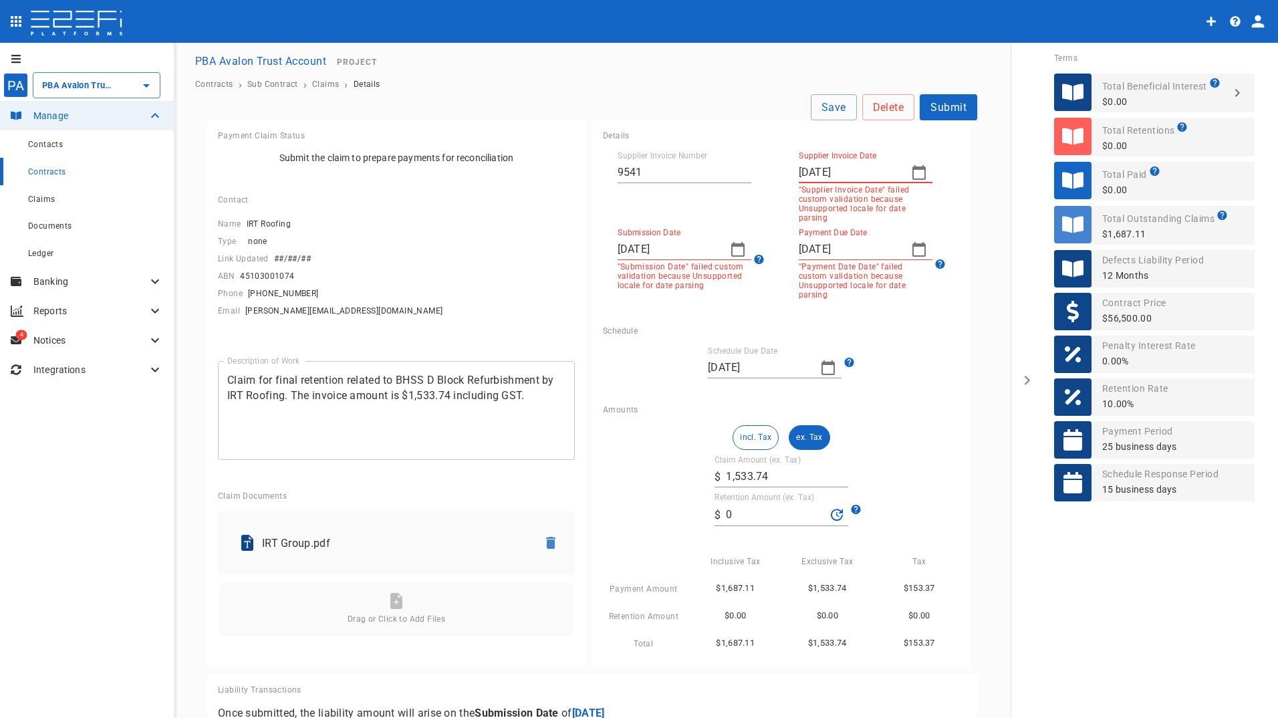
click at [845, 175] on input "[DATE]" at bounding box center [850, 172] width 102 height 21
click at [855, 172] on input "[DATE]" at bounding box center [850, 172] width 102 height 21
click at [913, 172] on icon "button" at bounding box center [919, 172] width 16 height 16
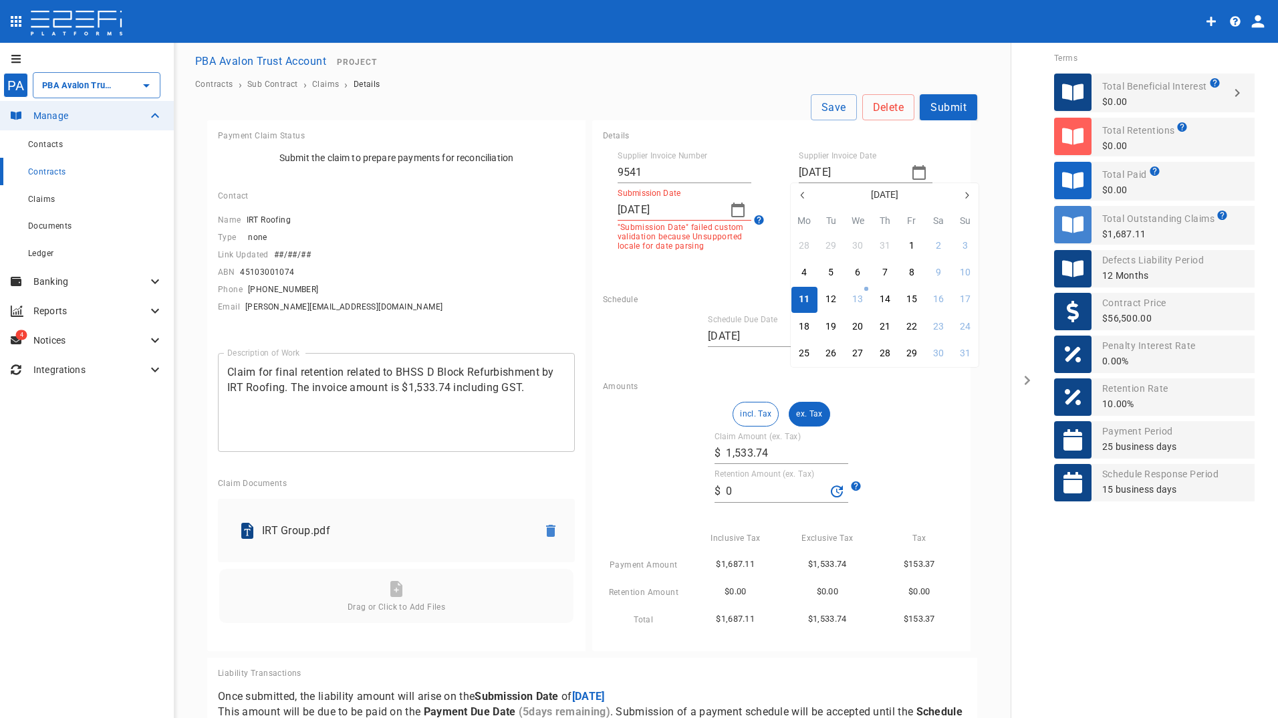
click at [806, 300] on div "11" at bounding box center [804, 299] width 11 height 15
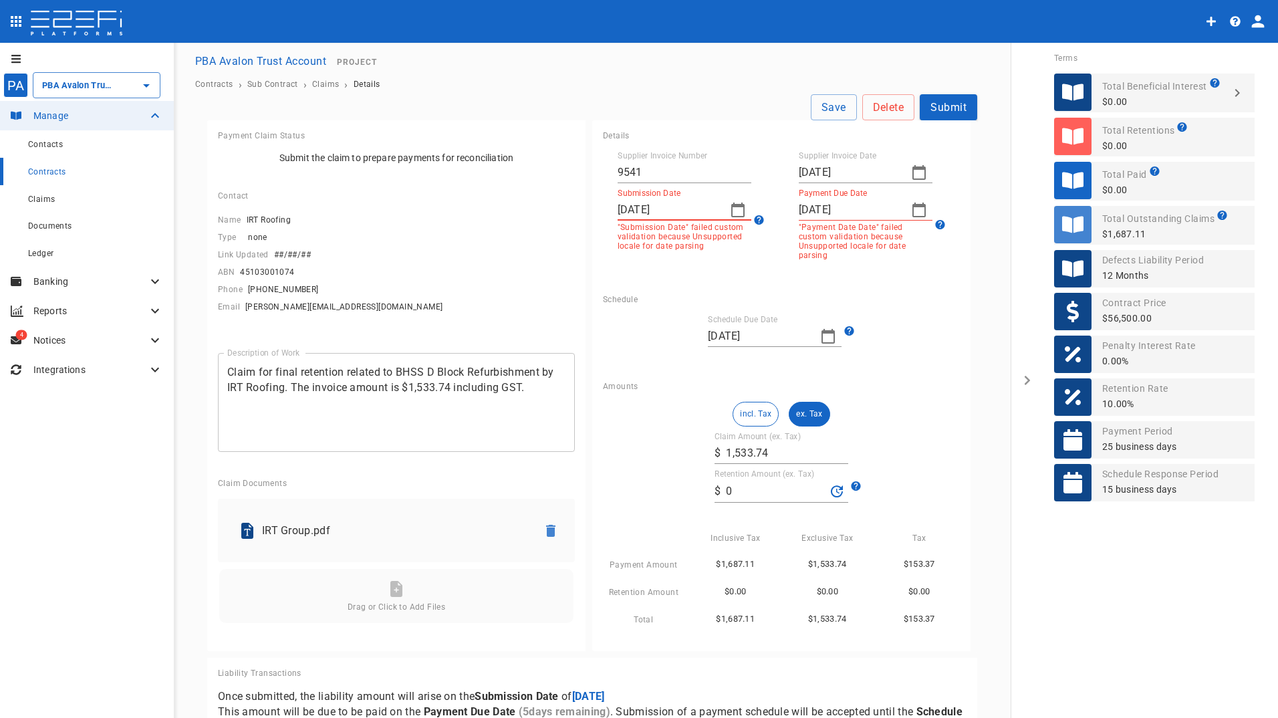
click at [697, 212] on input "[DATE]" at bounding box center [669, 209] width 102 height 21
click at [737, 208] on icon "button" at bounding box center [738, 210] width 16 height 16
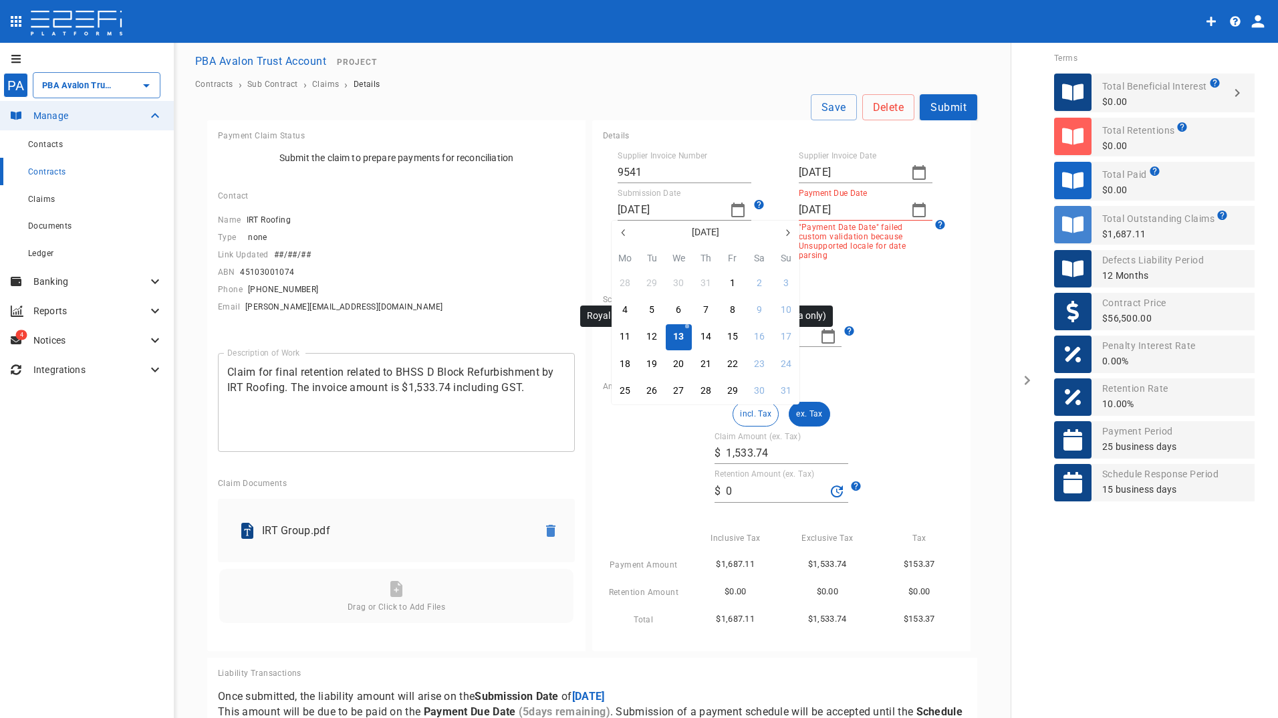
drag, startPoint x: 682, startPoint y: 337, endPoint x: 824, endPoint y: 241, distance: 171.9
click at [683, 336] on div "13" at bounding box center [678, 337] width 11 height 15
click at [847, 214] on input "[DATE]" at bounding box center [850, 209] width 102 height 21
click at [911, 211] on icon "button" at bounding box center [919, 210] width 16 height 16
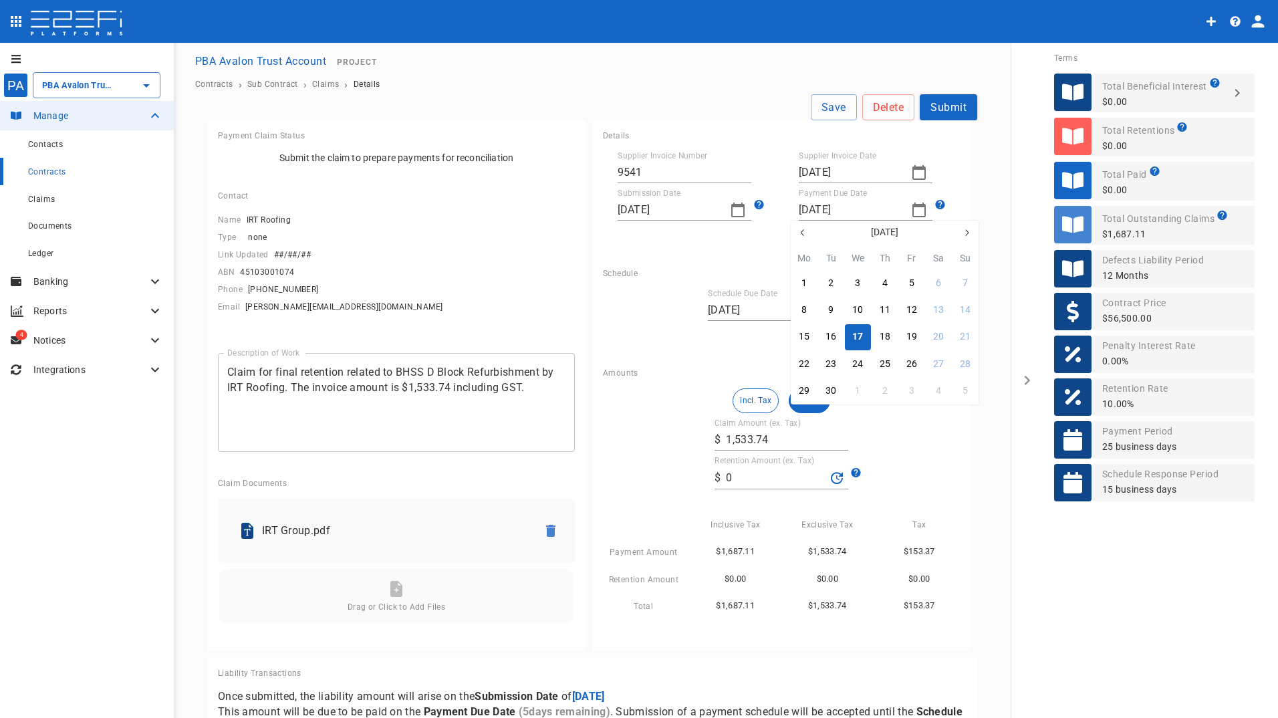
click at [860, 340] on div "17" at bounding box center [858, 337] width 11 height 15
click at [953, 107] on button "Submit" at bounding box center [949, 107] width 58 height 26
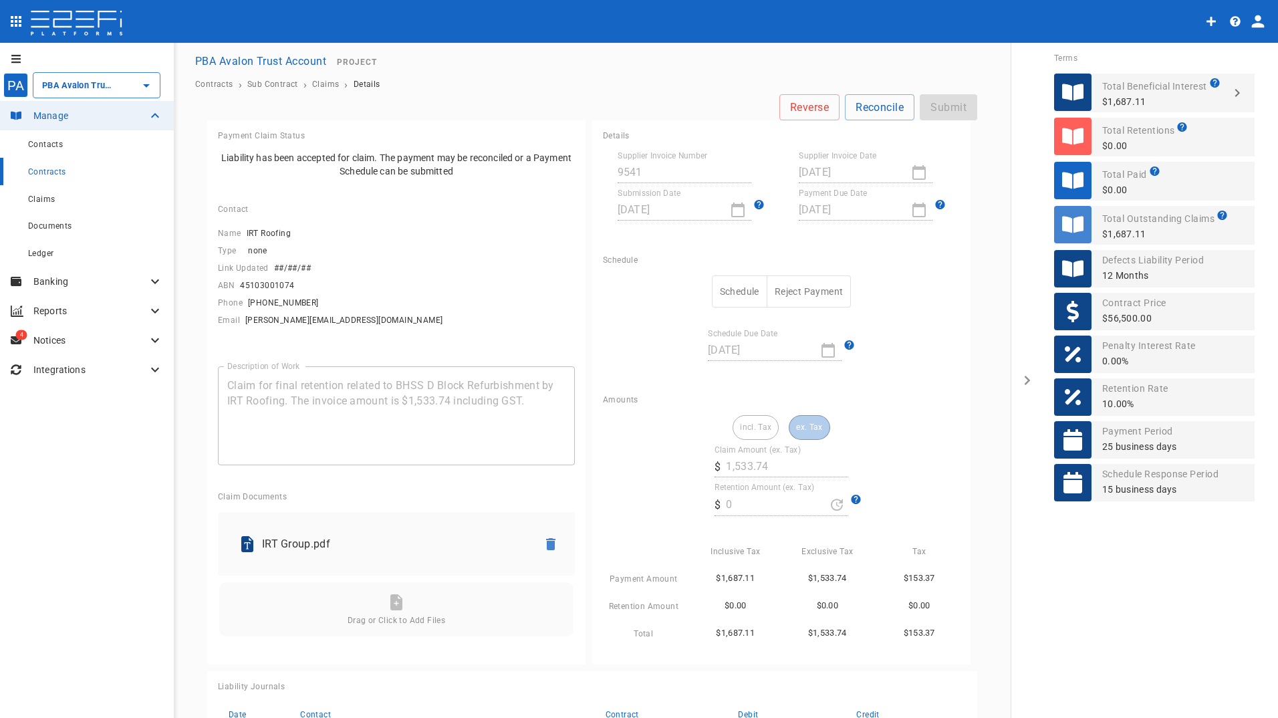
click at [725, 286] on button "Schedule" at bounding box center [739, 291] width 55 height 33
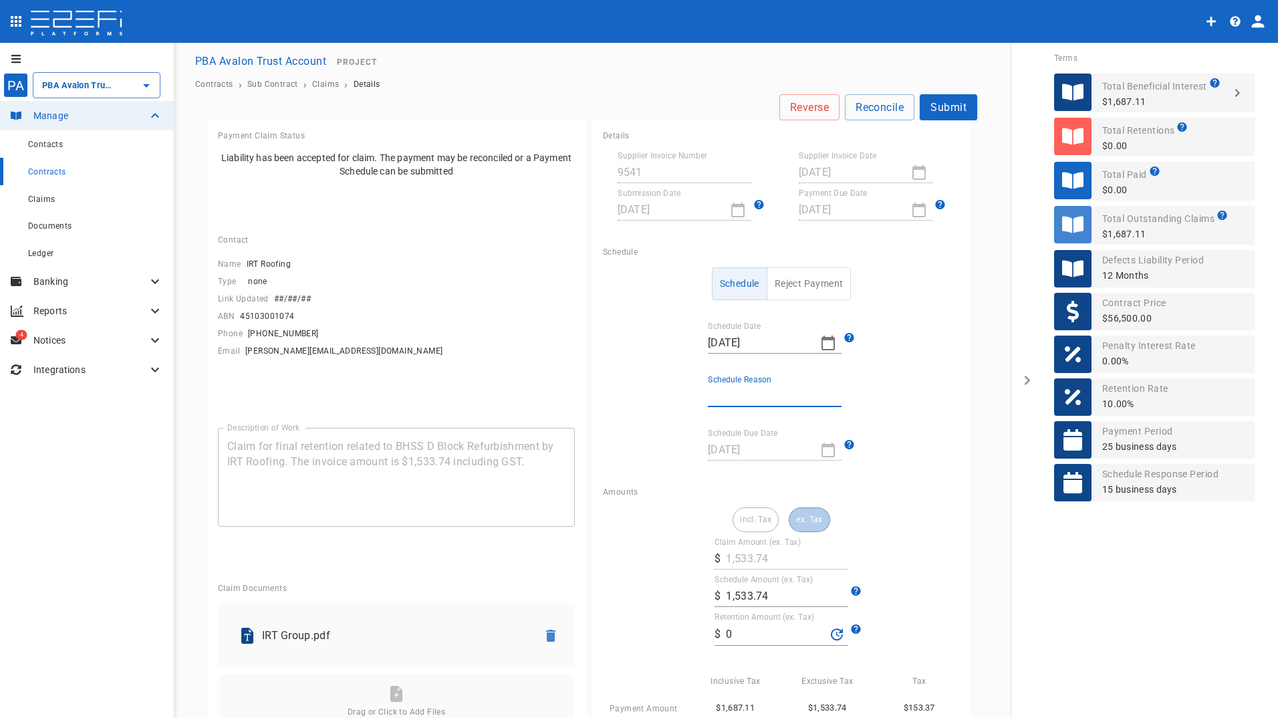
click at [790, 399] on input "Schedule Reason" at bounding box center [775, 396] width 134 height 21
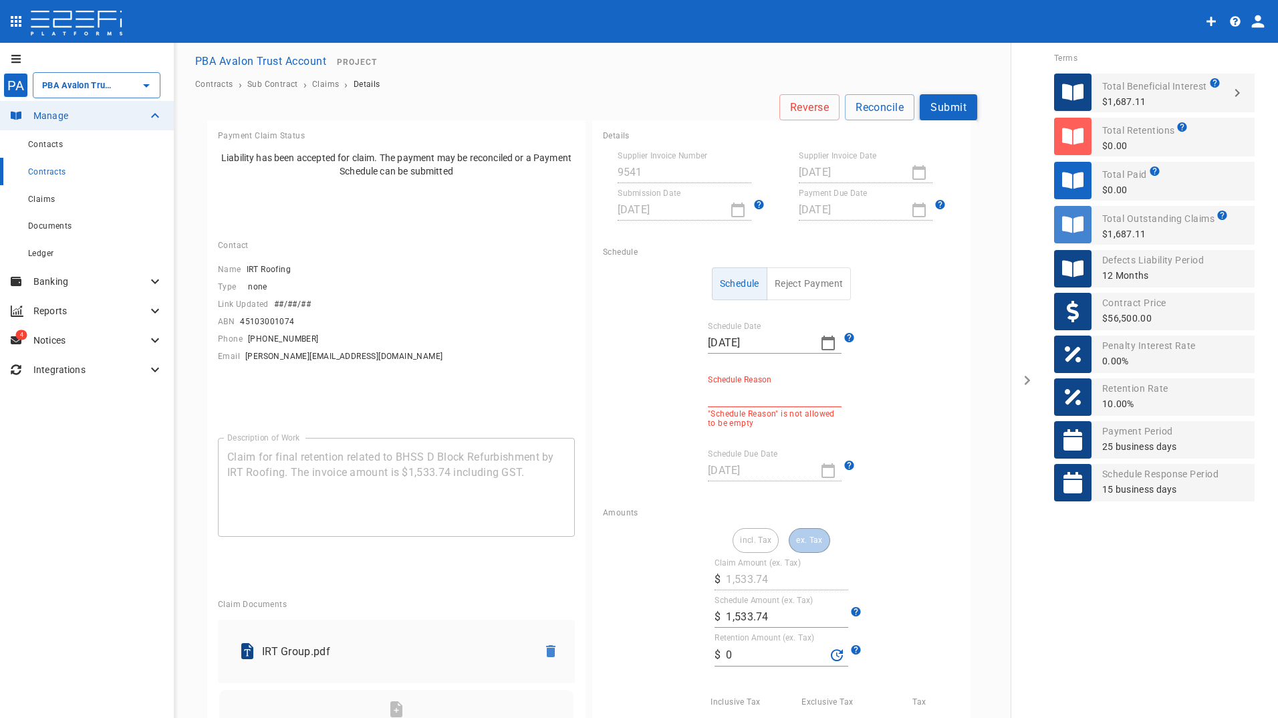
click at [938, 106] on button "Submit" at bounding box center [949, 107] width 58 height 26
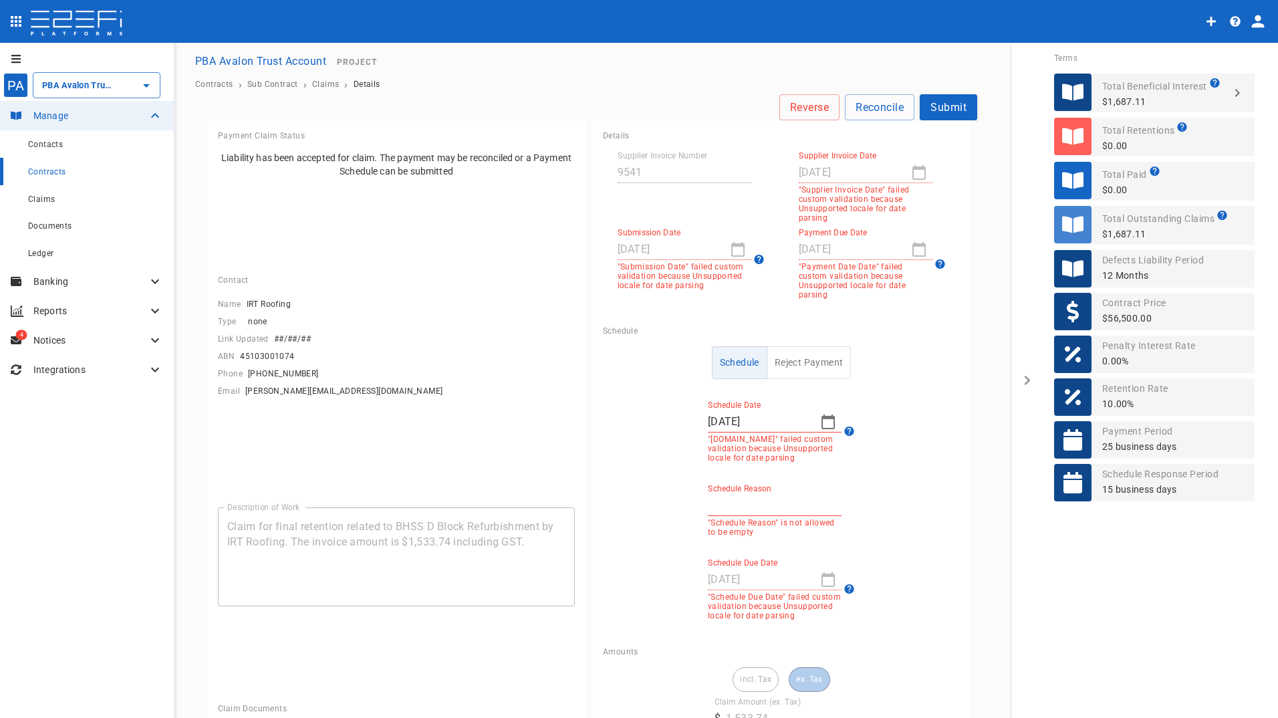
click at [824, 415] on icon "button" at bounding box center [828, 422] width 13 height 15
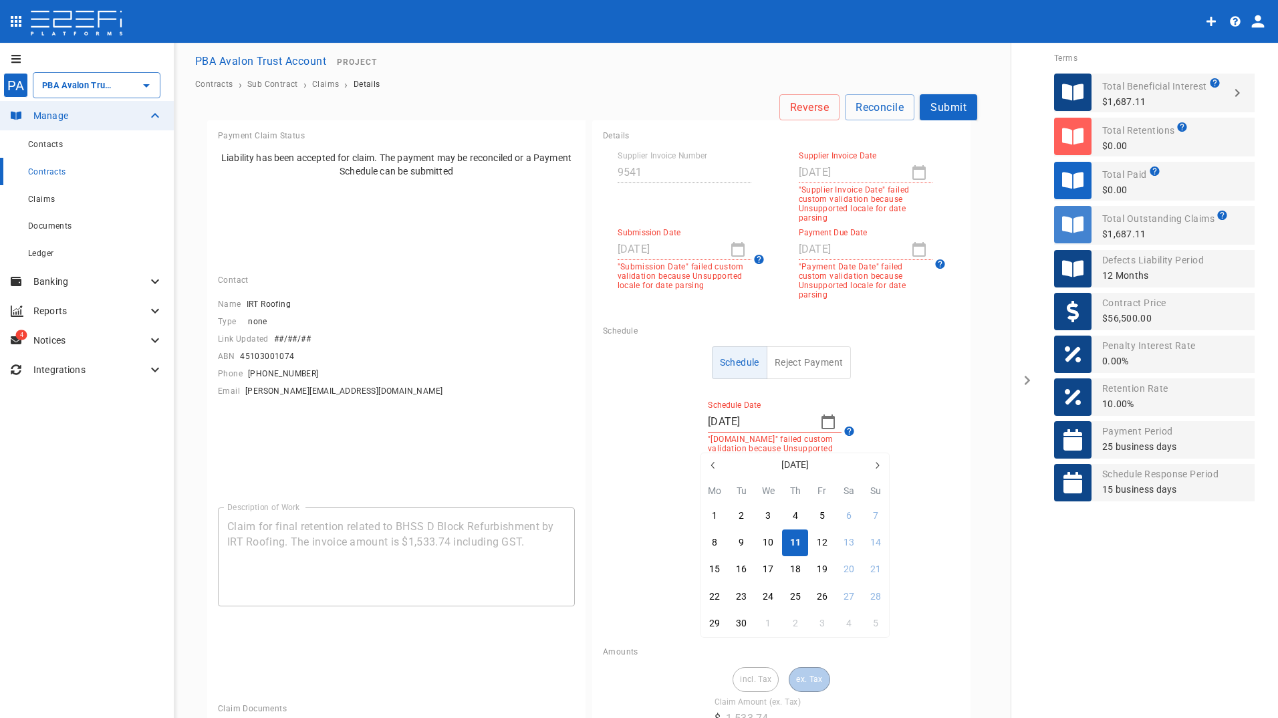
click at [796, 546] on div "11" at bounding box center [795, 543] width 11 height 15
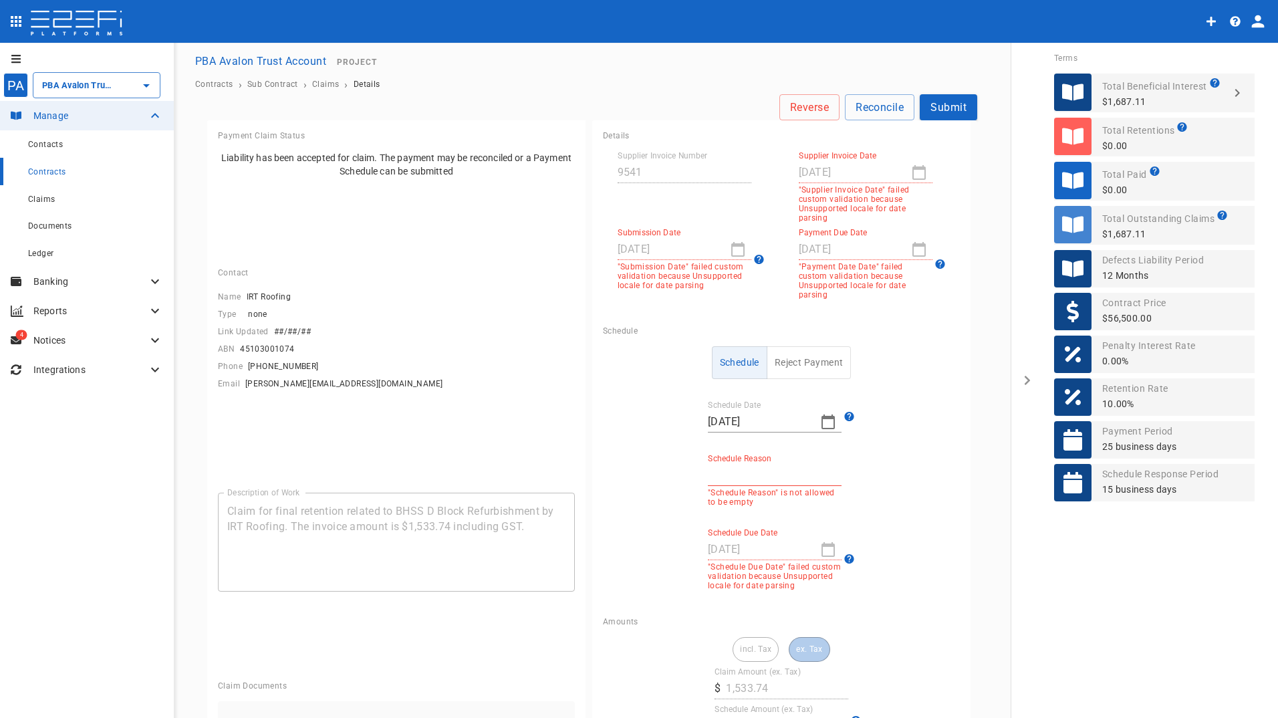
click at [727, 248] on div "[DATE]" at bounding box center [685, 249] width 134 height 21
drag, startPoint x: 729, startPoint y: 250, endPoint x: 748, endPoint y: 257, distance: 19.3
click at [731, 251] on div "[DATE]" at bounding box center [685, 249] width 134 height 21
click at [754, 258] on icon at bounding box center [758, 259] width 9 height 9
click at [733, 247] on div "[DATE]" at bounding box center [685, 249] width 134 height 21
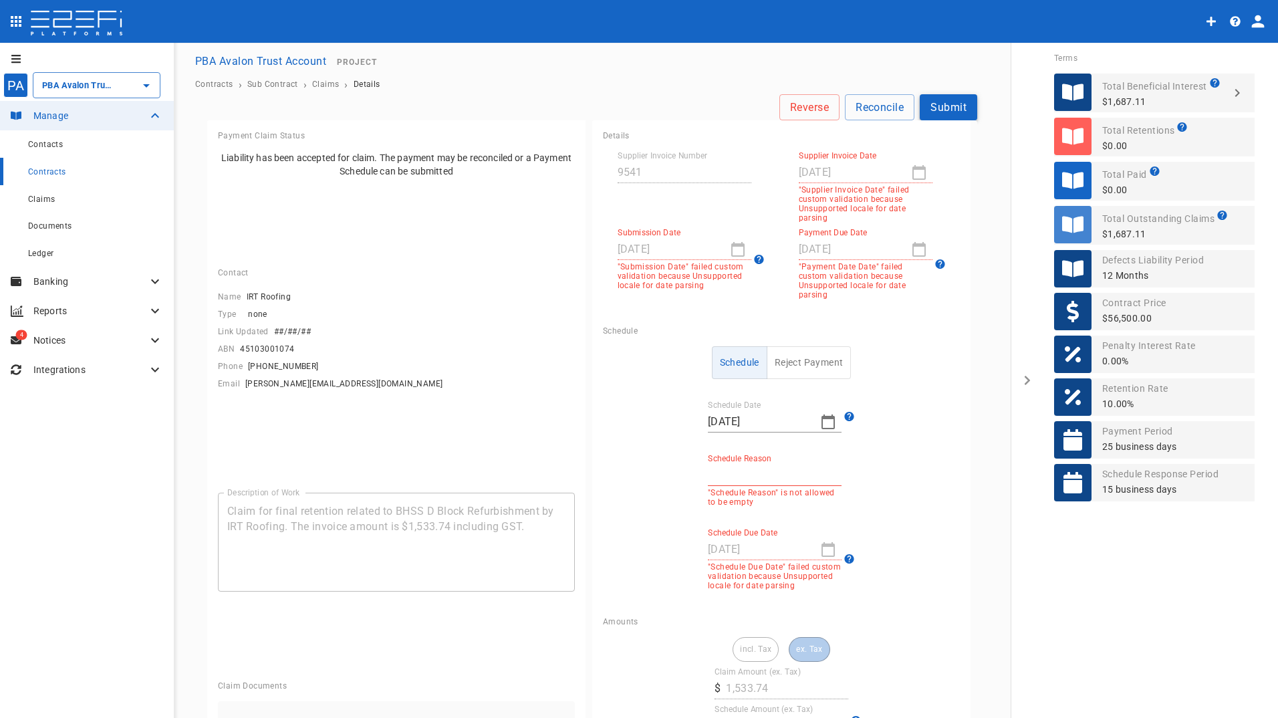
click at [935, 106] on button "Submit" at bounding box center [949, 107] width 58 height 26
drag, startPoint x: 810, startPoint y: 459, endPoint x: 827, endPoint y: 459, distance: 17.4
click at [810, 465] on input "Schedule Reason" at bounding box center [775, 475] width 134 height 21
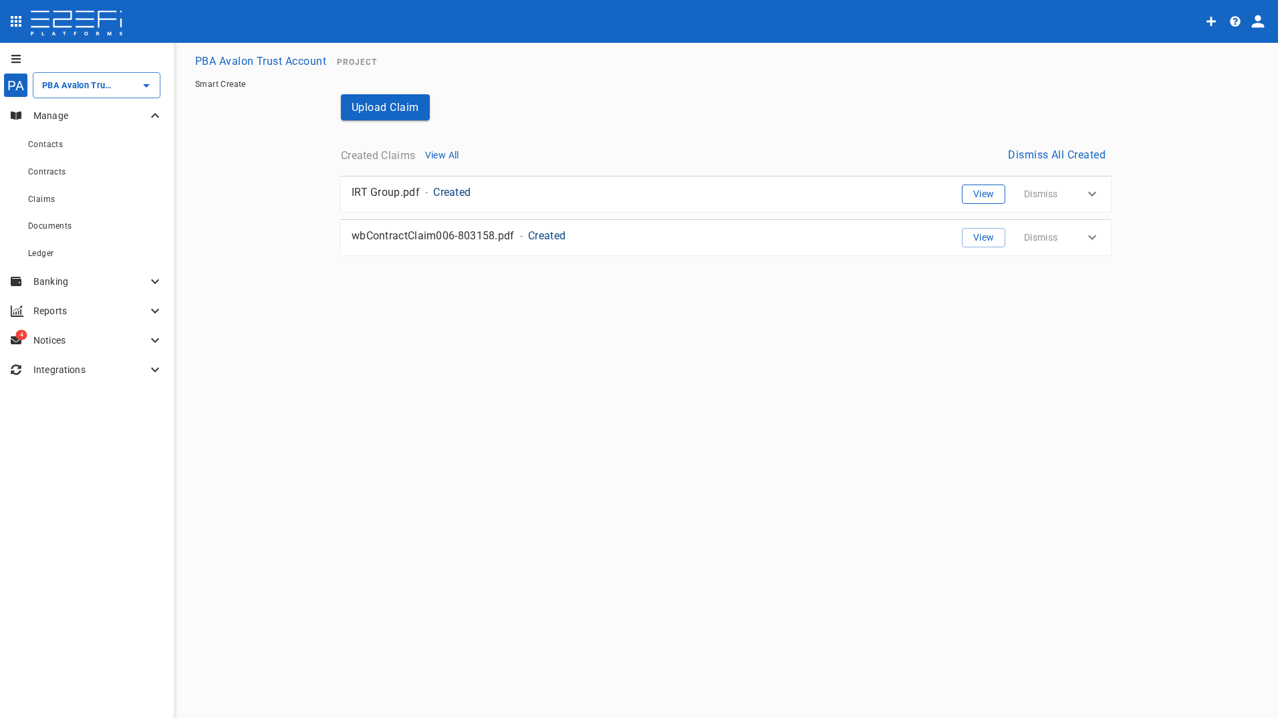
click at [983, 195] on button "View" at bounding box center [983, 194] width 43 height 19
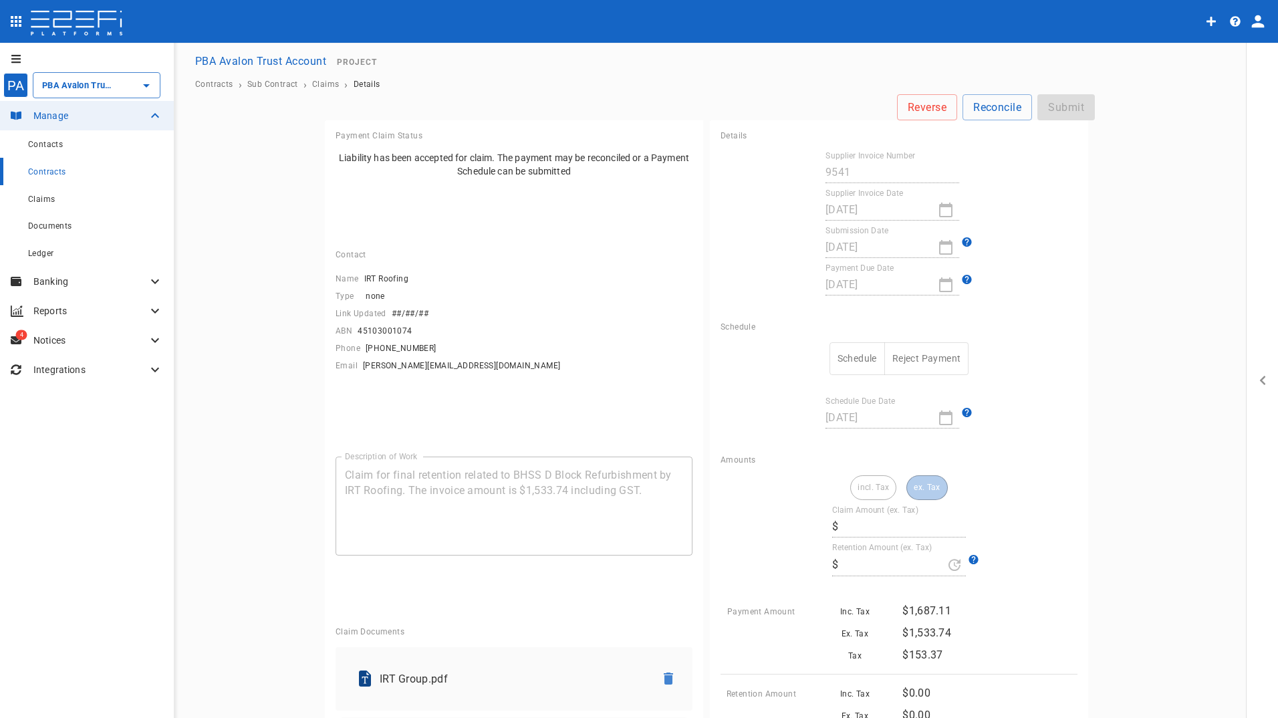
type input "1,533.74"
type input "0"
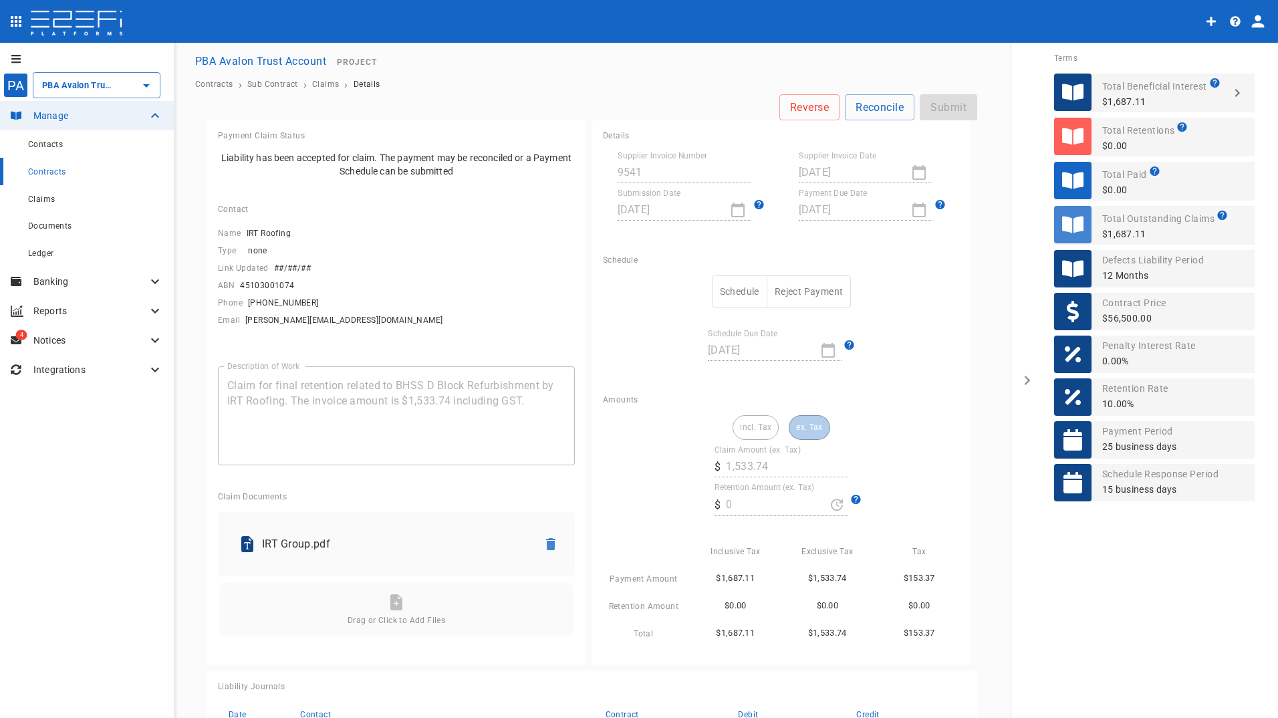
click at [902, 403] on div "Amounts" at bounding box center [781, 399] width 357 height 9
click at [82, 90] on input "PBA Avalon Trust Account" at bounding box center [78, 85] width 78 height 14
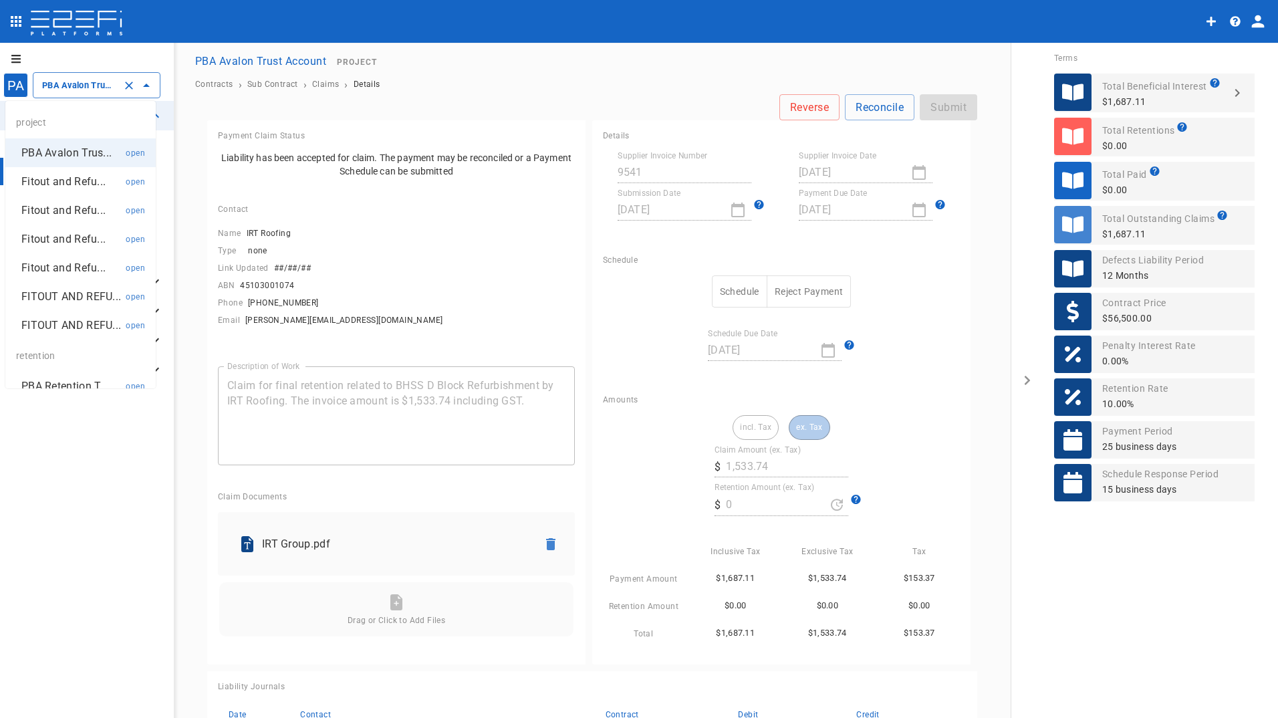
click at [43, 178] on p "Fitout and Refu..." at bounding box center [63, 181] width 84 height 15
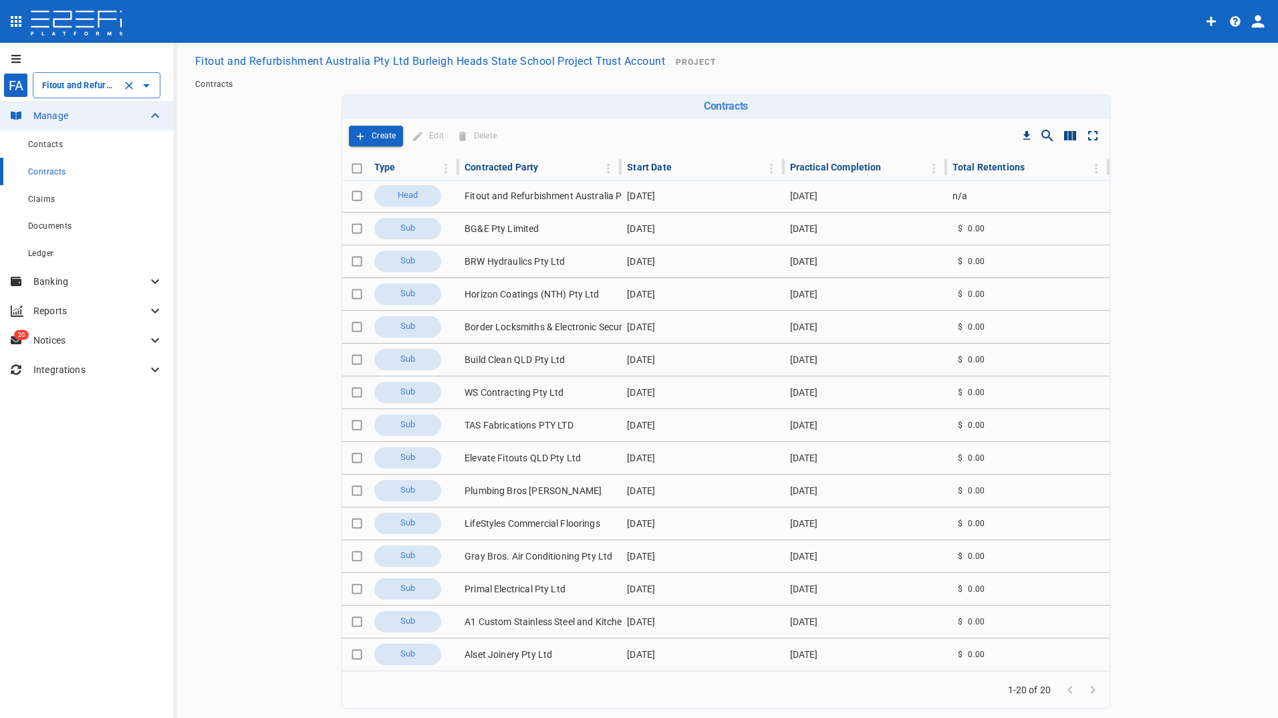
drag, startPoint x: 74, startPoint y: 78, endPoint x: 88, endPoint y: 89, distance: 17.1
click at [75, 78] on input "Fitout and Refurbishment Australia Pty Ltd Burleigh Heads State School Project …" at bounding box center [78, 85] width 78 height 14
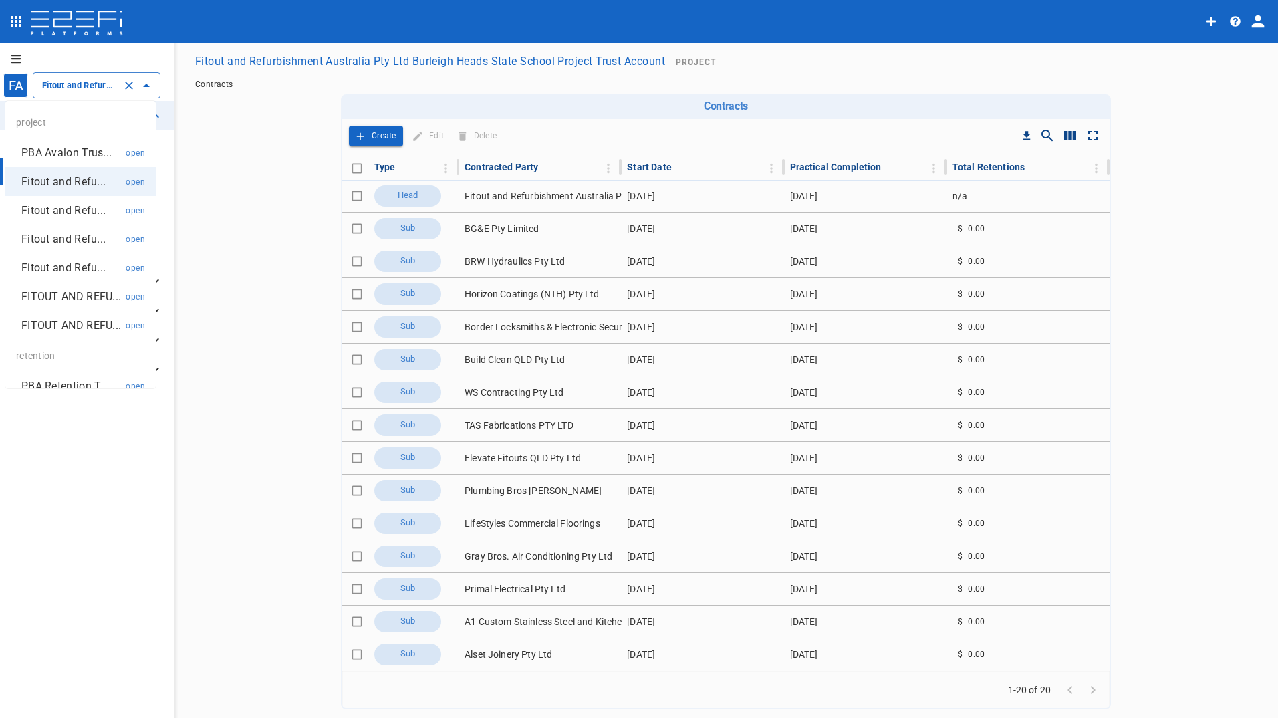
click at [76, 207] on p "Fitout and Refu..." at bounding box center [63, 210] width 84 height 15
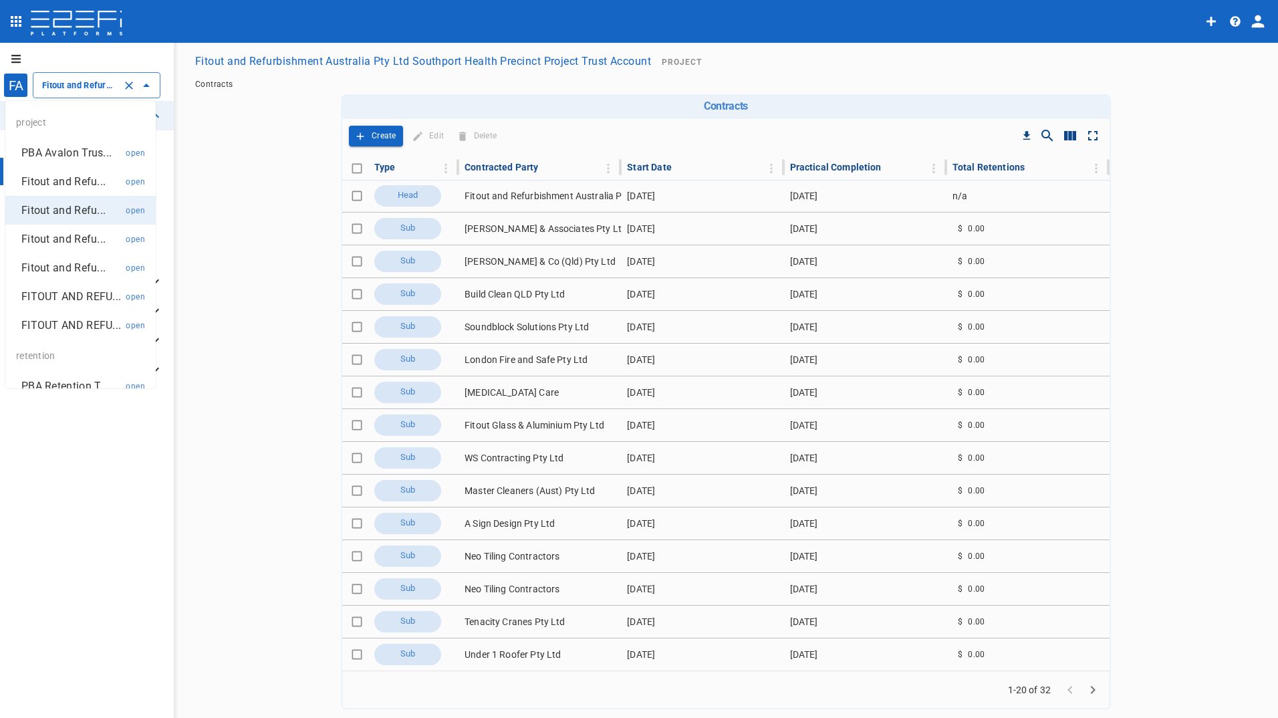
click at [103, 79] on input "Fitout and Refurbishment Australia Pty Ltd Southport Health Precinct Project Tr…" at bounding box center [78, 85] width 78 height 14
click at [73, 240] on p "Fitout and Refu..." at bounding box center [63, 238] width 84 height 15
type input "Fitout and Refurbish Pty Ltd UQ Bio Hub Project Trust Account"
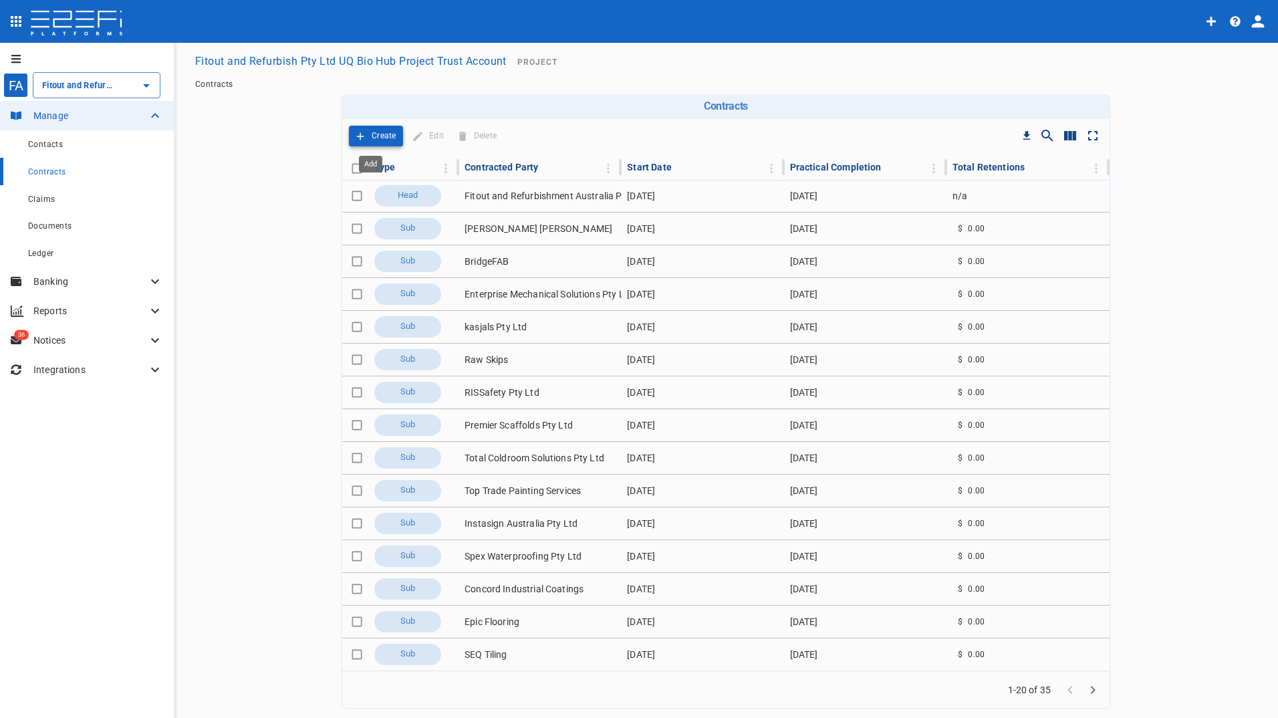
click at [377, 139] on p "Create" at bounding box center [384, 135] width 25 height 15
click at [46, 201] on span "Claims" at bounding box center [41, 199] width 27 height 9
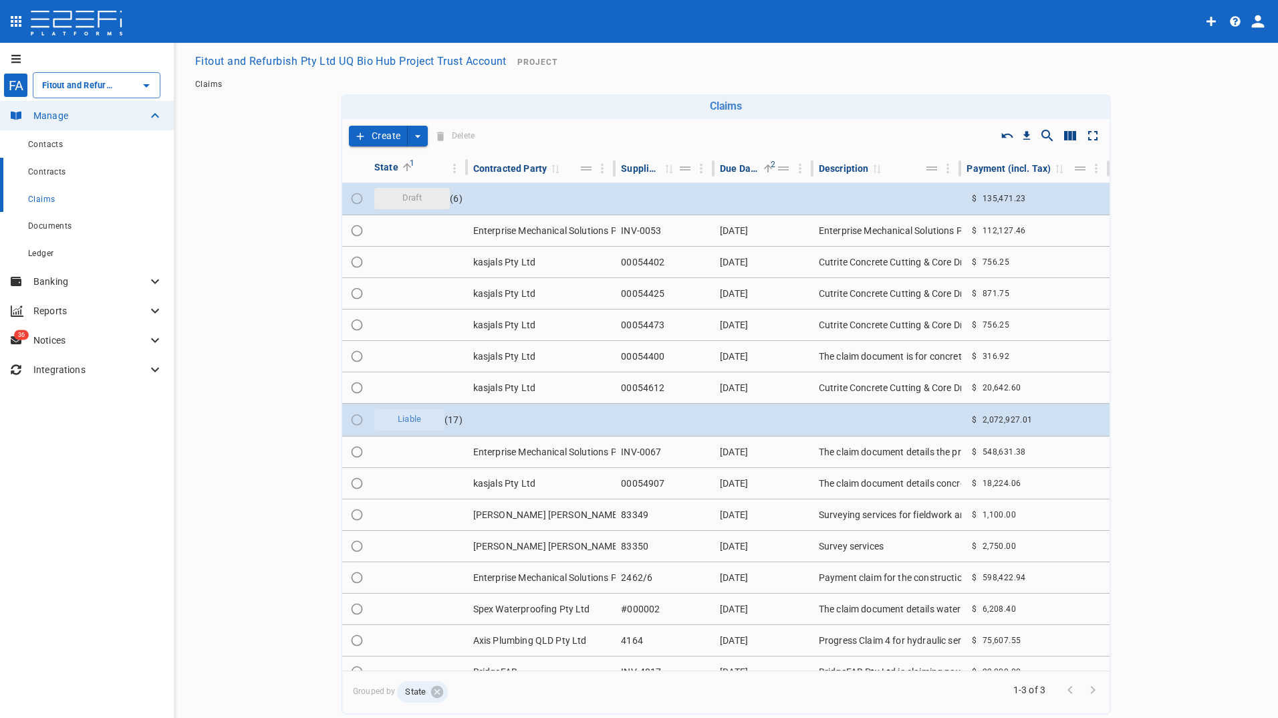
click at [53, 170] on span "Contracts" at bounding box center [47, 171] width 38 height 9
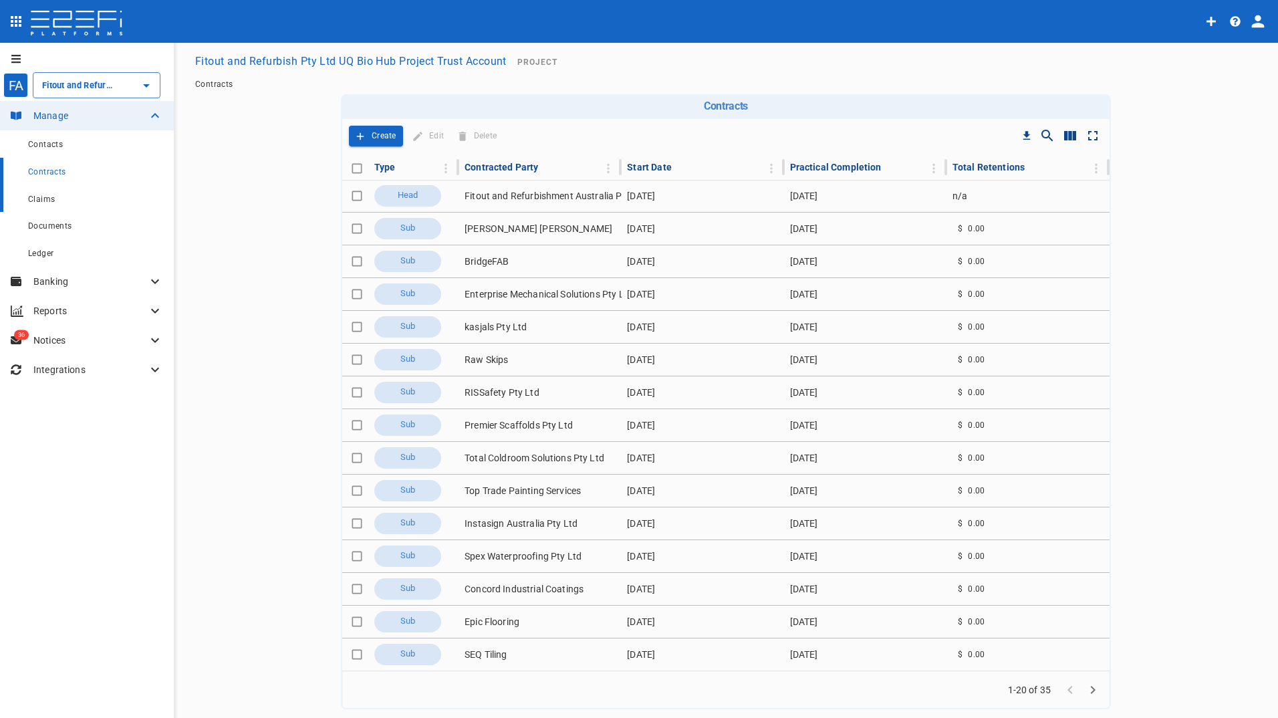
click at [47, 199] on span "Claims" at bounding box center [41, 199] width 27 height 9
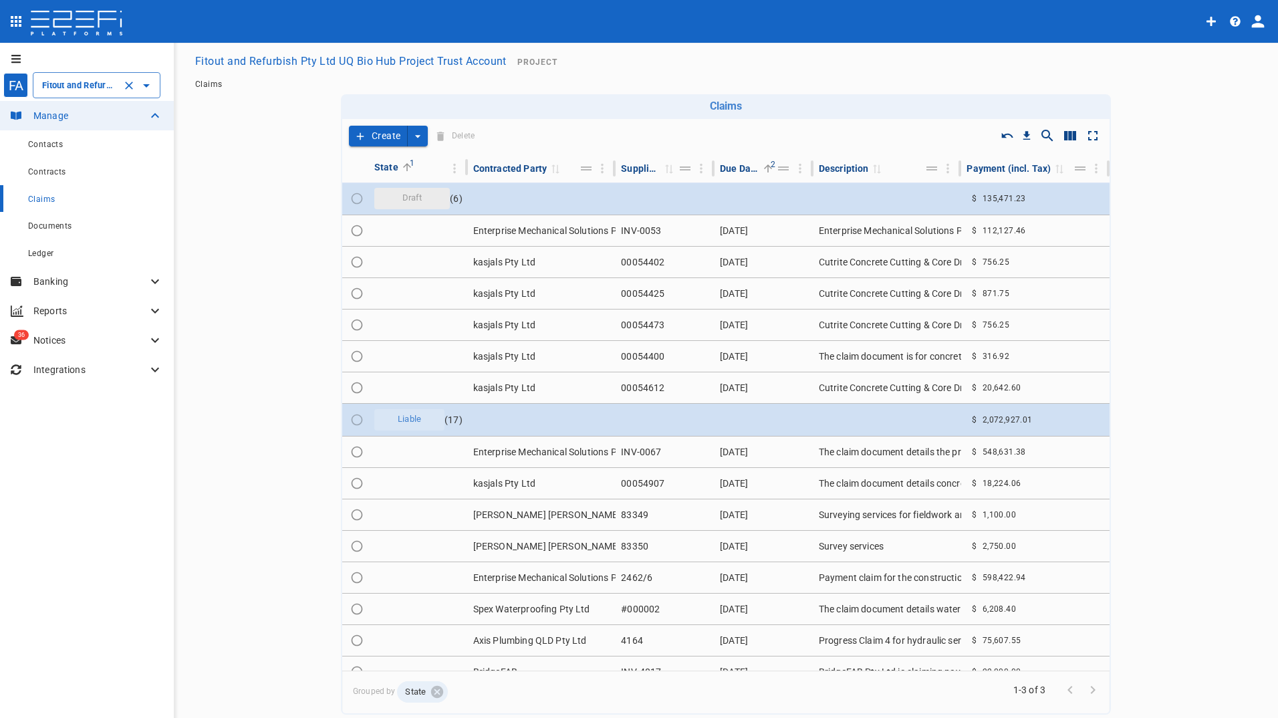
click at [66, 80] on input "Fitout and Refurbish Pty Ltd UQ Bio Hub Project Trust Account" at bounding box center [78, 85] width 78 height 14
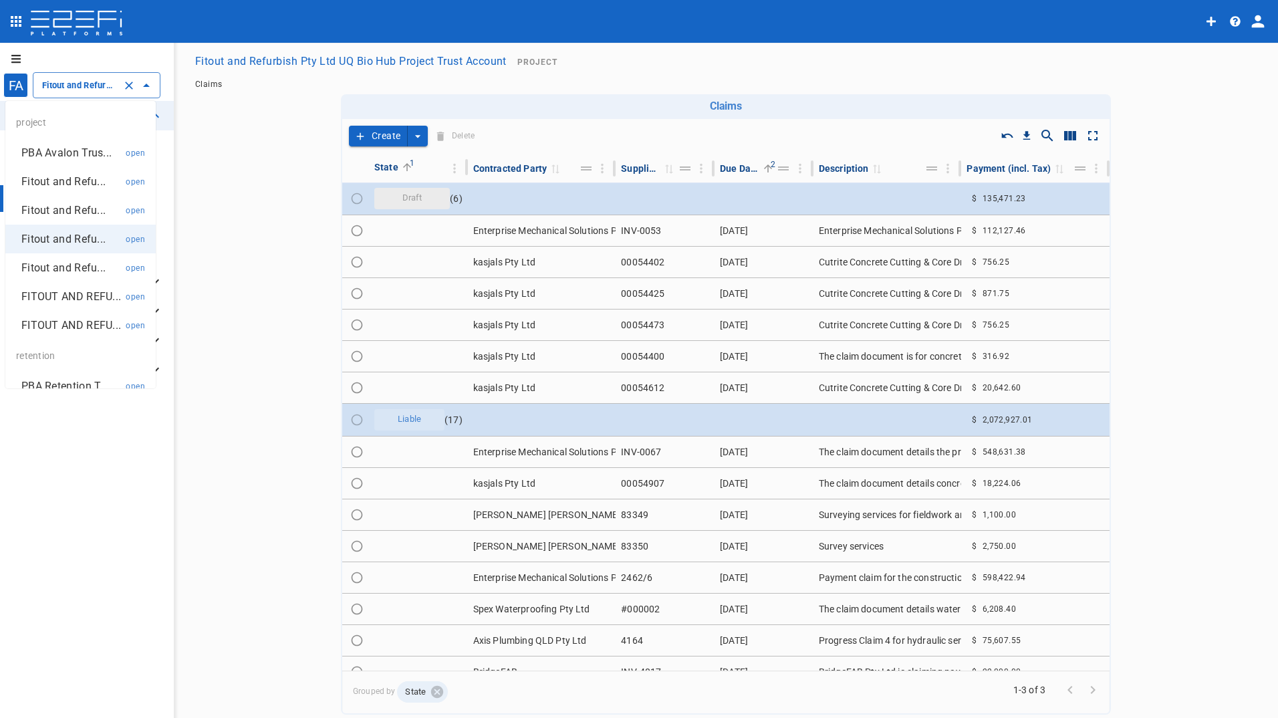
click at [63, 182] on p "Fitout and Refu..." at bounding box center [63, 181] width 84 height 15
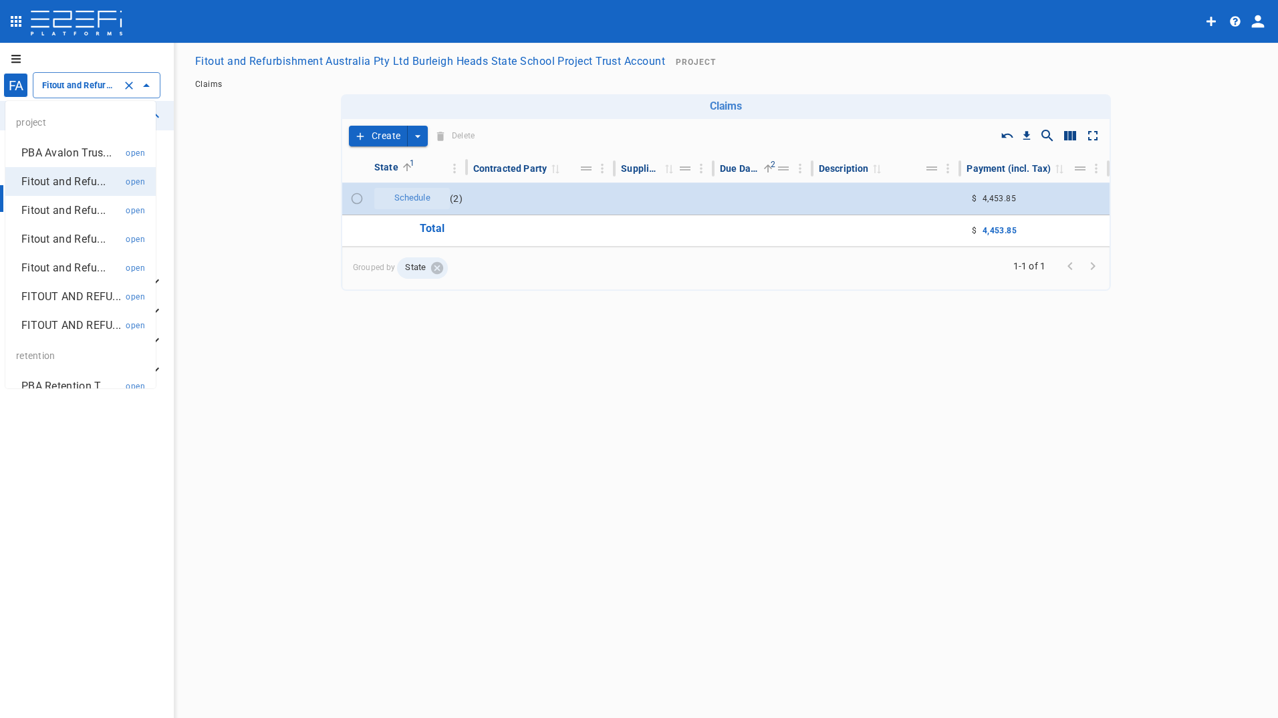
drag, startPoint x: 77, startPoint y: 86, endPoint x: 76, endPoint y: 92, distance: 6.8
click at [77, 86] on input "Fitout and Refurbishment Australia Pty Ltd Burleigh Heads State School Project …" at bounding box center [78, 85] width 78 height 14
click at [57, 210] on p "Fitout and Refu..." at bounding box center [63, 210] width 84 height 15
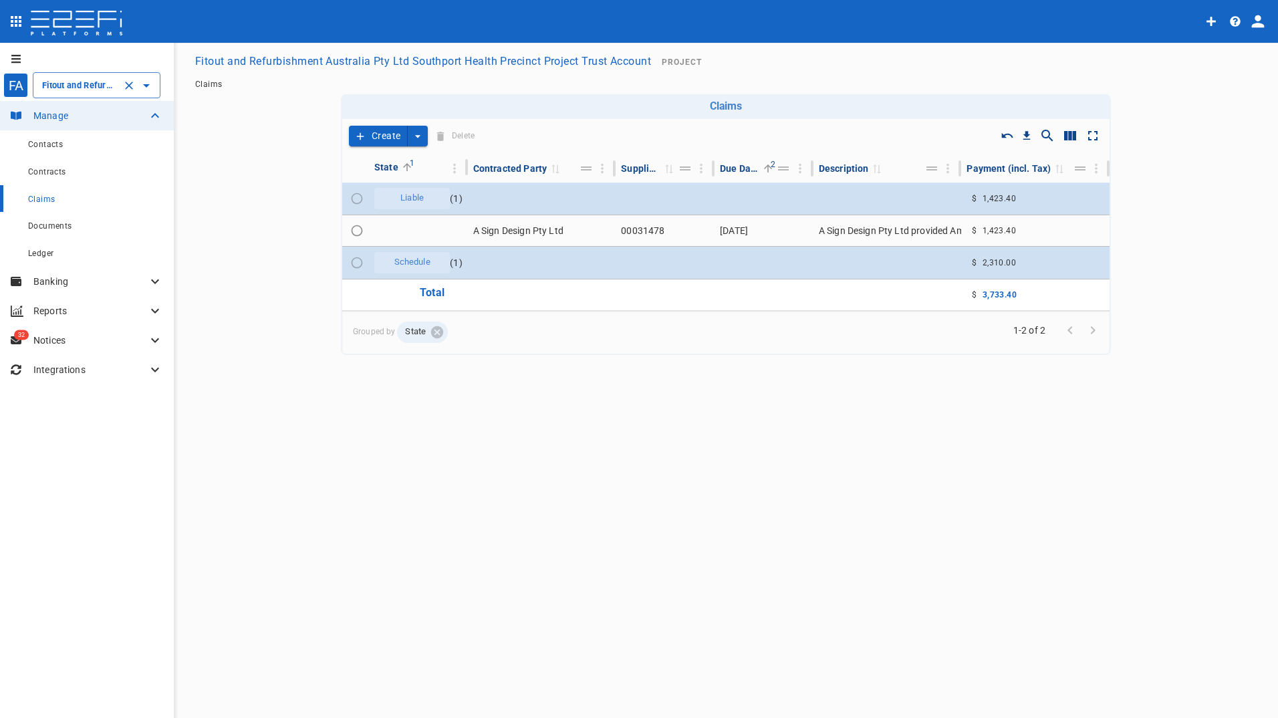
drag, startPoint x: 78, startPoint y: 90, endPoint x: 76, endPoint y: 100, distance: 10.2
click at [78, 92] on div "Fitout and Refurbishment Australia Pty Ltd Southport Health Precinct Project Tr…" at bounding box center [97, 85] width 128 height 26
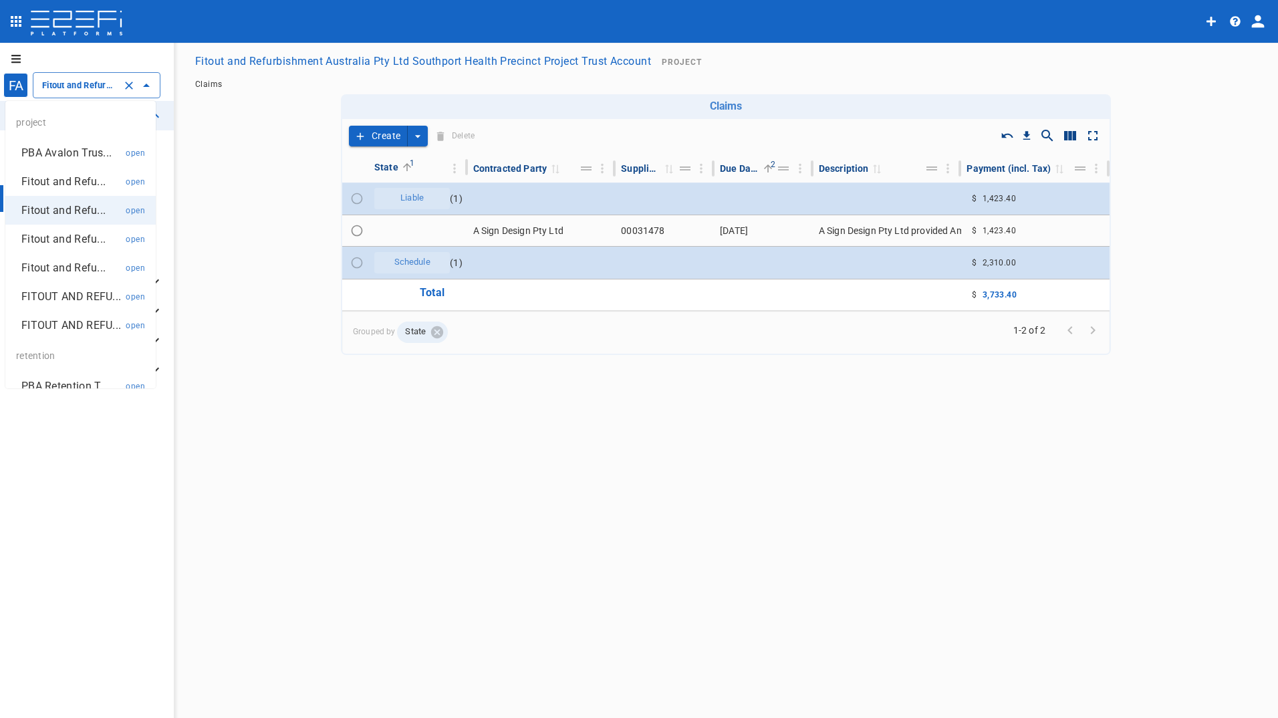
click at [73, 241] on p "Fitout and Refu..." at bounding box center [63, 238] width 84 height 15
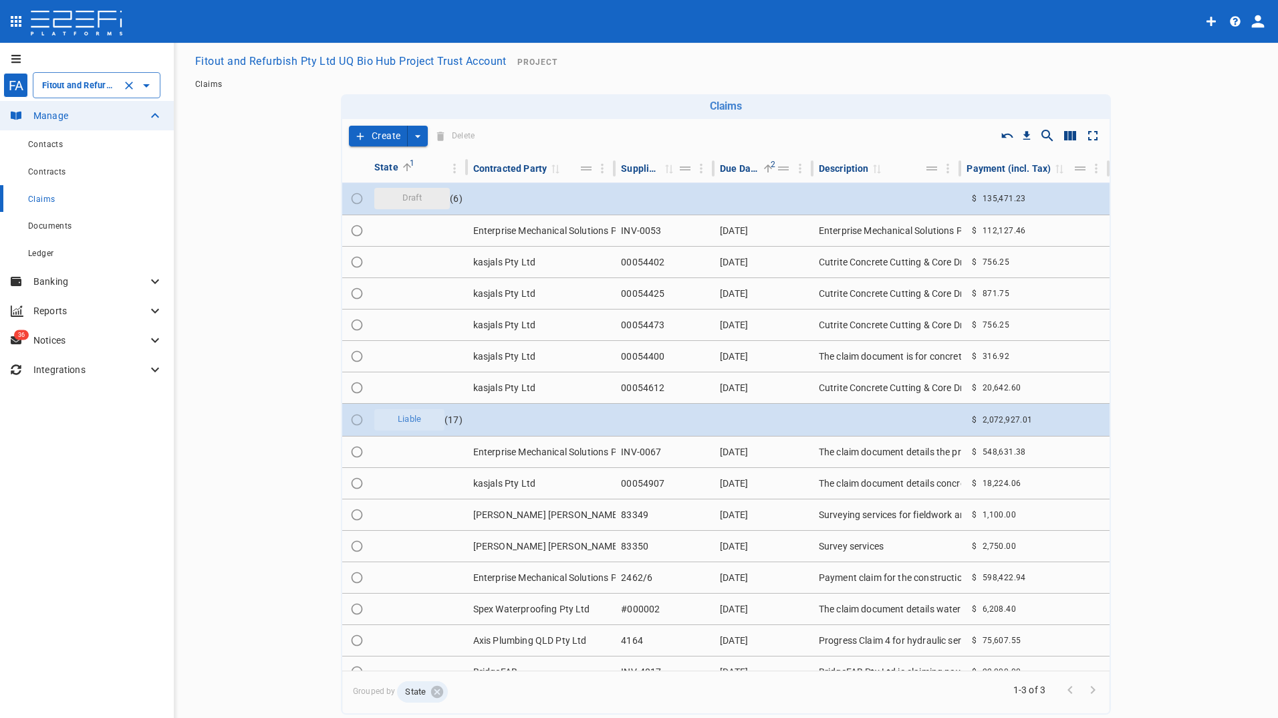
click at [67, 92] on input "Fitout and Refurbish Pty Ltd UQ Bio Hub Project Trust Account" at bounding box center [78, 85] width 78 height 14
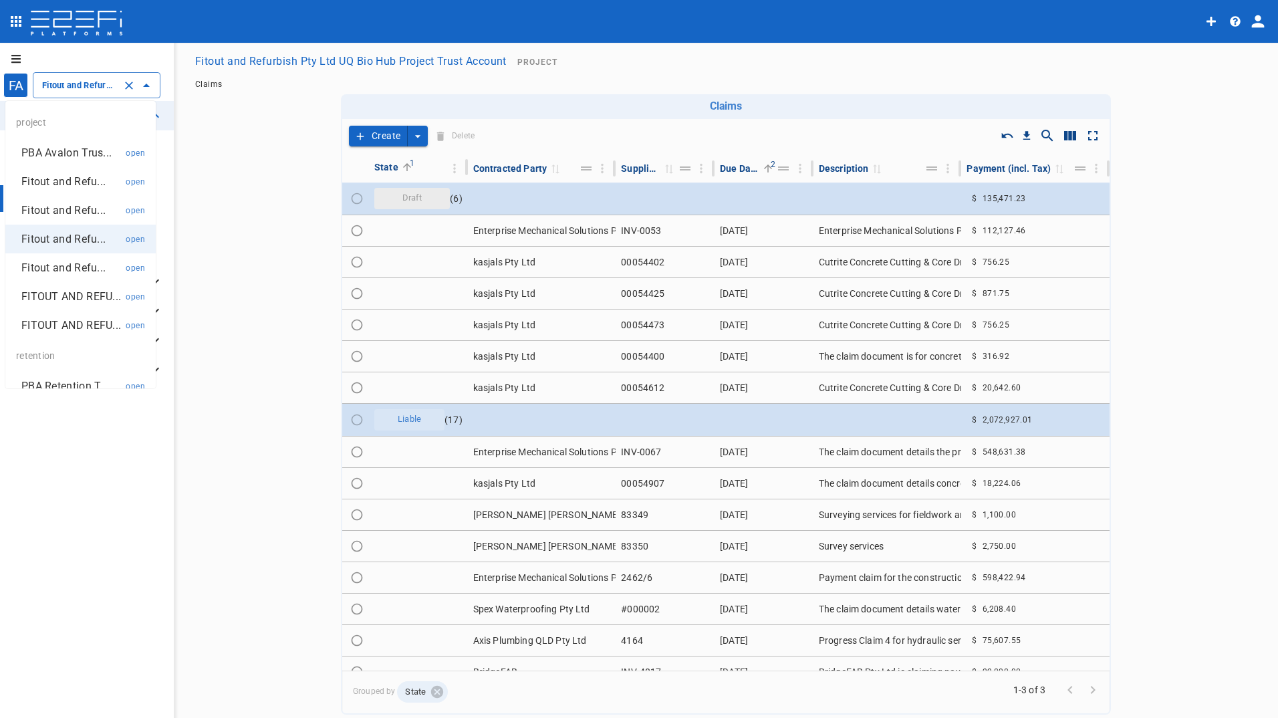
click at [64, 271] on p "Fitout and Refu..." at bounding box center [63, 267] width 84 height 15
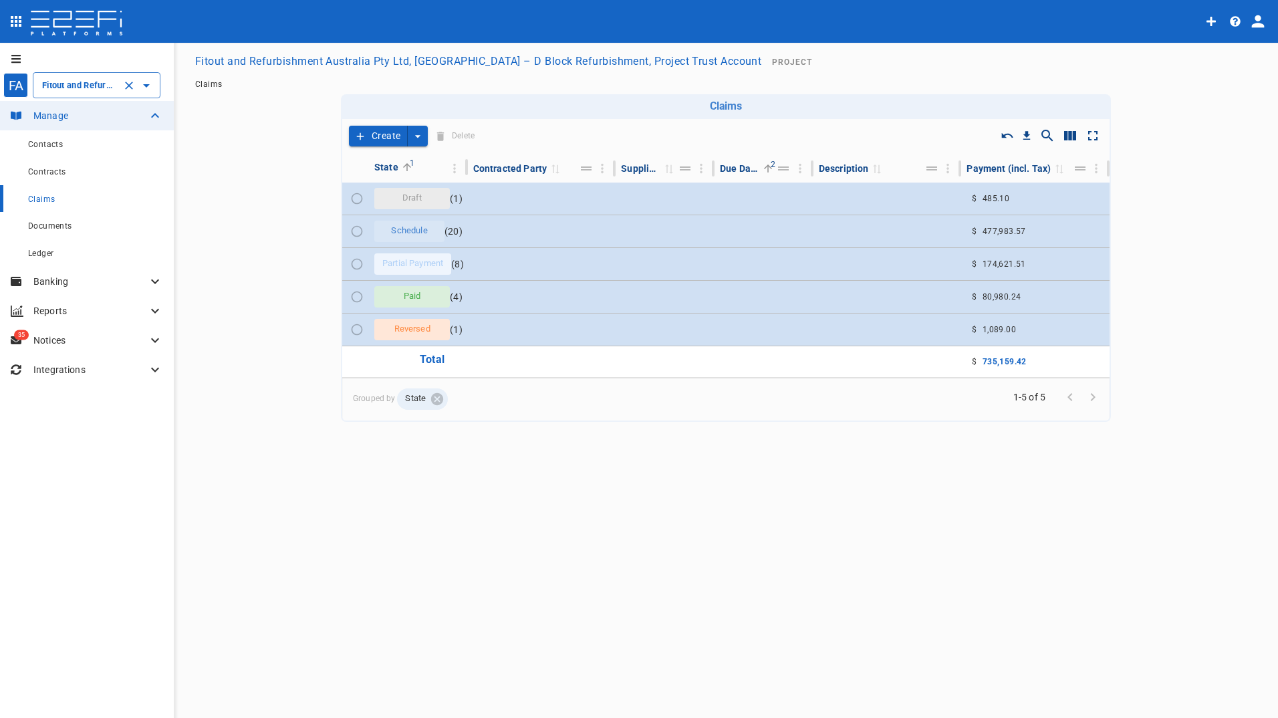
click at [77, 85] on input "Fitout and Refurbishment Australia Pty Ltd, [GEOGRAPHIC_DATA] – D Block Refurbi…" at bounding box center [78, 85] width 78 height 14
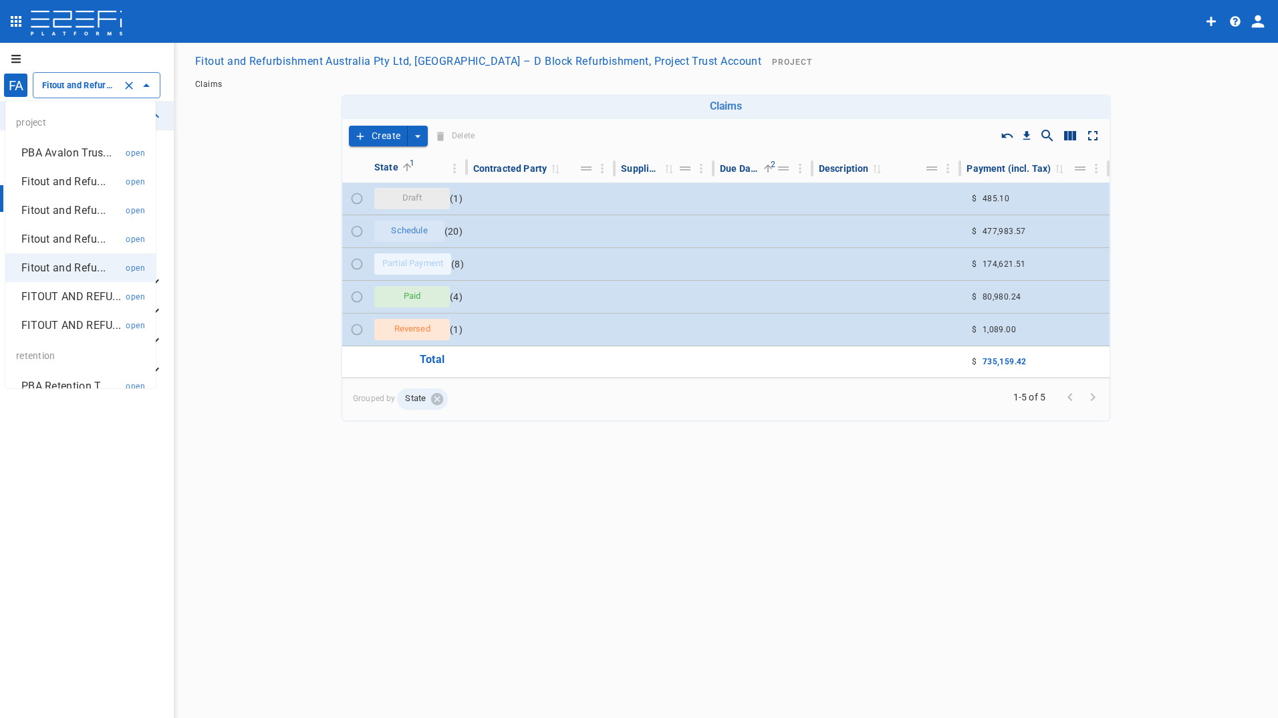
click at [49, 304] on p "FITOUT AND REFU..." at bounding box center [71, 296] width 100 height 15
type input "FITOUT AND REFURBISHMENT AUSTRALIA PTY LTD PROJECT TRUST ACCOUNT GCHHS H2HK FIT…"
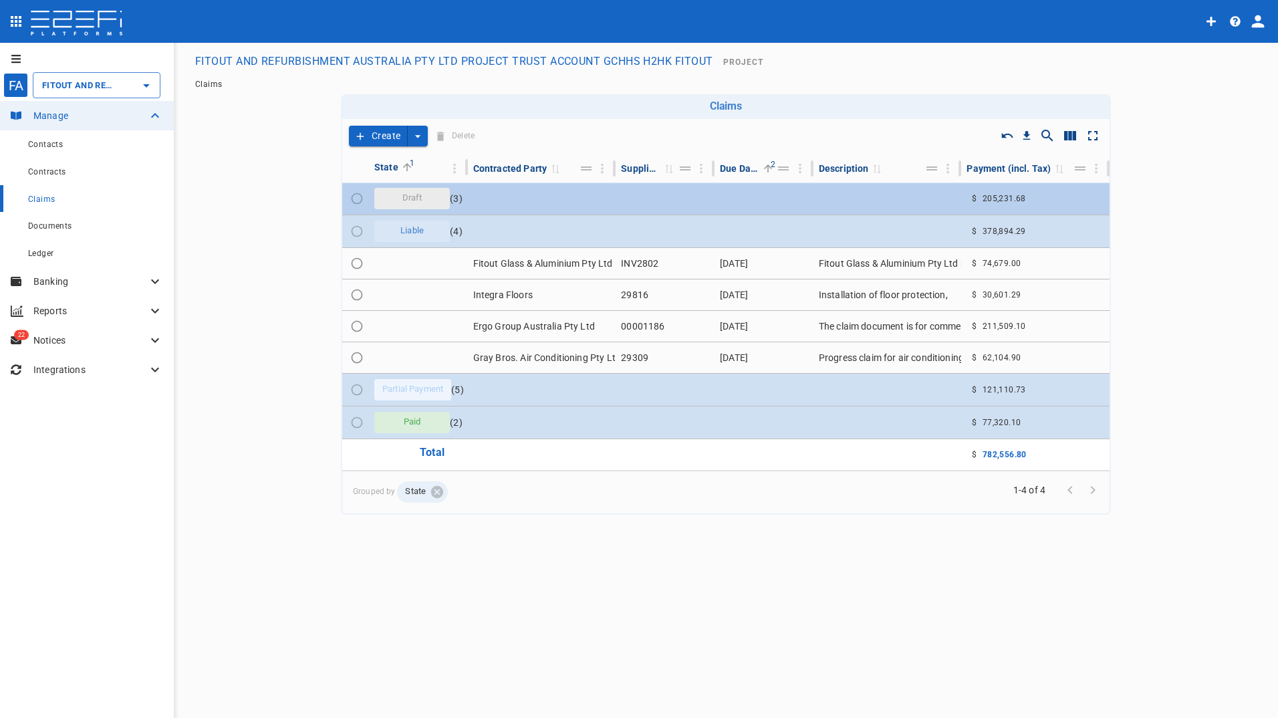
click at [395, 195] on span "Draft" at bounding box center [413, 198] width 36 height 13
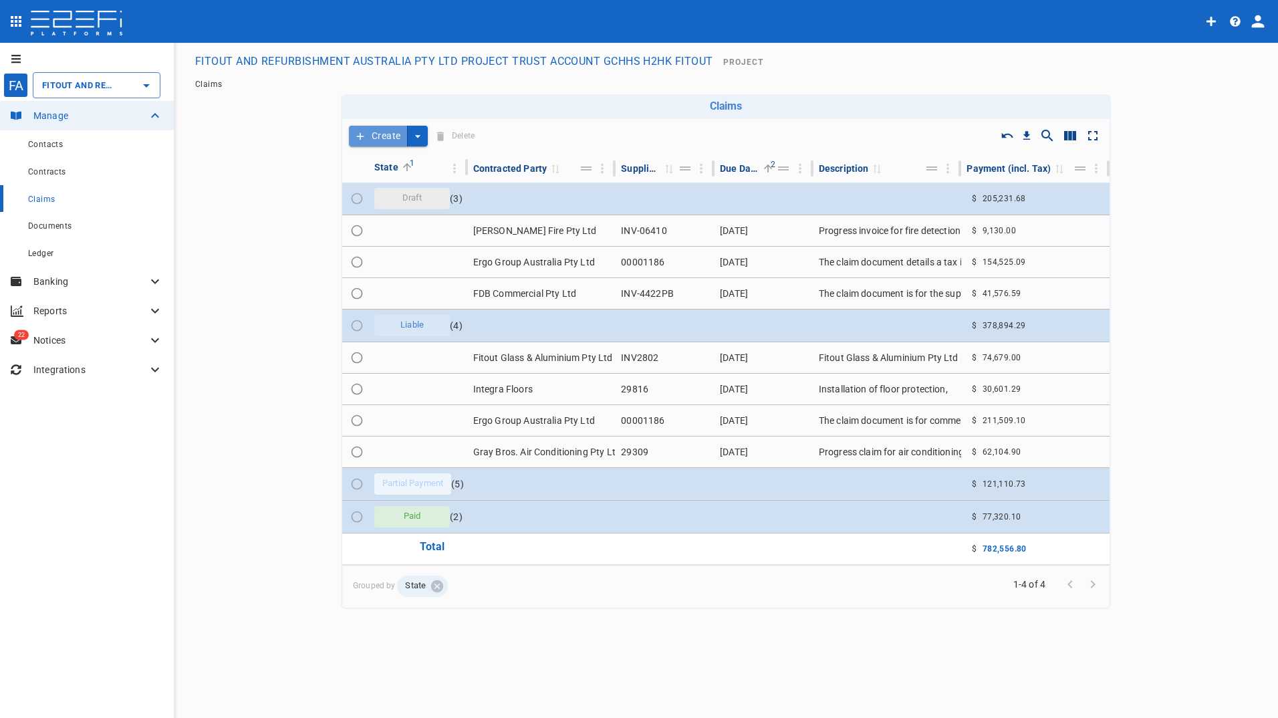
click at [369, 136] on button "Create" at bounding box center [378, 136] width 59 height 21
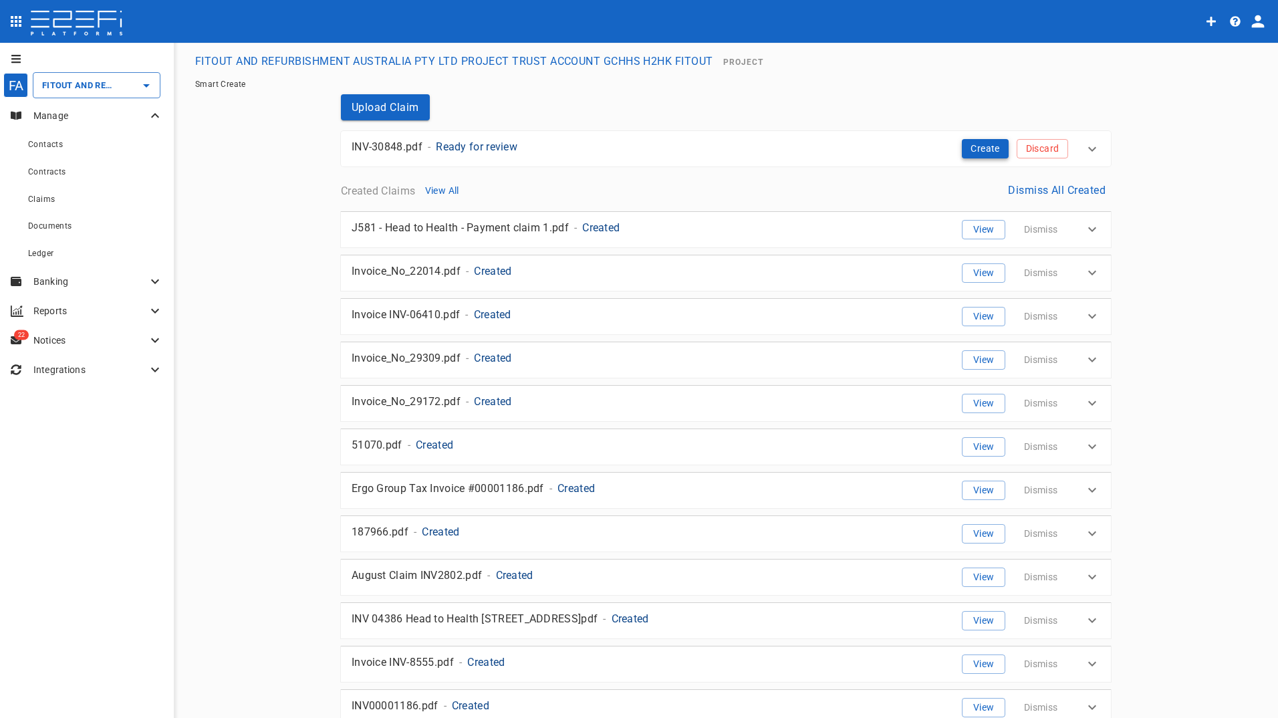
click at [981, 148] on button "Create" at bounding box center [985, 148] width 47 height 19
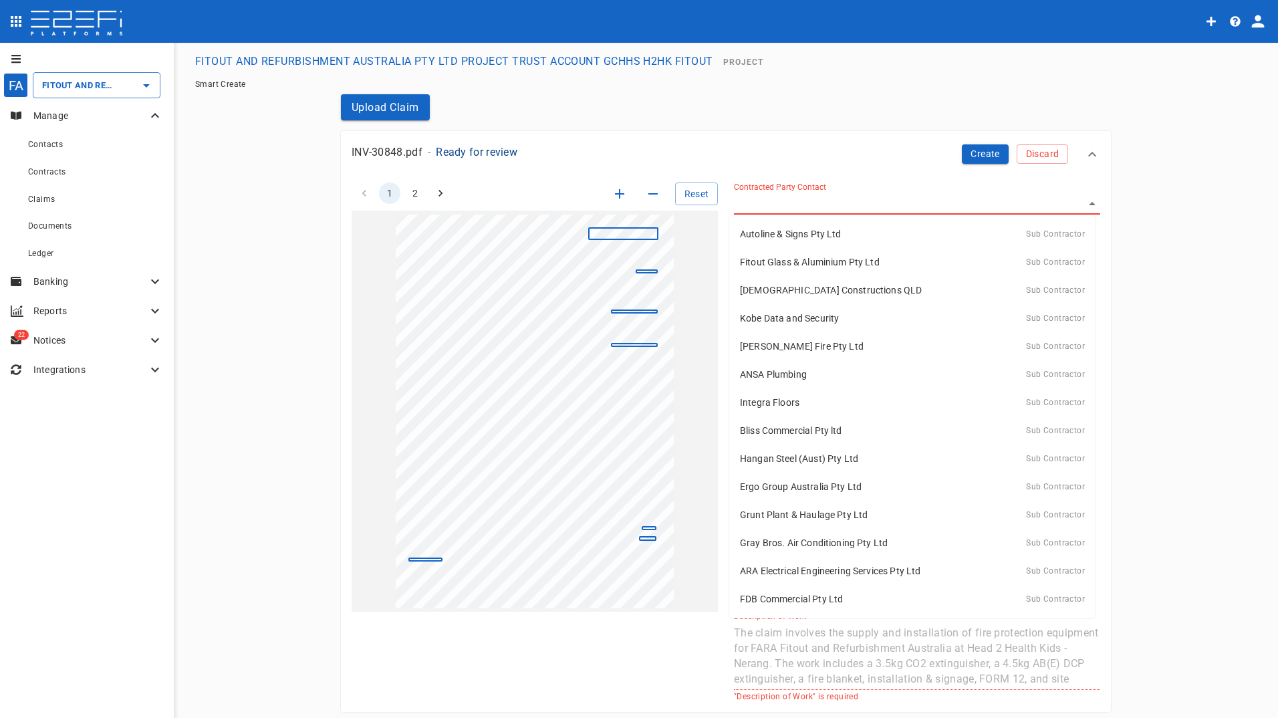
click at [794, 198] on body "FA FITOUT AND REFURBISHMENT AUSTRALIA PTY LTD PROJECT TRUST ACCOUNT GCHHS H2HK …" at bounding box center [639, 359] width 1278 height 718
click at [1044, 152] on div at bounding box center [639, 359] width 1278 height 718
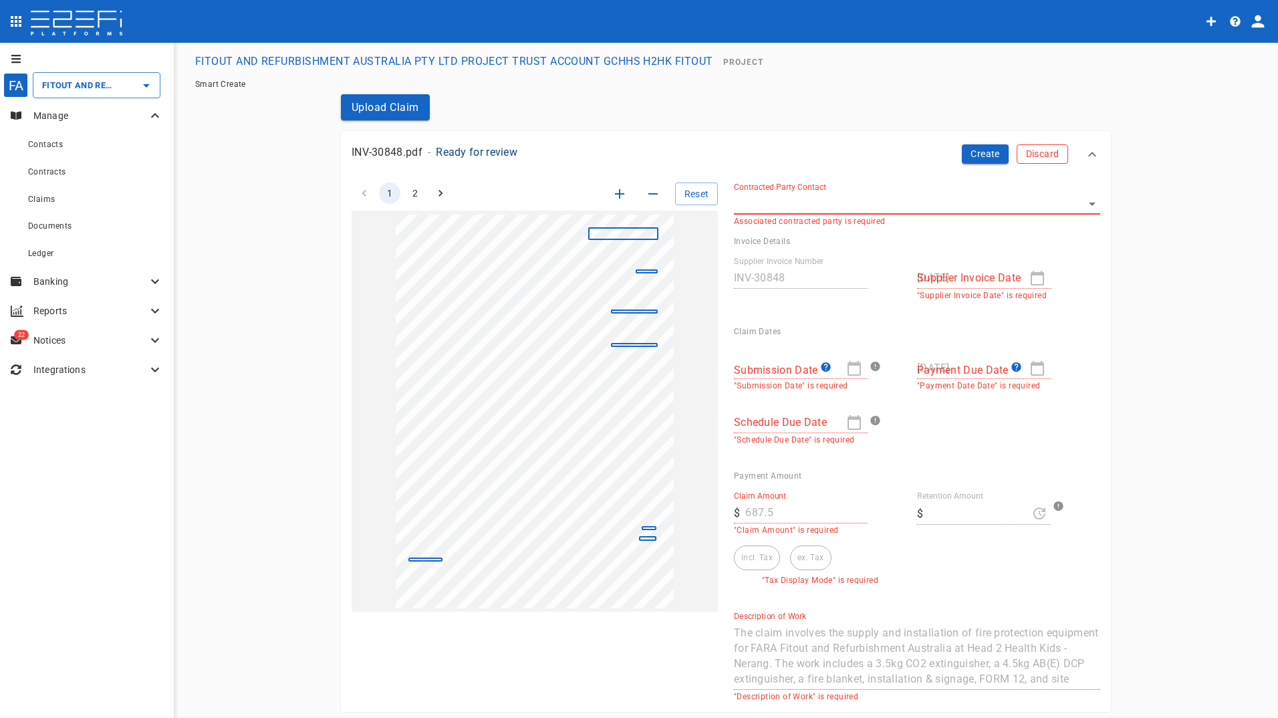
click at [1032, 153] on button "Discard" at bounding box center [1042, 153] width 51 height 19
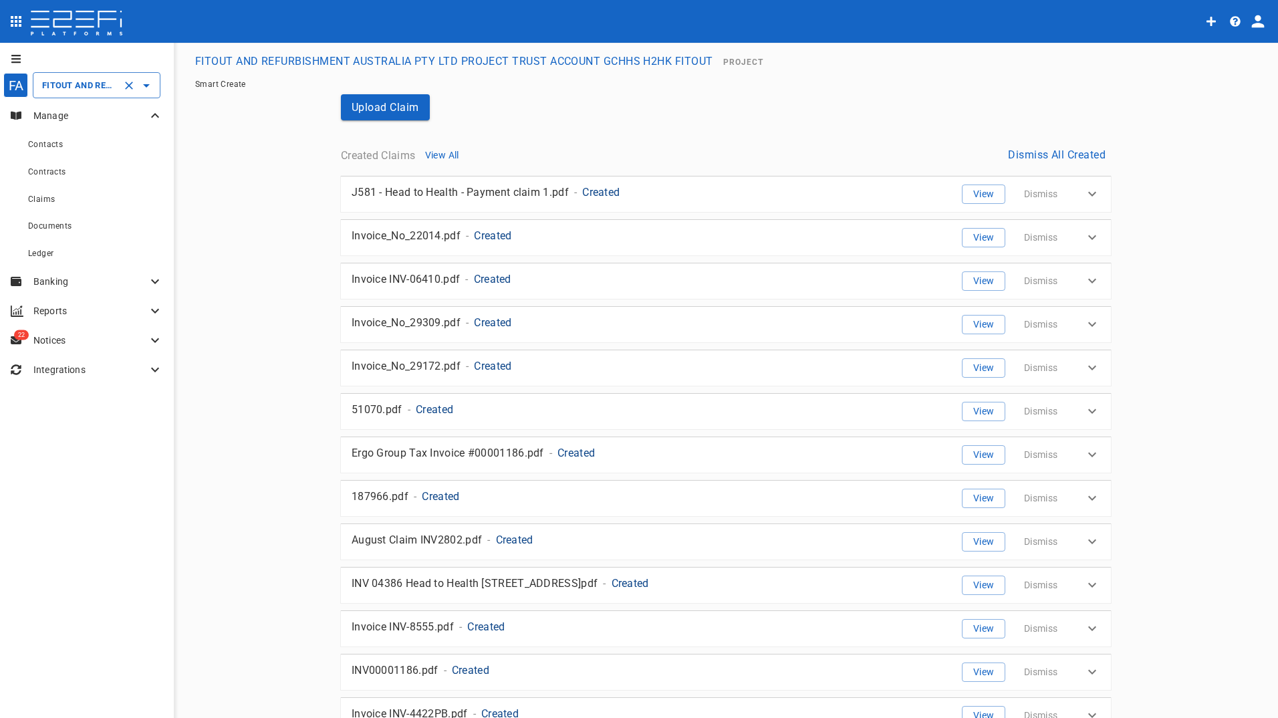
click at [70, 86] on input "FITOUT AND REFURBISHMENT AUSTRALIA PTY LTD PROJECT TRUST ACCOUNT GCHHS H2HK FIT…" at bounding box center [78, 85] width 78 height 14
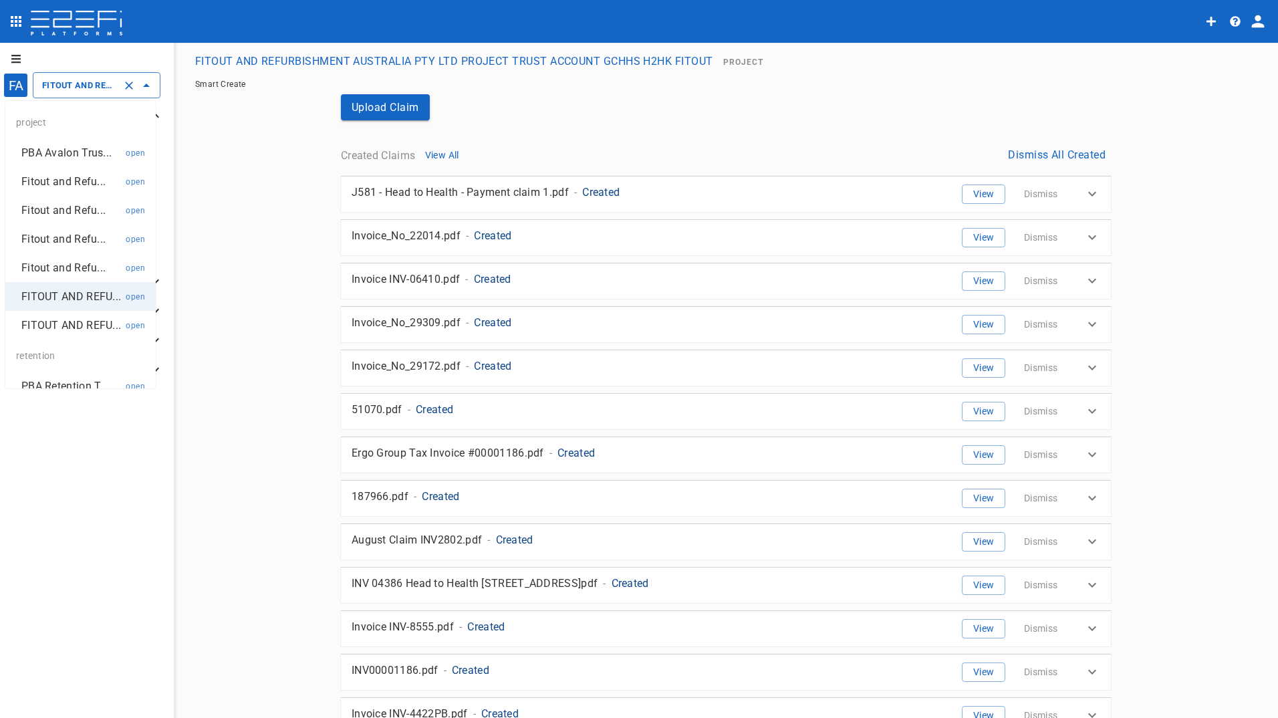
click at [55, 179] on p "Fitout and Refu..." at bounding box center [63, 181] width 84 height 15
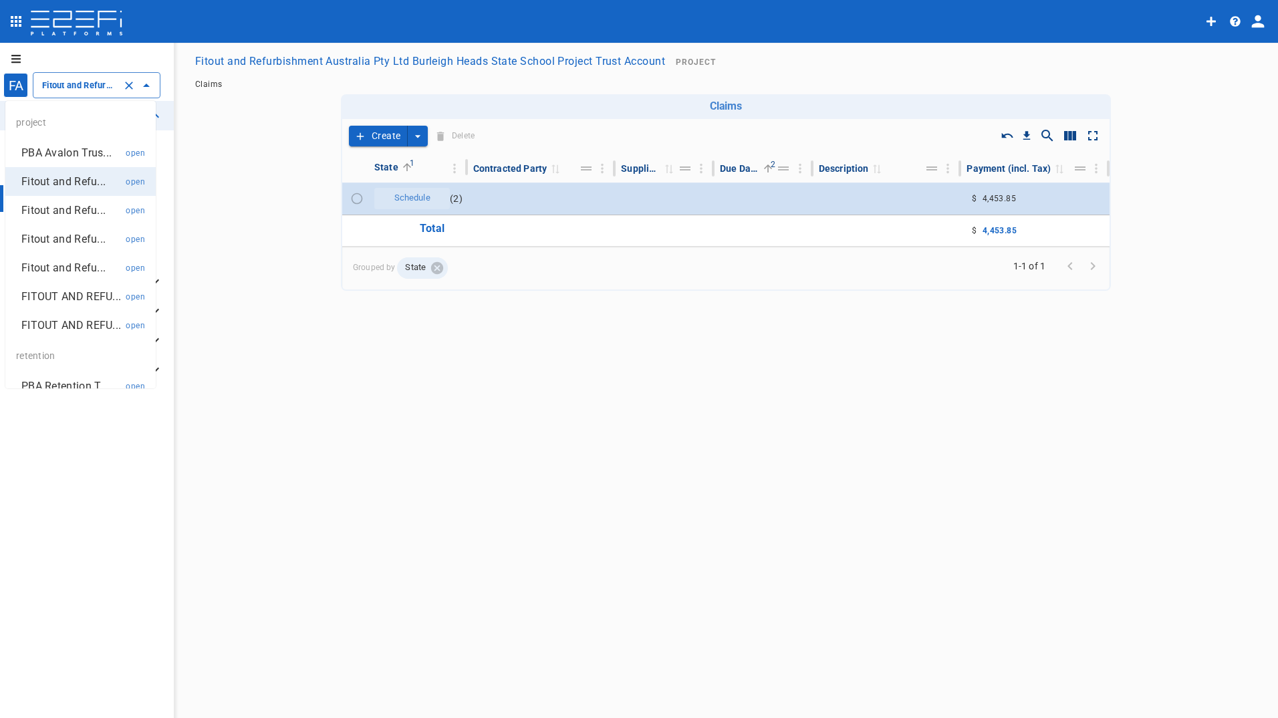
click at [67, 86] on input "Fitout and Refurbishment Australia Pty Ltd Burleigh Heads State School Project …" at bounding box center [78, 85] width 78 height 14
click at [57, 211] on p "Fitout and Refu..." at bounding box center [63, 210] width 84 height 15
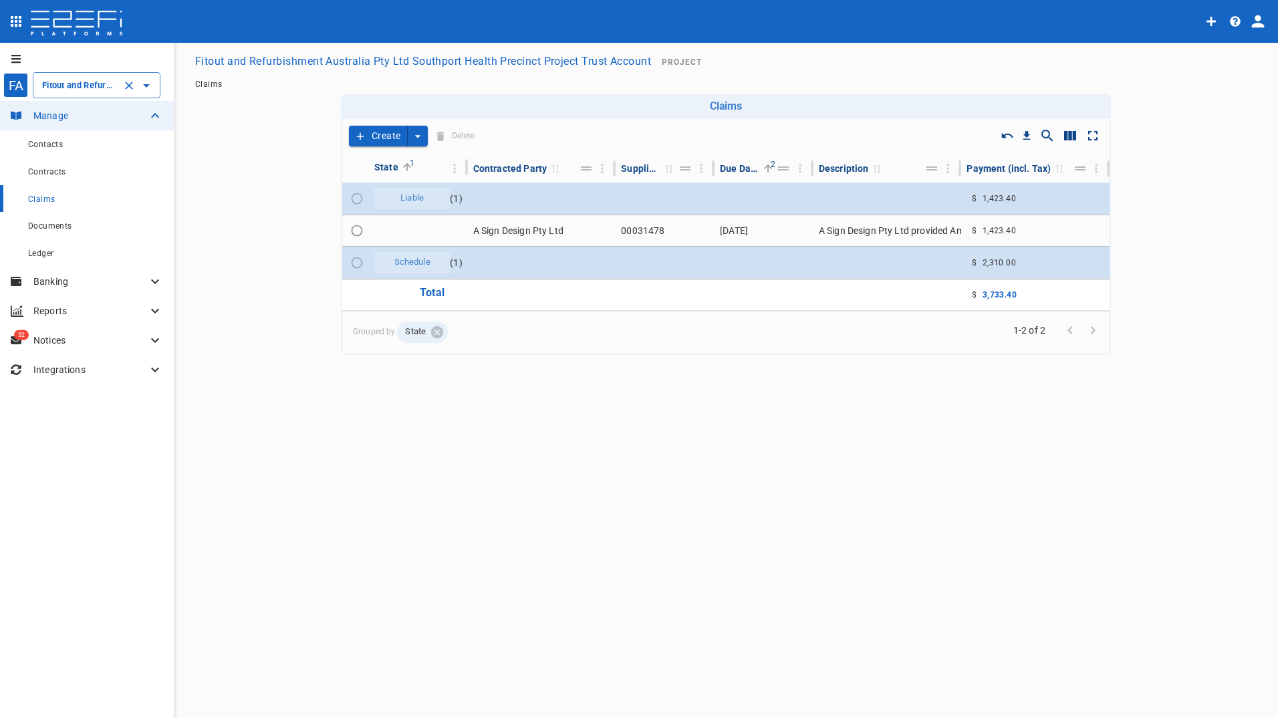
click at [90, 86] on input "Fitout and Refurbishment Australia Pty Ltd Southport Health Precinct Project Tr…" at bounding box center [78, 85] width 78 height 14
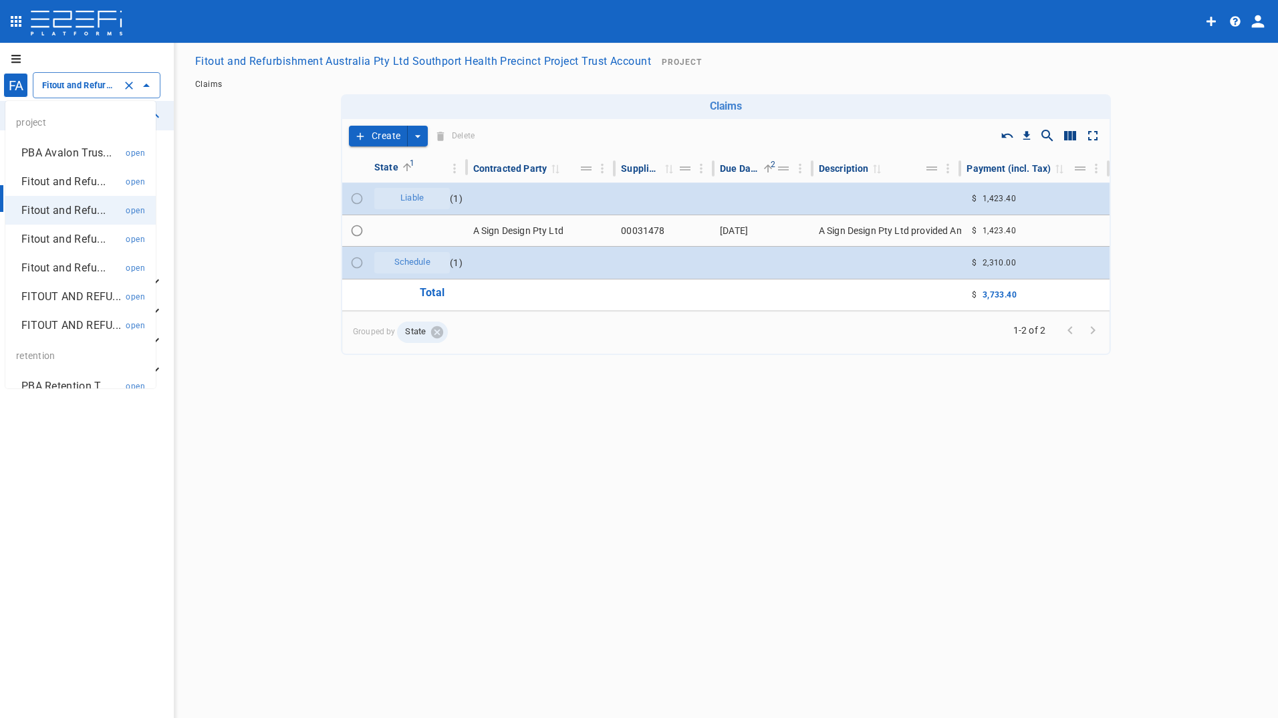
click at [65, 239] on p "Fitout and Refu..." at bounding box center [63, 238] width 84 height 15
type input "Fitout and Refurbish Pty Ltd UQ Bio Hub Project Trust Account"
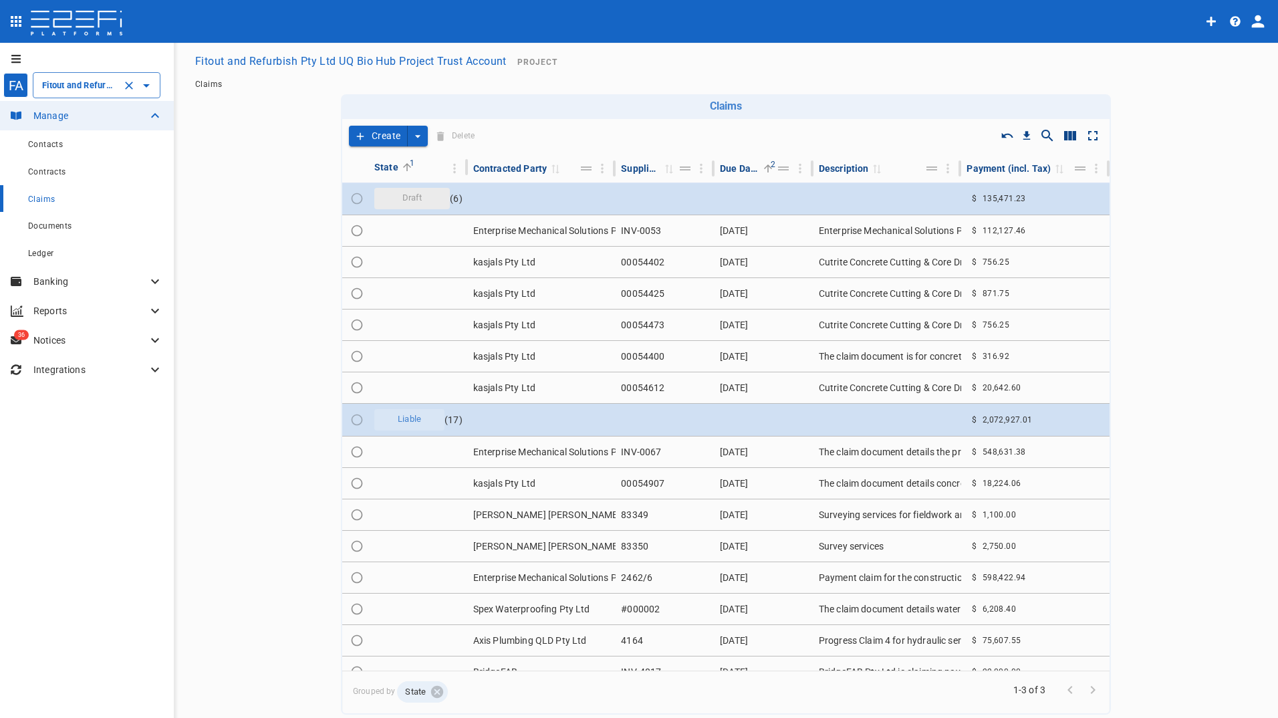
click at [376, 135] on button "Create" at bounding box center [378, 136] width 59 height 21
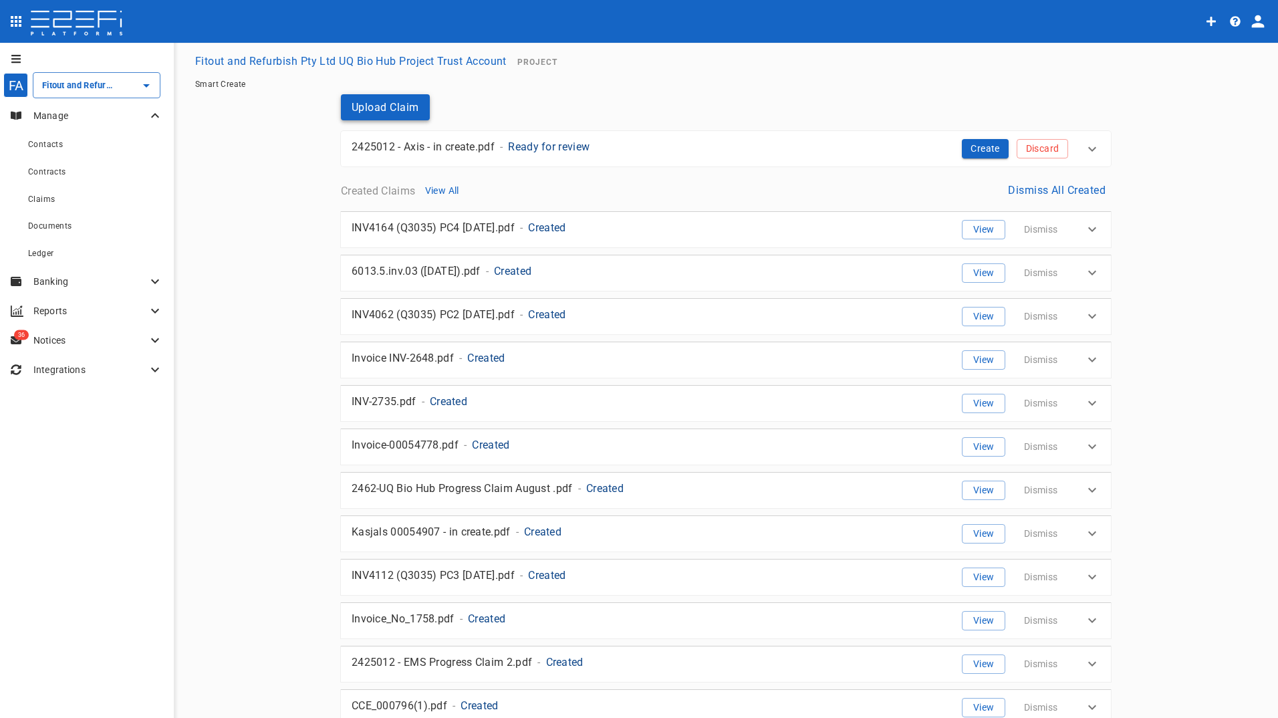
click at [358, 108] on button "Upload Claim" at bounding box center [385, 107] width 89 height 26
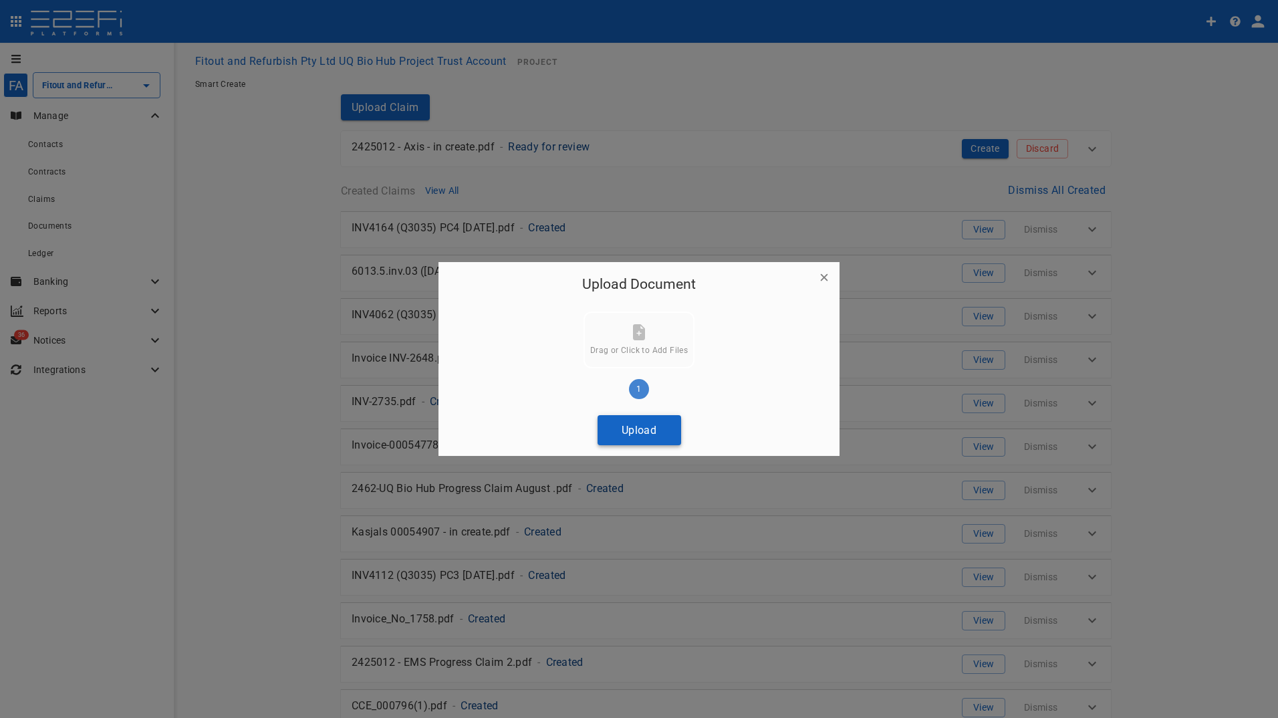
click at [652, 435] on button "Upload" at bounding box center [640, 430] width 84 height 30
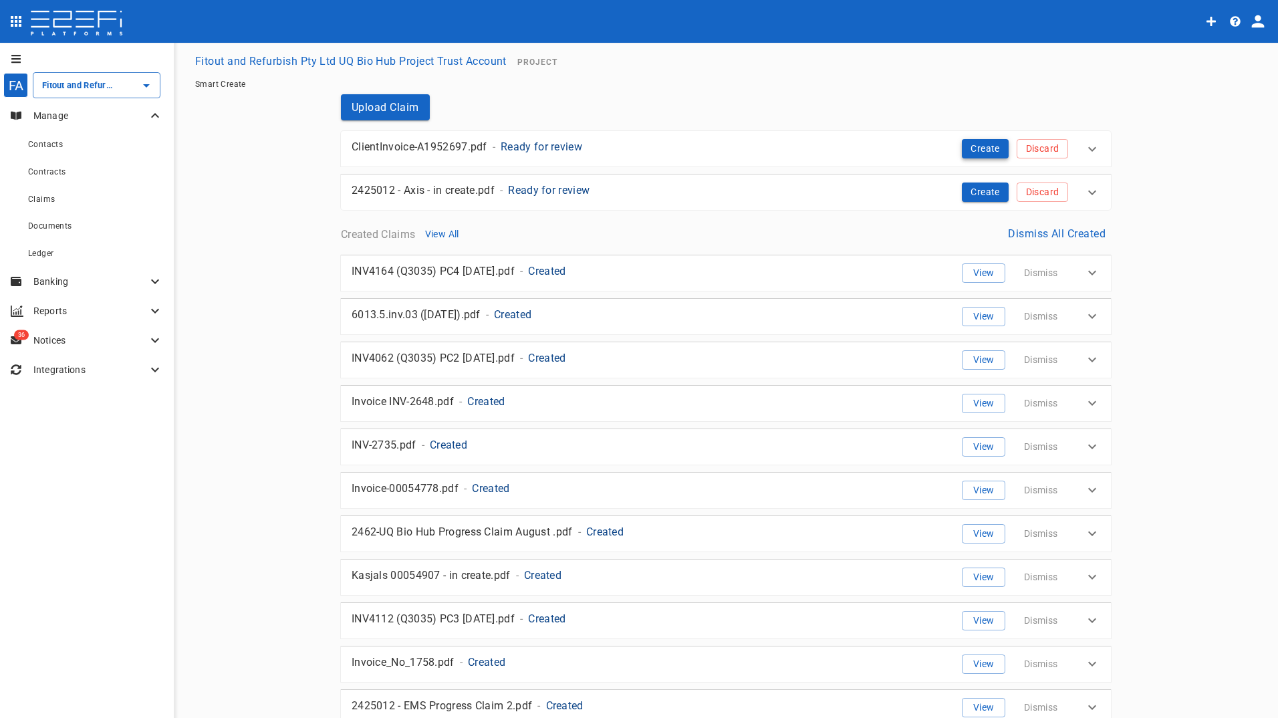
click at [980, 148] on button "Create" at bounding box center [985, 148] width 47 height 19
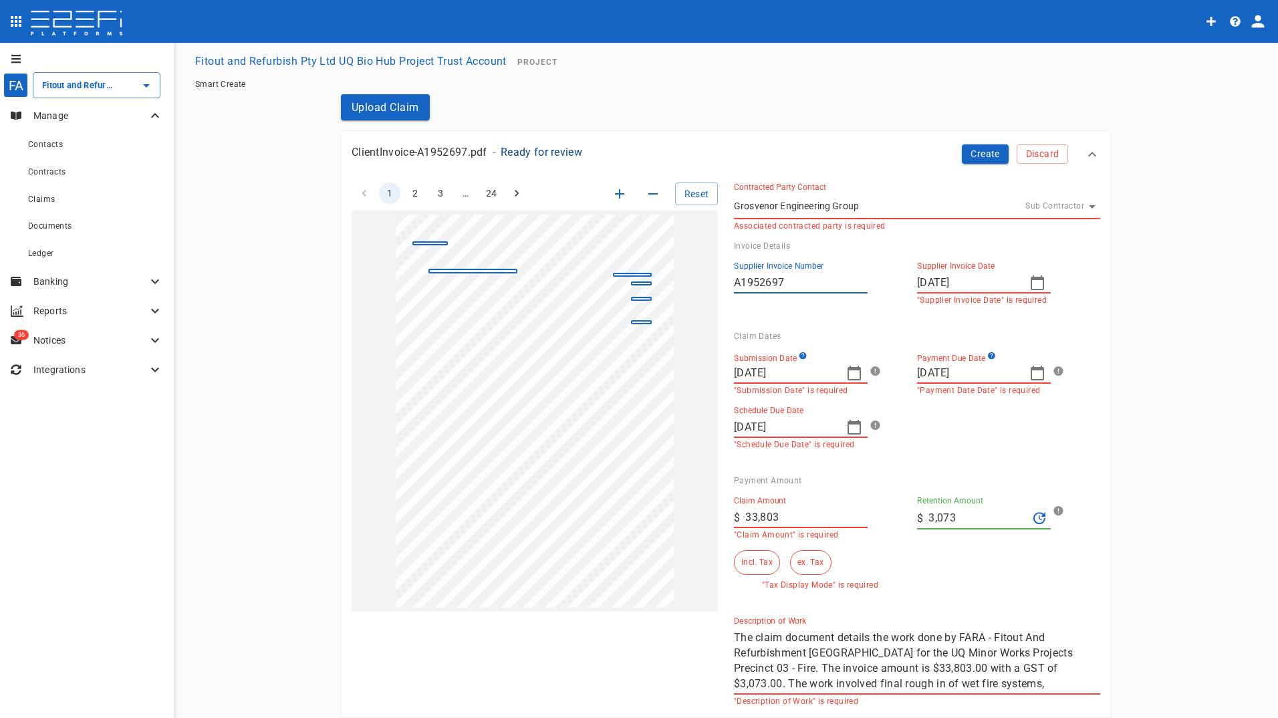
click at [851, 374] on icon "button" at bounding box center [855, 373] width 16 height 16
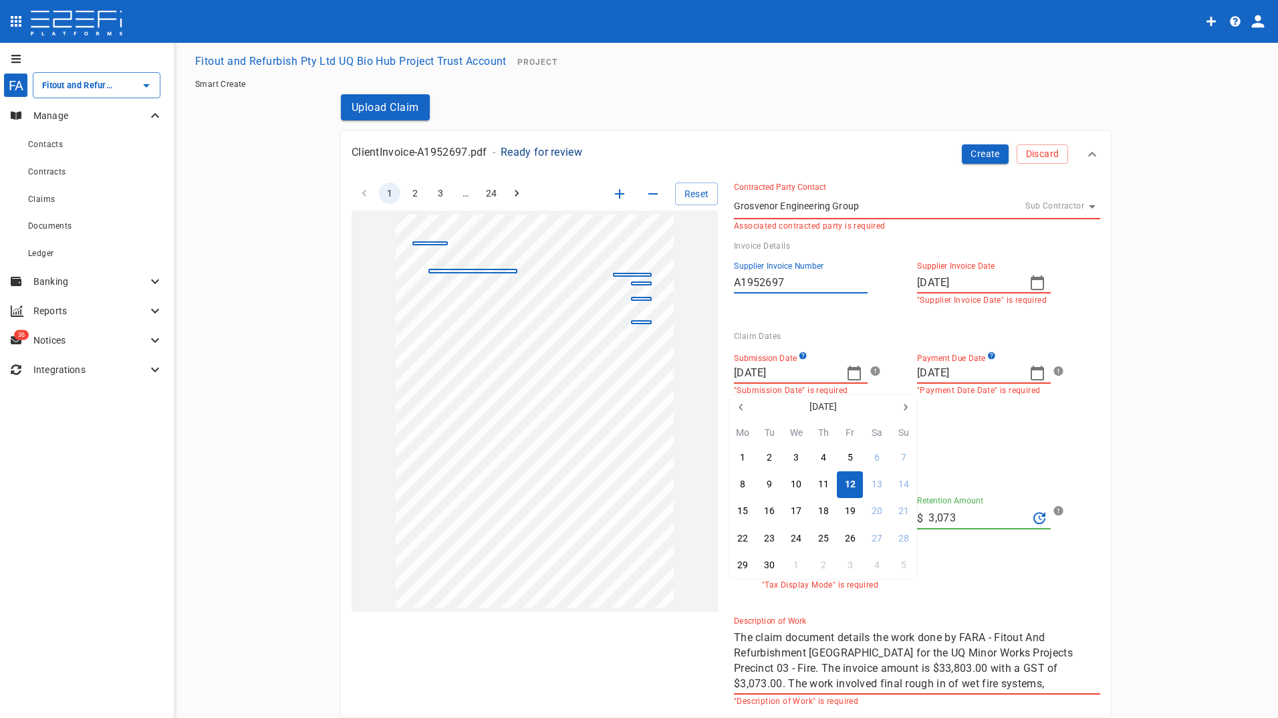
click at [740, 406] on icon "button" at bounding box center [741, 407] width 11 height 11
click at [879, 566] on div "30" at bounding box center [877, 565] width 11 height 15
type input "[DATE]"
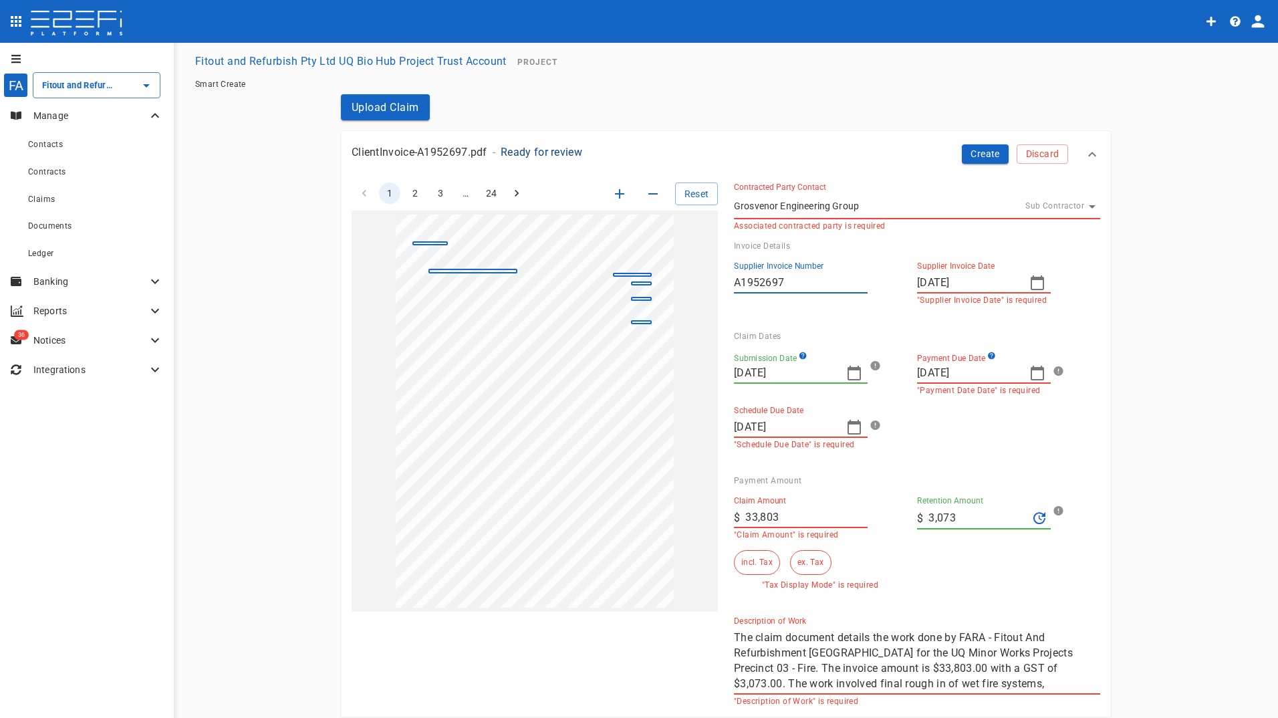
click at [1032, 374] on icon "button" at bounding box center [1038, 373] width 16 height 16
click at [952, 455] on div "30" at bounding box center [952, 458] width 11 height 15
type input "[DATE]"
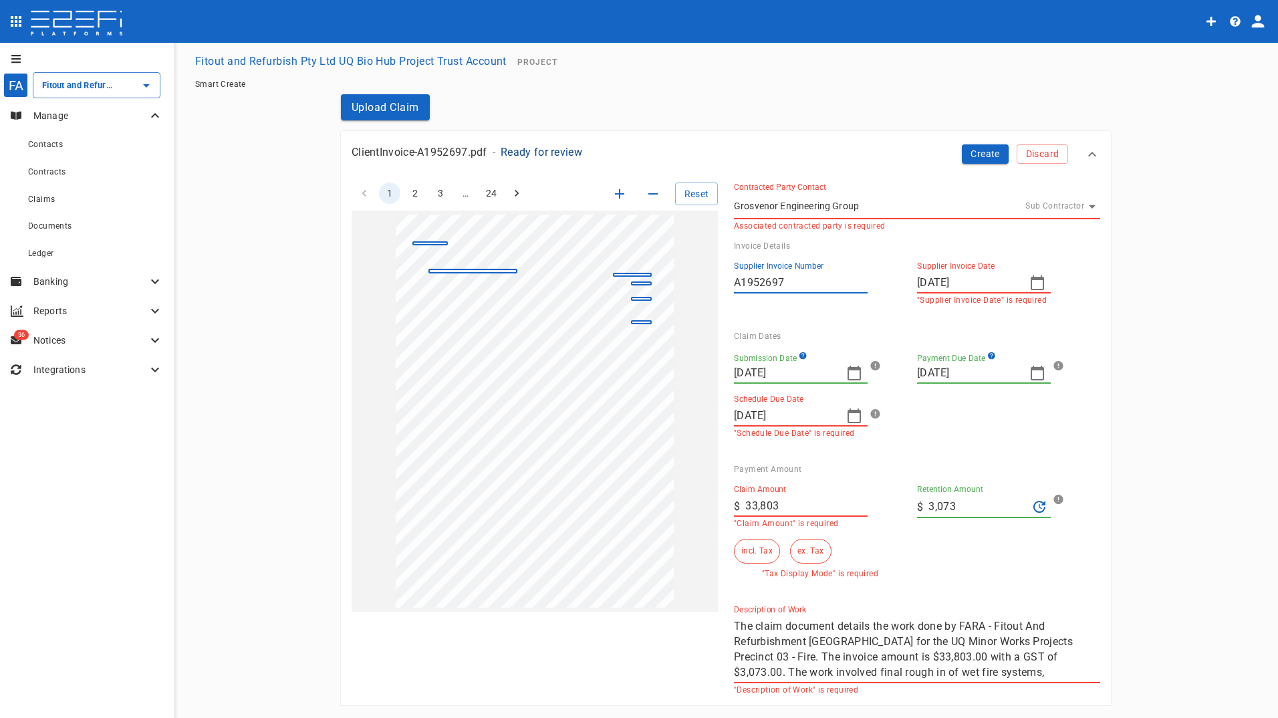
drag, startPoint x: 968, startPoint y: 505, endPoint x: 811, endPoint y: 487, distance: 157.6
click at [847, 510] on div "Claim Amount ​ $ 33,803 "Claim Amount" is required Retention Amount ​ $ 3,073 i…" at bounding box center [906, 526] width 366 height 104
type input "0"
drag, startPoint x: 798, startPoint y: 554, endPoint x: 815, endPoint y: 555, distance: 17.4
click at [800, 554] on button "ex. Tax" at bounding box center [810, 551] width 41 height 25
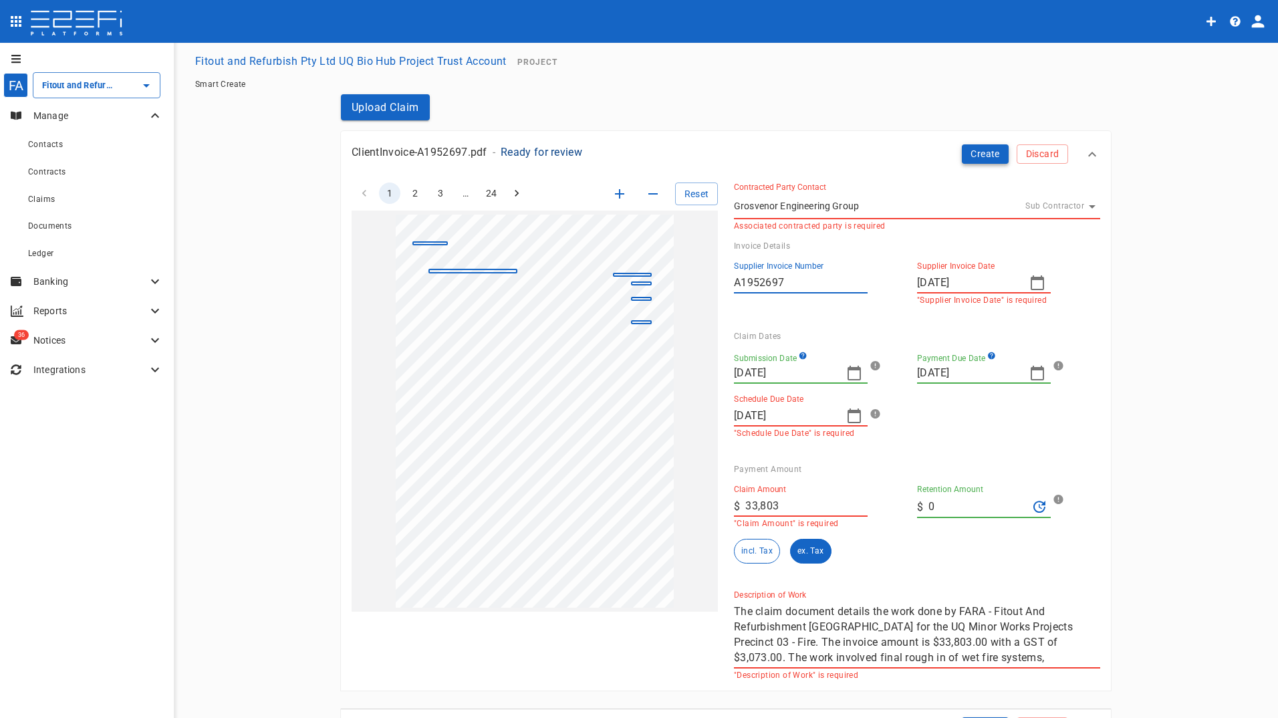
click at [981, 152] on button "Create" at bounding box center [985, 153] width 47 height 19
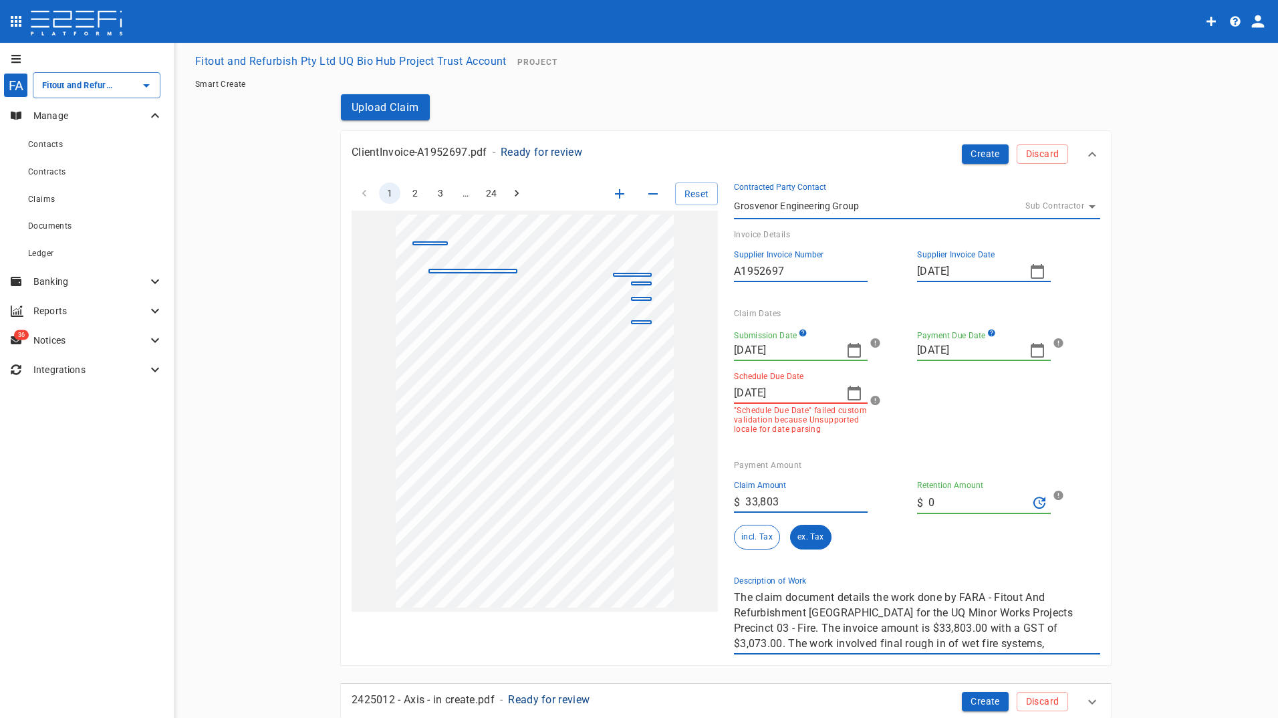
click at [1030, 277] on icon "button" at bounding box center [1038, 271] width 16 height 16
drag, startPoint x: 1064, startPoint y: 452, endPoint x: 953, endPoint y: 407, distance: 119.9
click at [1063, 451] on div "30" at bounding box center [1060, 452] width 11 height 15
click at [838, 409] on p ""Schedule Due Date" failed custom validation because Unsupported locale for dat…" at bounding box center [801, 420] width 134 height 28
click at [847, 394] on icon "button" at bounding box center [855, 393] width 16 height 16
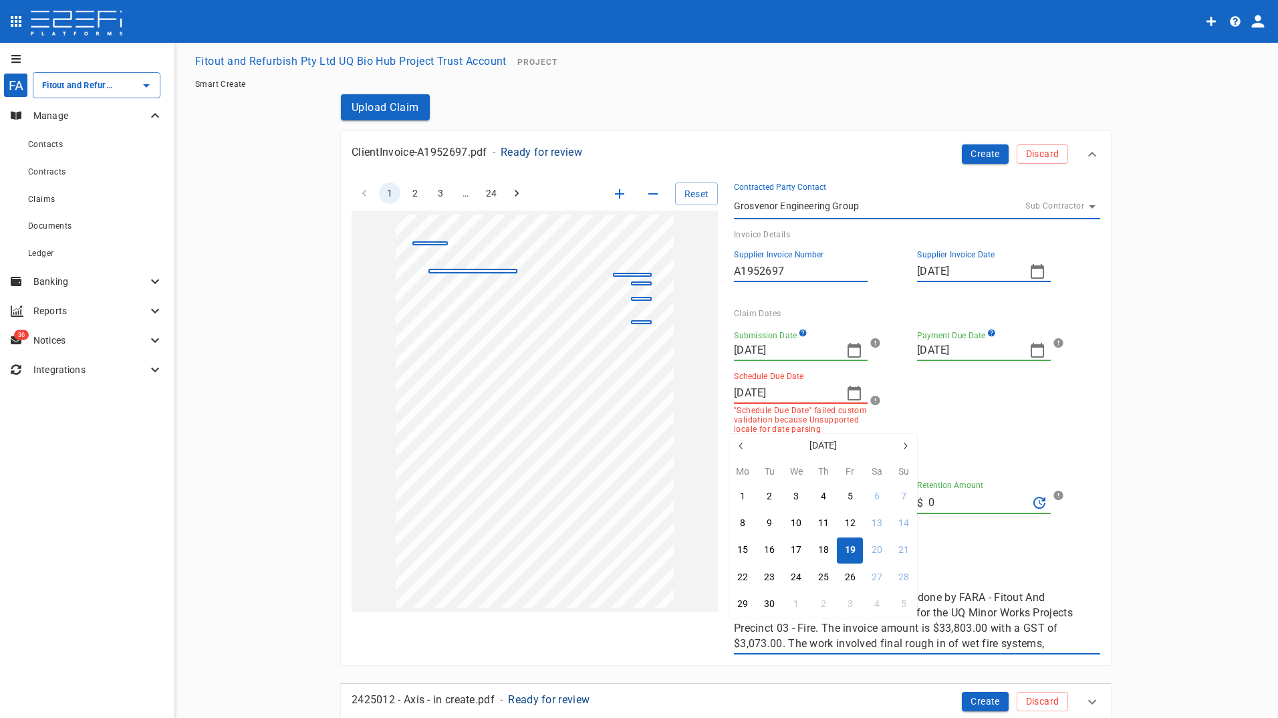
click at [845, 552] on button "19" at bounding box center [850, 551] width 26 height 26
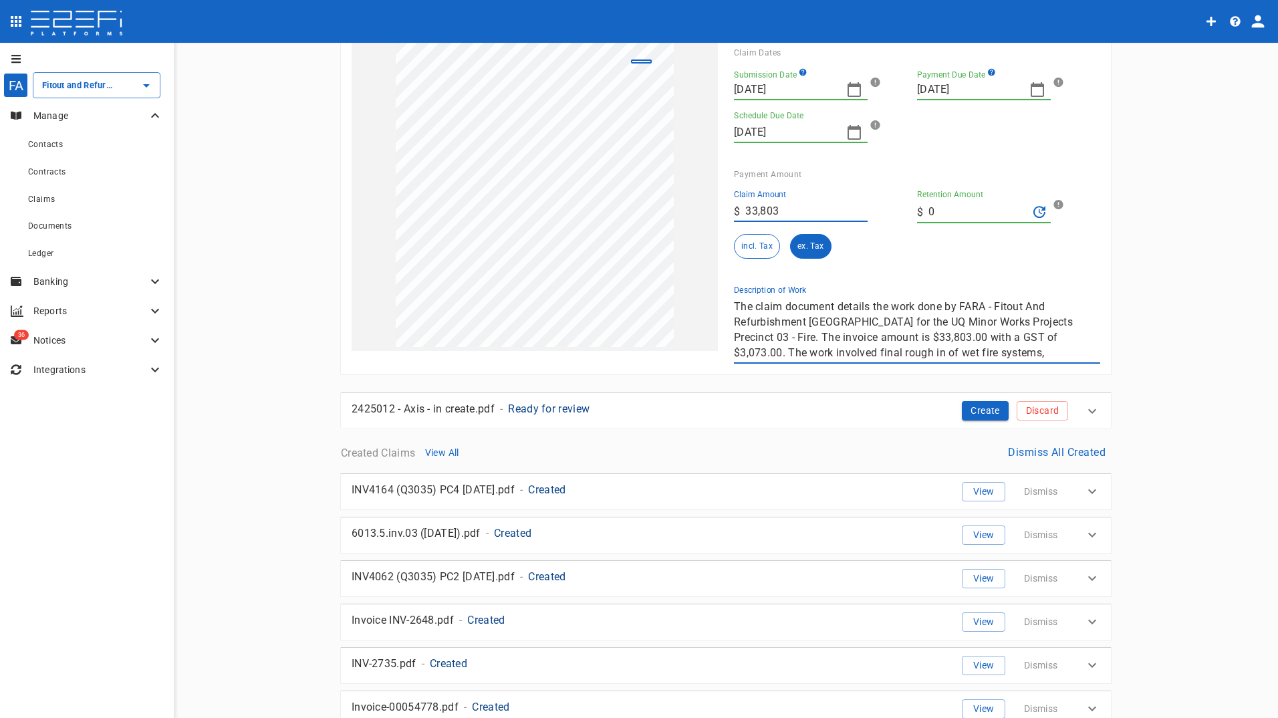
scroll to position [267, 0]
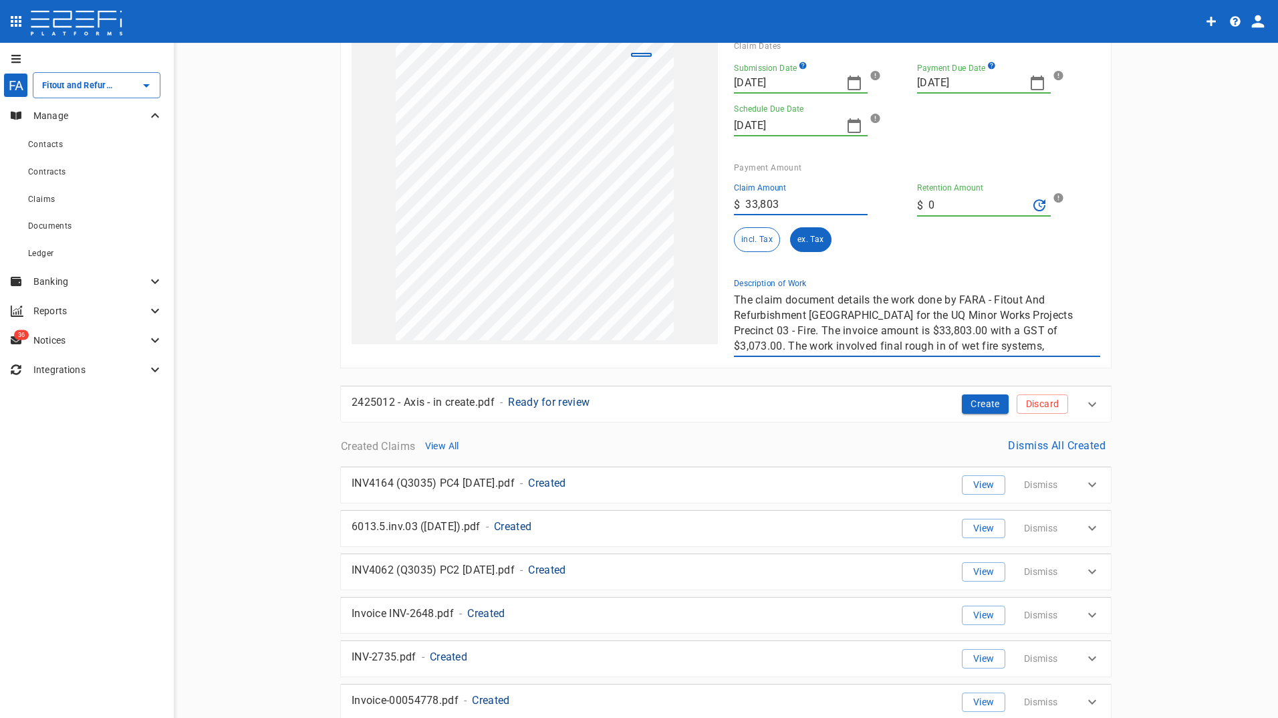
drag, startPoint x: 982, startPoint y: 399, endPoint x: 747, endPoint y: 461, distance: 243.0
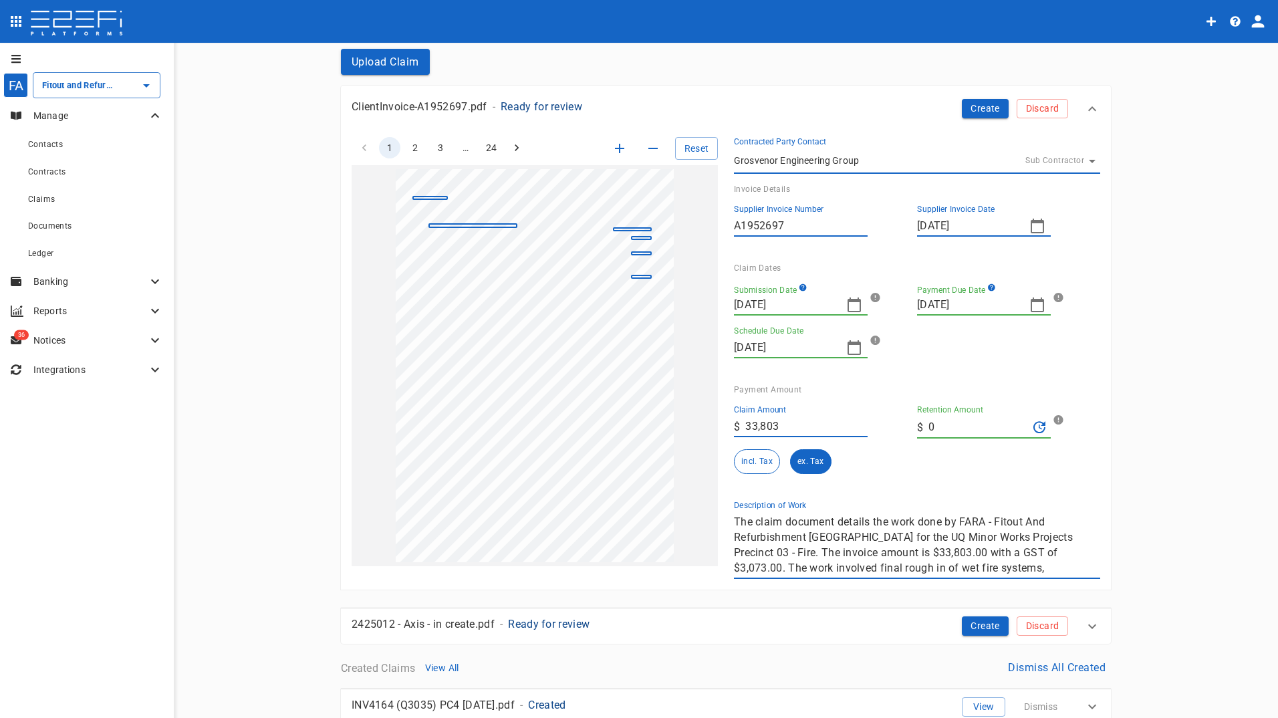
scroll to position [0, 0]
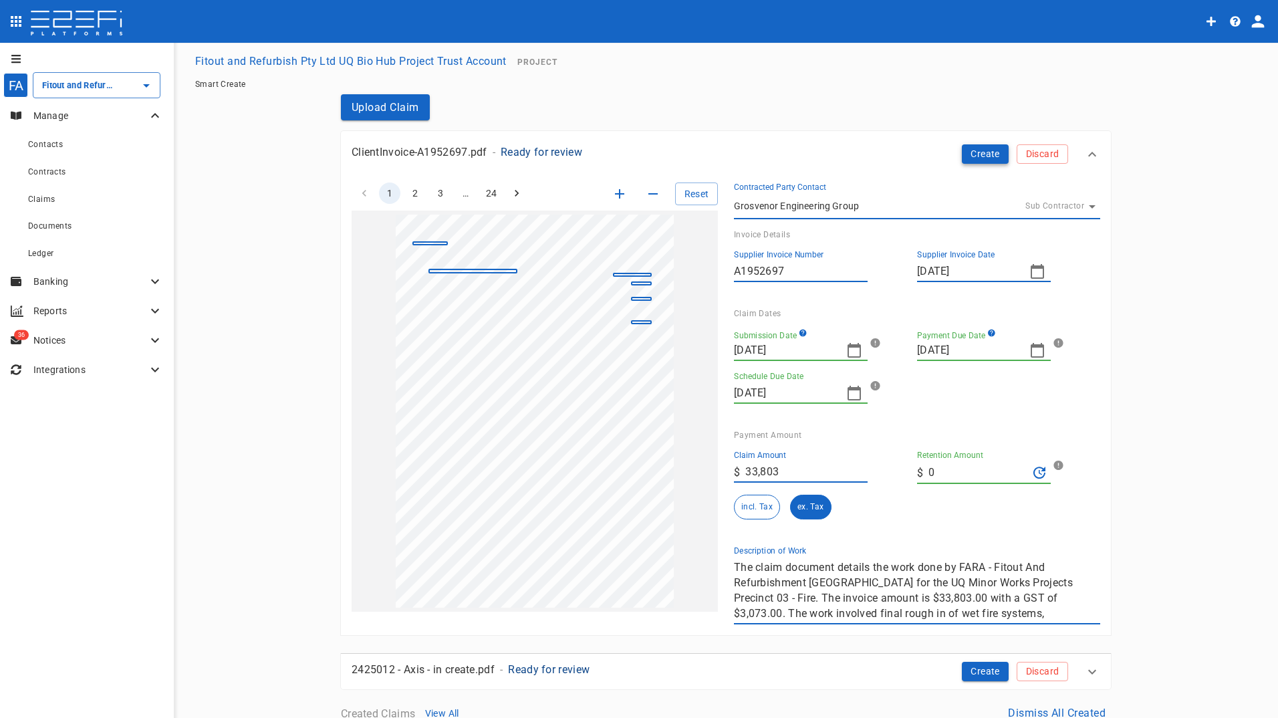
click at [976, 154] on button "Create" at bounding box center [985, 153] width 47 height 19
